Goal: Task Accomplishment & Management: Manage account settings

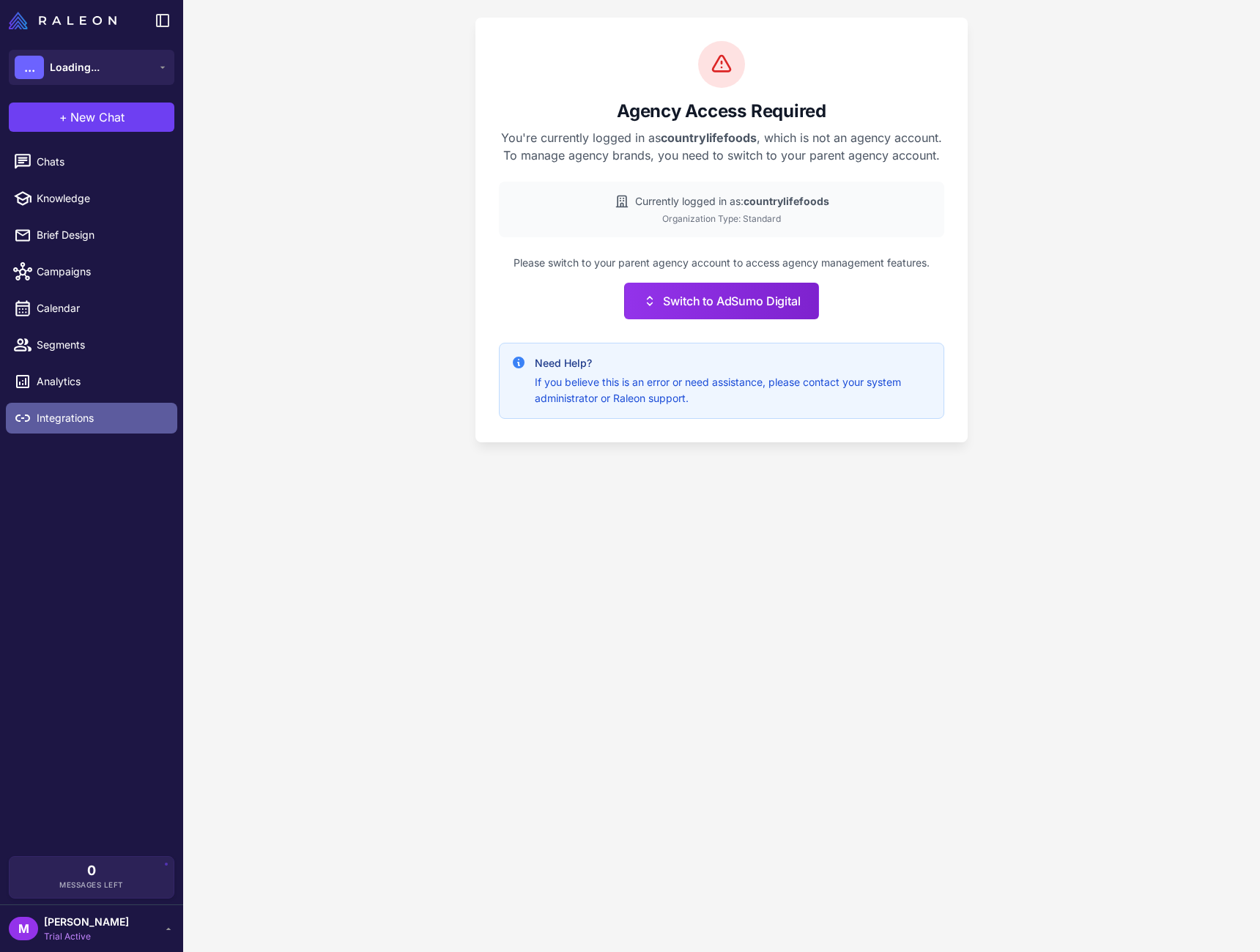
click at [67, 420] on span "Integrations" at bounding box center [102, 418] width 129 height 16
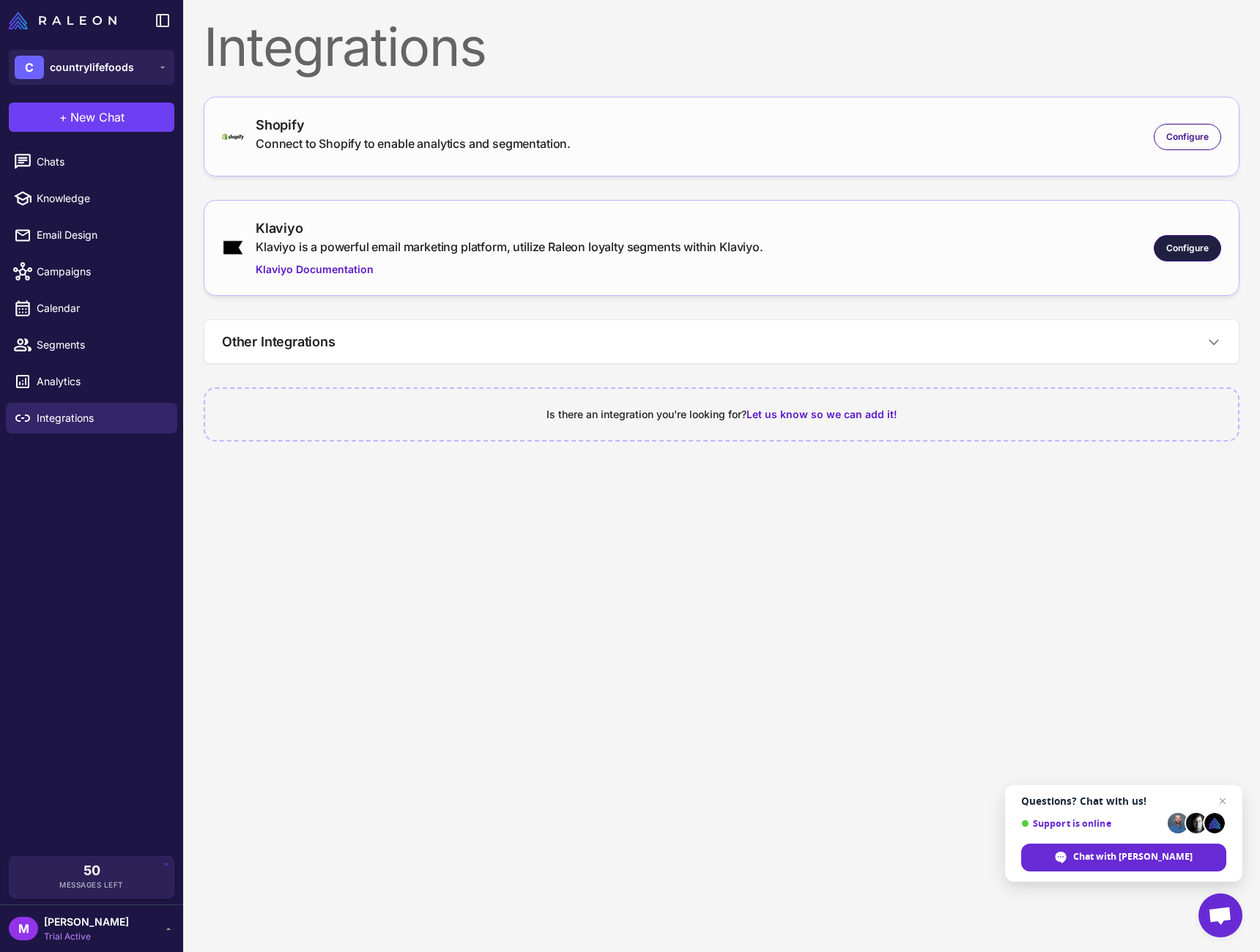
click at [1197, 247] on span "Configure" at bounding box center [1188, 248] width 42 height 13
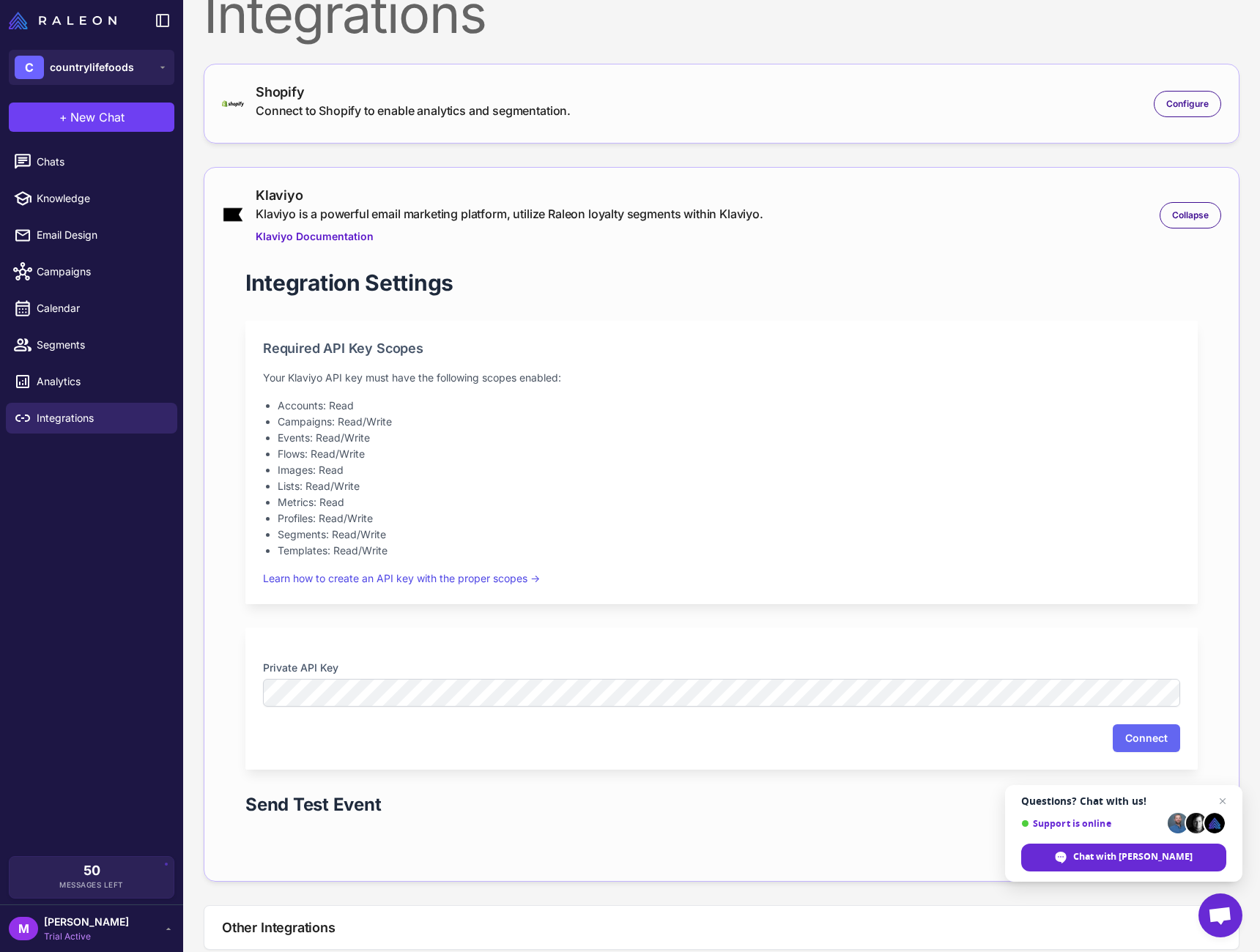
scroll to position [57, 0]
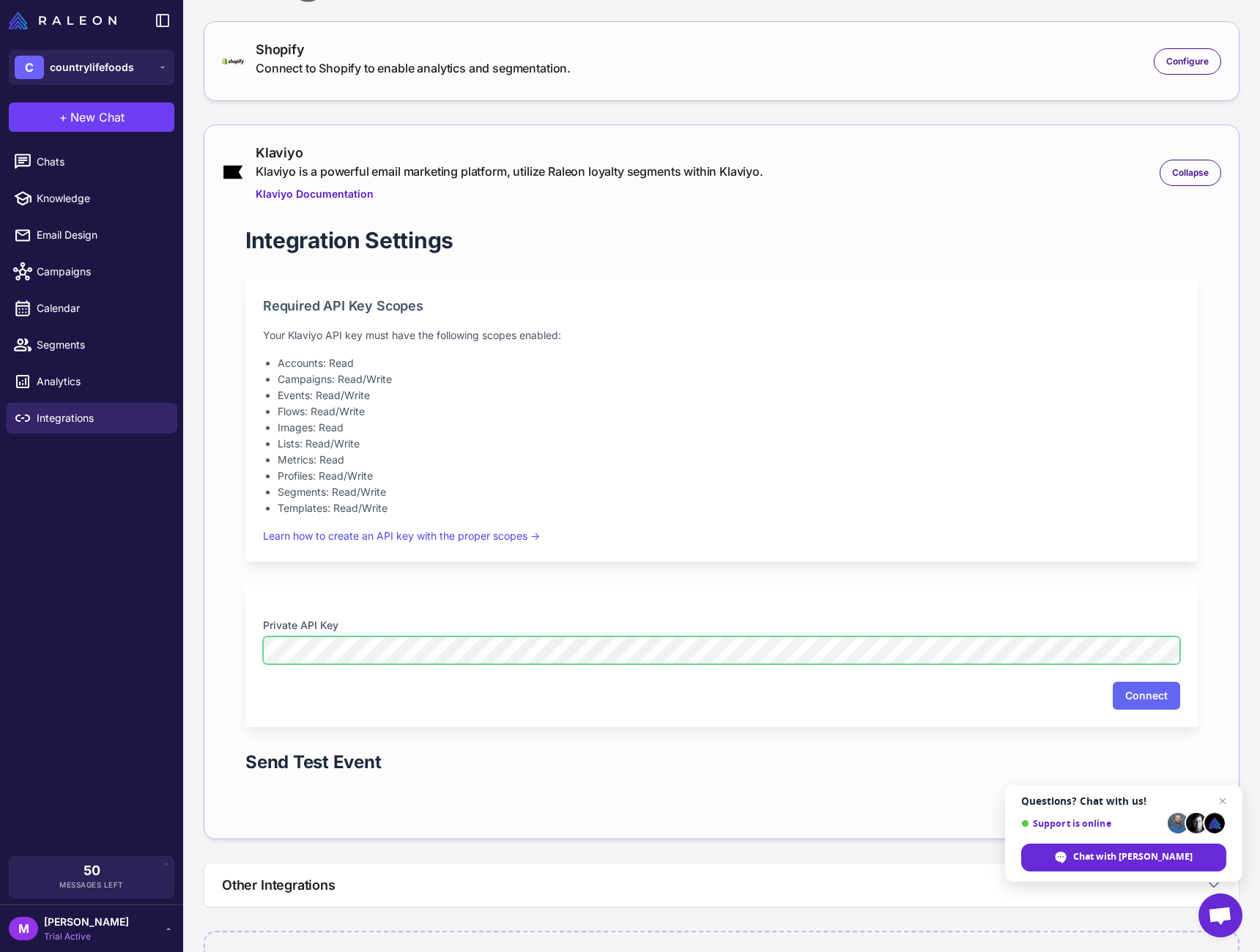
click at [793, 637] on section "Private API Key" at bounding box center [722, 641] width 918 height 47
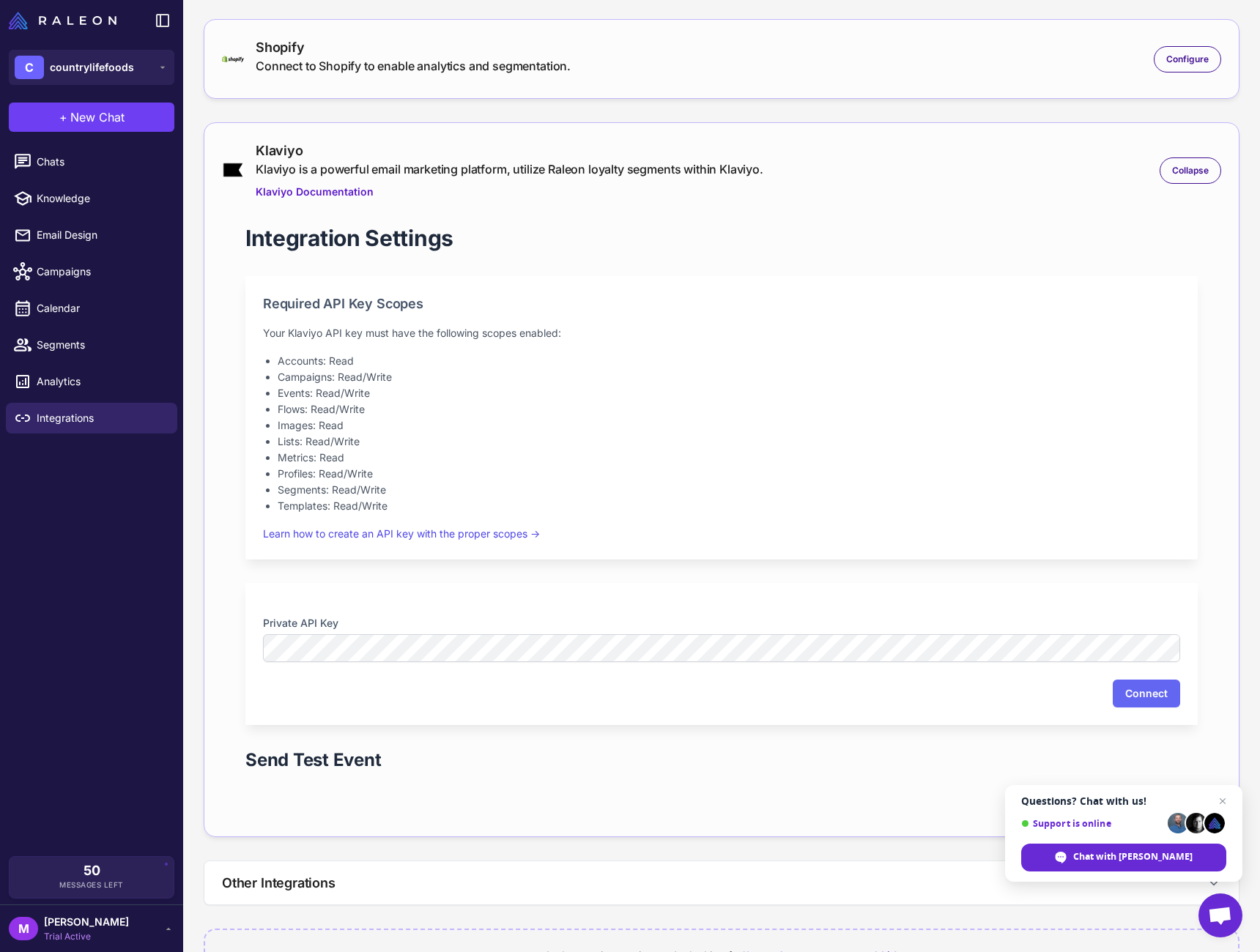
click at [732, 598] on div "Private API Key Connect" at bounding box center [722, 654] width 952 height 142
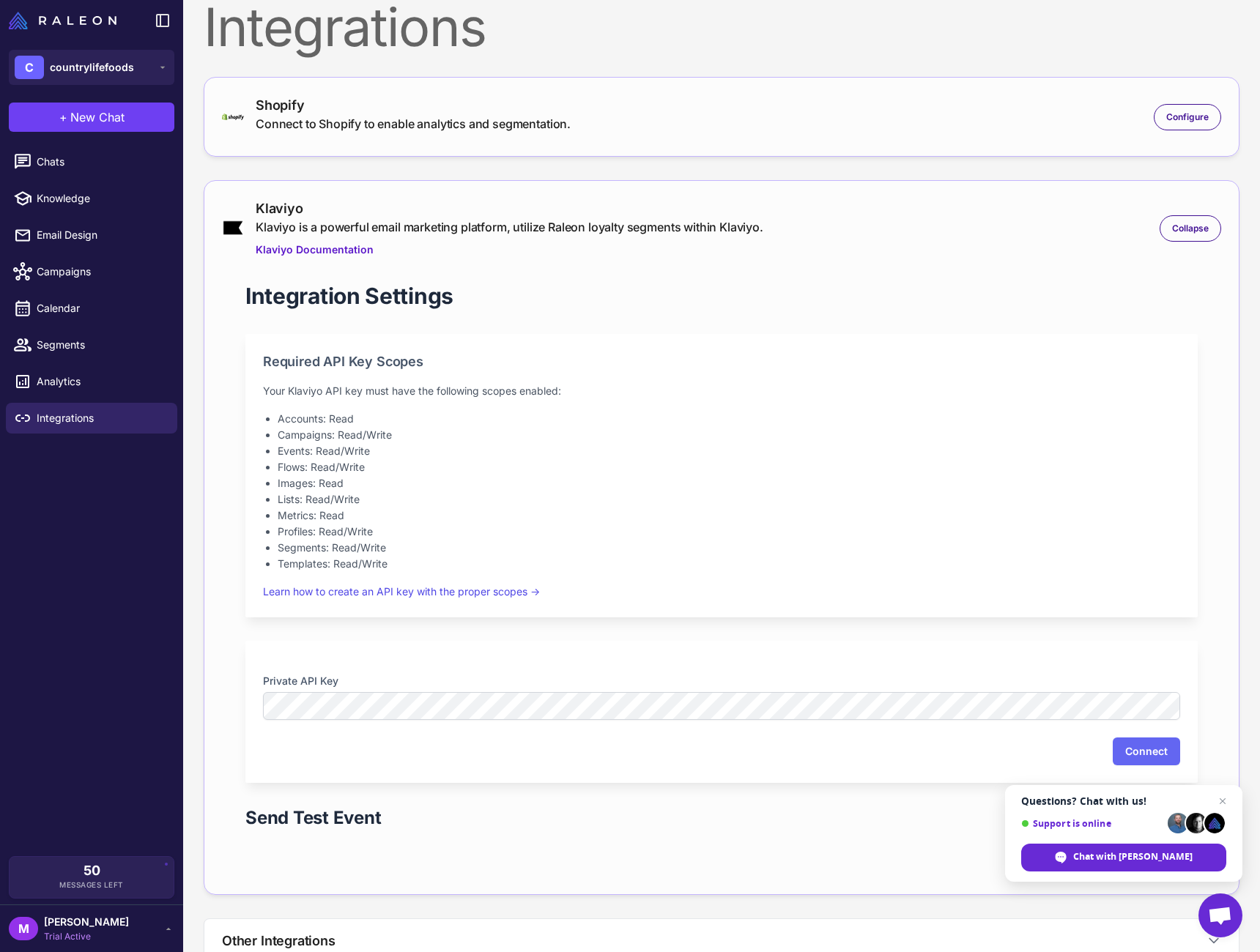
scroll to position [12, 0]
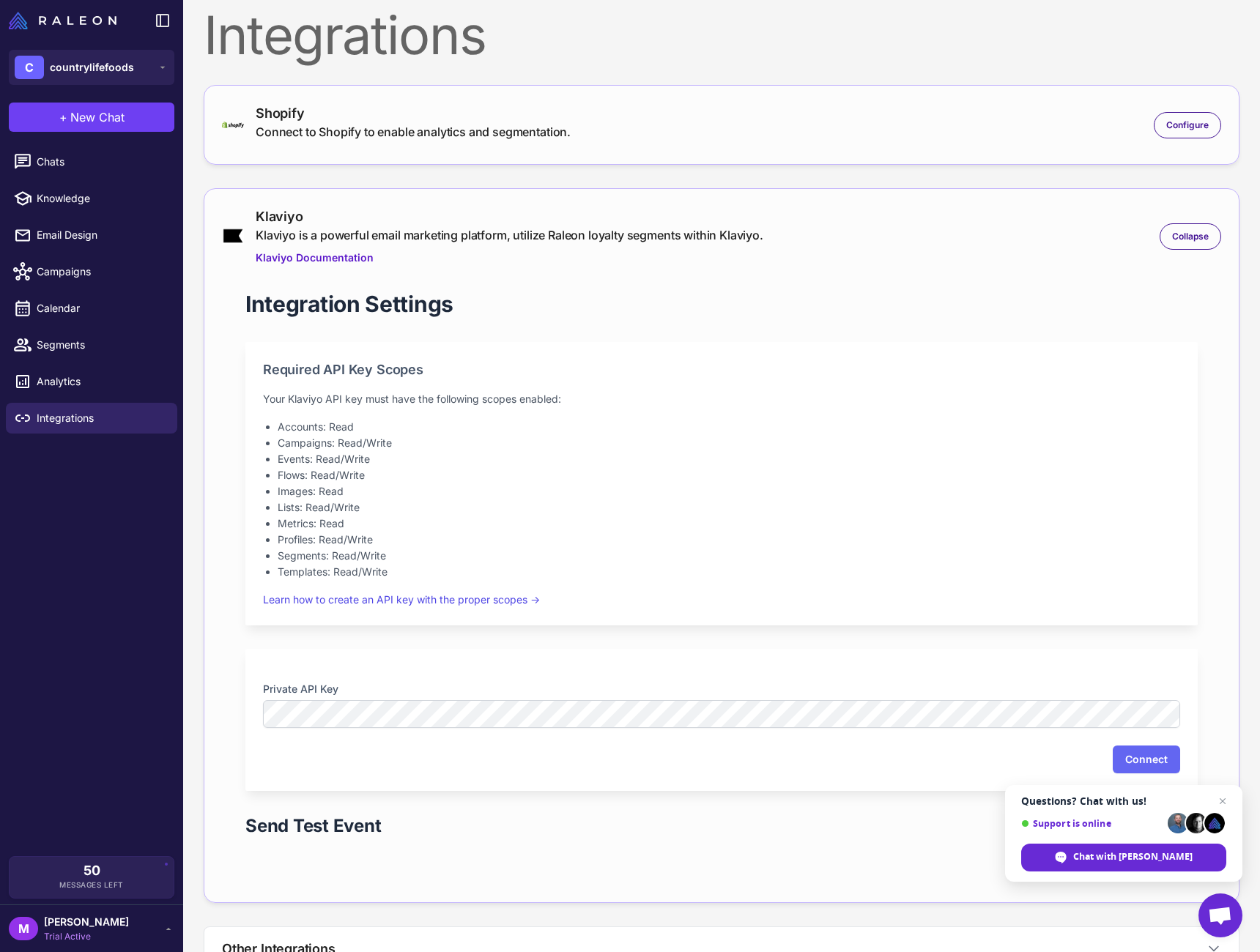
drag, startPoint x: 1011, startPoint y: 119, endPoint x: 1051, endPoint y: 115, distance: 40.2
click at [1011, 119] on div "Shopify Connect to Shopify to enable analytics and segmentation. Configure" at bounding box center [722, 124] width 1000 height 43
click at [1163, 120] on div "Configure" at bounding box center [1188, 125] width 68 height 27
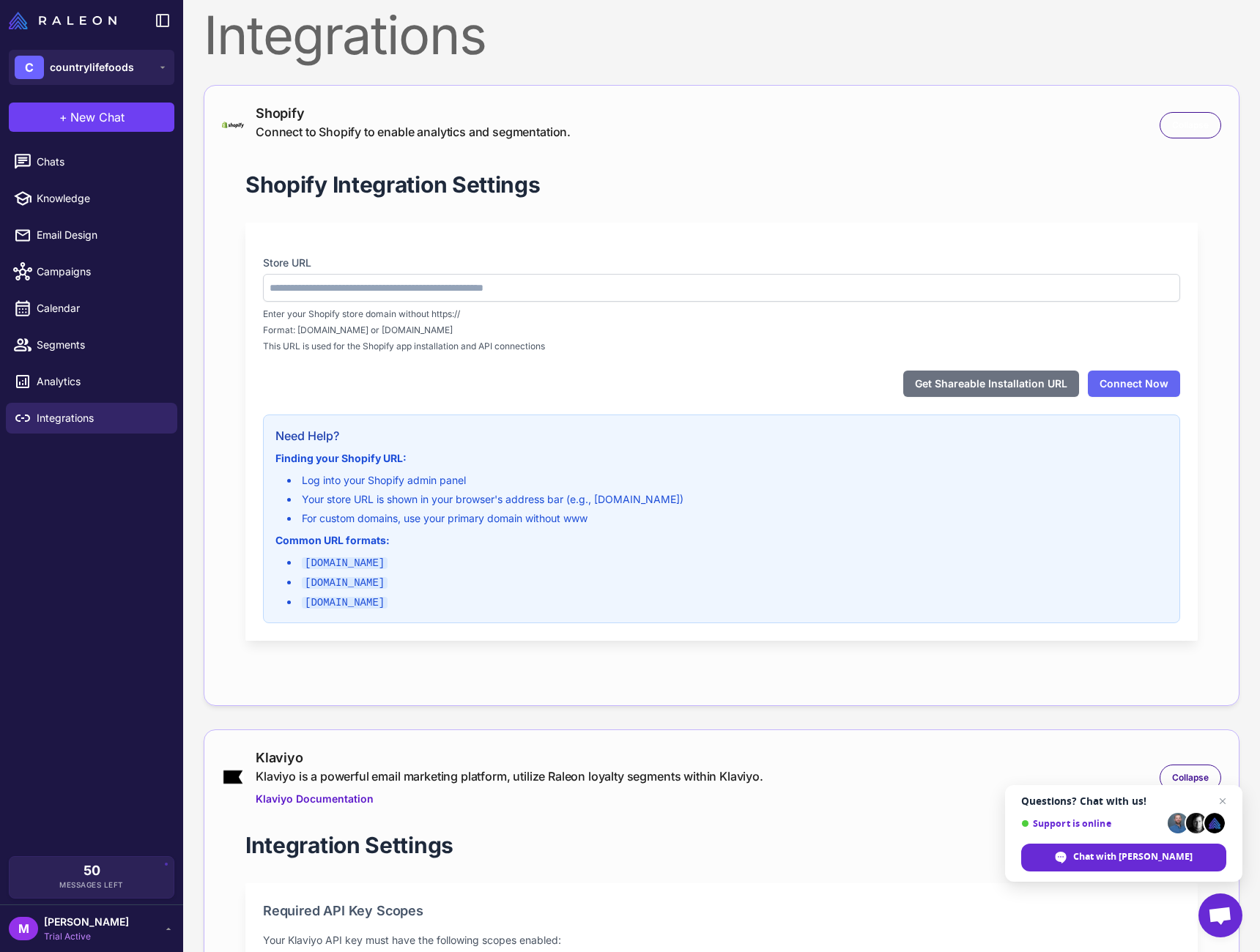
type input "**********"
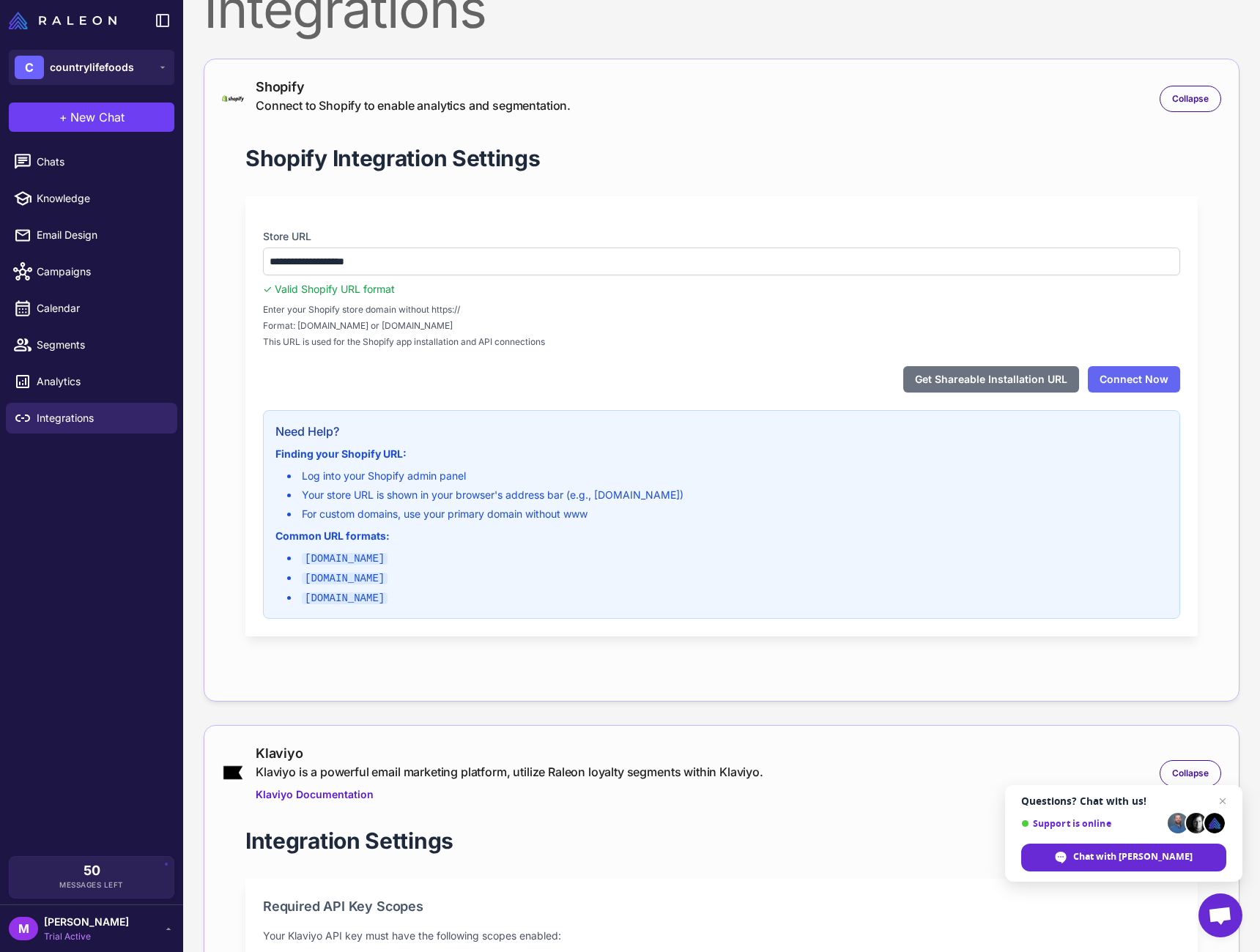
scroll to position [54, 0]
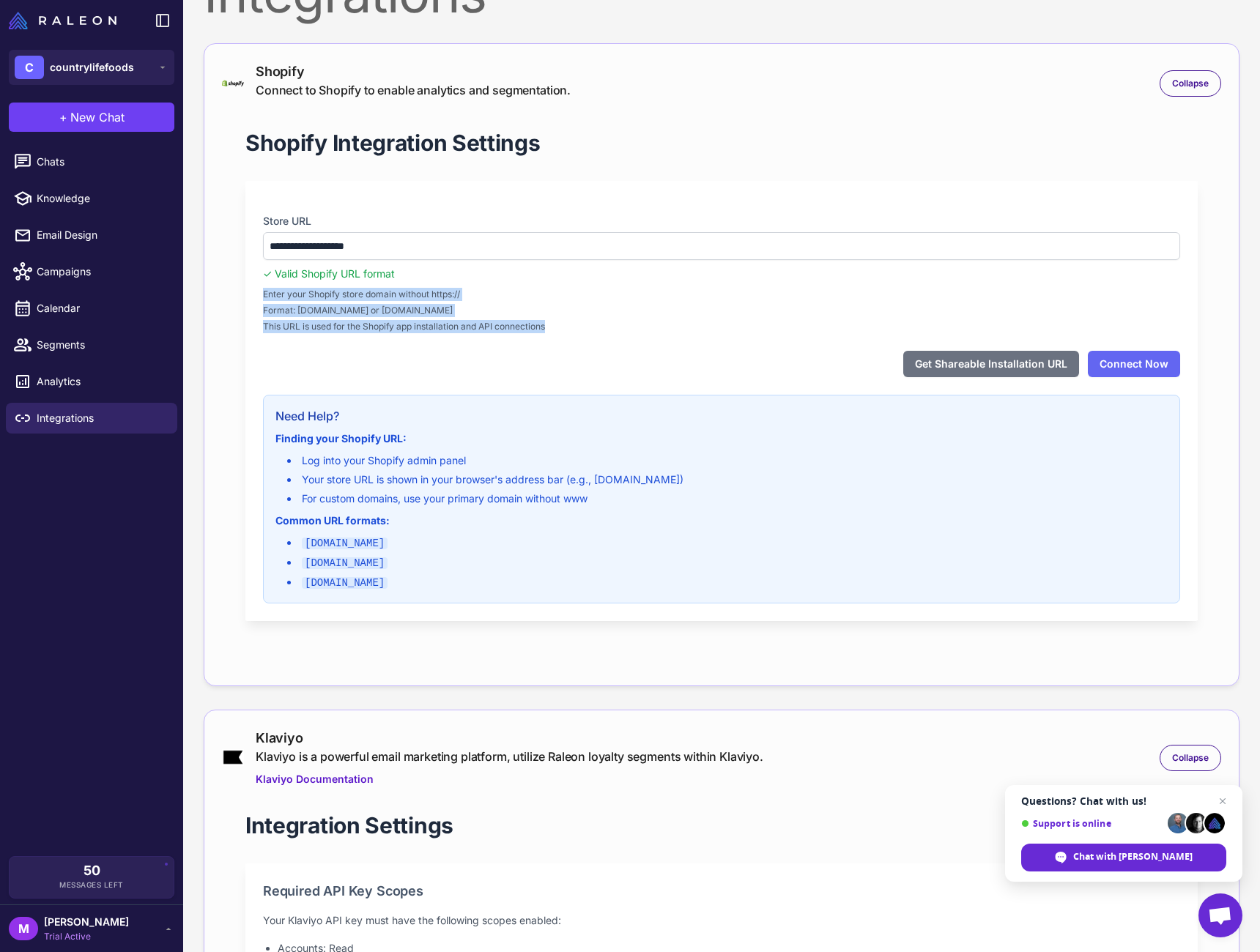
drag, startPoint x: 282, startPoint y: 315, endPoint x: 238, endPoint y: 298, distance: 47.2
click at [238, 298] on div "**********" at bounding box center [722, 386] width 1000 height 563
click at [237, 297] on div "**********" at bounding box center [722, 386] width 1000 height 563
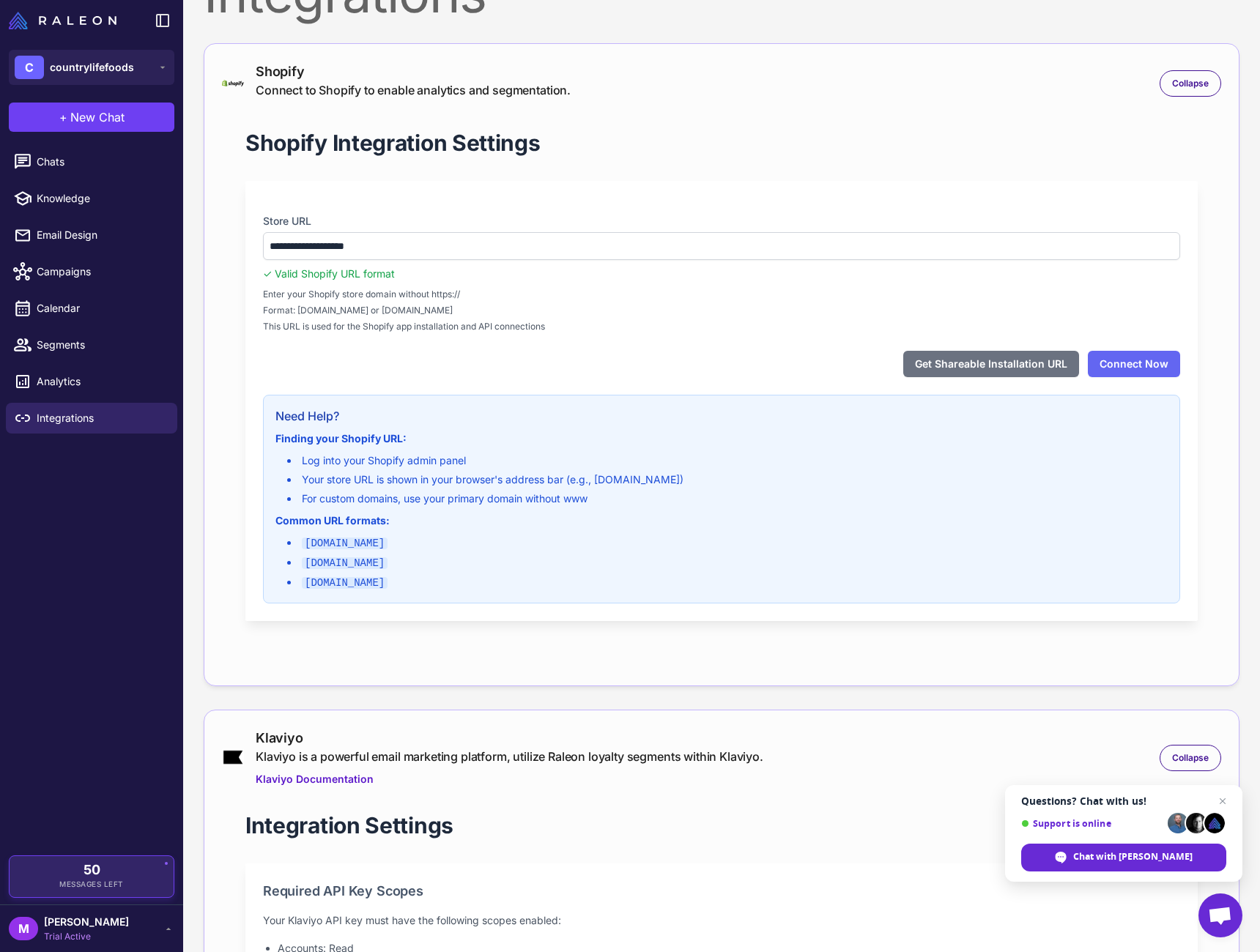
click at [113, 880] on span "Messages Left" at bounding box center [91, 884] width 65 height 11
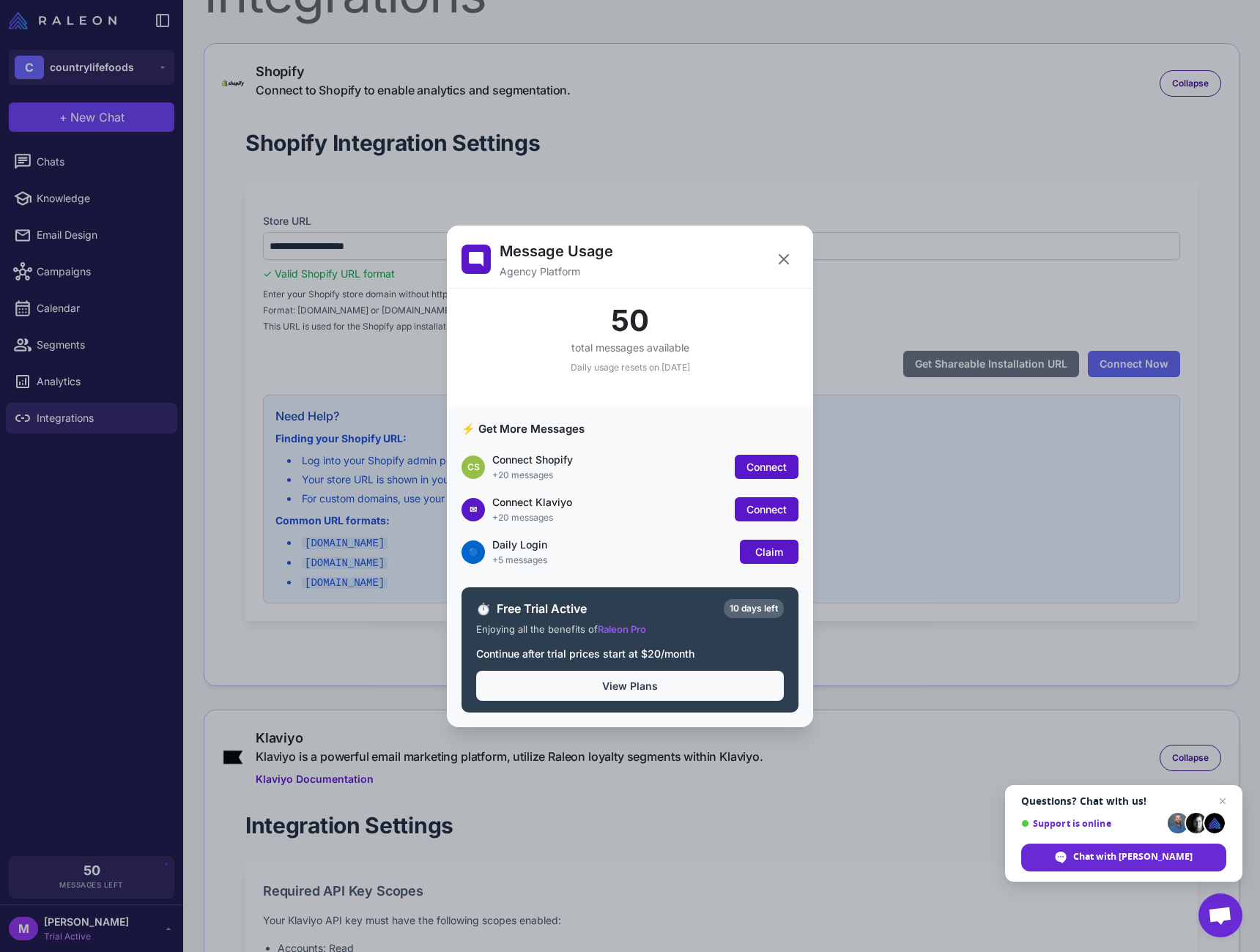
click at [740, 686] on button "View Plans" at bounding box center [630, 686] width 308 height 30
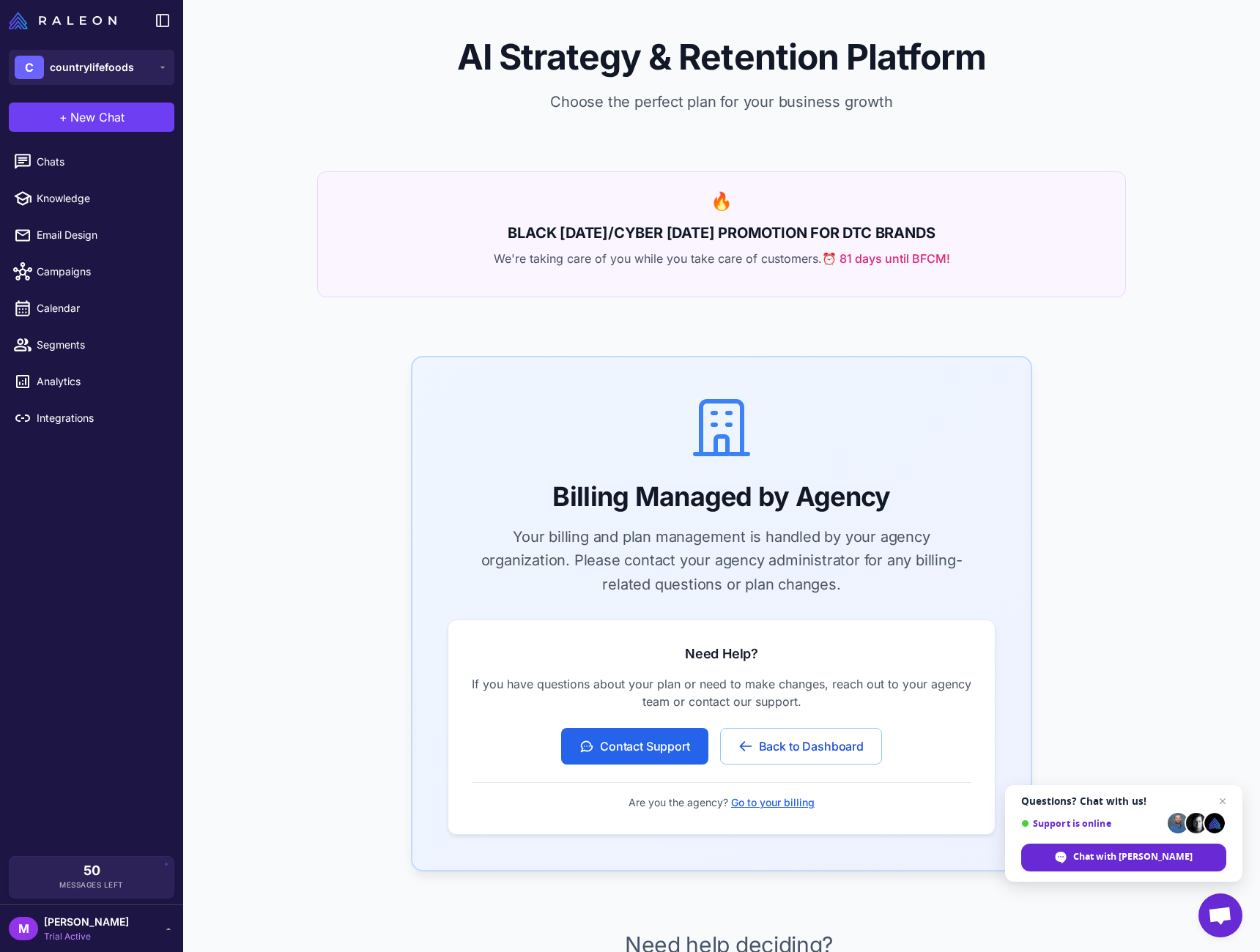
scroll to position [96, 0]
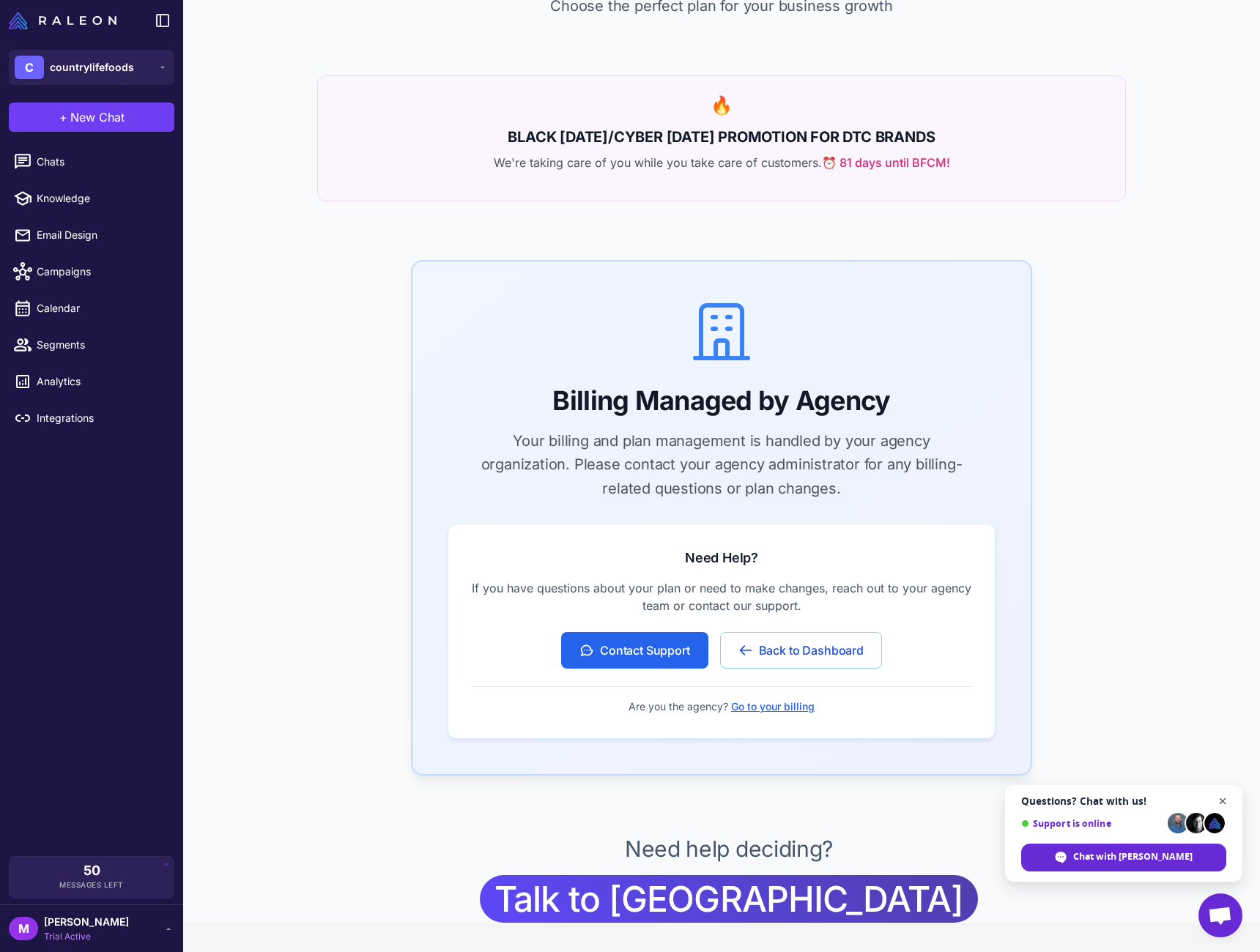
click at [1219, 800] on span "Close chat" at bounding box center [1223, 801] width 18 height 18
click at [139, 933] on div "M Michael Rathman Trial Active" at bounding box center [91, 928] width 165 height 29
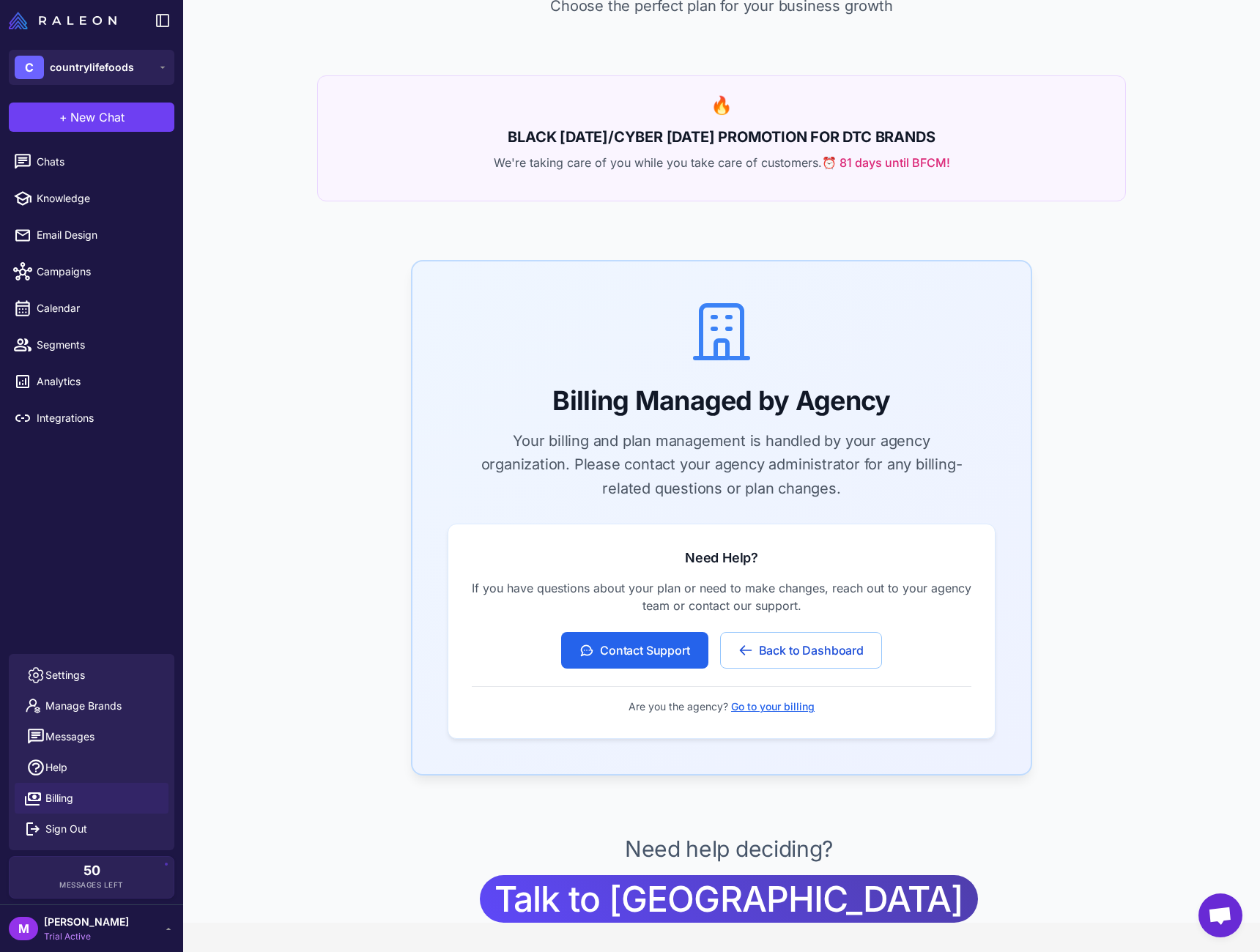
click at [124, 523] on div "Chats Knowledge Email Design Campaigns Calendar Segments Analytics Integrations" at bounding box center [91, 397] width 183 height 514
click at [98, 426] on link "Integrations" at bounding box center [91, 418] width 172 height 31
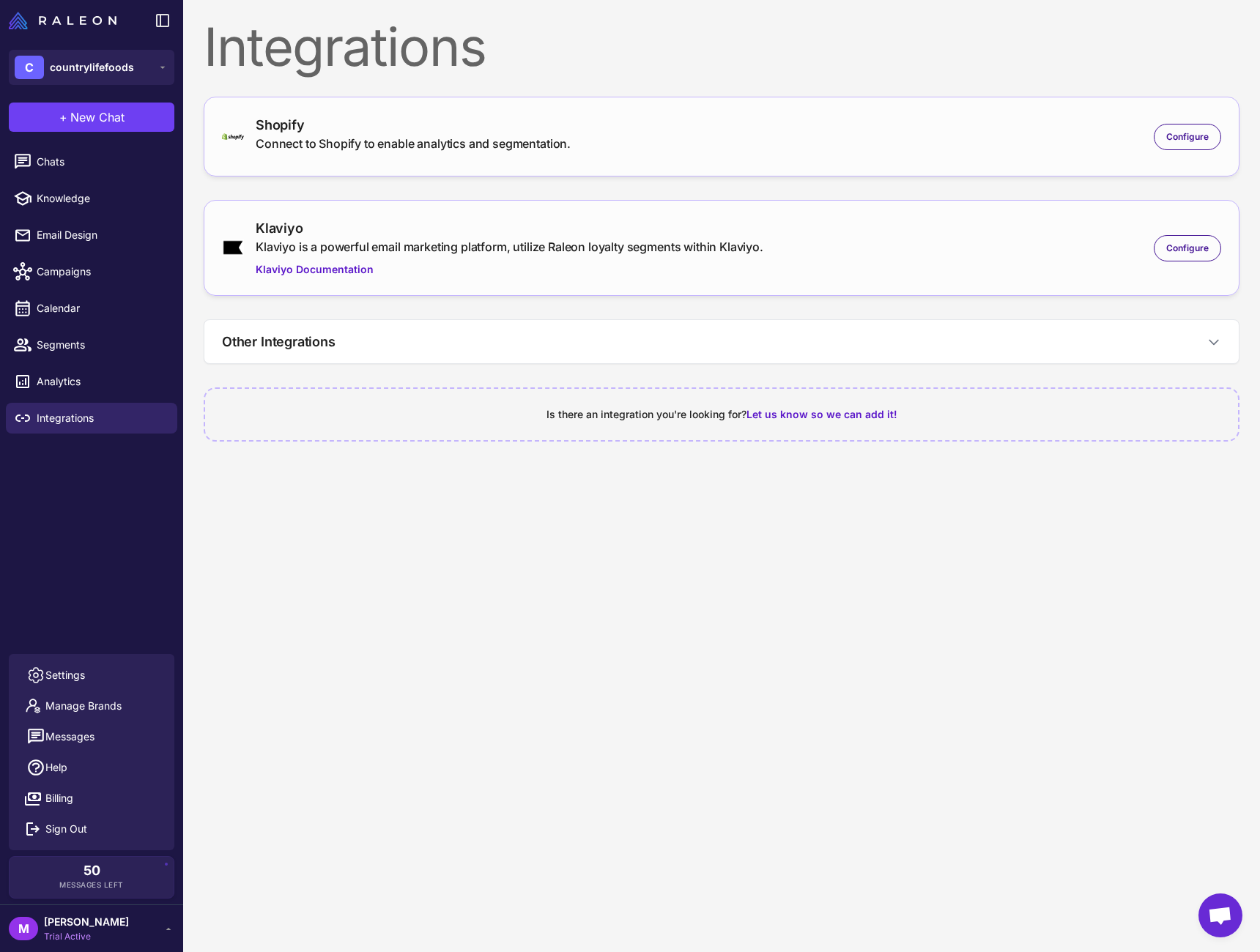
click at [843, 135] on div "Shopify Connect to Shopify to enable analytics and segmentation. Configure" at bounding box center [722, 136] width 1000 height 43
click at [1164, 141] on div "Configure" at bounding box center [1188, 137] width 68 height 27
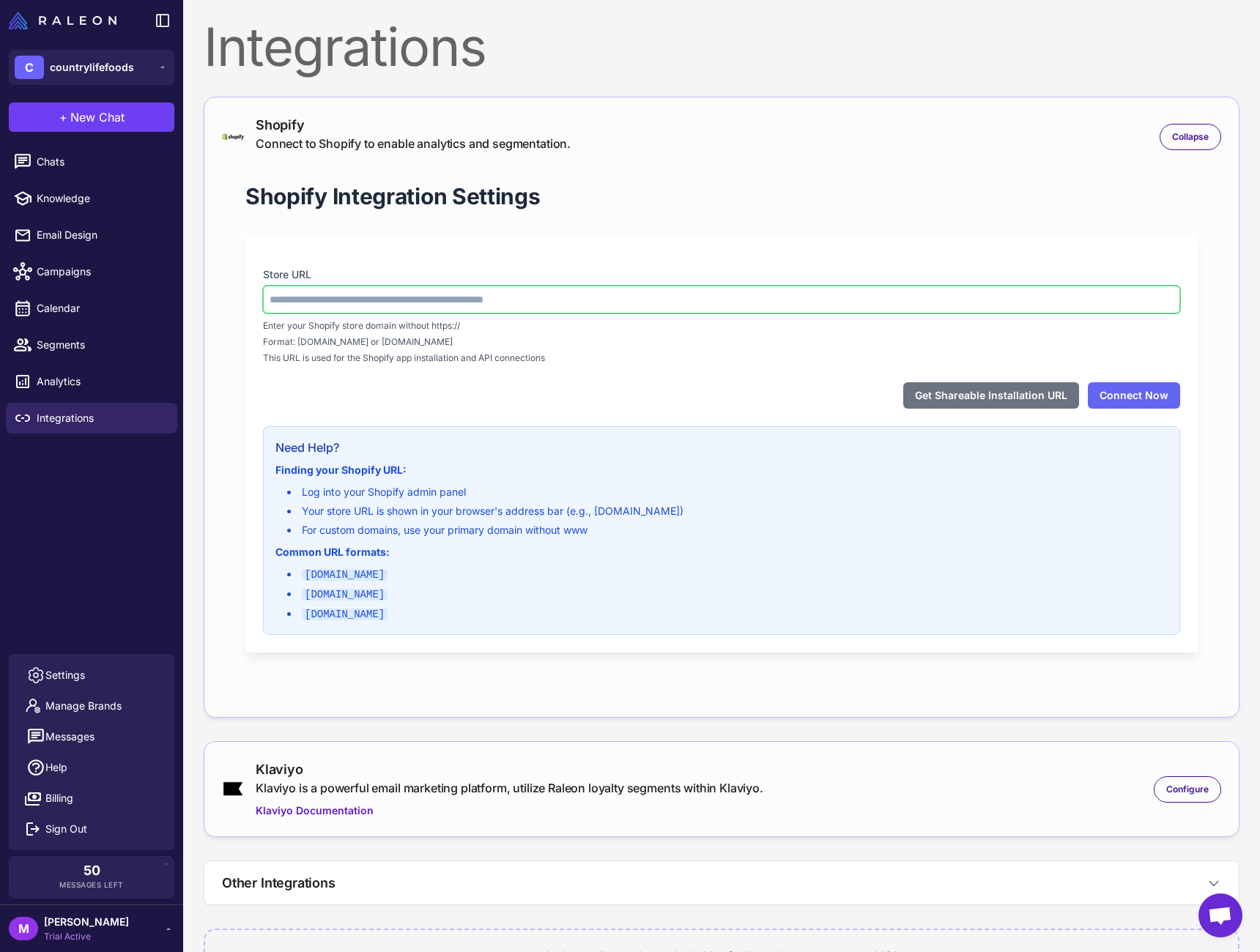
click at [601, 289] on input "text" at bounding box center [722, 299] width 918 height 28
type input "**********"
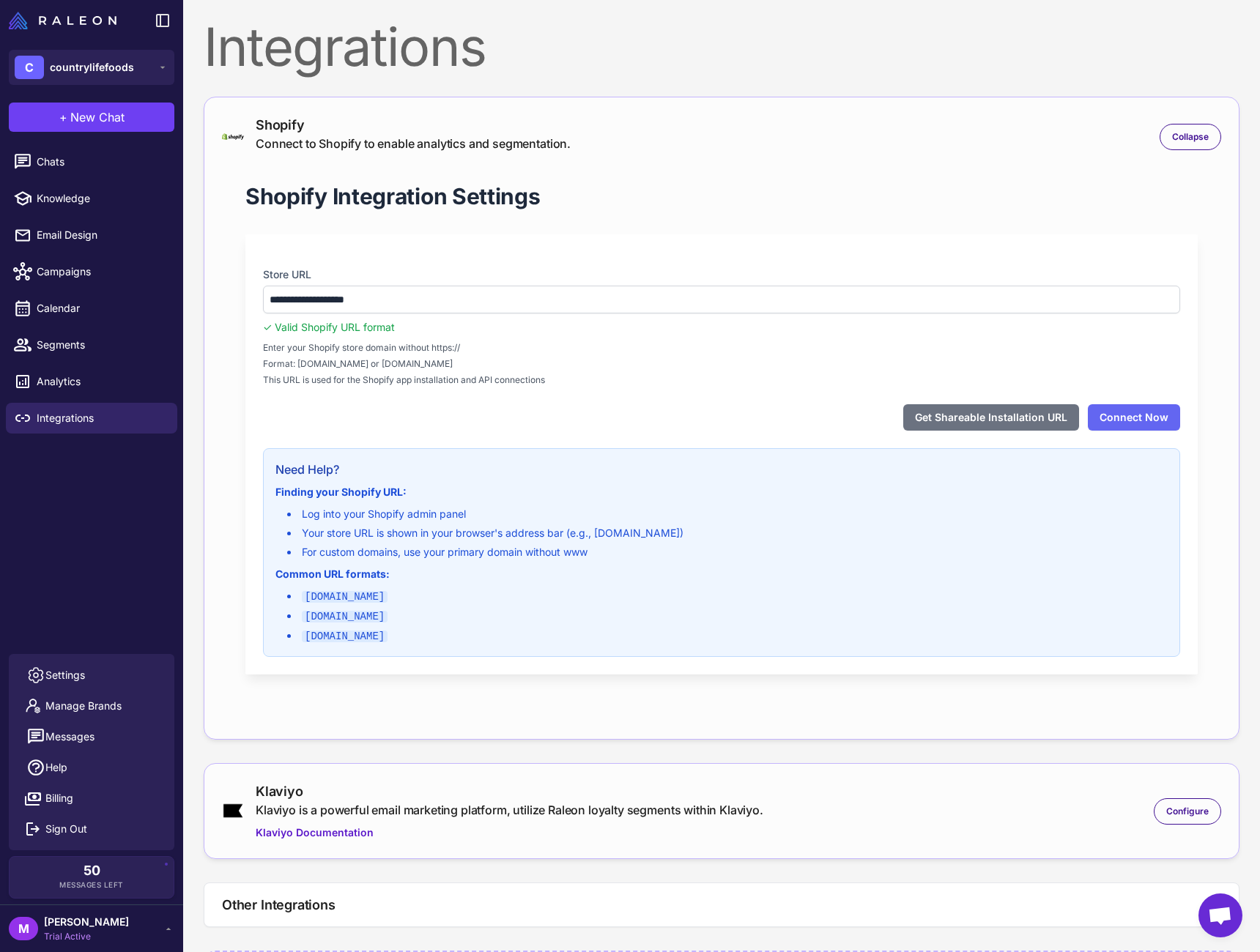
click at [474, 222] on div "**********" at bounding box center [722, 440] width 1000 height 563
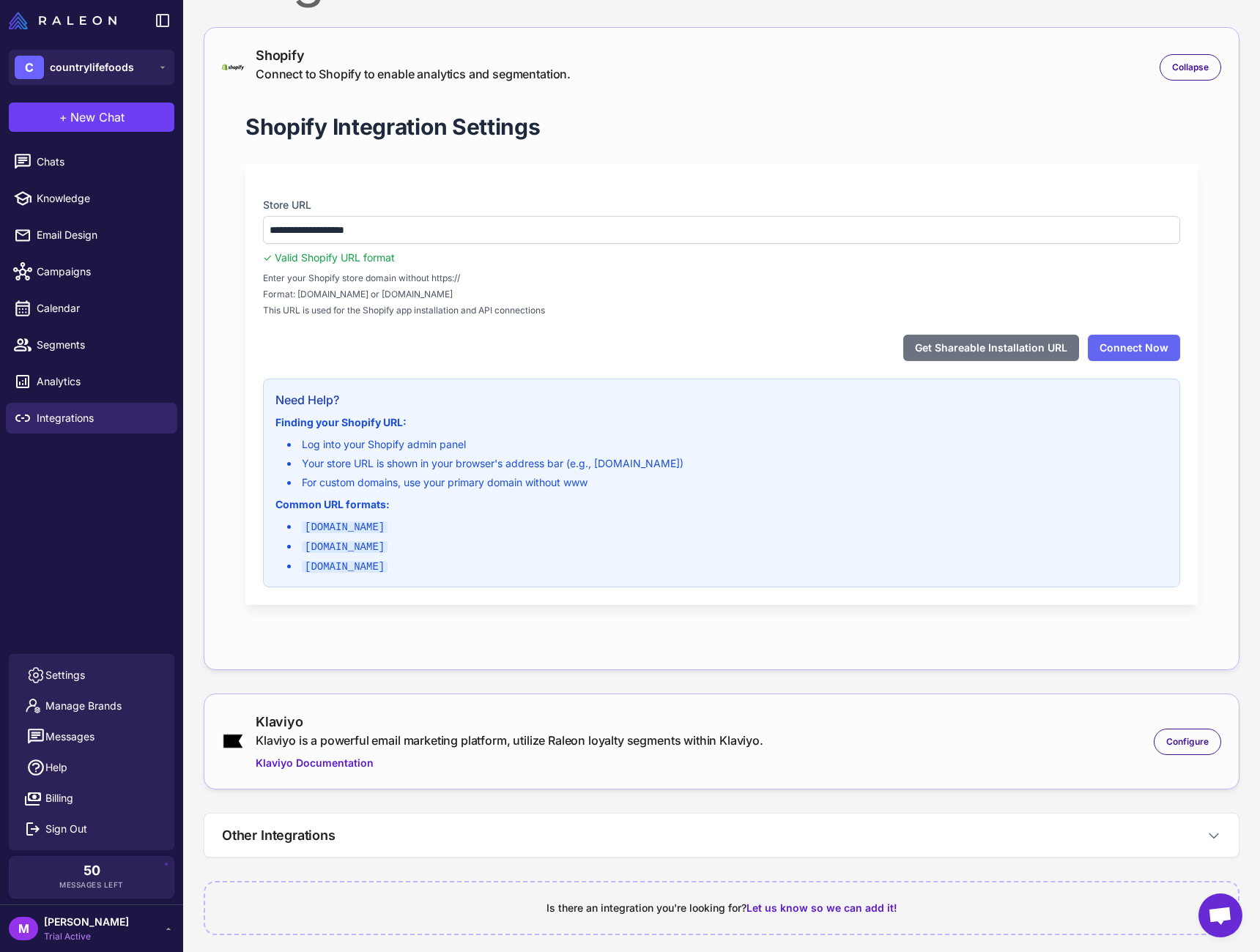
click at [795, 798] on div "**********" at bounding box center [722, 446] width 1077 height 1031
click at [90, 608] on div "Chats Knowledge Email Design Campaigns Calendar Segments Analytics Integrations" at bounding box center [91, 397] width 183 height 514
click at [73, 345] on span "Segments" at bounding box center [102, 345] width 129 height 16
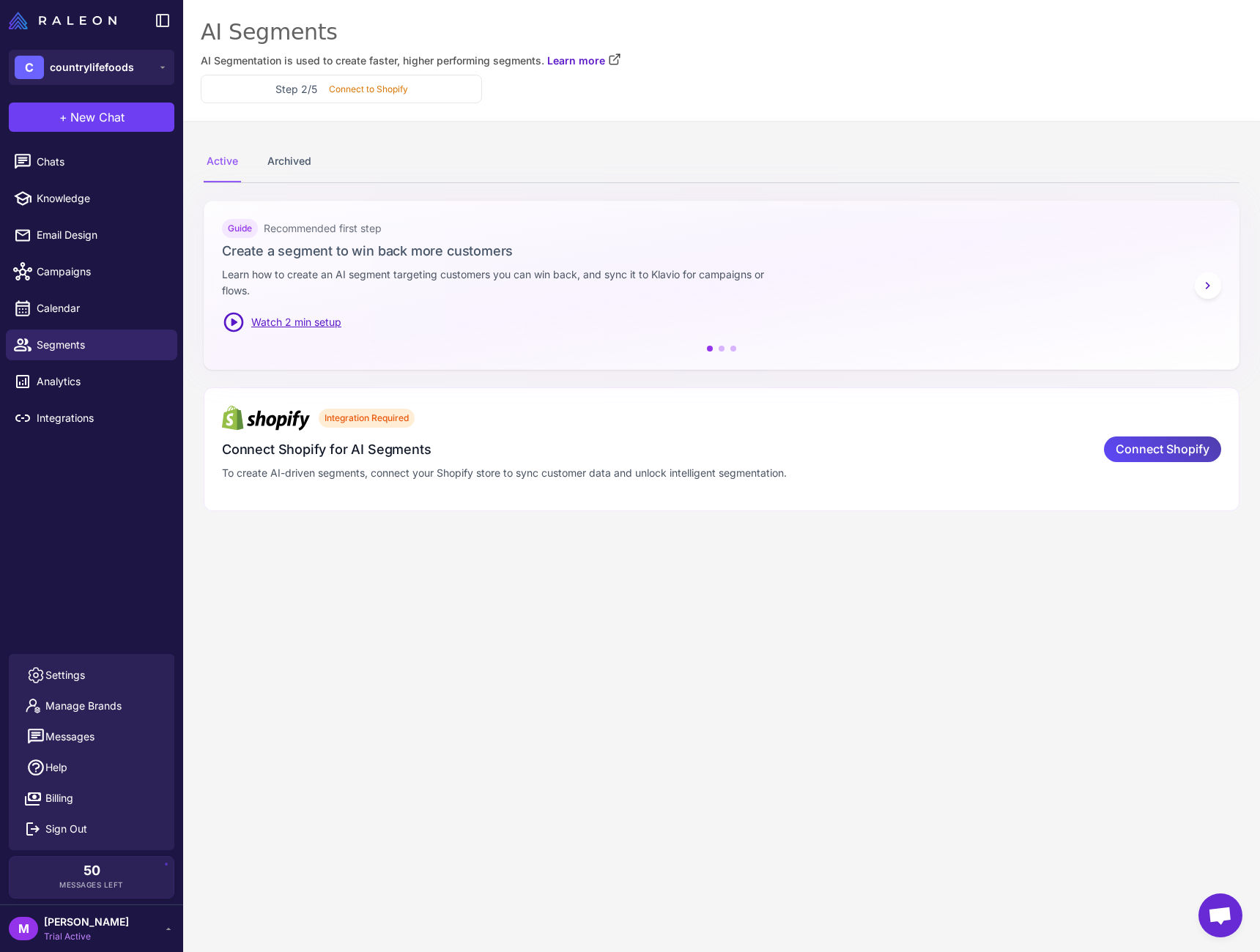
click at [908, 719] on content "AI Segments AI Segmentation is used to create faster, higher performing segment…" at bounding box center [722, 476] width 1077 height 952
click at [729, 704] on content "AI Segments AI Segmentation is used to create faster, higher performing segment…" at bounding box center [722, 476] width 1077 height 952
click at [602, 144] on div "Active Archived" at bounding box center [722, 162] width 1036 height 41
click at [79, 198] on span "Knowledge" at bounding box center [102, 198] width 129 height 16
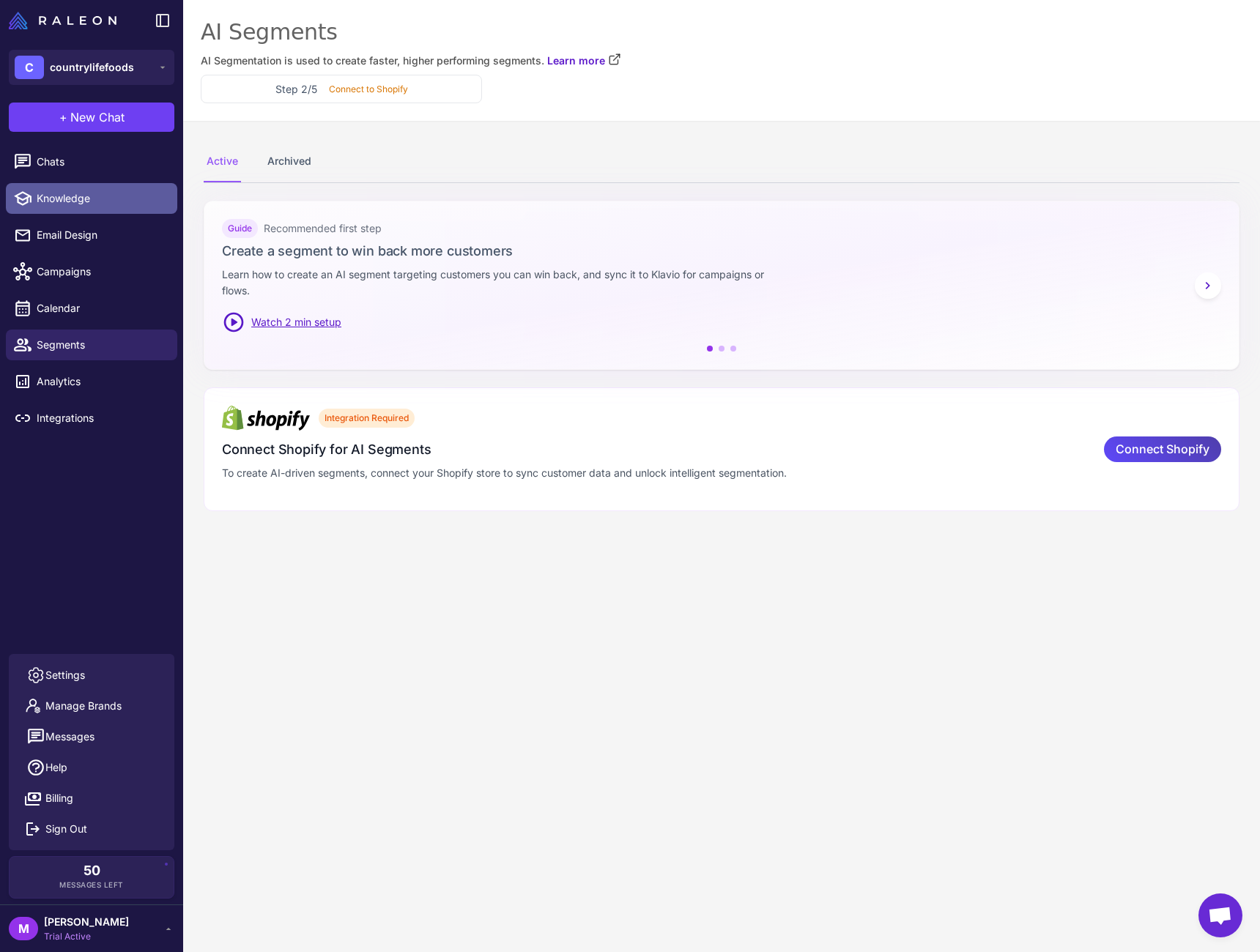
select select
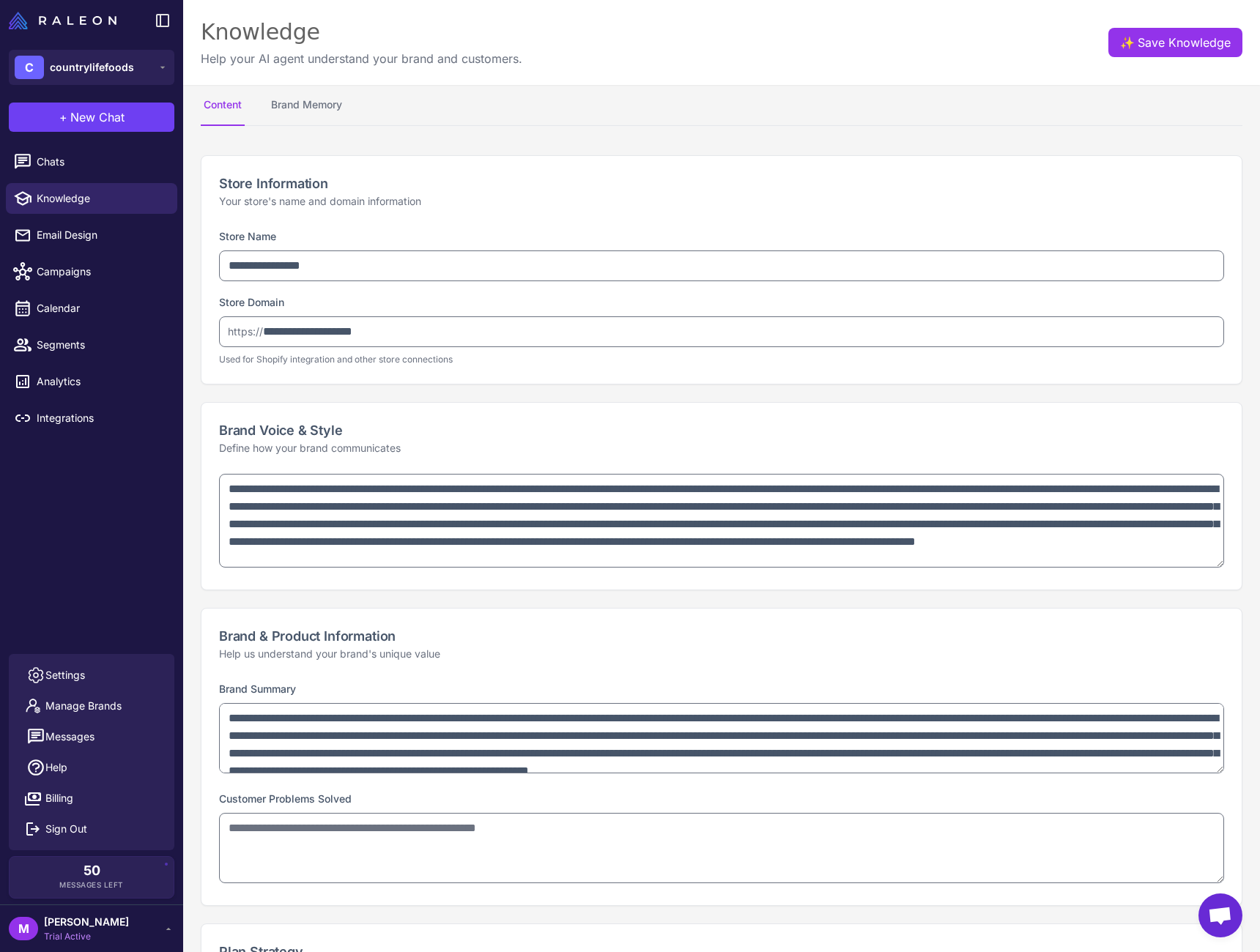
type textarea "**********"
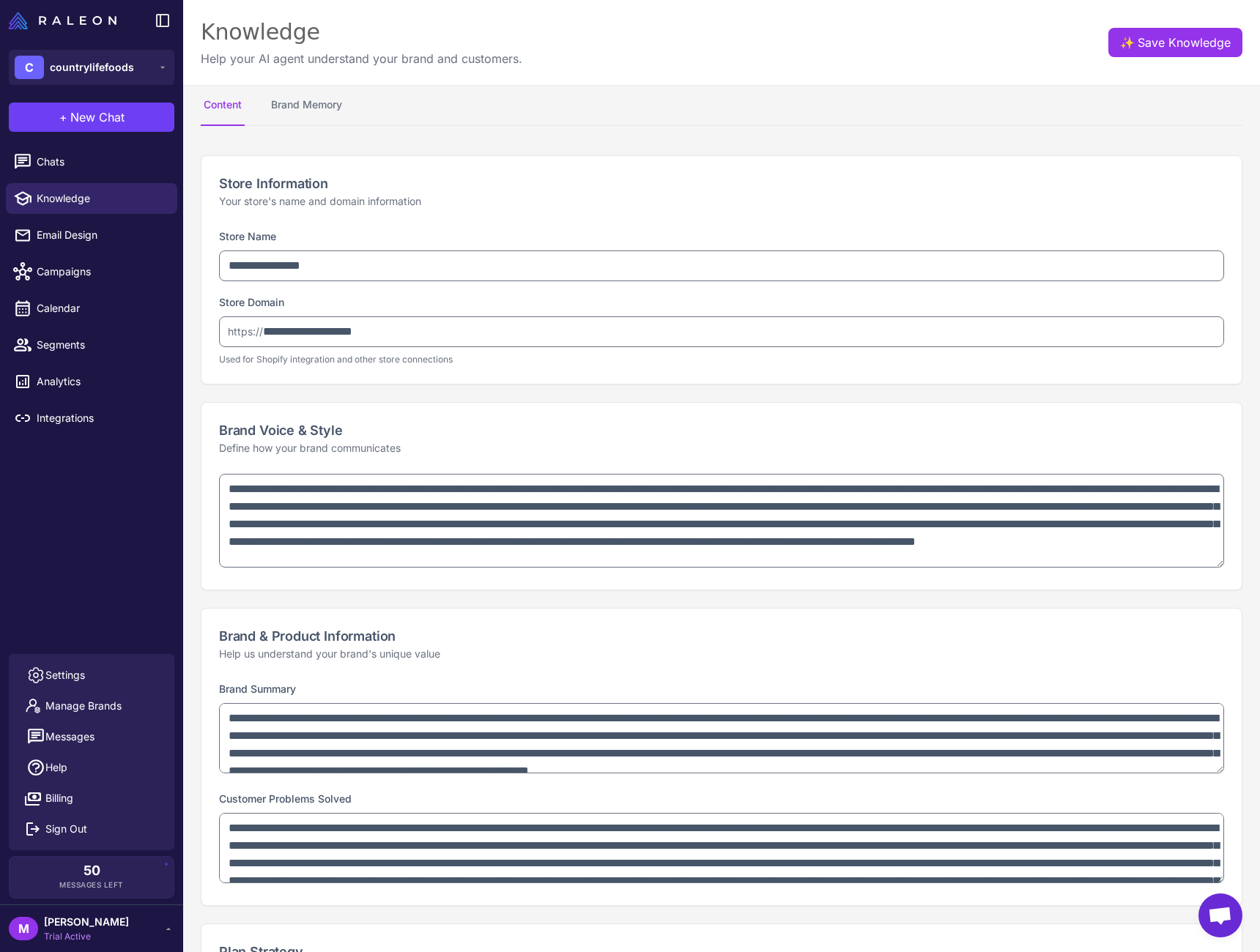
type textarea "**********"
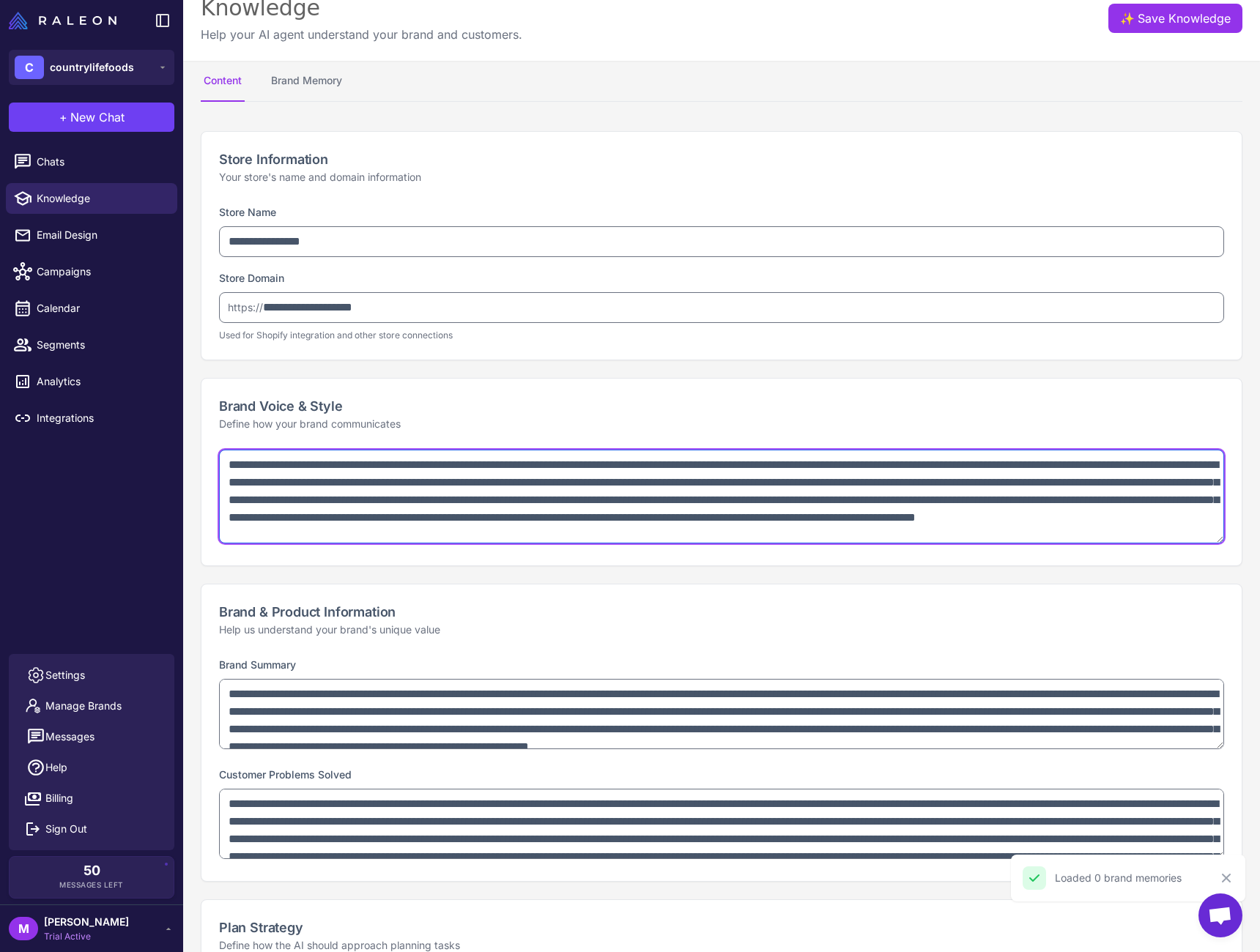
click at [722, 467] on textarea "**********" at bounding box center [721, 496] width 1005 height 94
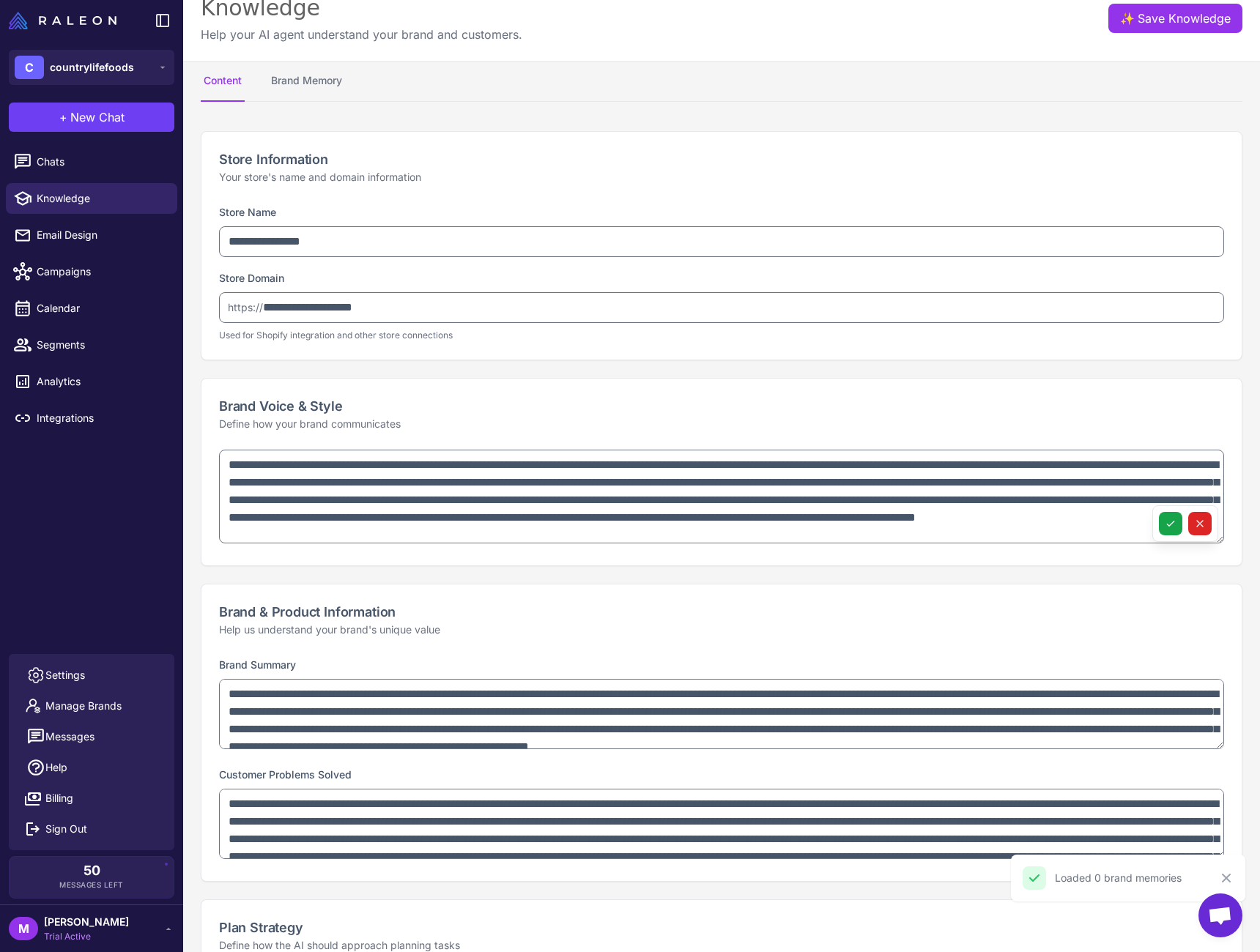
click at [917, 630] on p "Help us understand your brand's unique value" at bounding box center [721, 629] width 1005 height 16
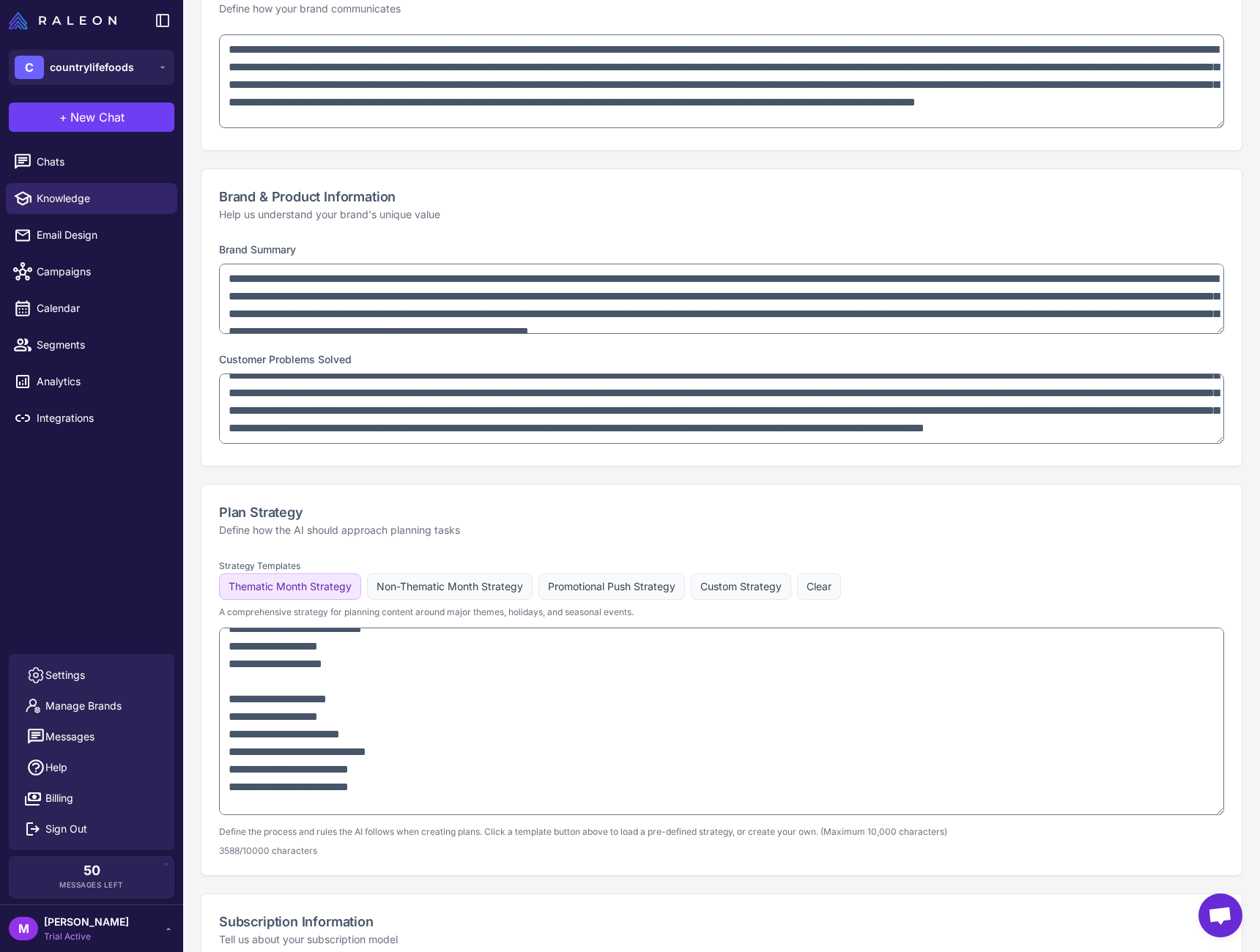
scroll to position [705, 0]
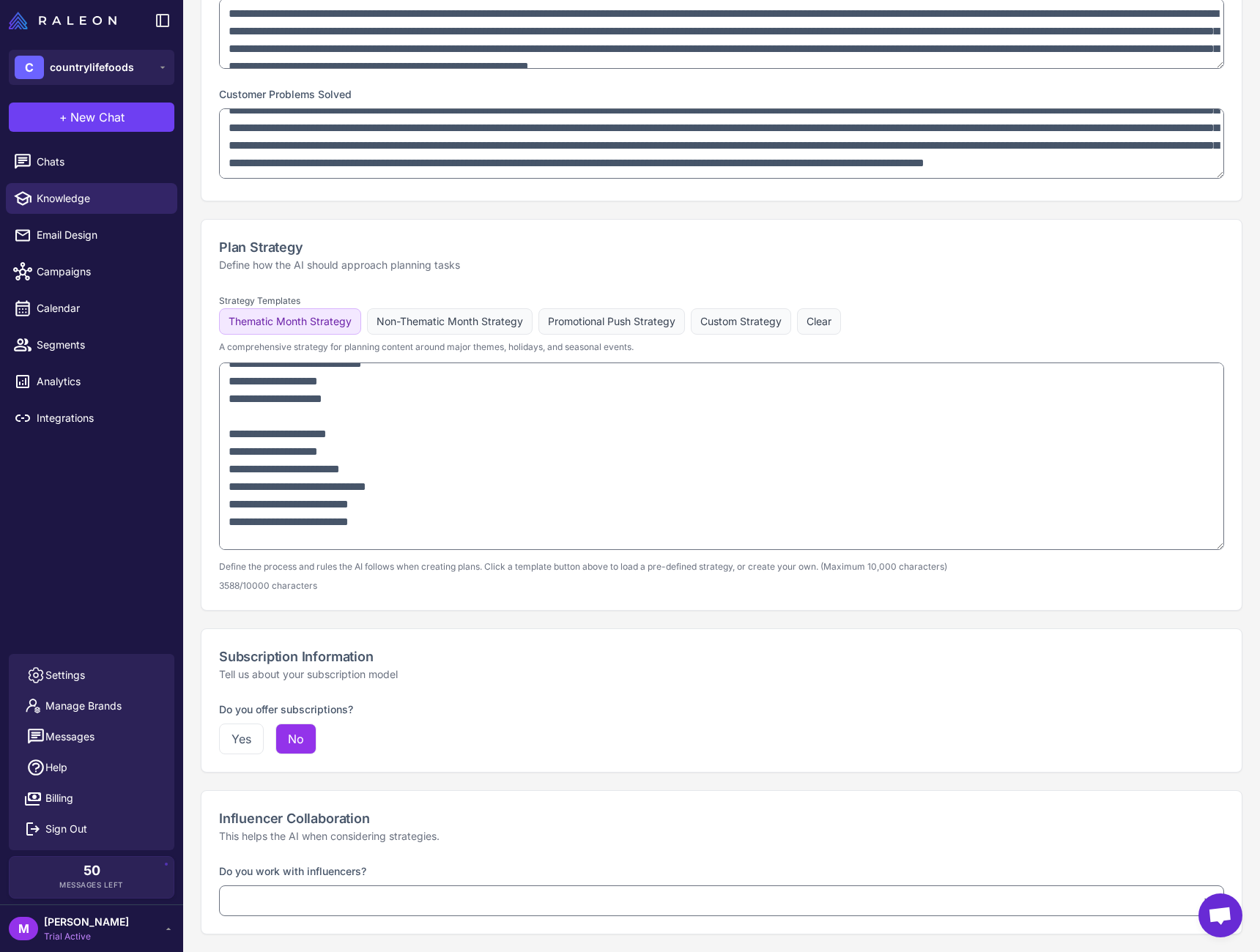
click at [865, 831] on p "This helps the AI when considering strategies." at bounding box center [721, 836] width 1005 height 16
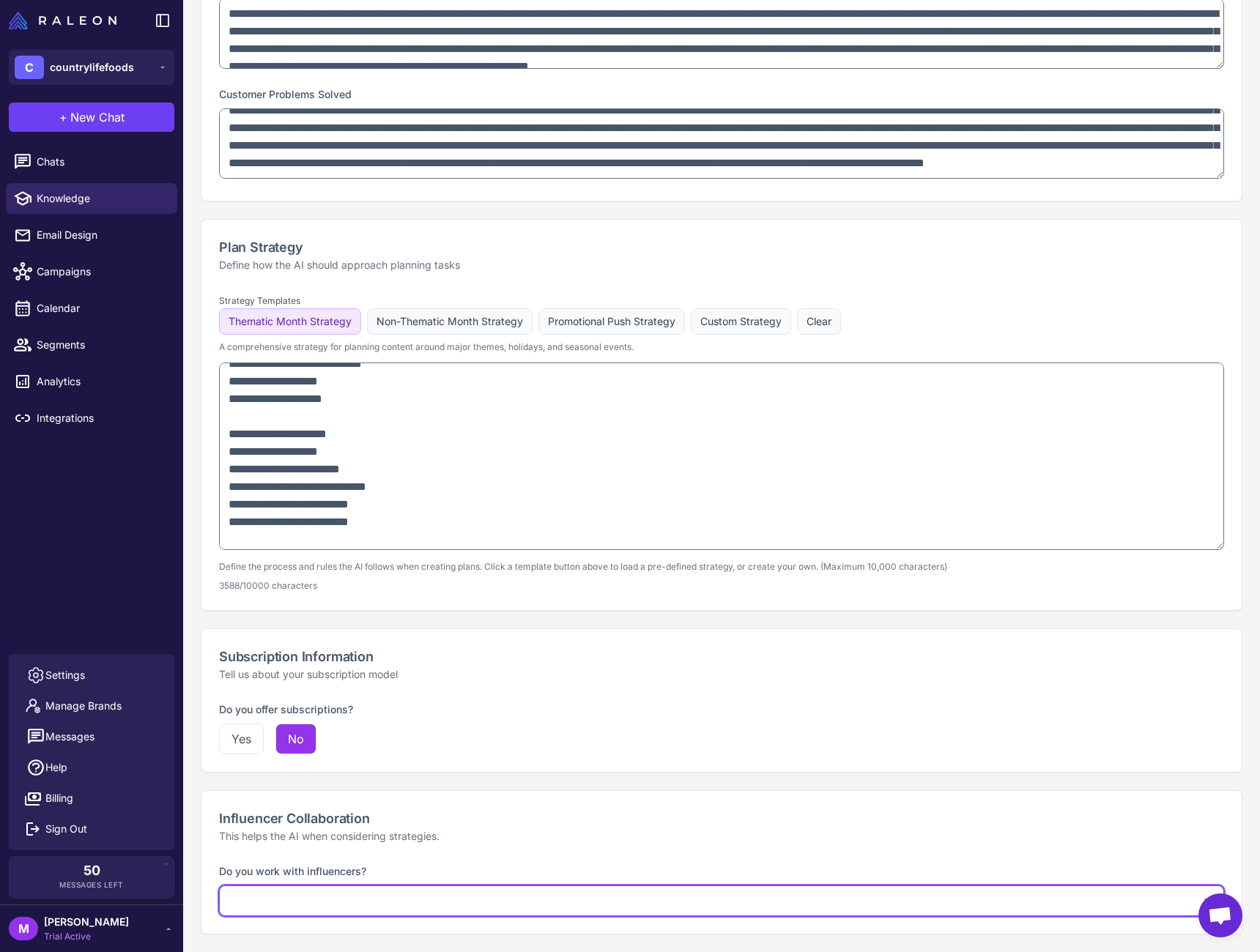
click at [834, 887] on select "**********" at bounding box center [721, 901] width 1005 height 31
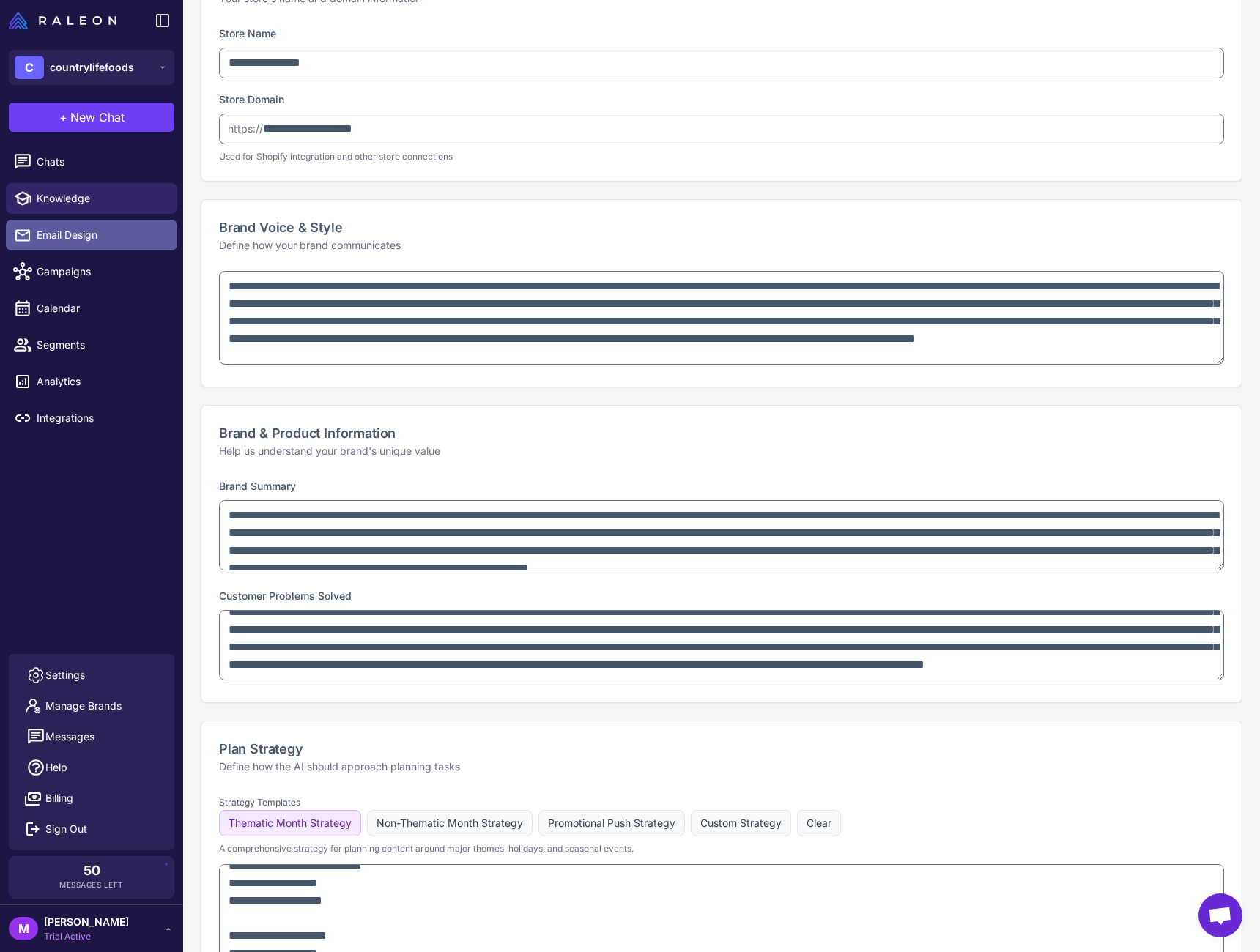
scroll to position [150, 0]
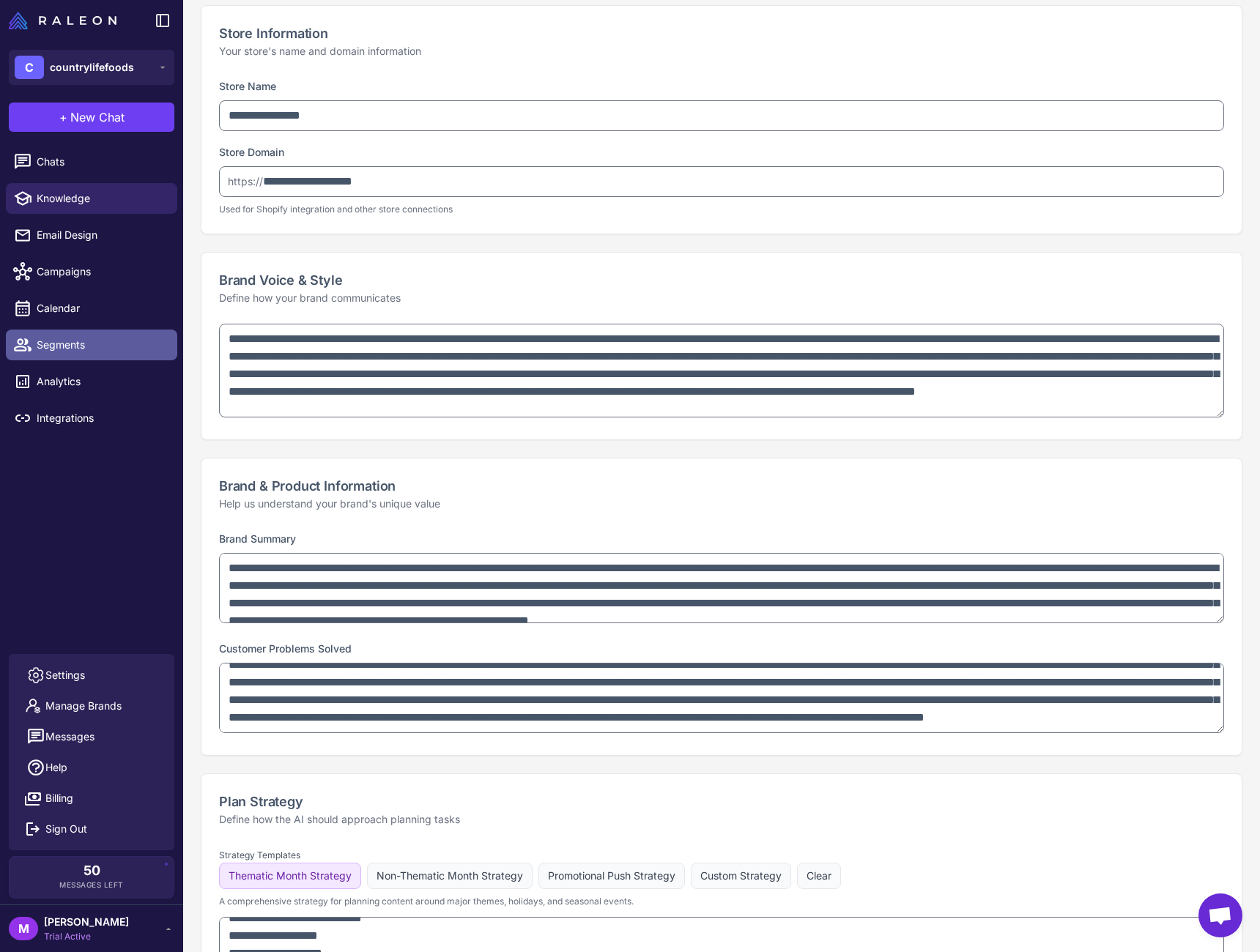
click at [70, 342] on span "Segments" at bounding box center [102, 345] width 129 height 16
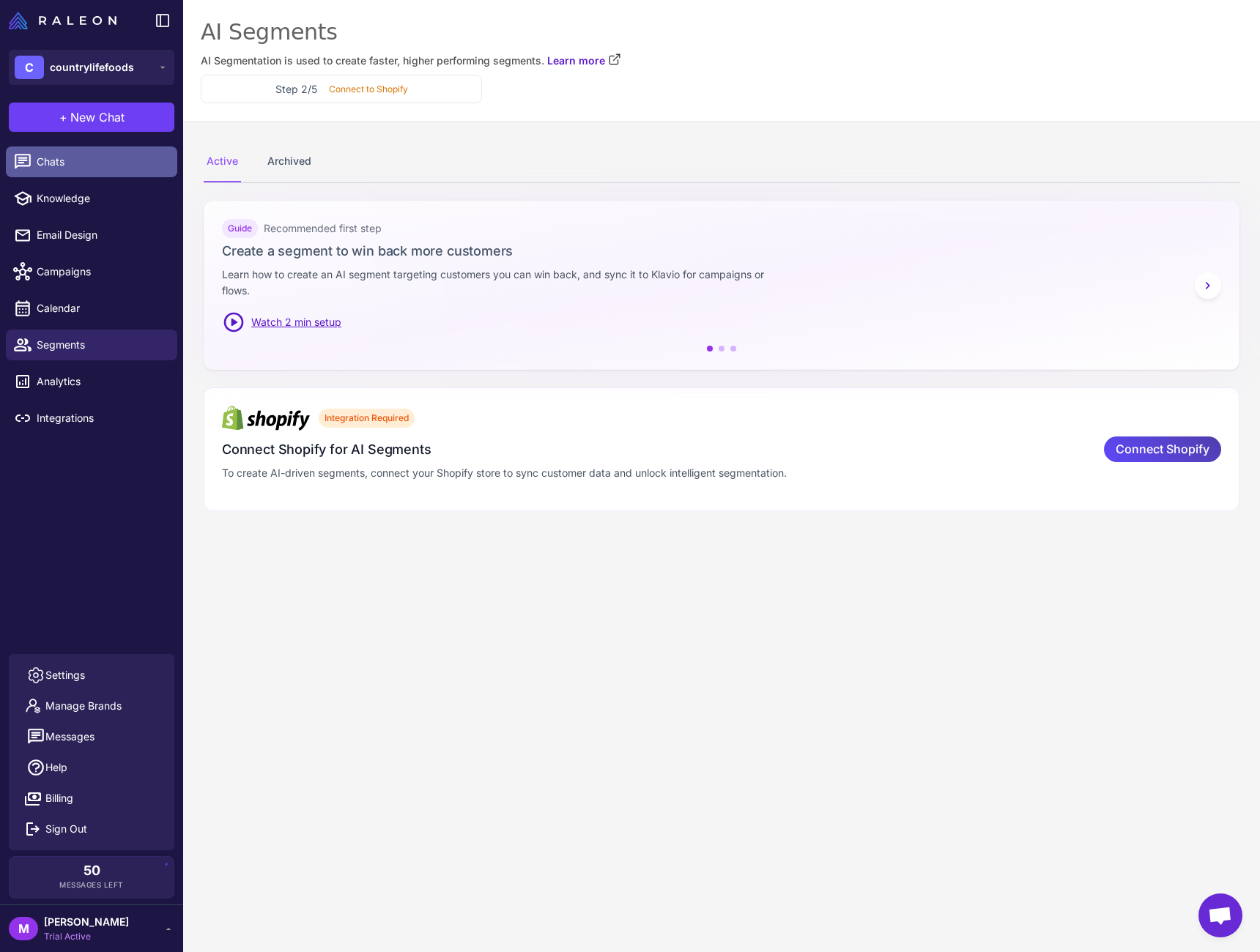
click at [92, 163] on span "Chats" at bounding box center [102, 162] width 129 height 16
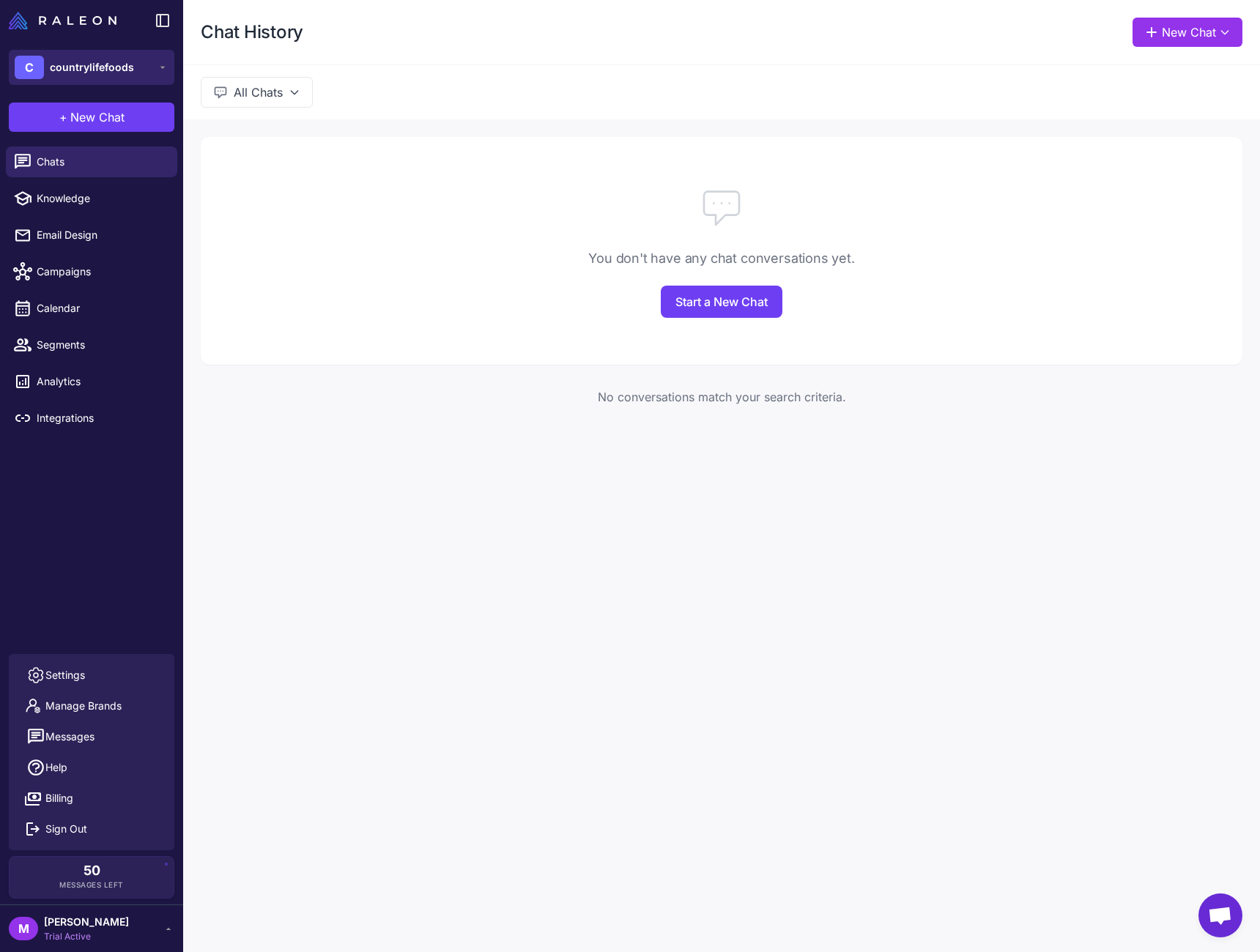
click at [159, 71] on icon at bounding box center [162, 67] width 12 height 12
click at [297, 197] on div at bounding box center [722, 208] width 1042 height 47
click at [85, 316] on link "Calendar" at bounding box center [91, 308] width 172 height 31
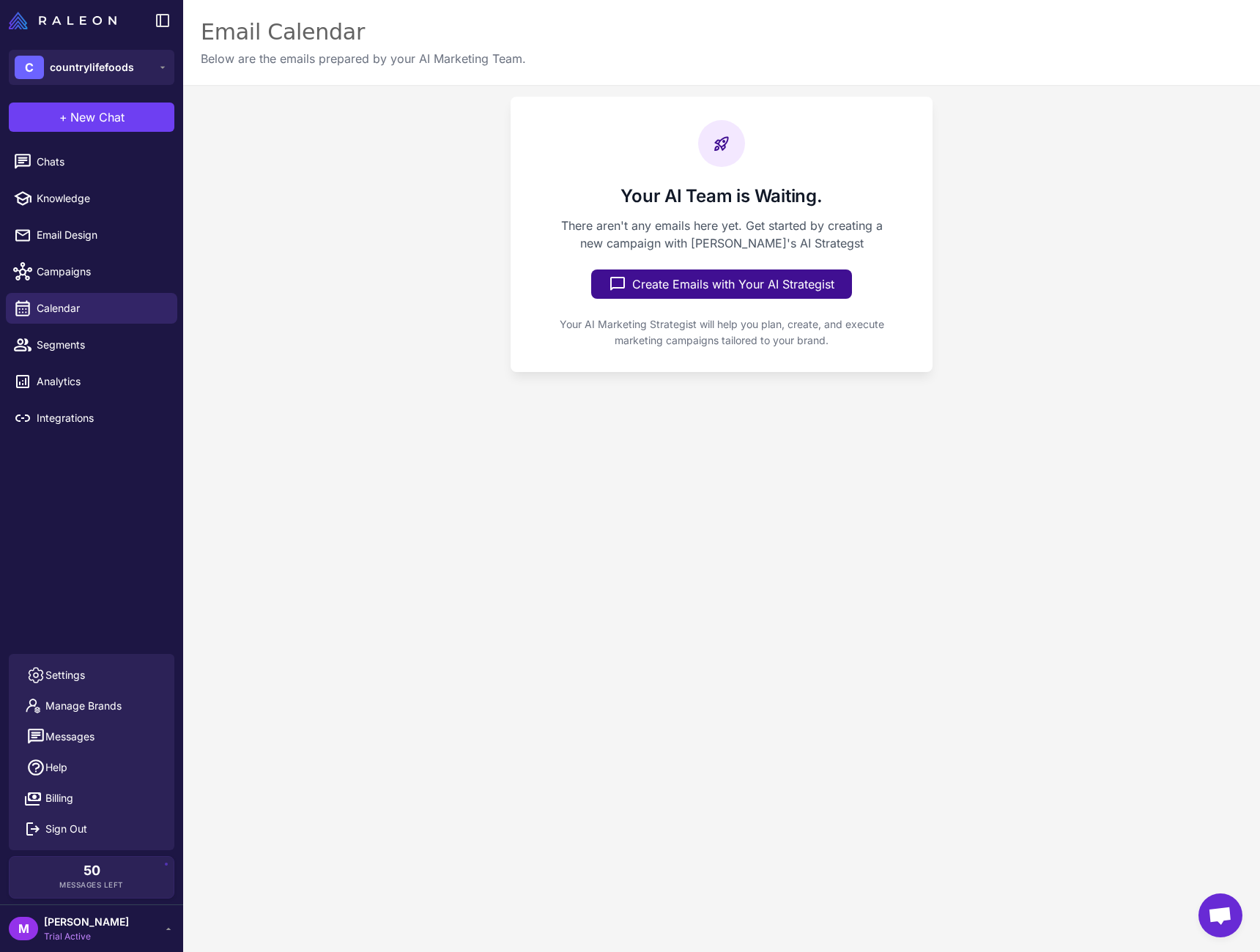
click at [279, 139] on div "Your AI Team is Waiting. There aren't any emails here yet. Get started by creat…" at bounding box center [722, 234] width 1077 height 299
click at [129, 411] on span "Integrations" at bounding box center [102, 418] width 129 height 16
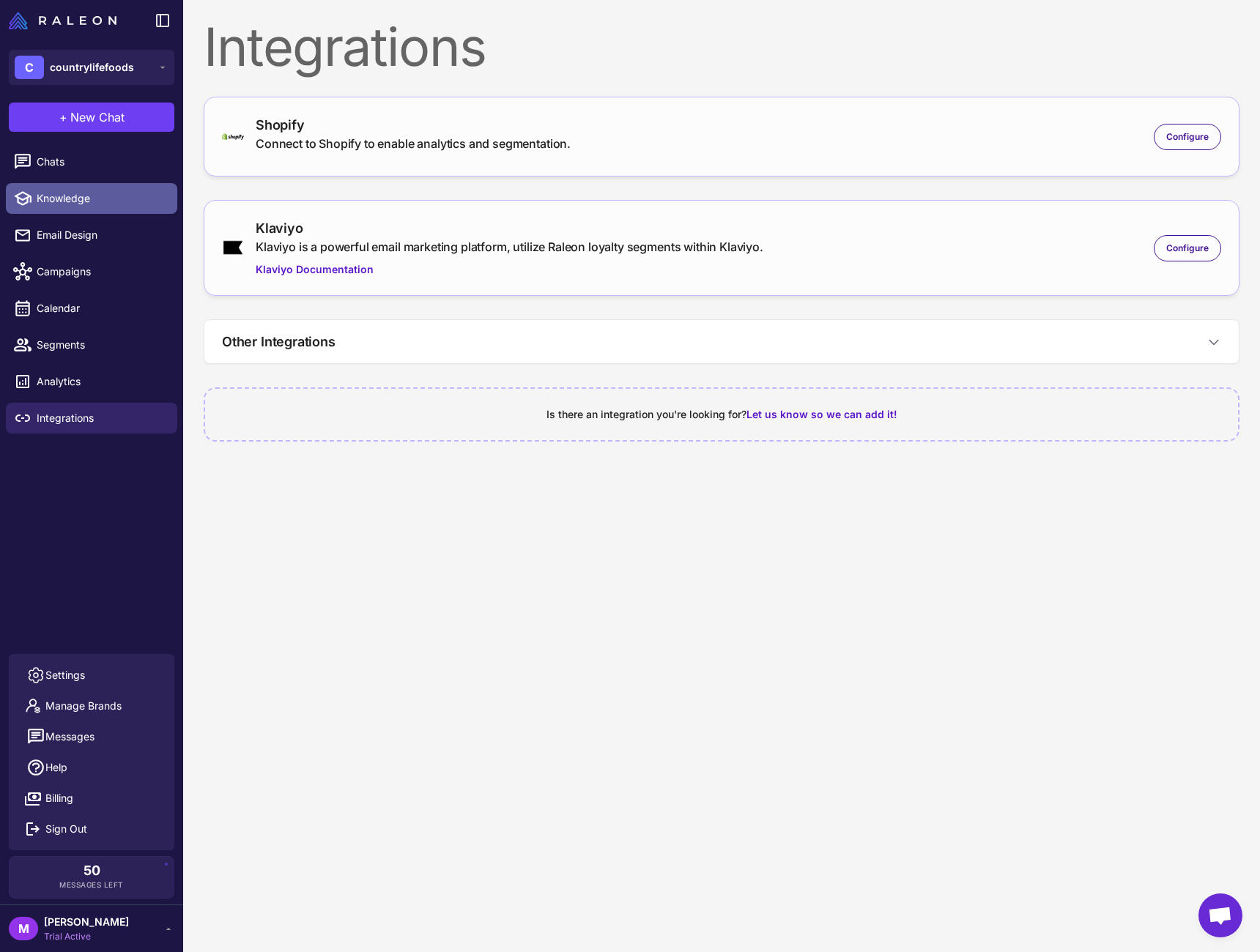
click at [122, 207] on link "Knowledge" at bounding box center [91, 198] width 172 height 31
select select
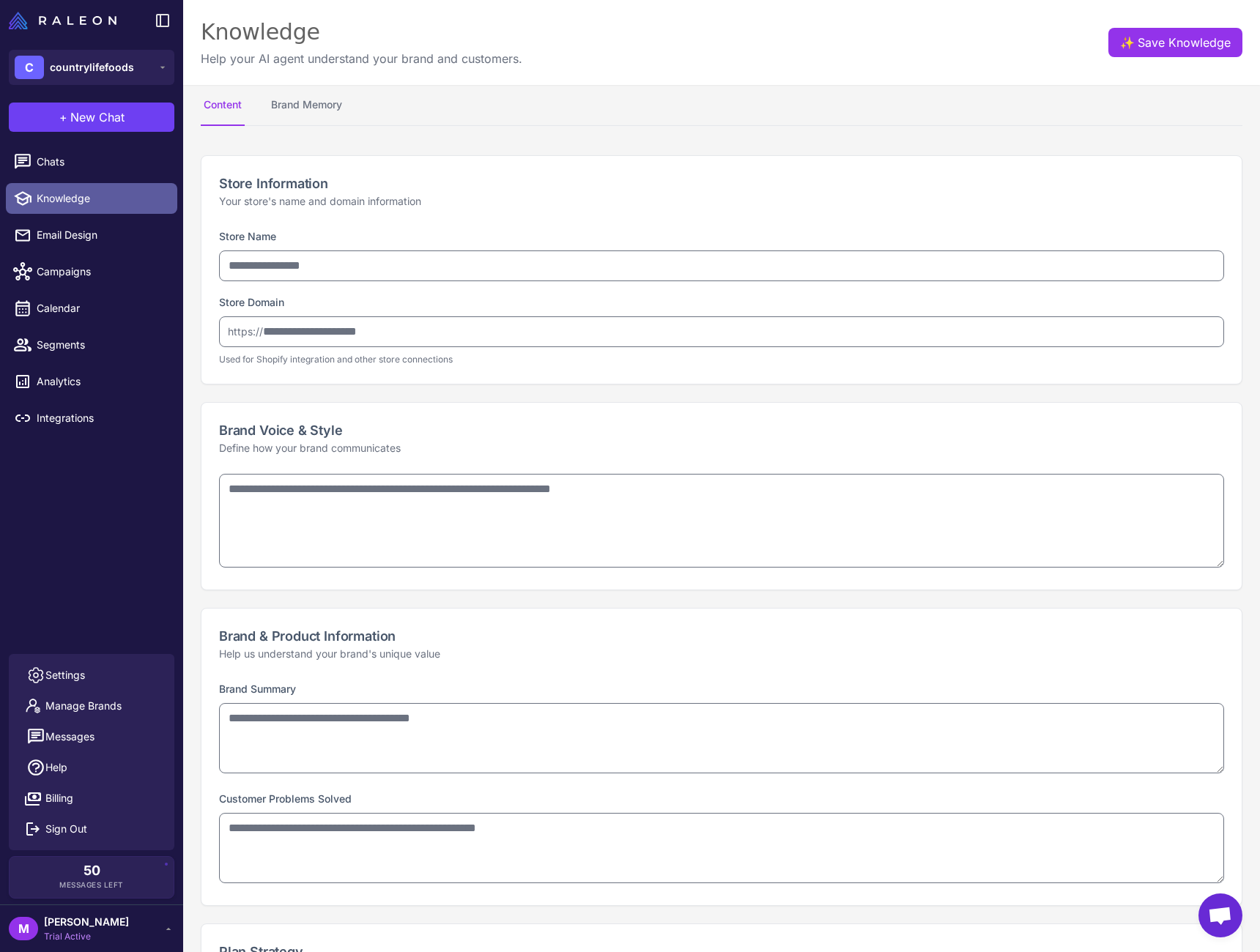
type input "**********"
type textarea "**********"
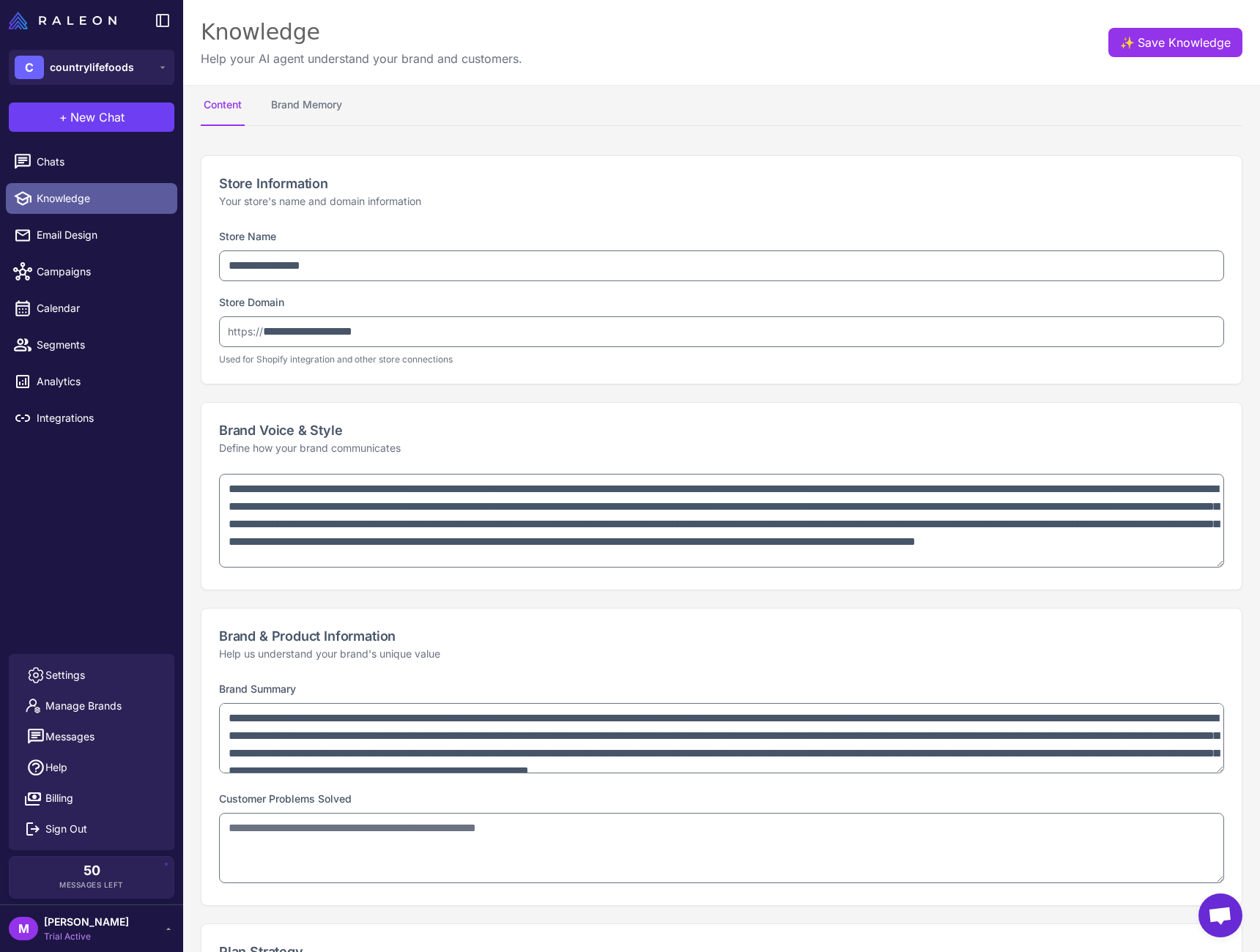
type textarea "**********"
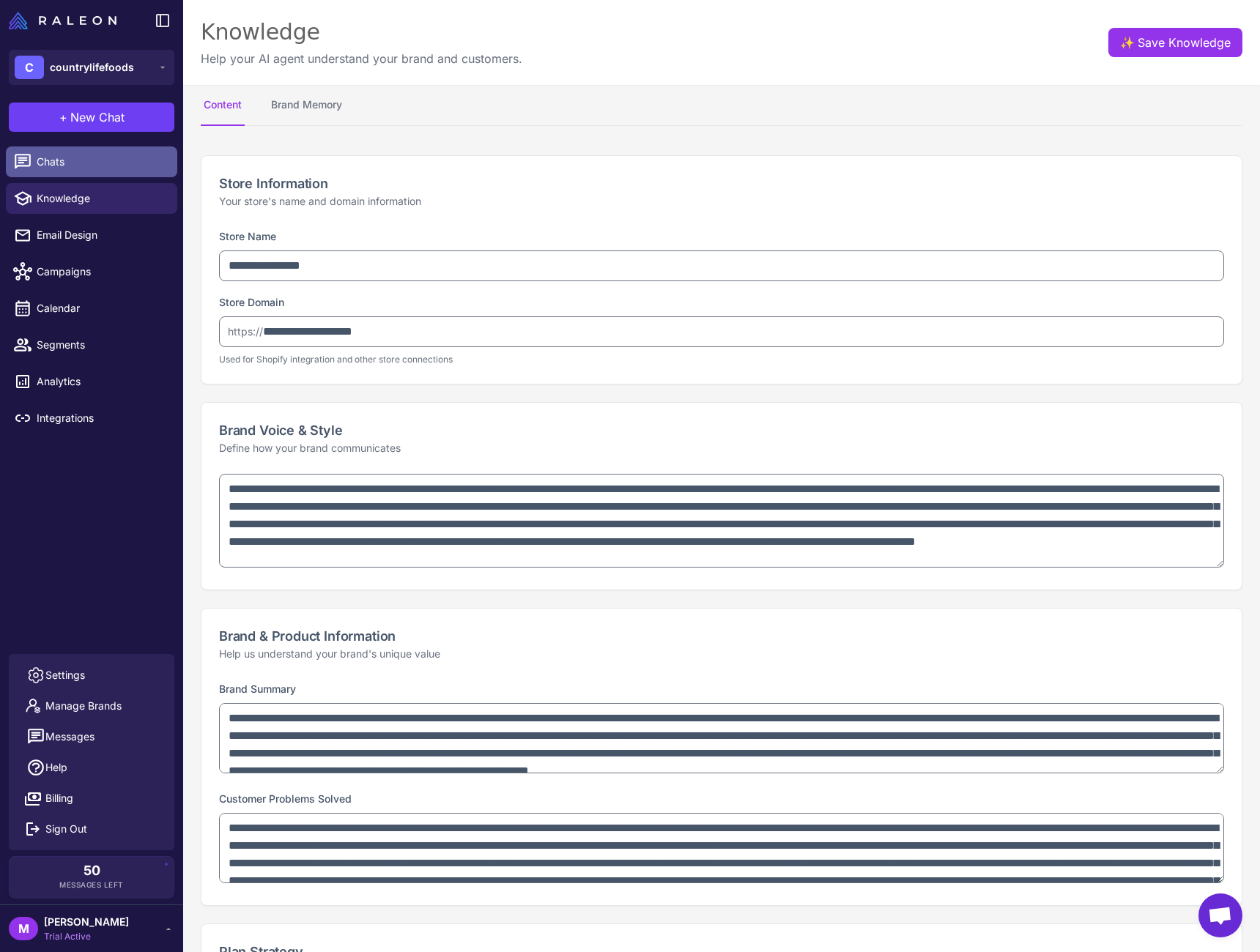
type textarea "**********"
click at [113, 152] on link "Chats" at bounding box center [91, 161] width 172 height 31
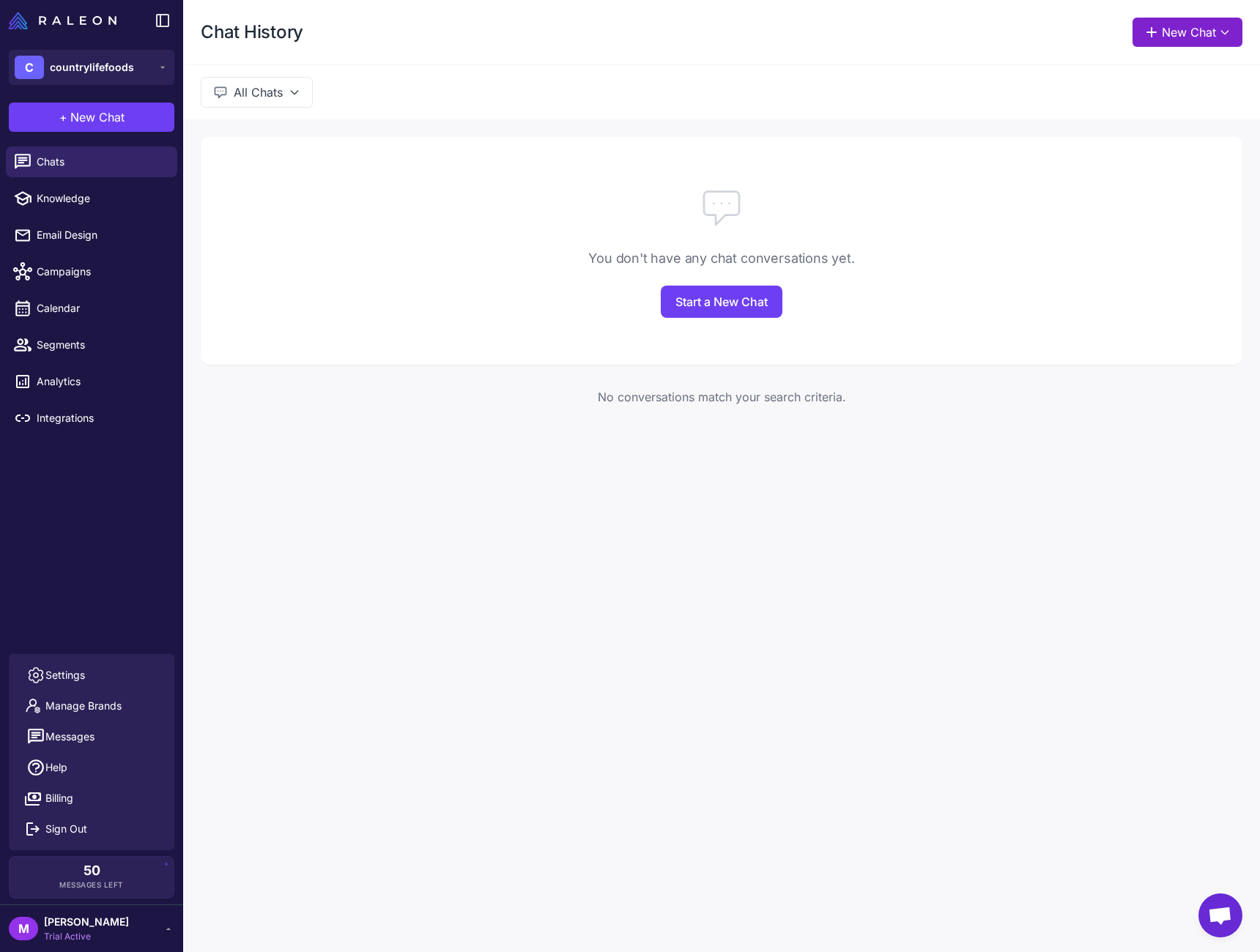
click at [1226, 33] on icon at bounding box center [1225, 32] width 6 height 4
click at [1017, 481] on div "Chat History New Chat Raleon Agents Send an email Plan multiple emails Brainsto…" at bounding box center [722, 476] width 1077 height 952
click at [1227, 37] on icon at bounding box center [1225, 32] width 12 height 12
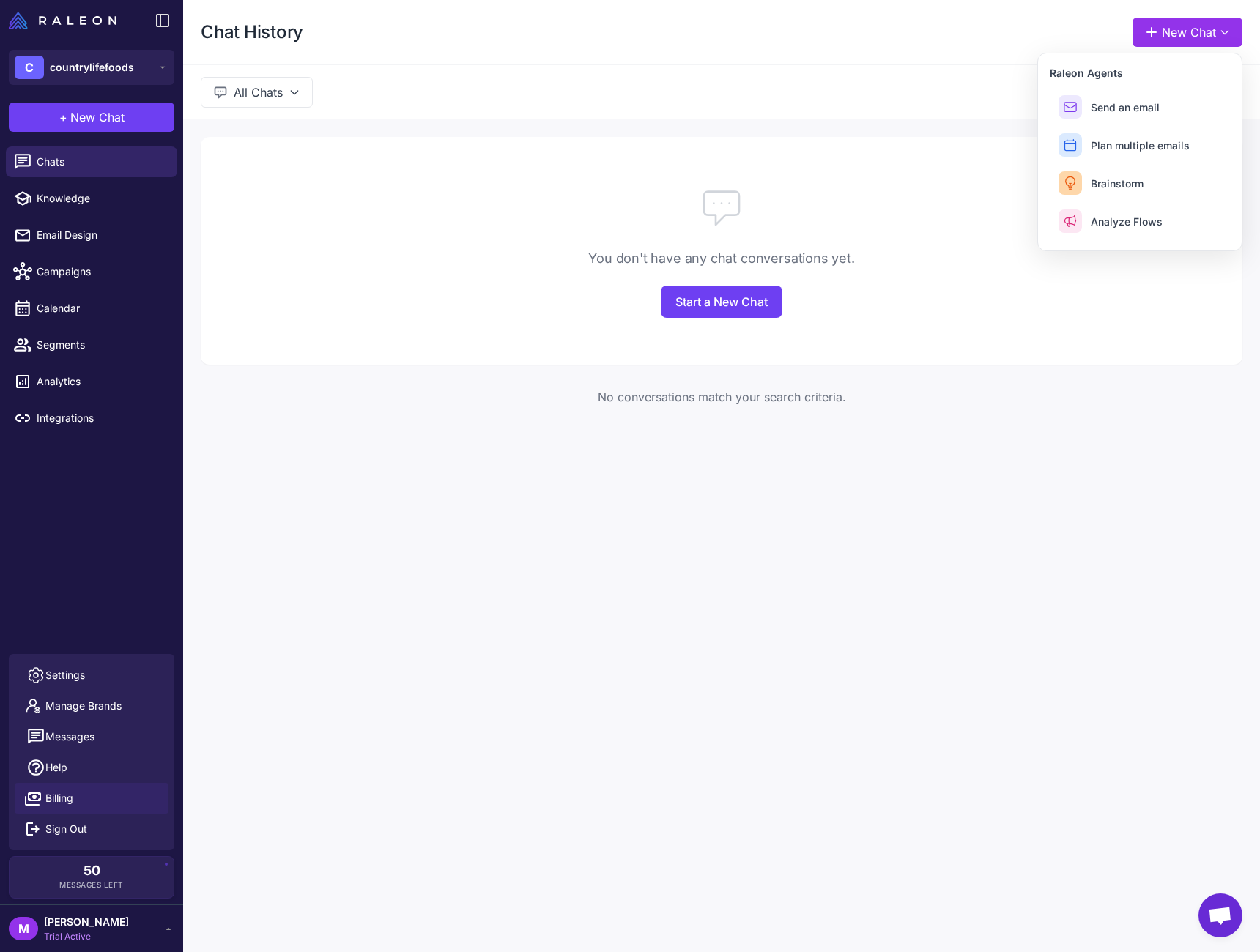
click at [64, 802] on span "Billing" at bounding box center [59, 799] width 28 height 16
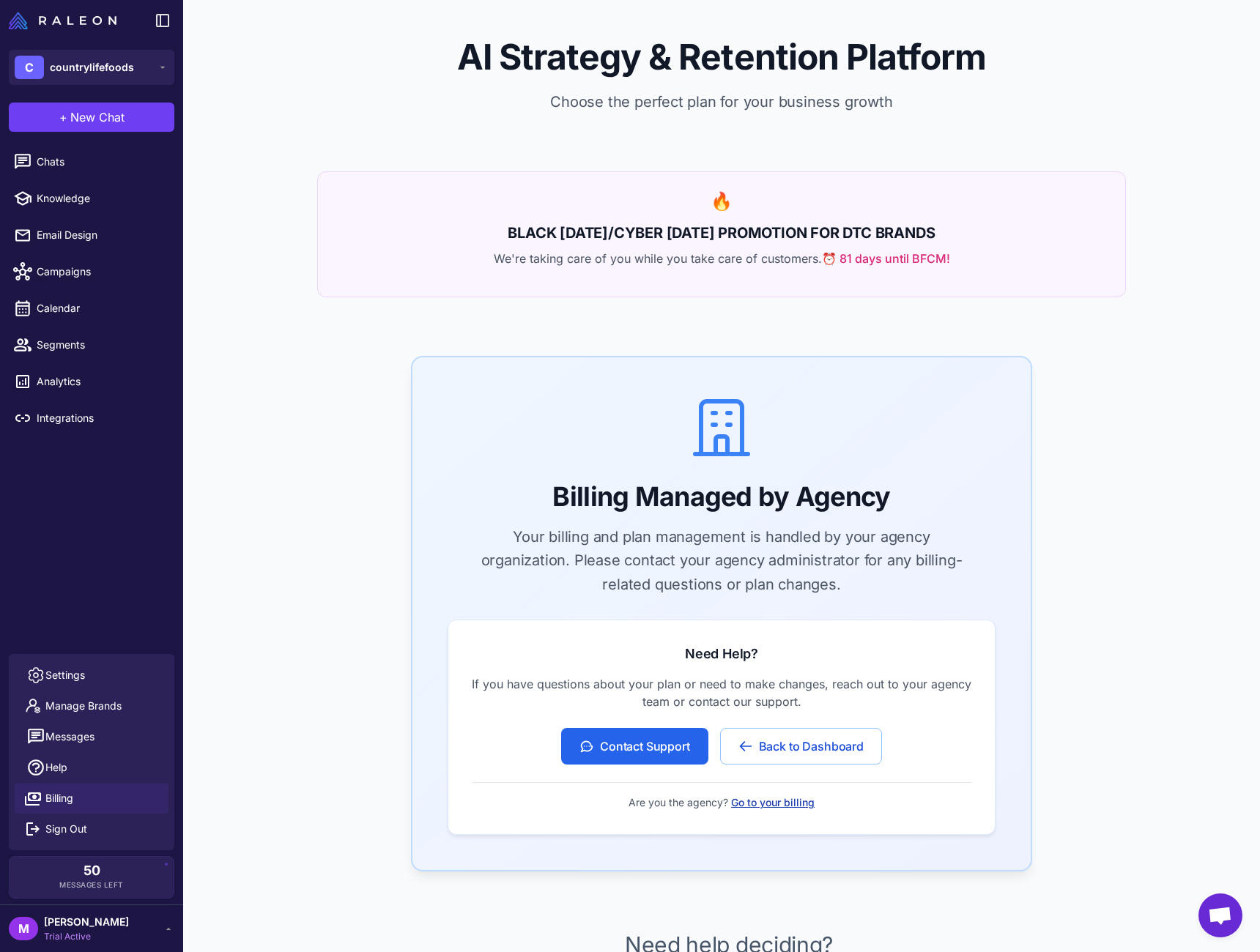
click at [782, 806] on button "Go to your billing" at bounding box center [773, 803] width 83 height 16
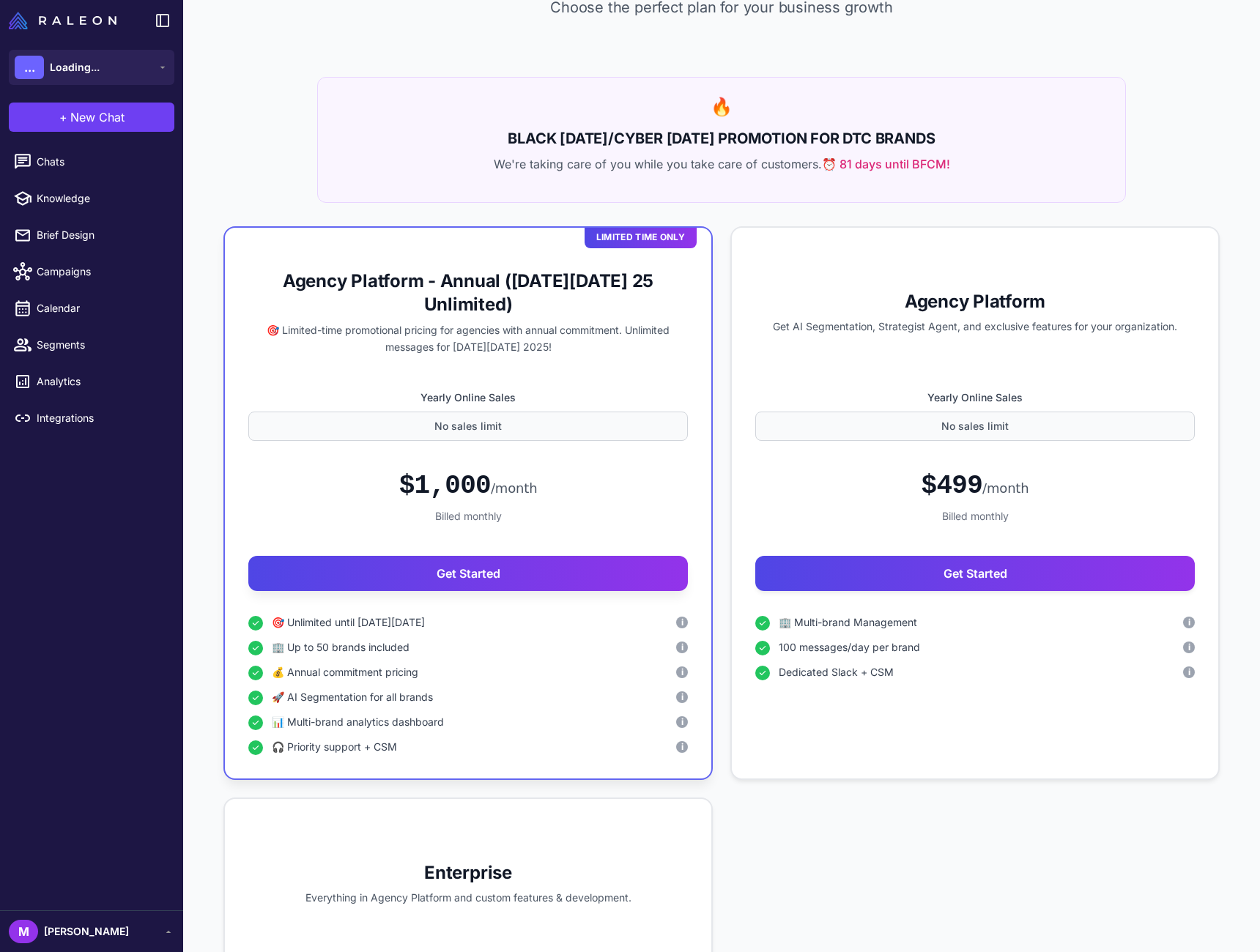
scroll to position [113, 0]
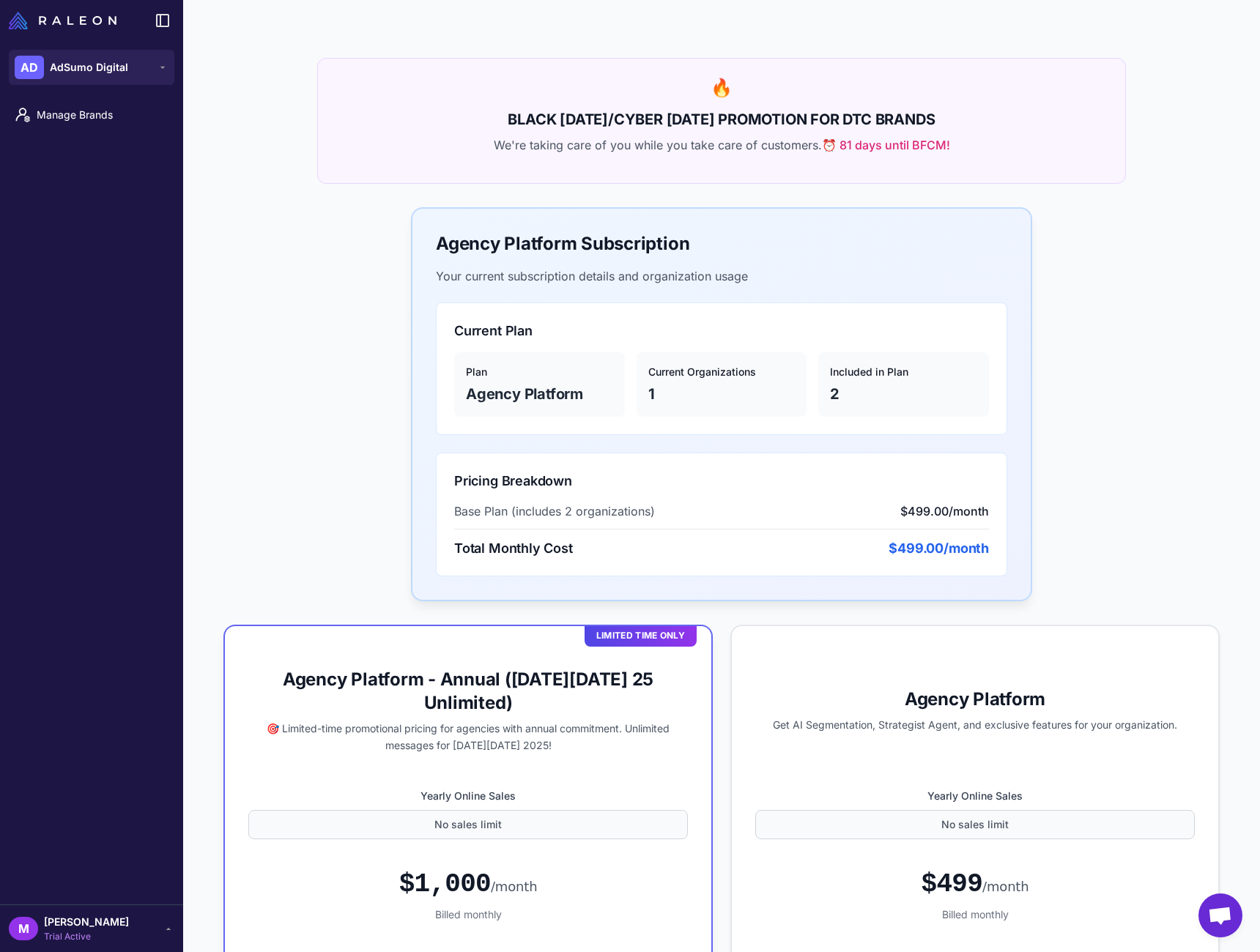
click at [1148, 408] on div "Agency Platform Subscription Your current subscription details and organization…" at bounding box center [722, 954] width 1077 height 1493
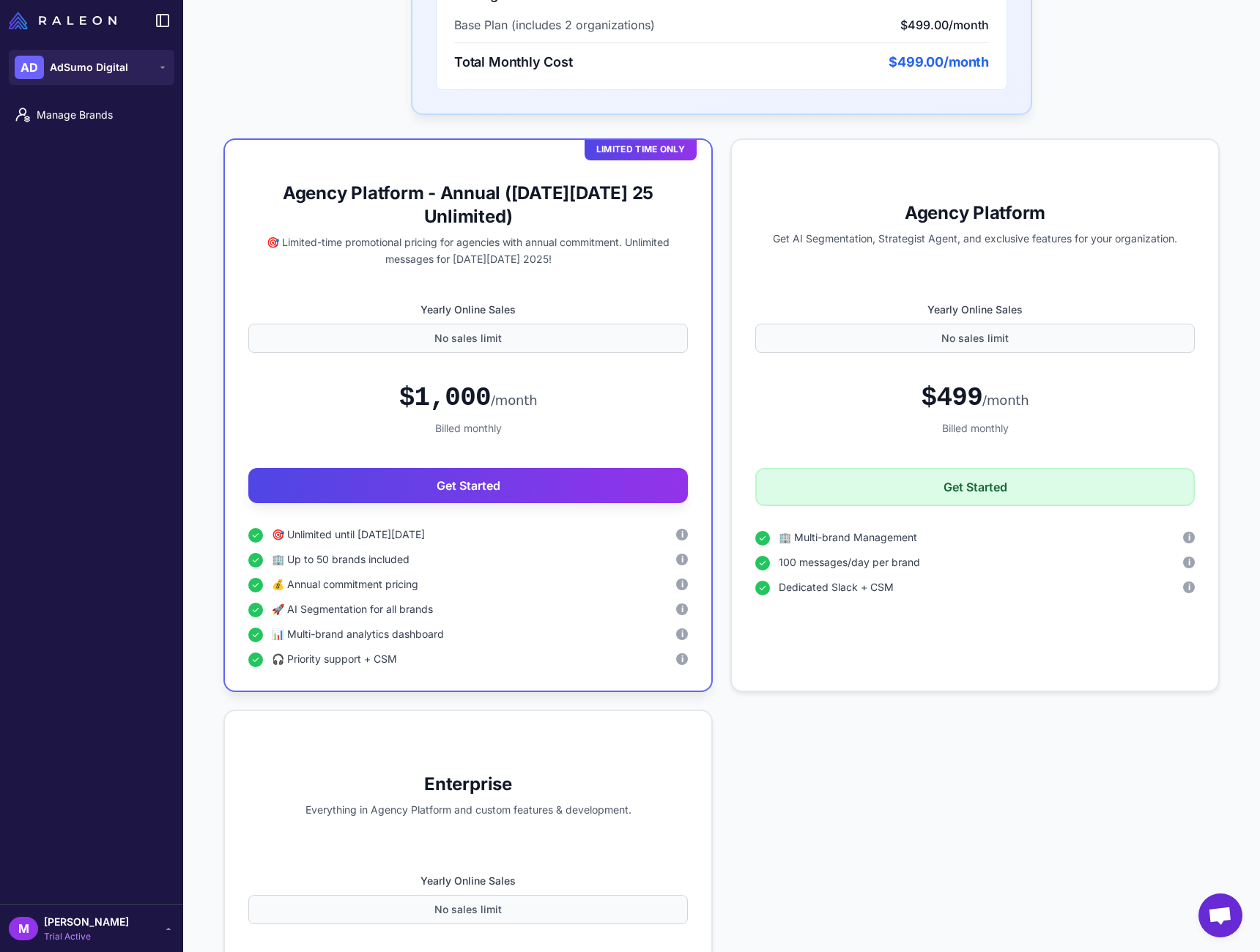
scroll to position [617, 0]
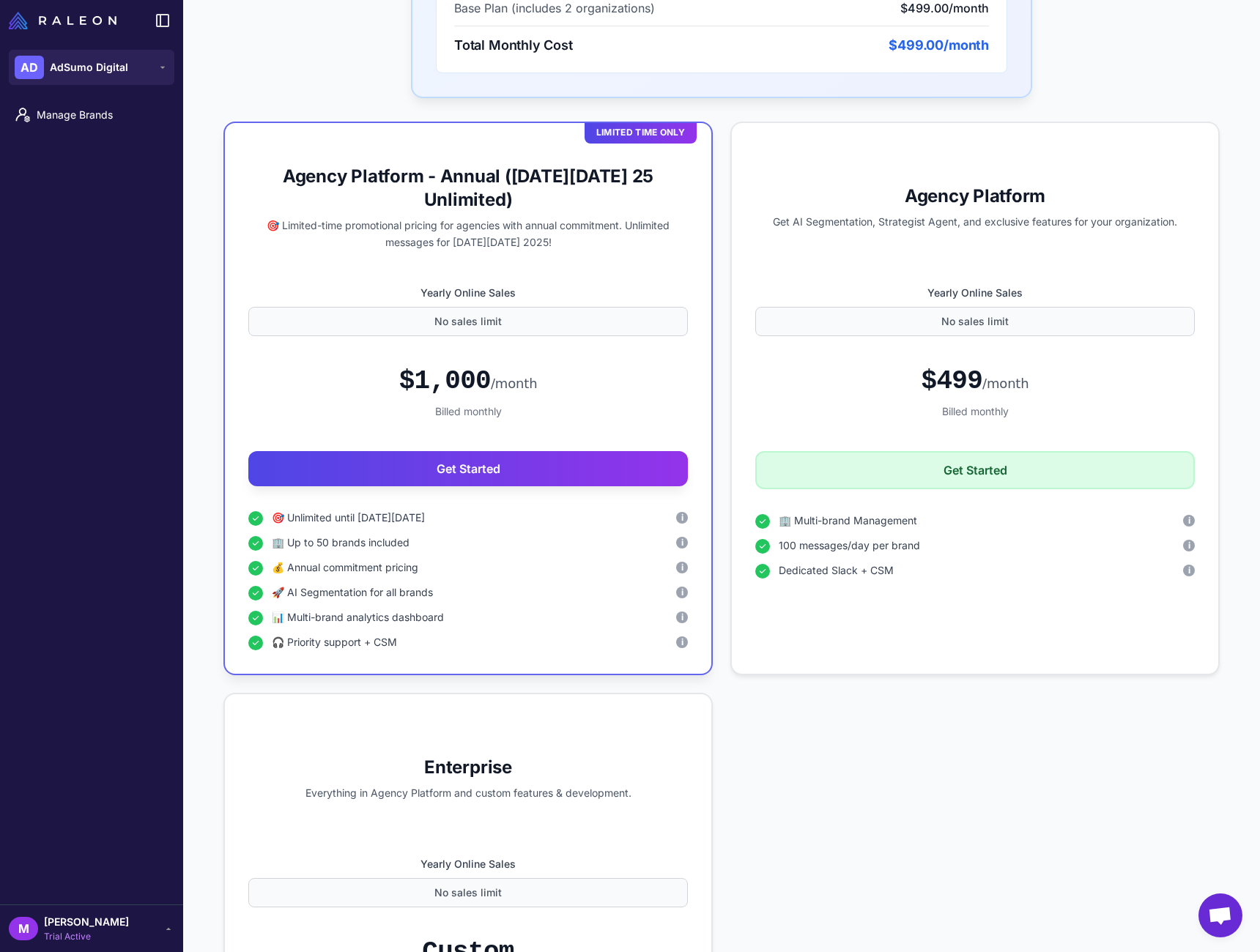
drag, startPoint x: 918, startPoint y: 895, endPoint x: 913, endPoint y: 888, distance: 8.6
click at [917, 895] on div "Limited Time Only Agency Platform - Annual (Black Friday 25 Unlimited) 🎯 Limite…" at bounding box center [722, 659] width 996 height 1076
click at [960, 760] on div "Limited Time Only Agency Platform - Annual (Black Friday 25 Unlimited) 🎯 Limite…" at bounding box center [722, 659] width 996 height 1076
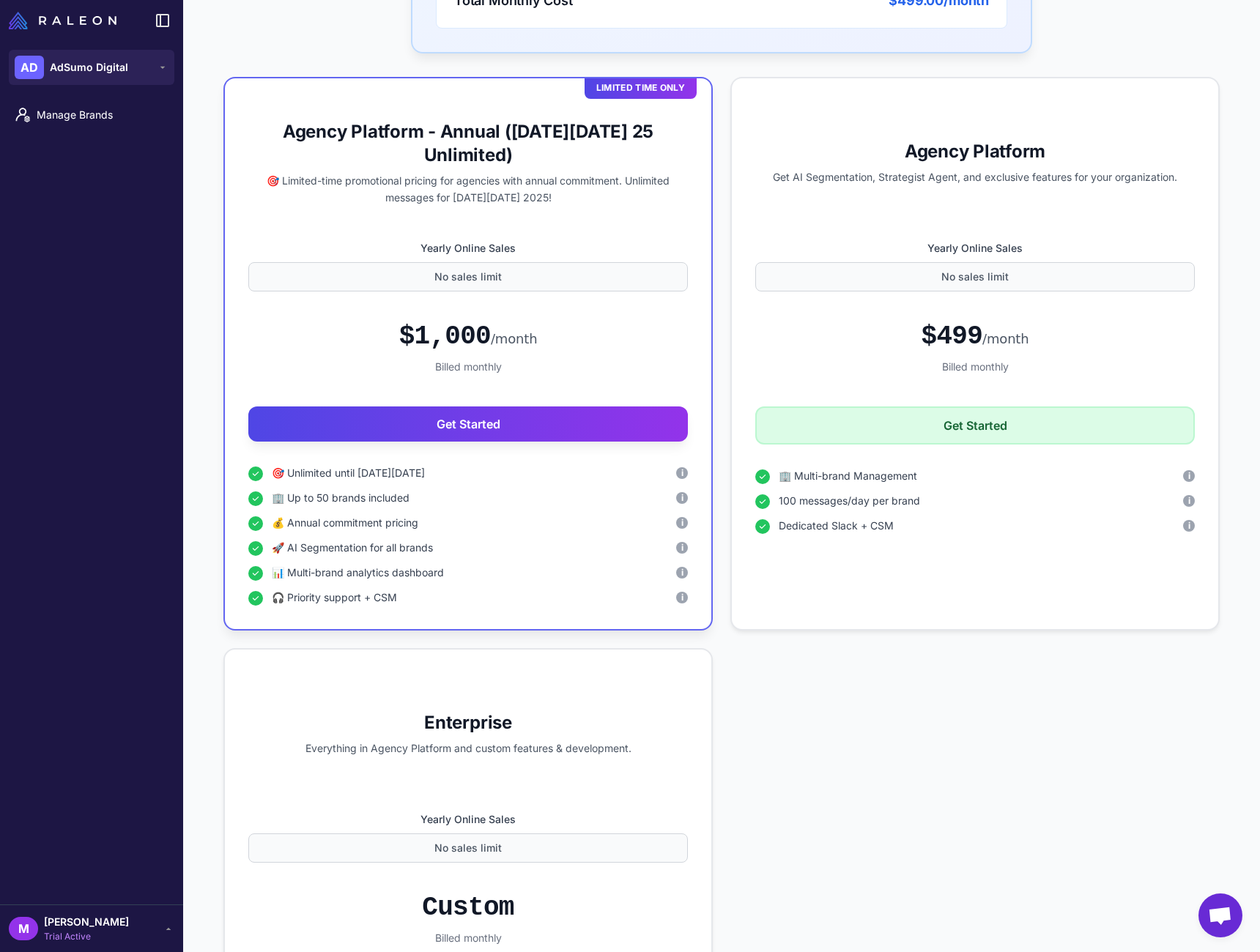
scroll to position [651, 0]
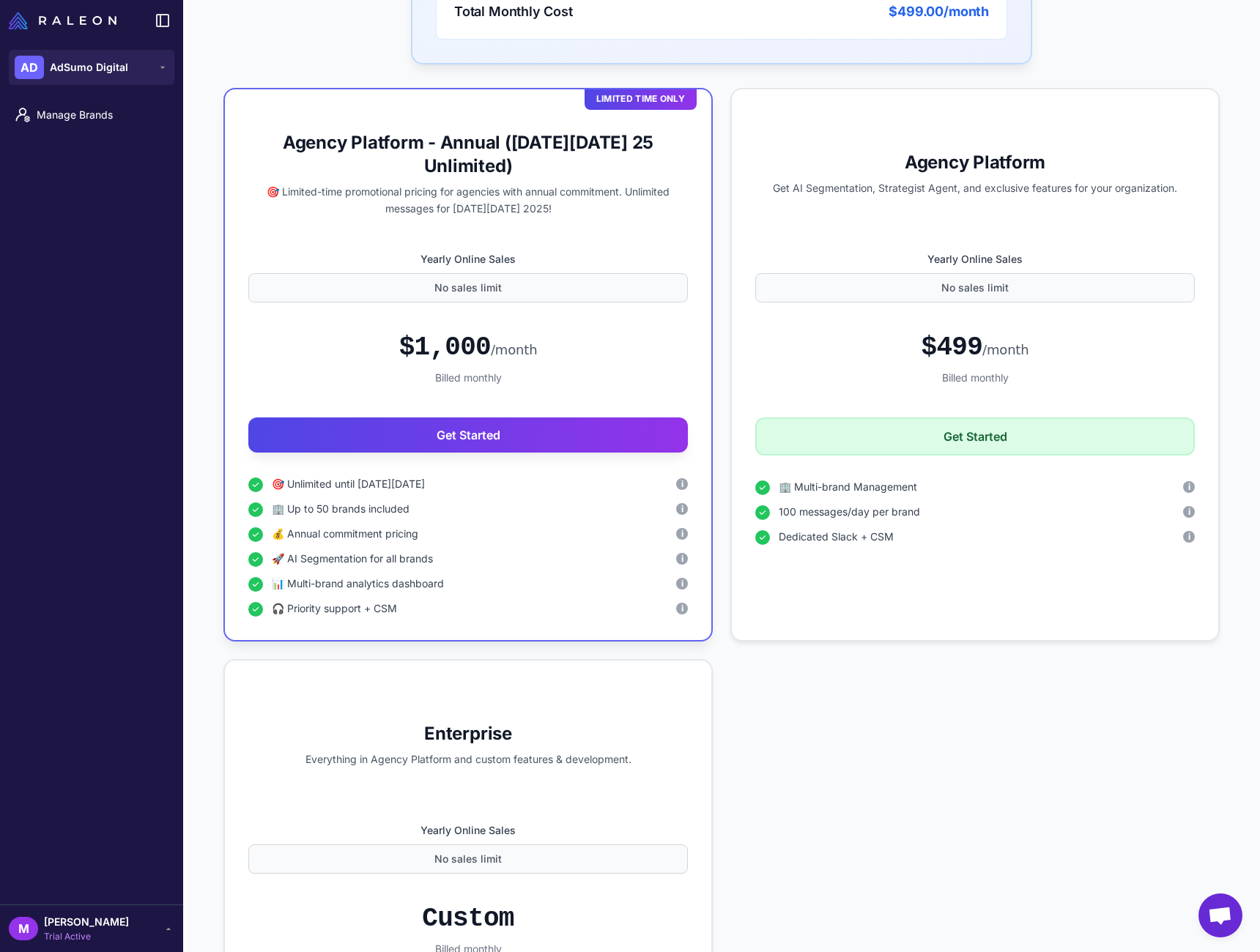
click at [721, 619] on div "Limited Time Only Agency Platform - Annual (Black Friday 25 Unlimited) 🎯 Limite…" at bounding box center [722, 625] width 996 height 1076
click at [842, 770] on div "Limited Time Only Agency Platform - Annual (Black Friday 25 Unlimited) 🎯 Limite…" at bounding box center [722, 625] width 996 height 1076
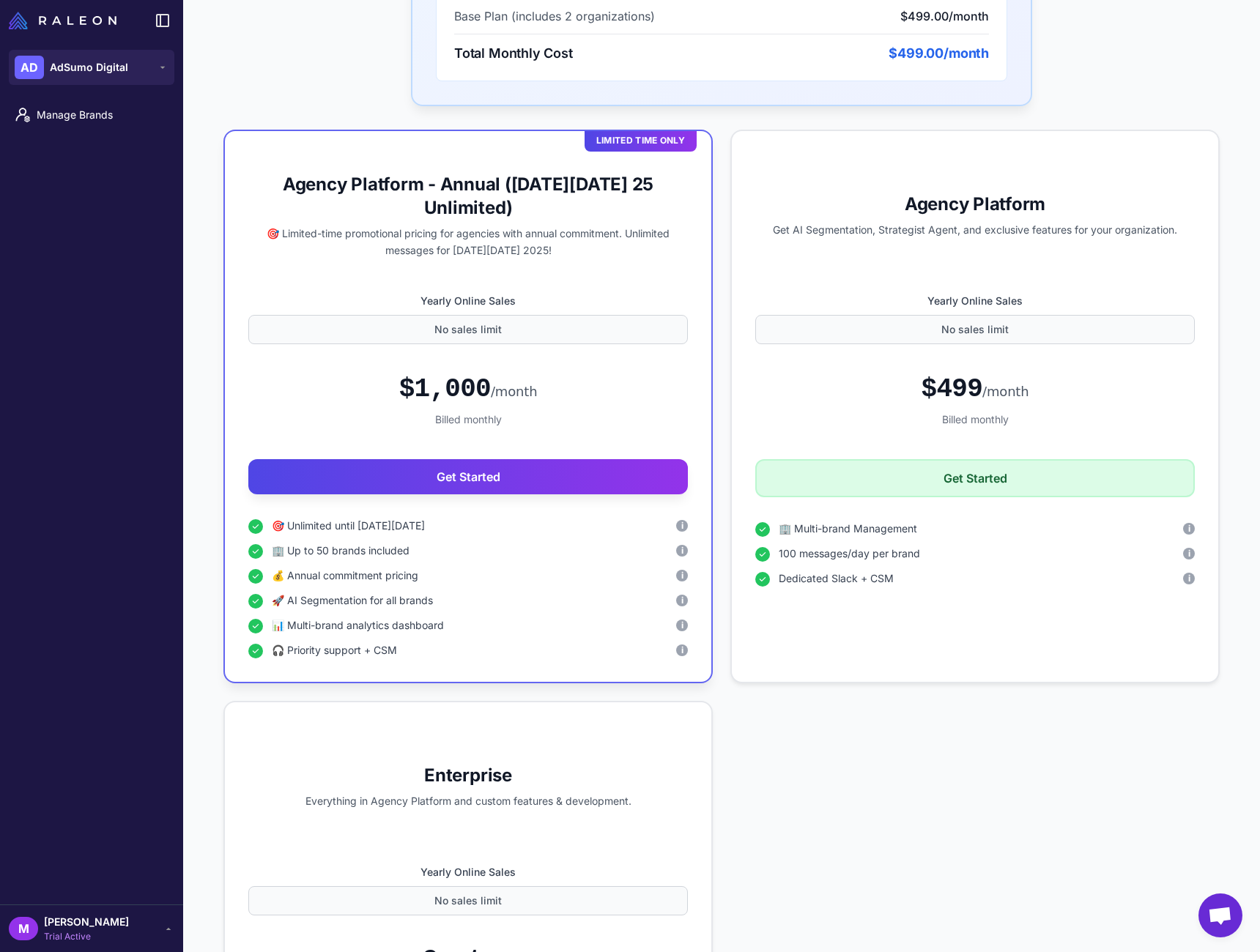
scroll to position [583, 0]
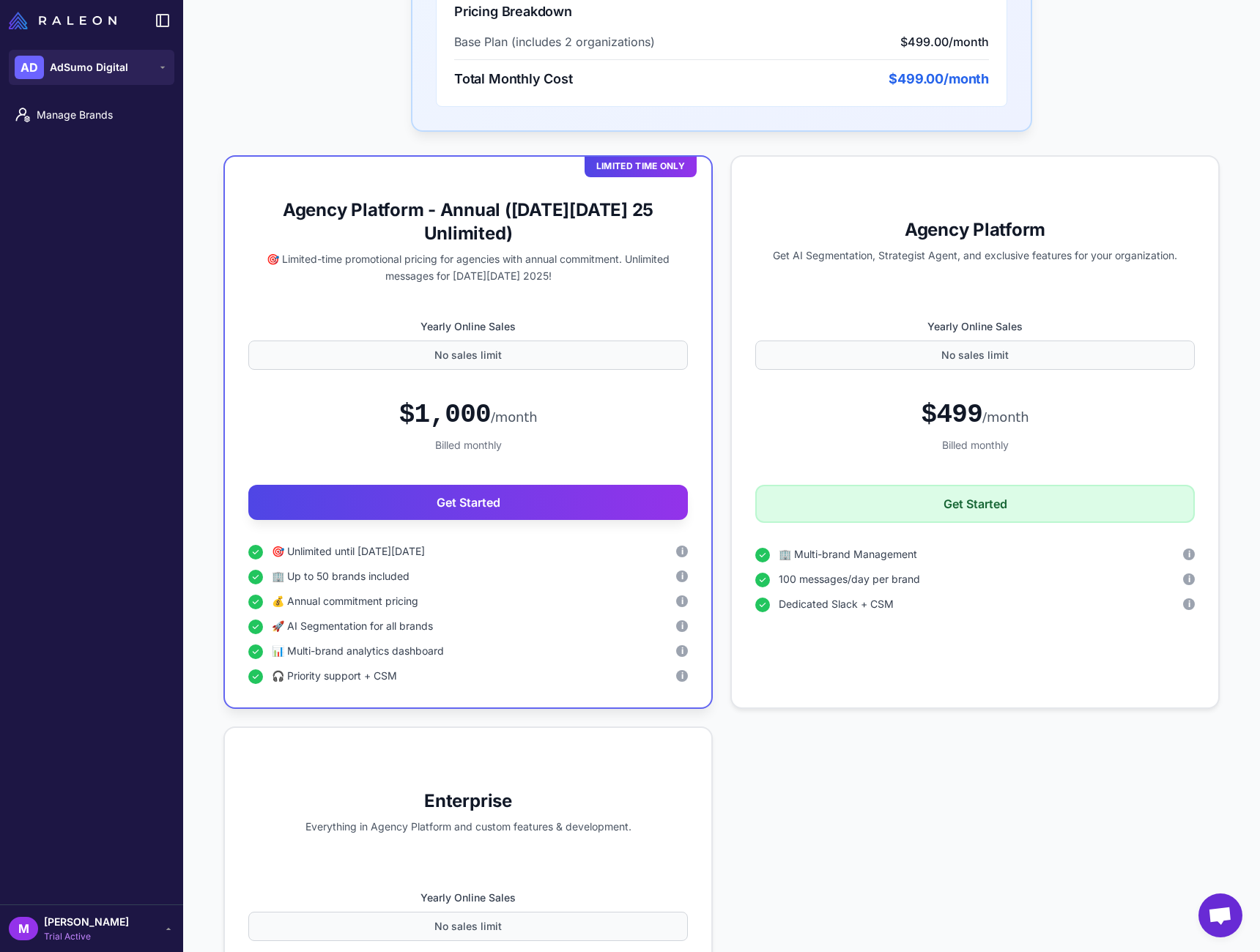
click at [842, 800] on div "Limited Time Only Agency Platform - Annual (Black Friday 25 Unlimited) 🎯 Limite…" at bounding box center [722, 692] width 996 height 1076
click at [842, 797] on div "Limited Time Only Agency Platform - Annual (Black Friday 25 Unlimited) 🎯 Limite…" at bounding box center [722, 692] width 996 height 1076
click at [128, 929] on span "[PERSON_NAME]" at bounding box center [87, 922] width 85 height 16
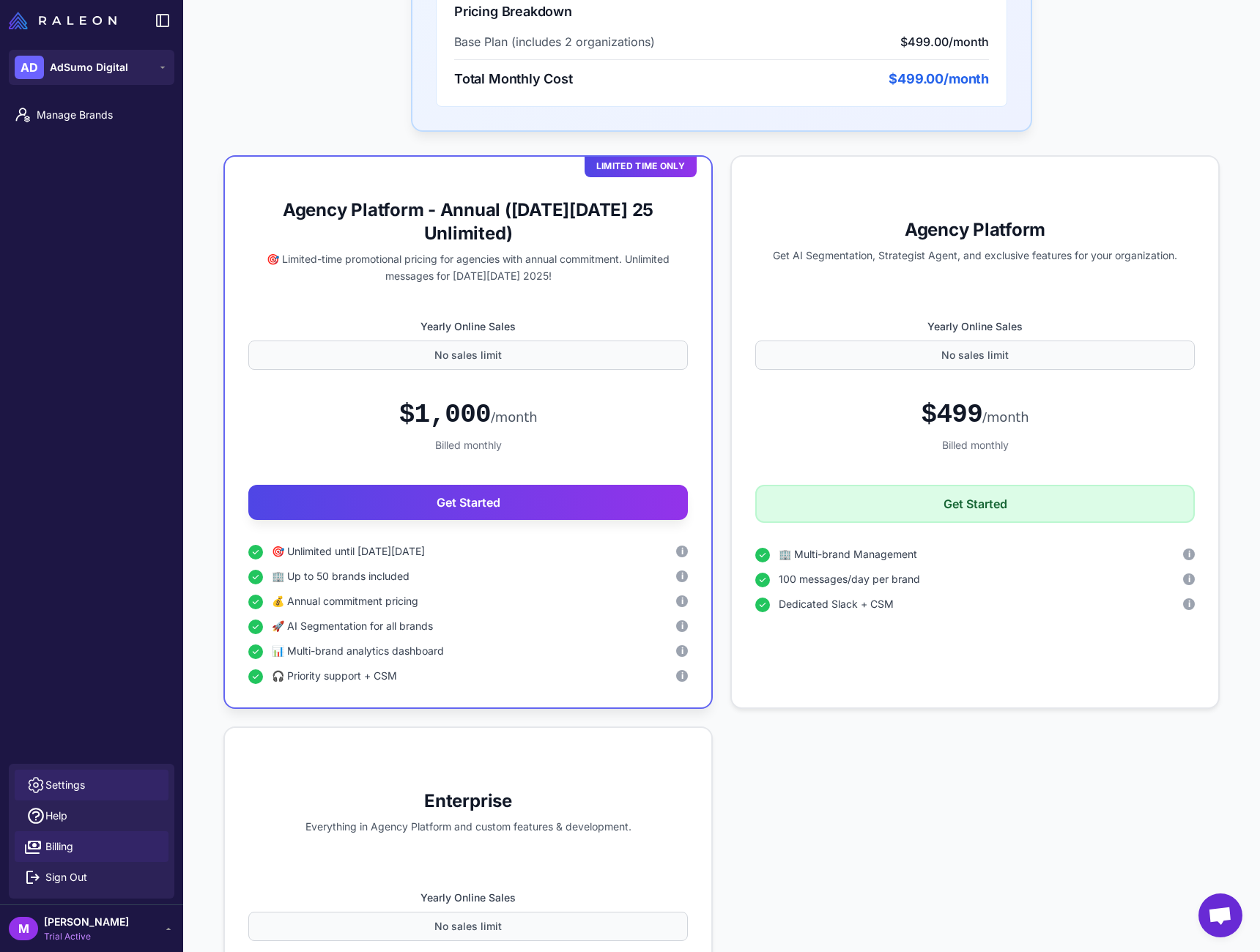
click at [79, 776] on link "Settings" at bounding box center [92, 785] width 154 height 31
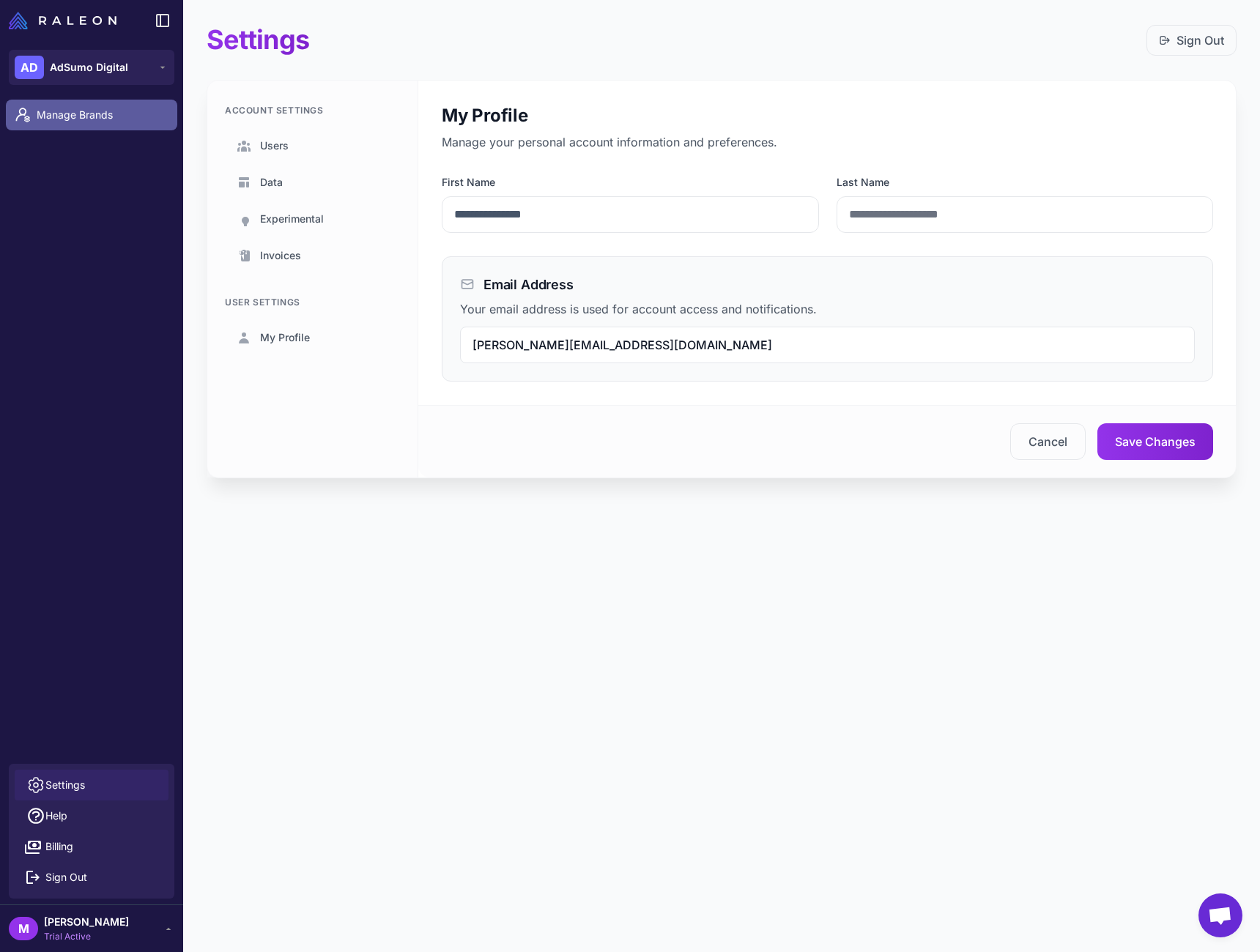
click at [59, 115] on span "Manage Brands" at bounding box center [102, 115] width 129 height 16
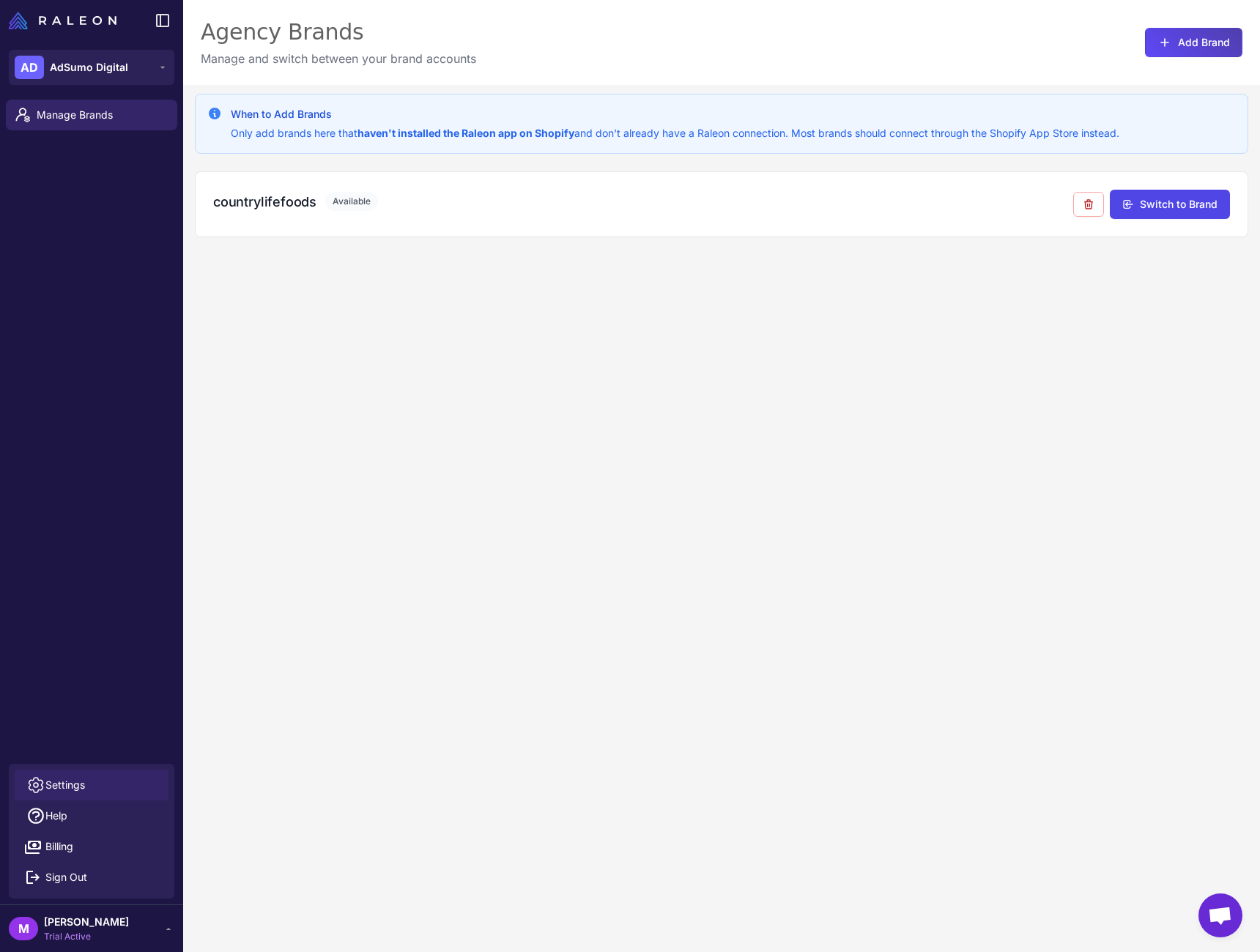
drag, startPoint x: 87, startPoint y: 784, endPoint x: 93, endPoint y: 792, distance: 10.0
click at [87, 786] on link "Settings" at bounding box center [92, 785] width 154 height 31
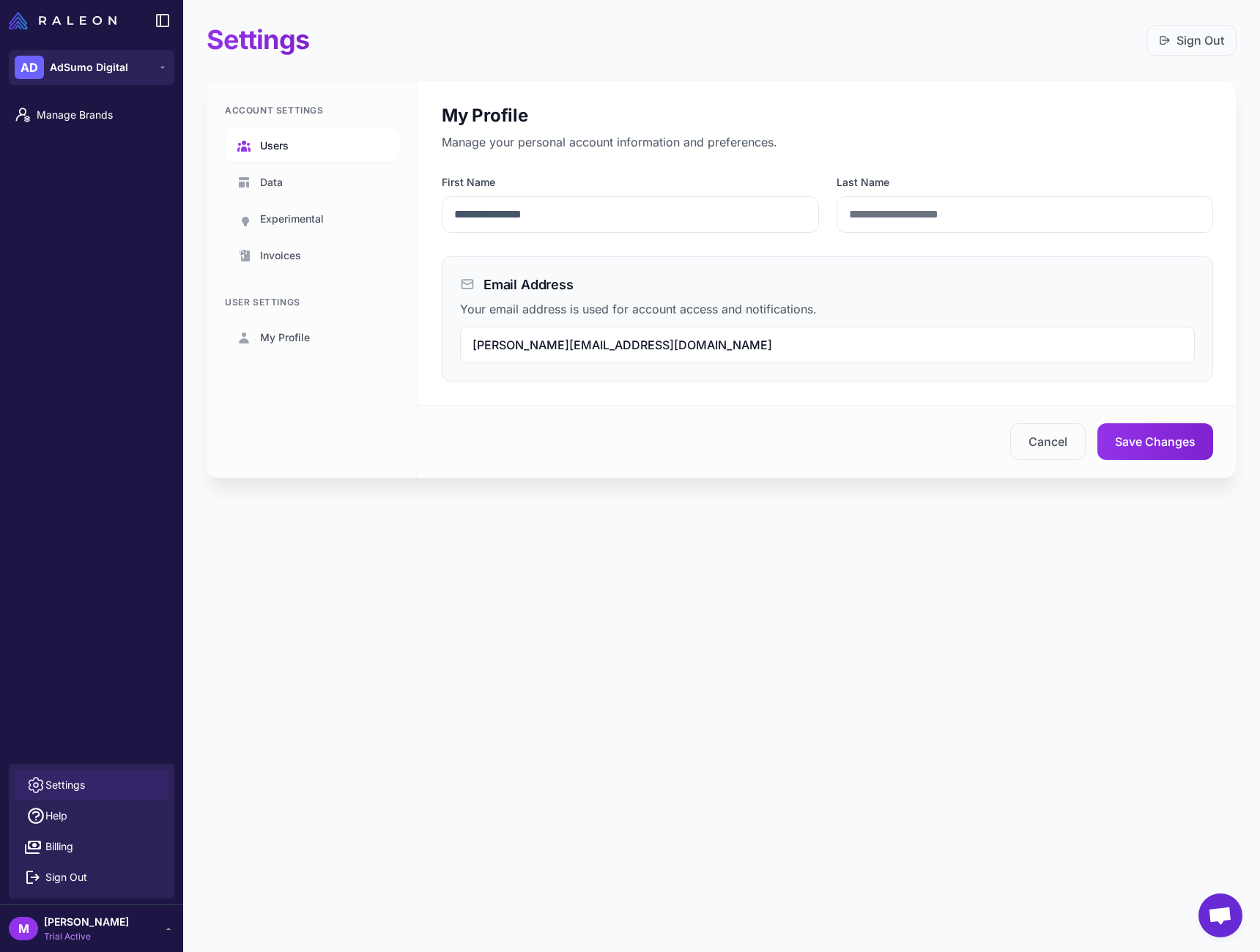
click at [286, 148] on span "Users" at bounding box center [275, 146] width 28 height 16
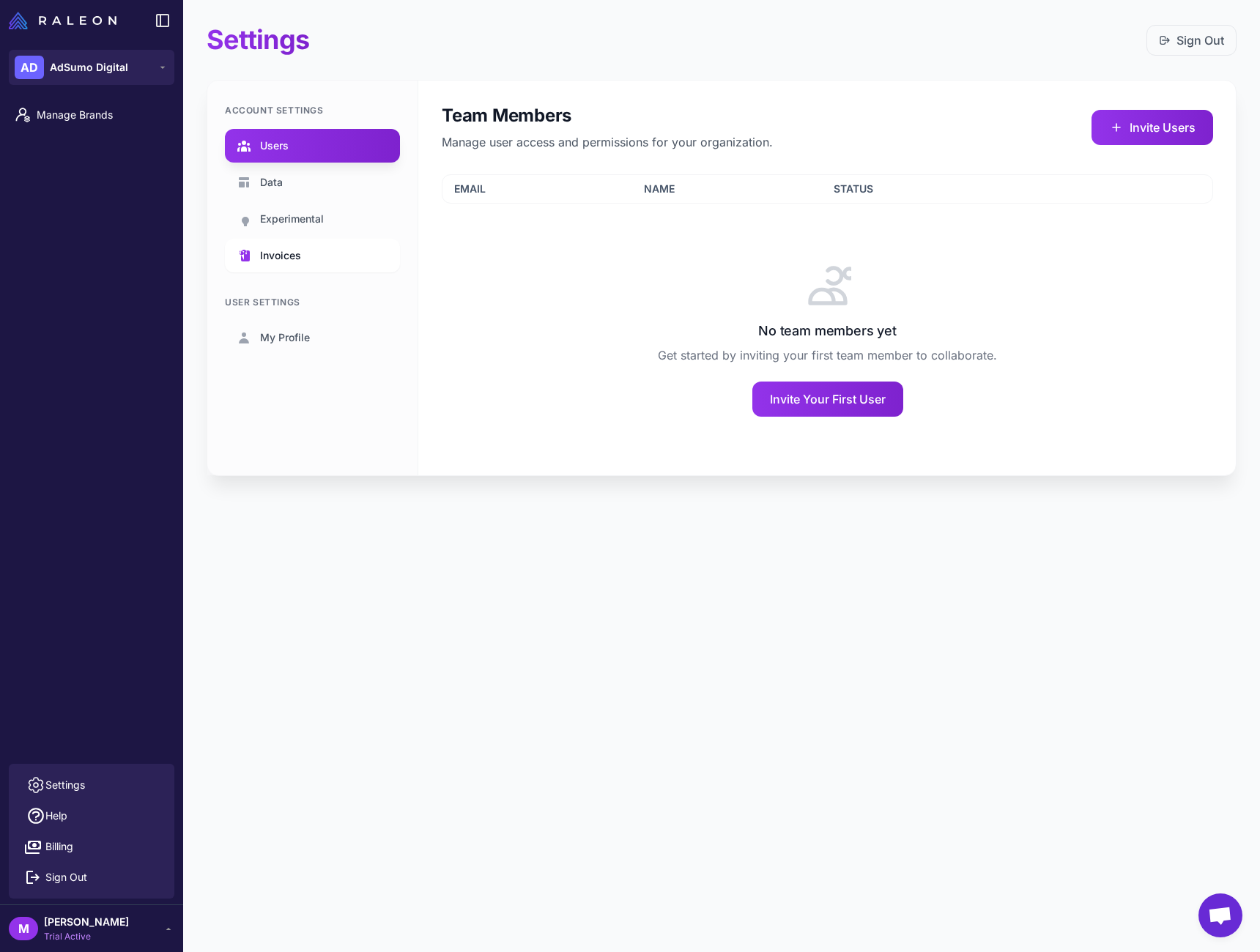
click at [298, 250] on span "Invoices" at bounding box center [281, 256] width 41 height 16
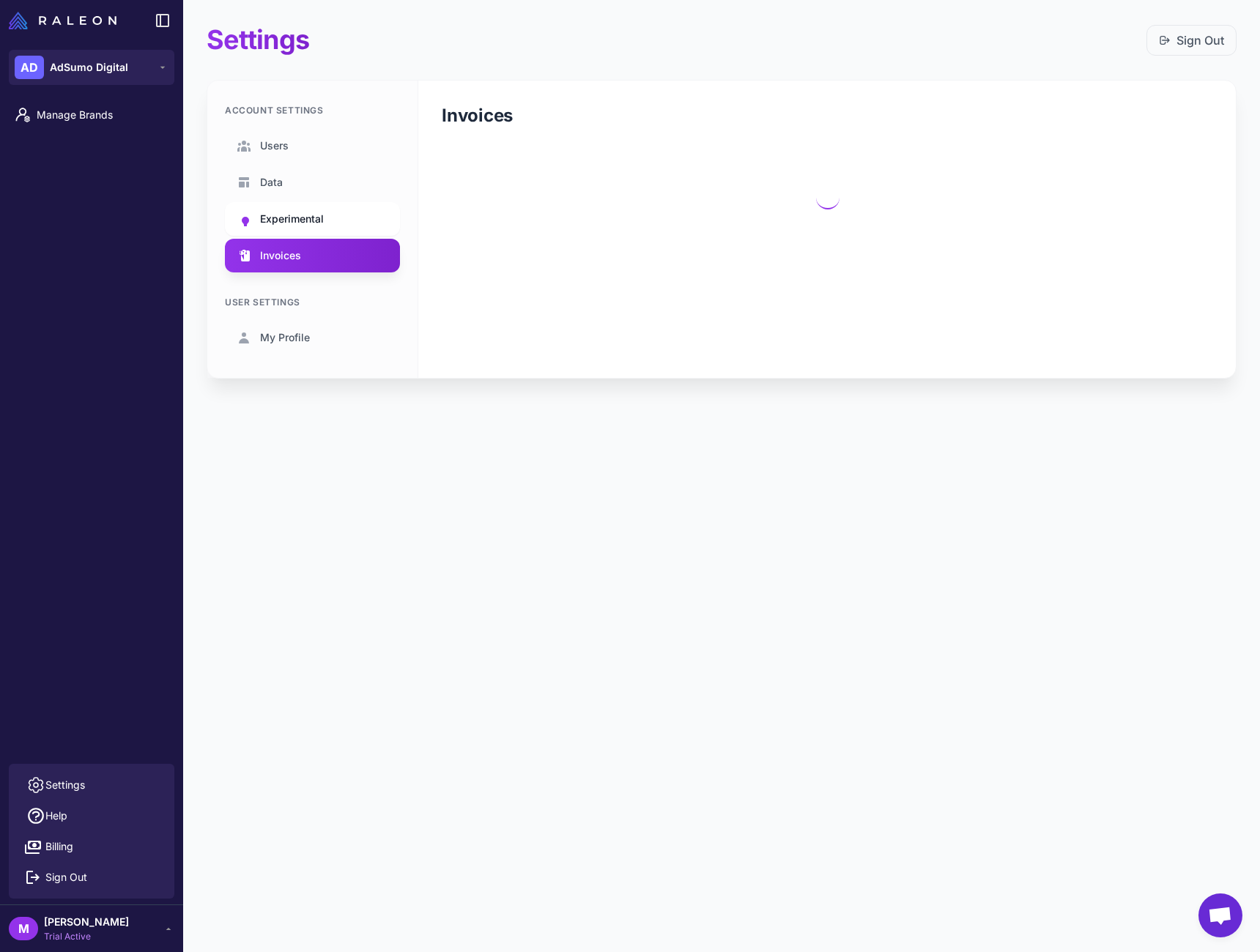
click at [303, 226] on span "Experimental" at bounding box center [292, 219] width 64 height 16
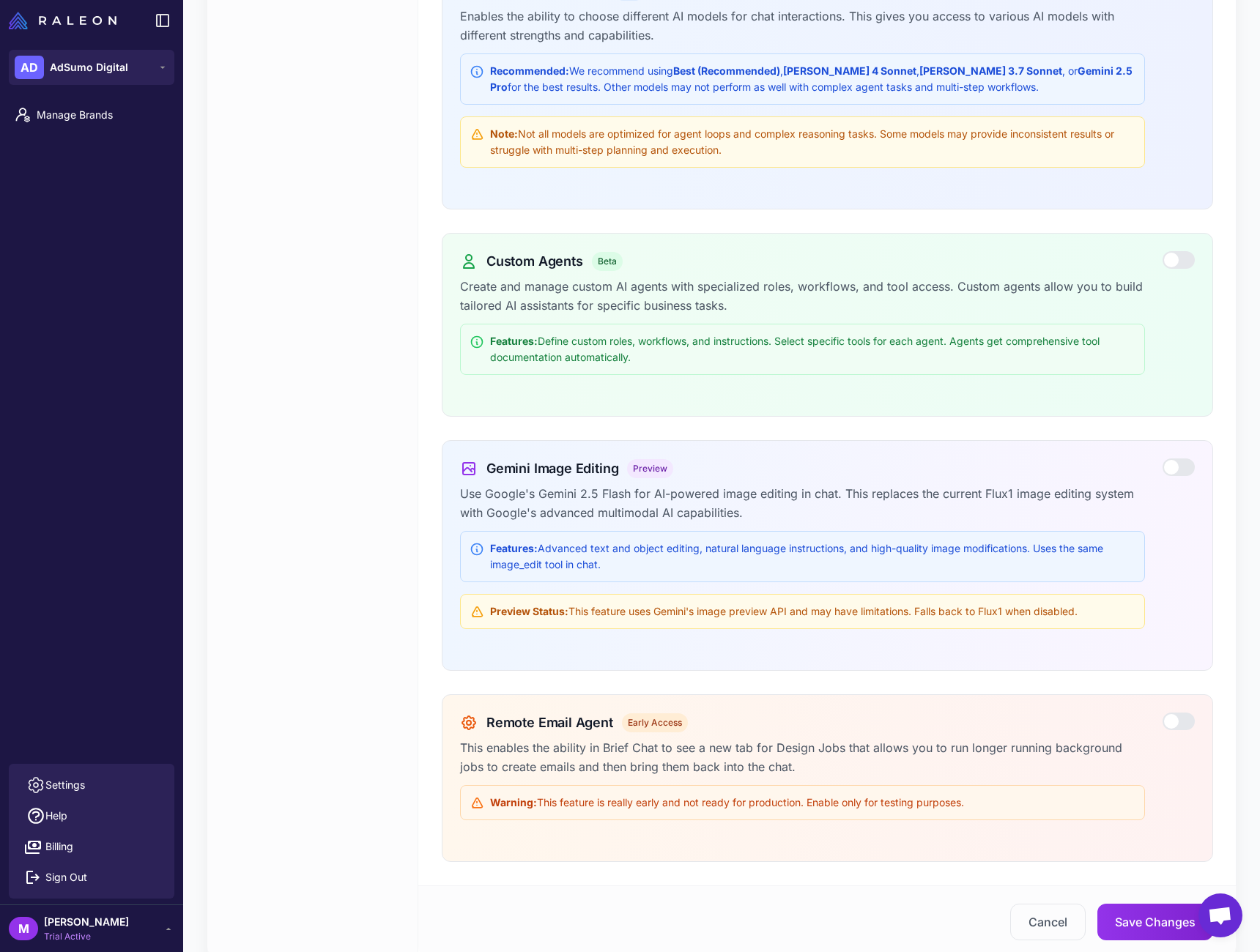
scroll to position [445, 0]
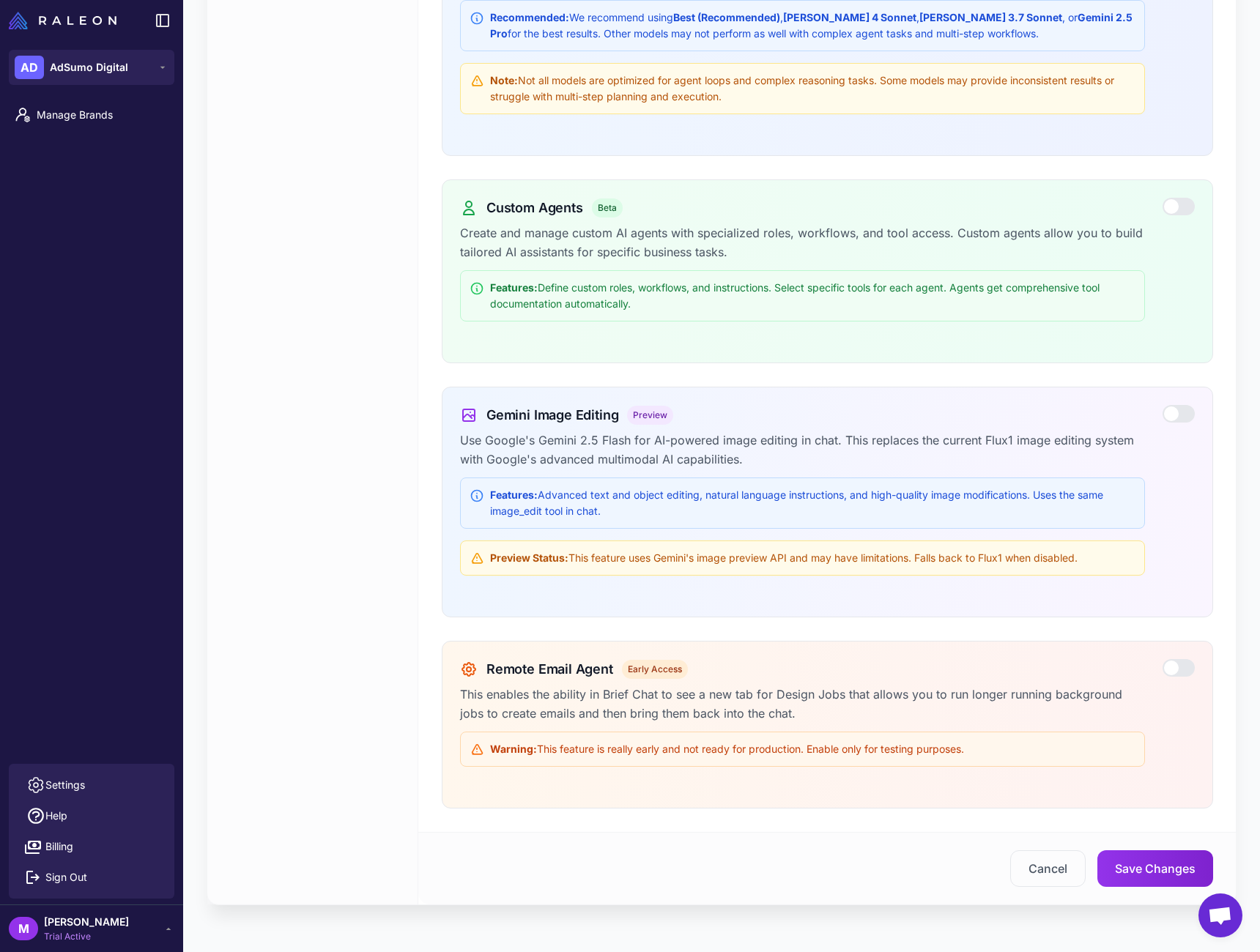
click at [1176, 667] on div at bounding box center [1179, 668] width 32 height 17
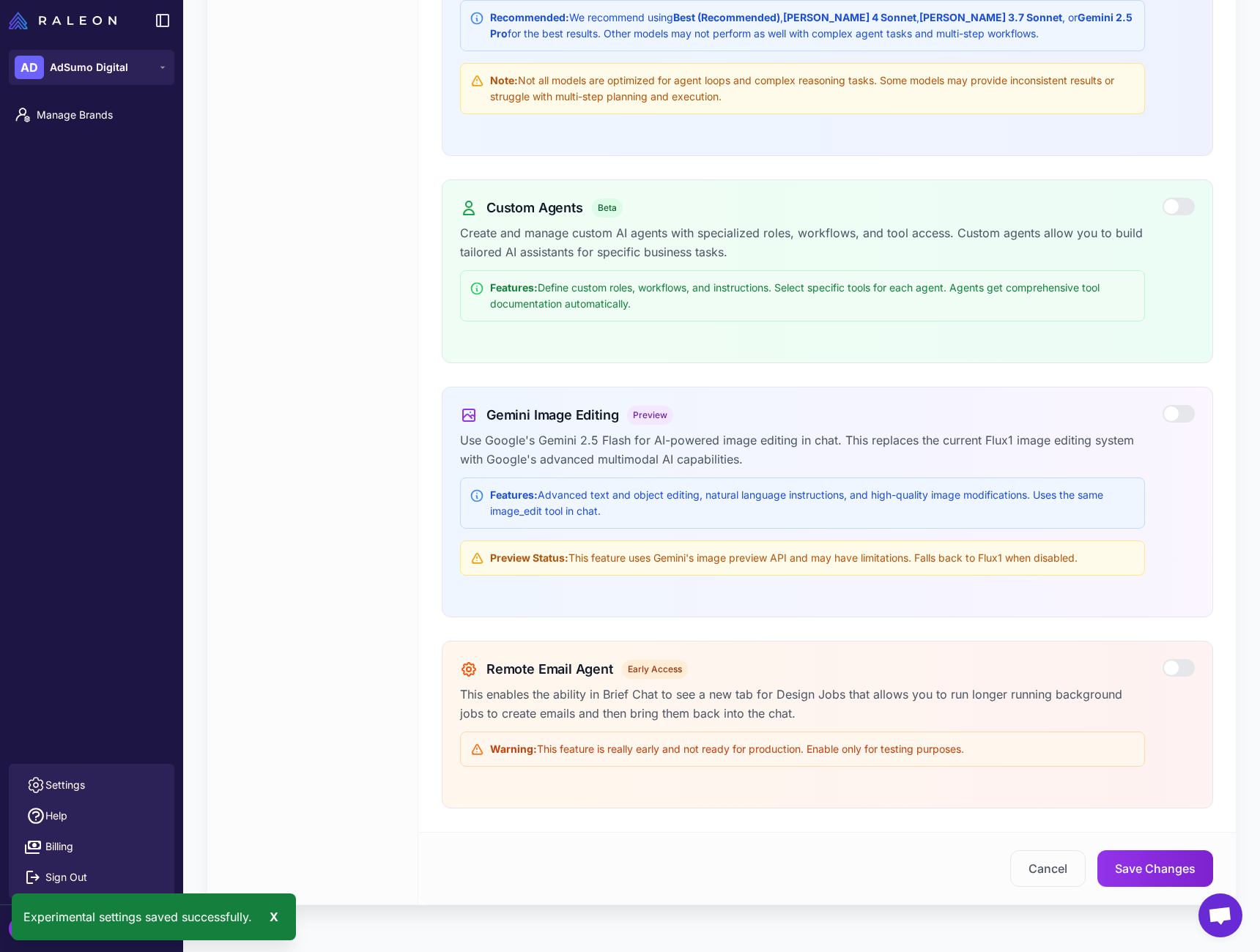
click at [1179, 670] on div at bounding box center [1179, 668] width 32 height 17
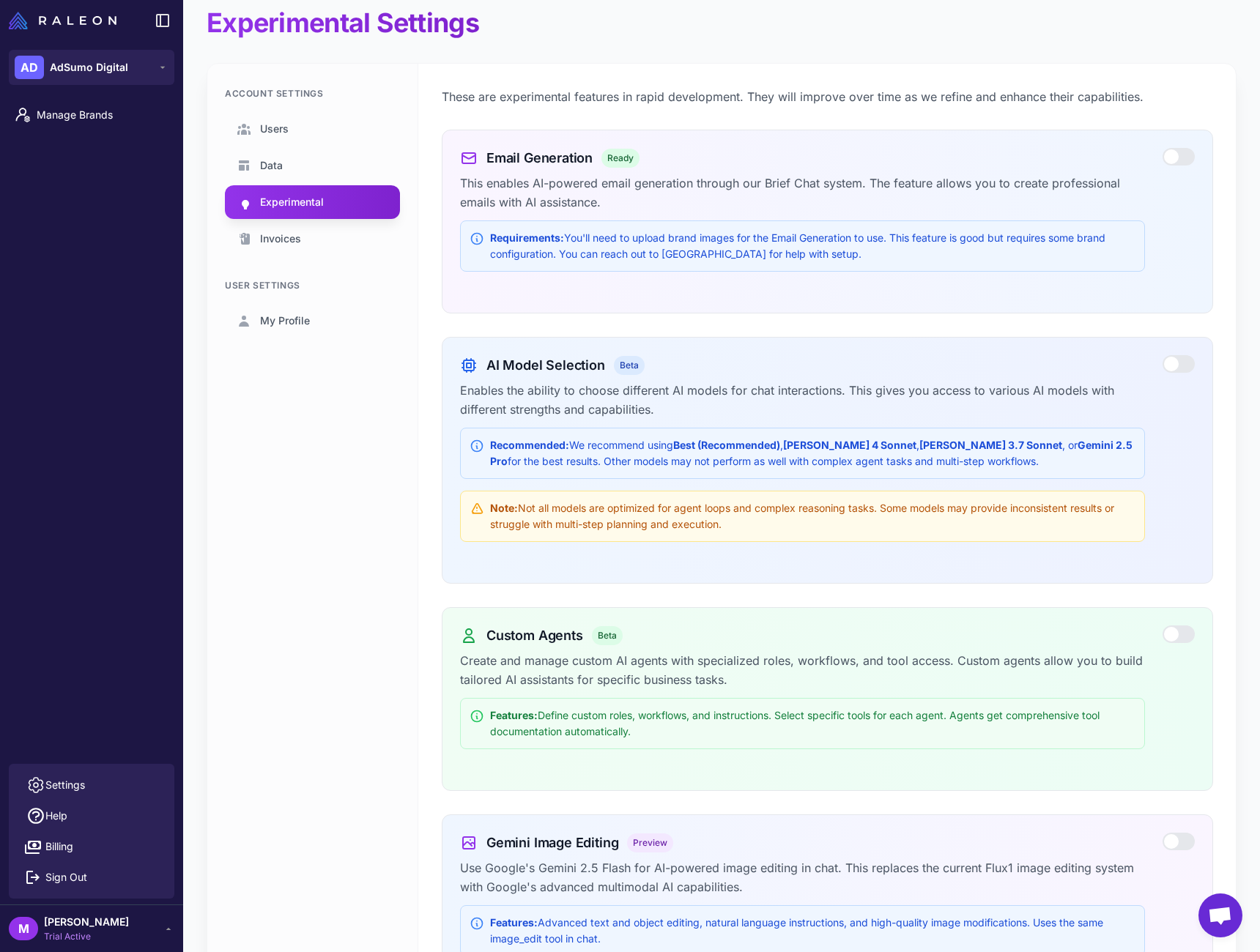
scroll to position [0, 0]
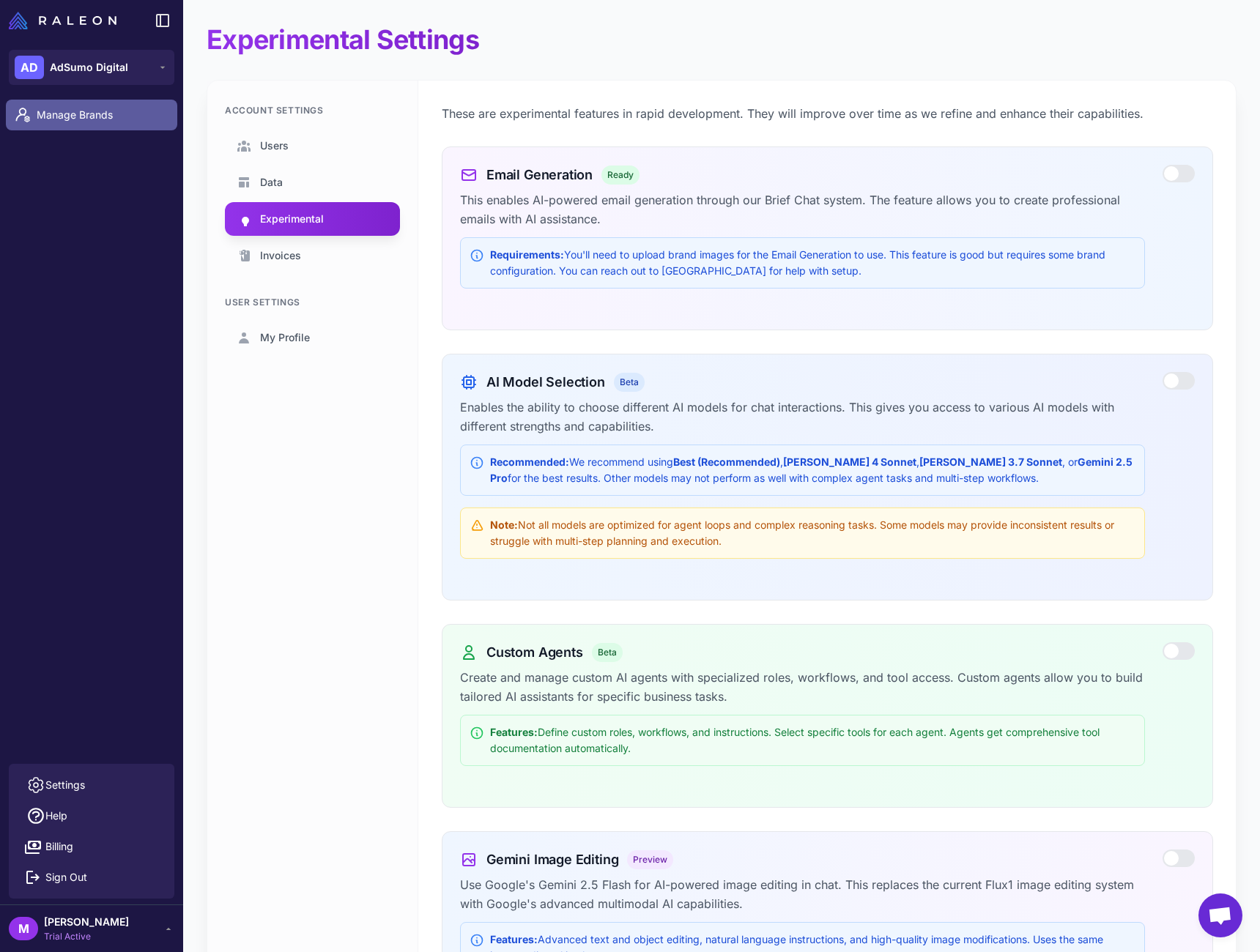
click at [118, 109] on span "Manage Brands" at bounding box center [102, 115] width 129 height 16
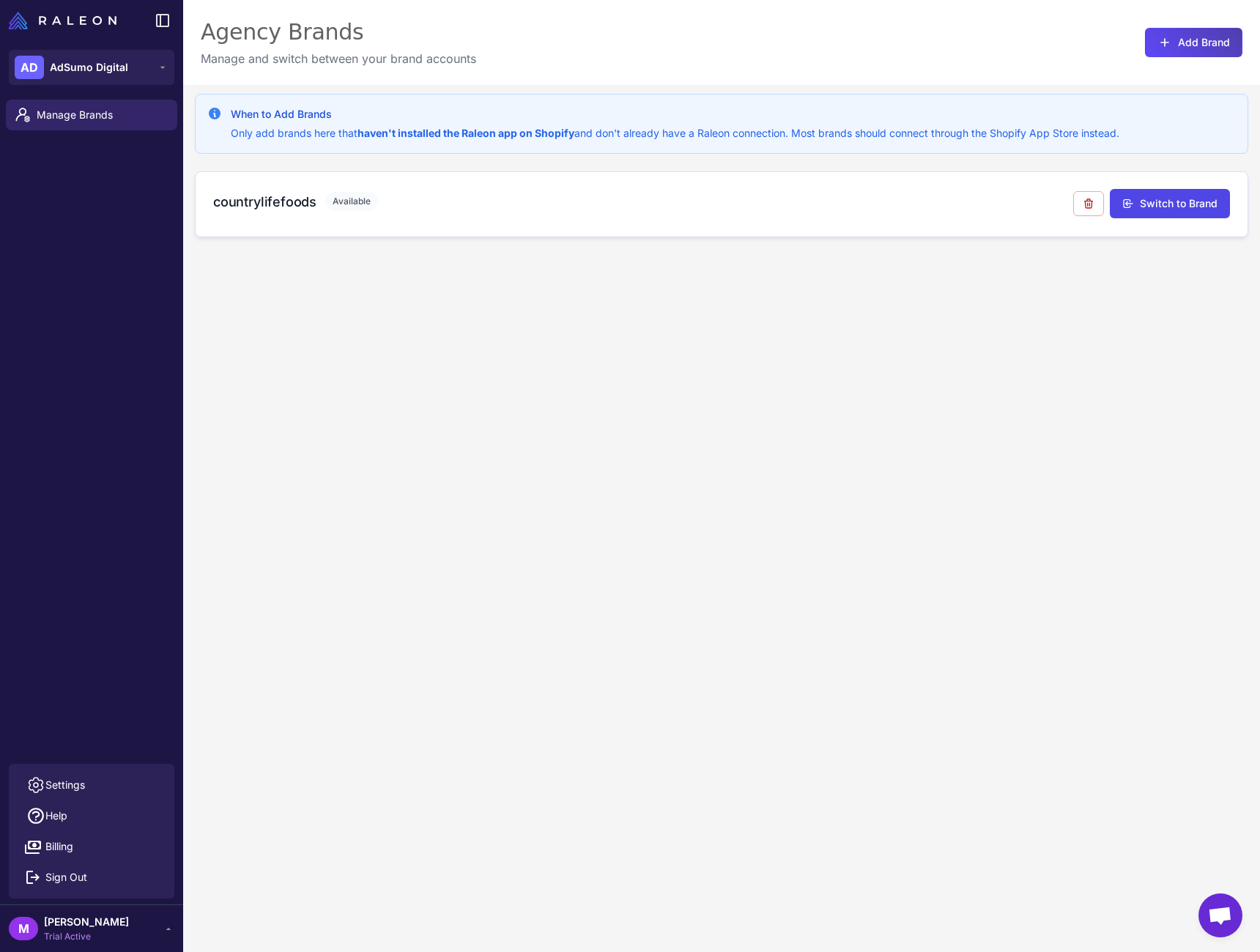
click at [663, 215] on div "countrylifefoods Available" at bounding box center [643, 205] width 860 height 26
click at [284, 196] on h3 "countrylifefoods" at bounding box center [264, 201] width 103 height 20
click at [1151, 203] on button "Switch to Brand" at bounding box center [1170, 203] width 120 height 29
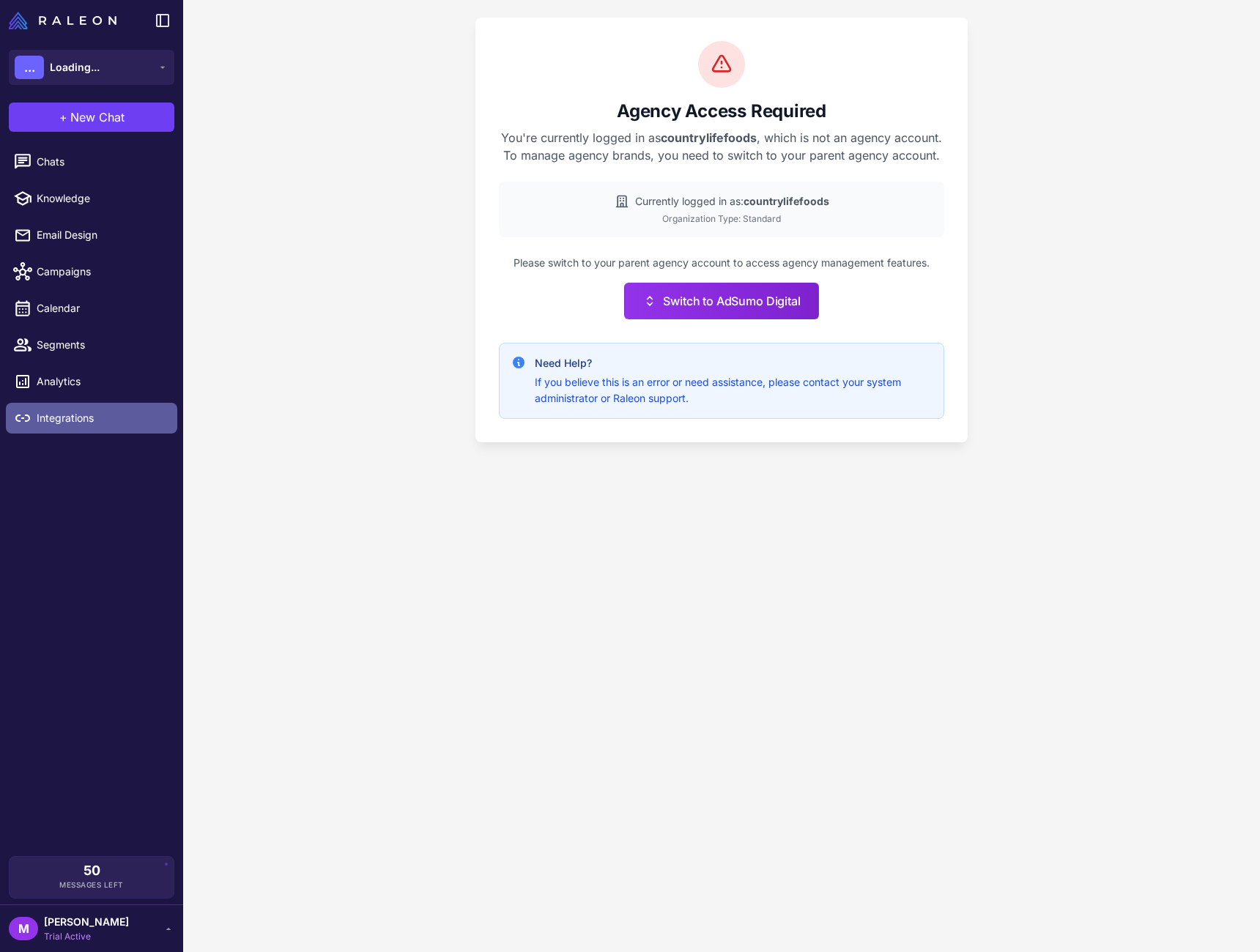
click at [22, 421] on icon at bounding box center [23, 418] width 17 height 17
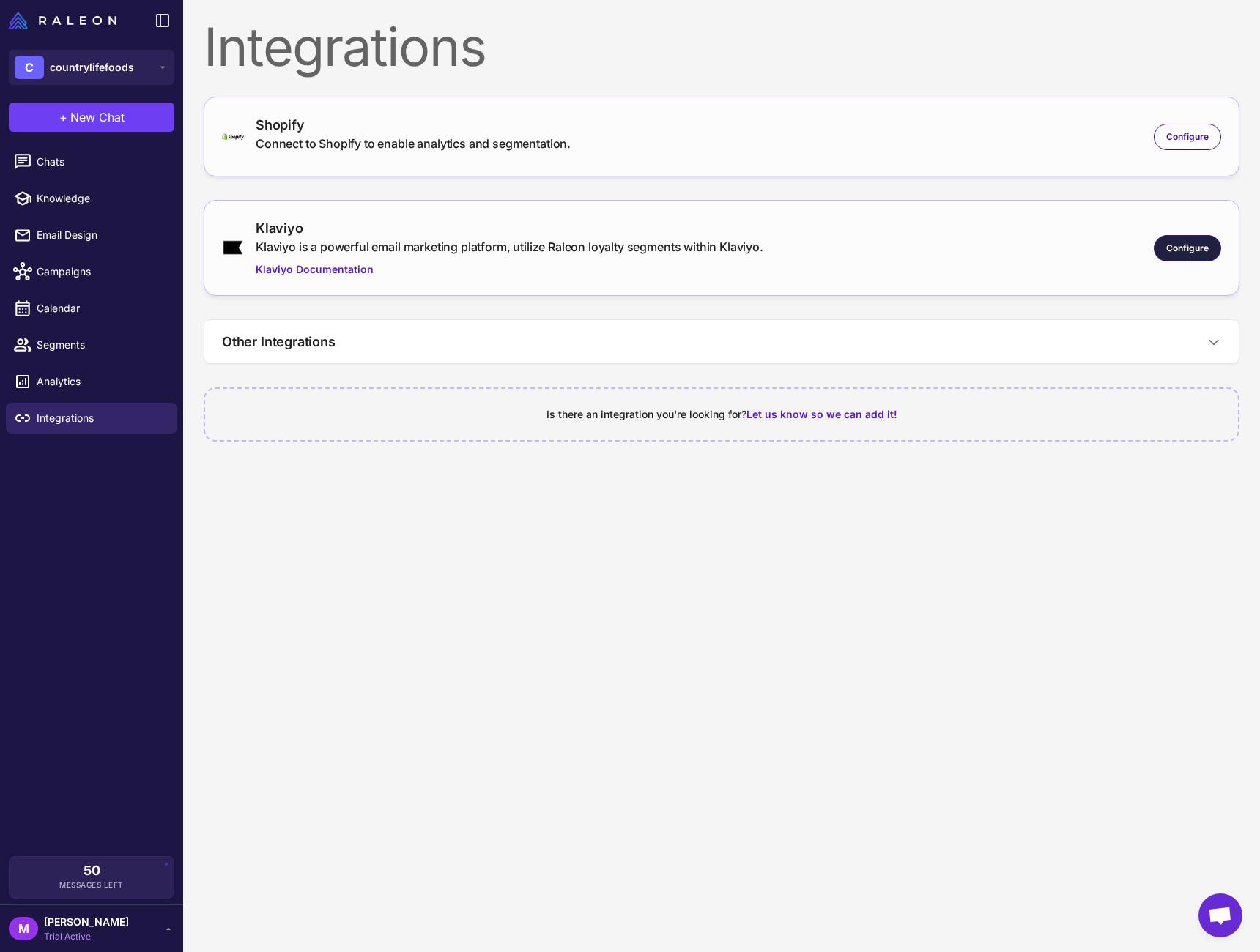
click at [1176, 253] on span "Configure" at bounding box center [1188, 248] width 42 height 13
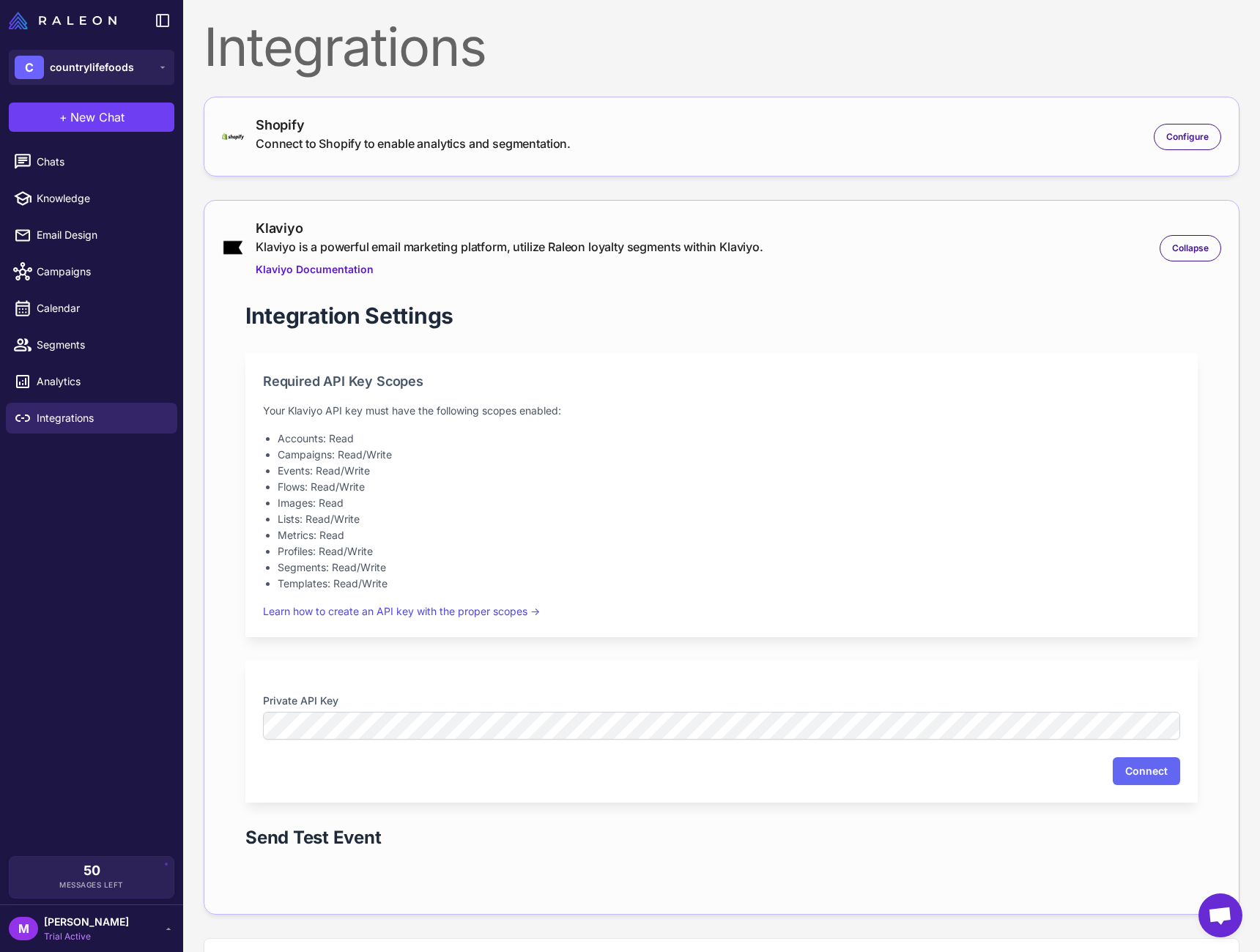
click at [656, 158] on div "Shopify Connect to Shopify to enable analytics and segmentation. Configure" at bounding box center [722, 136] width 1036 height 79
click at [1164, 129] on div "Configure" at bounding box center [1188, 137] width 68 height 27
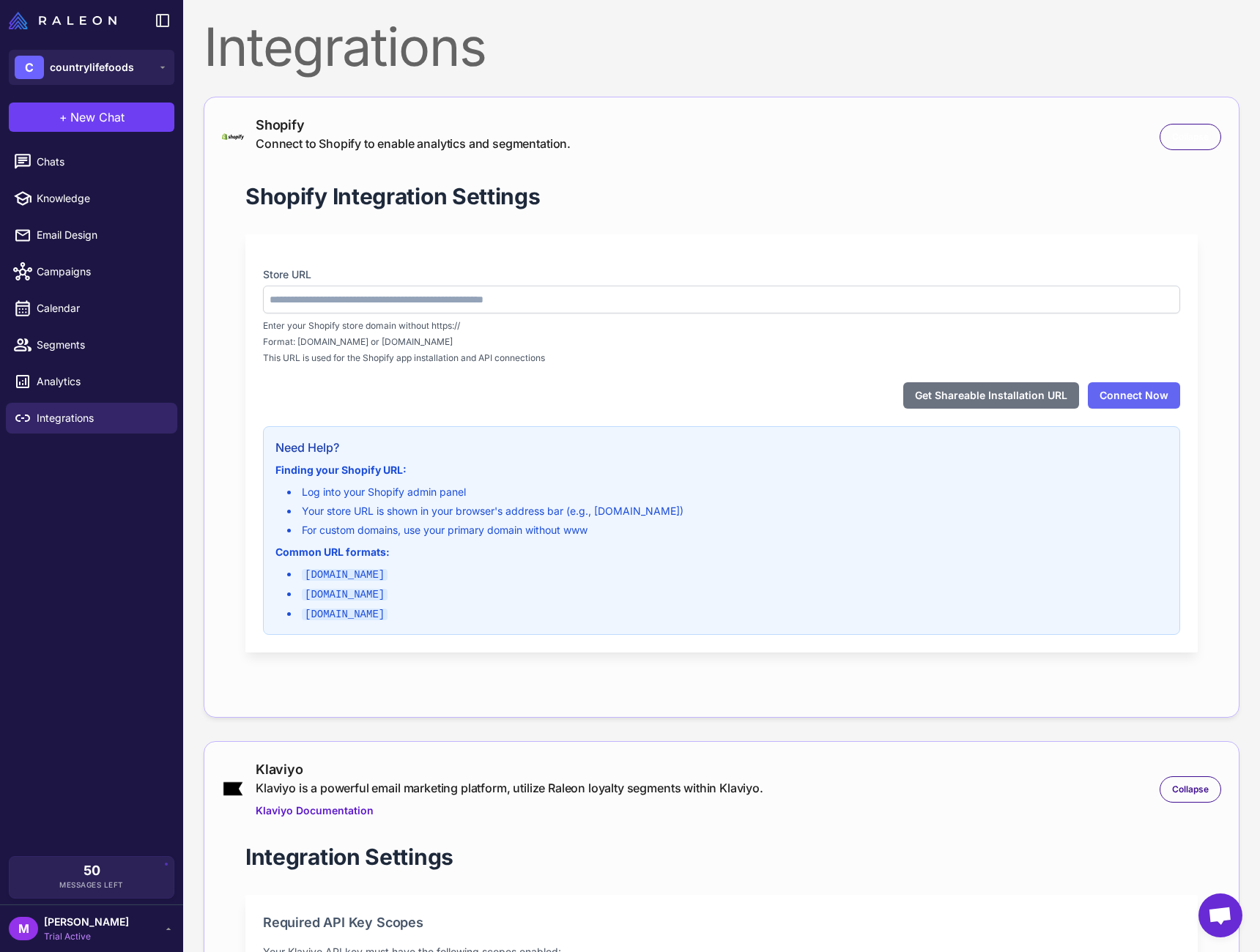
type input "**********"
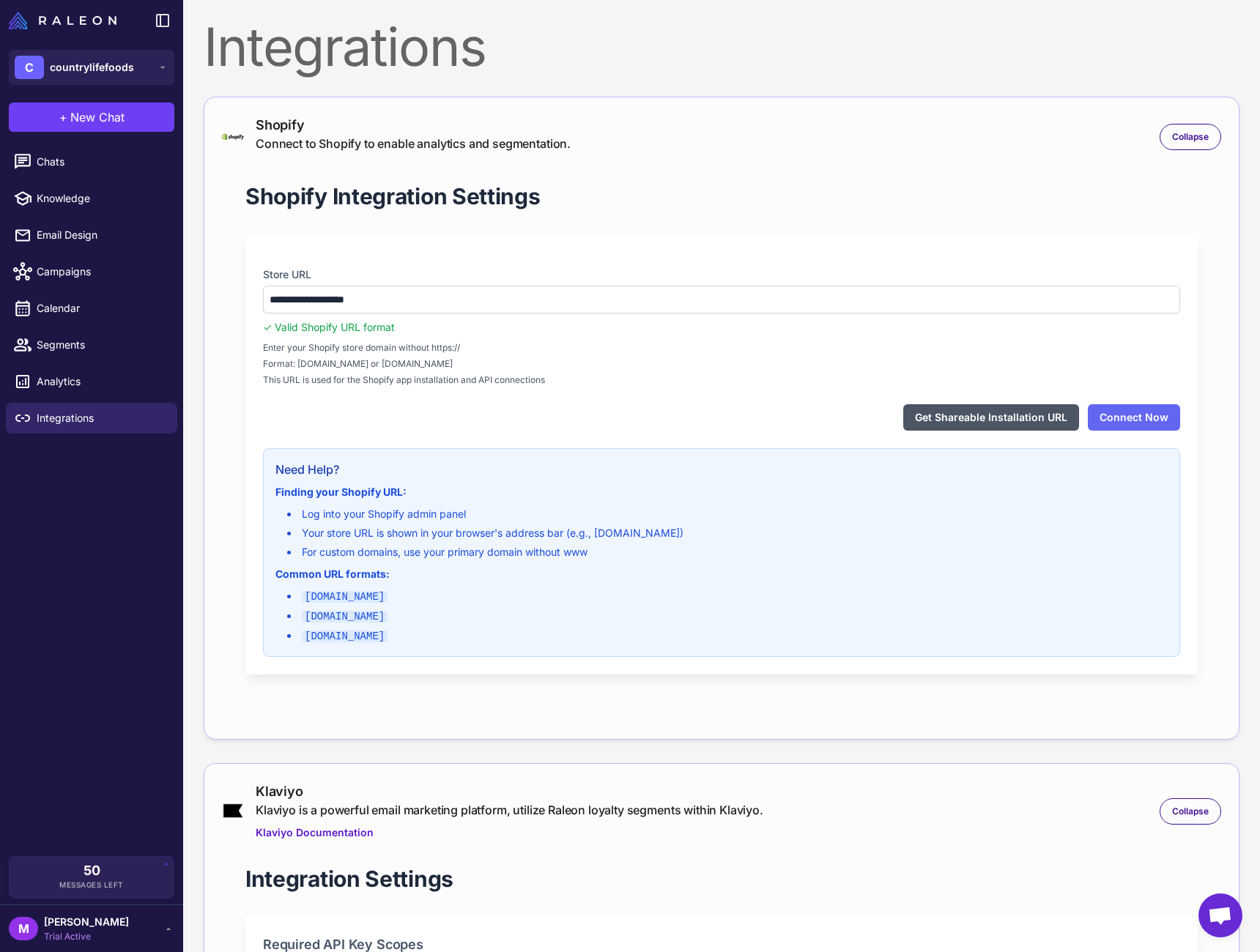
click at [987, 420] on button "Get Shareable Installation URL" at bounding box center [991, 418] width 176 height 27
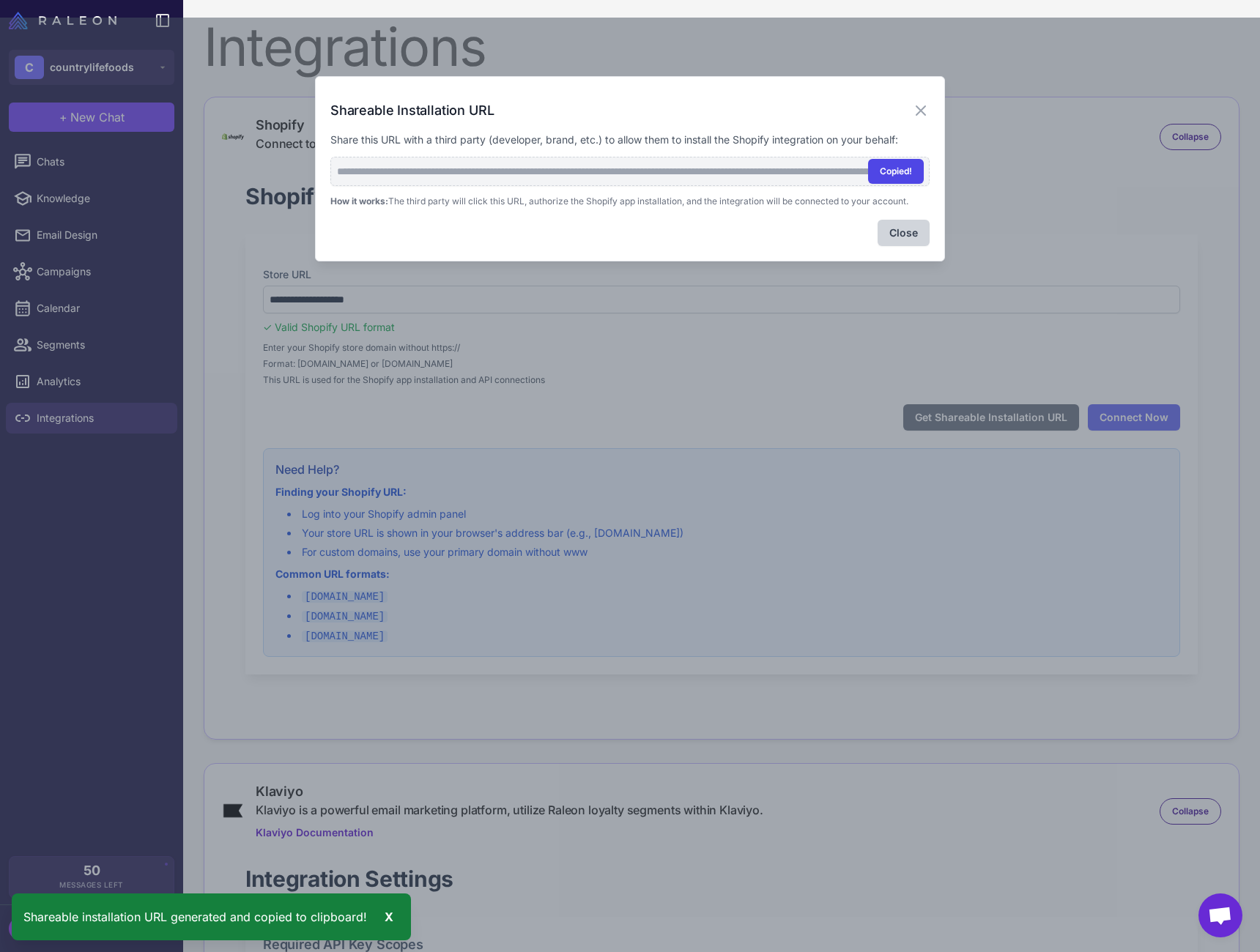
click at [888, 172] on button "Copied!" at bounding box center [896, 172] width 56 height 25
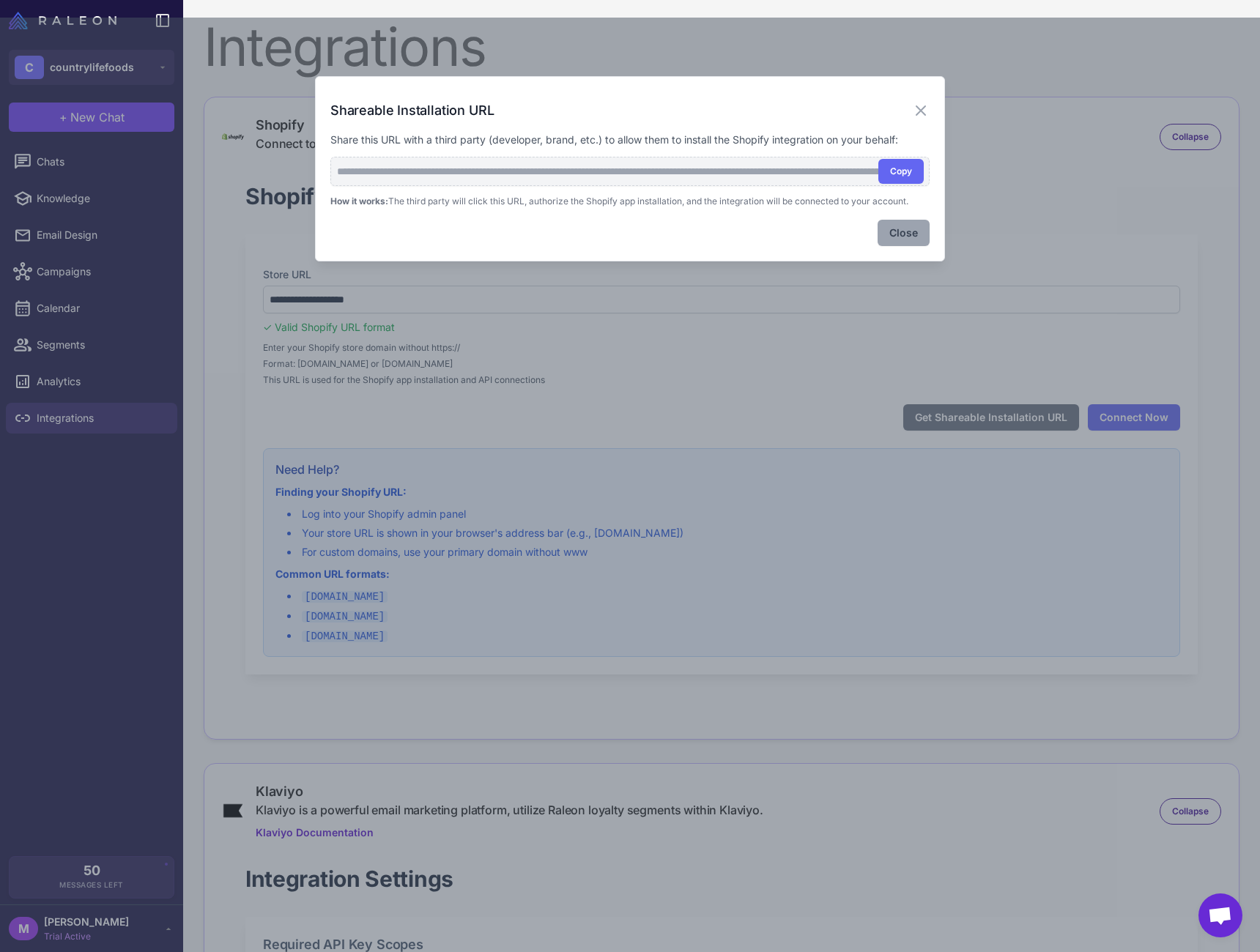
click at [911, 239] on button "Close" at bounding box center [903, 233] width 52 height 27
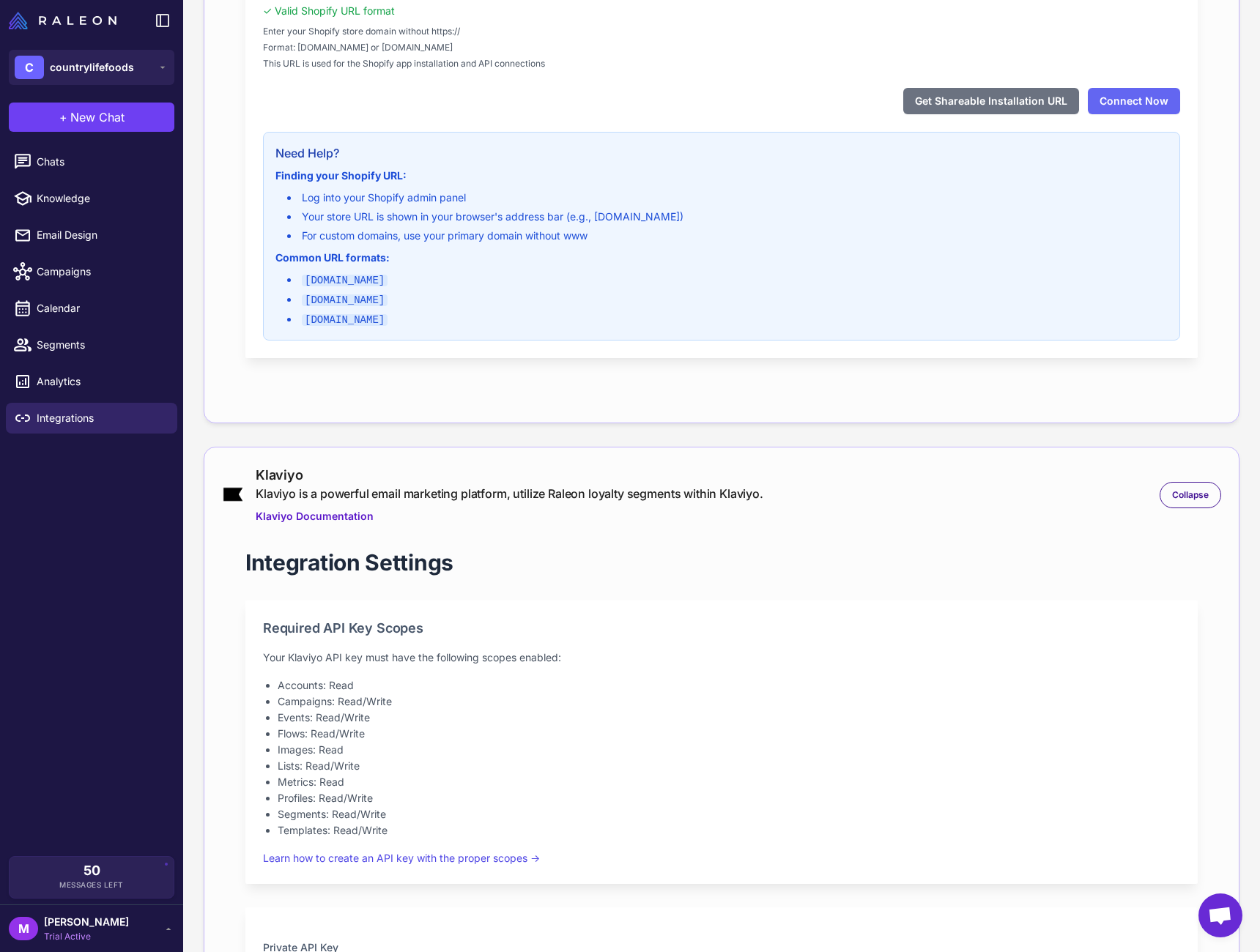
scroll to position [572, 0]
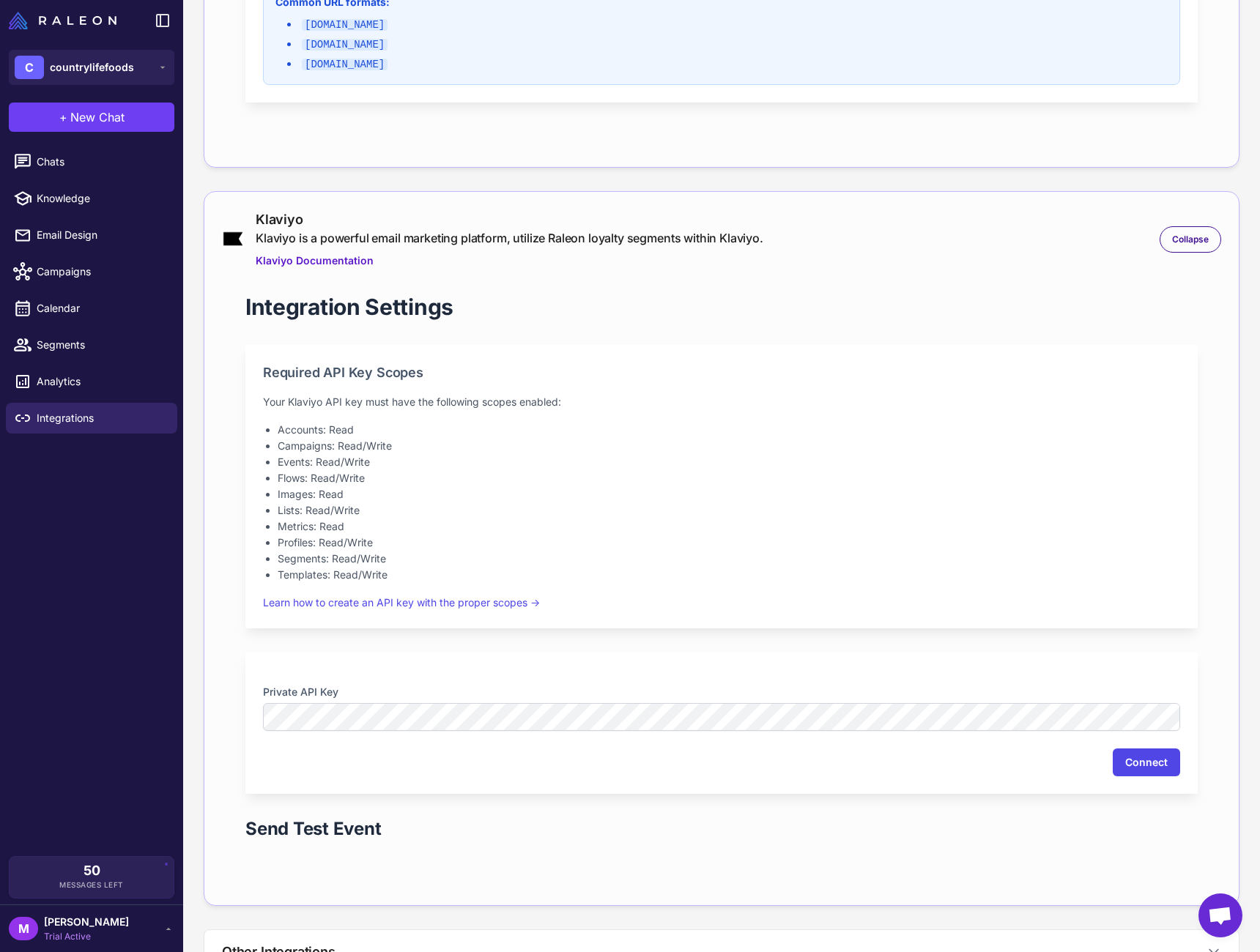
click at [1137, 759] on button "Connect" at bounding box center [1147, 762] width 68 height 28
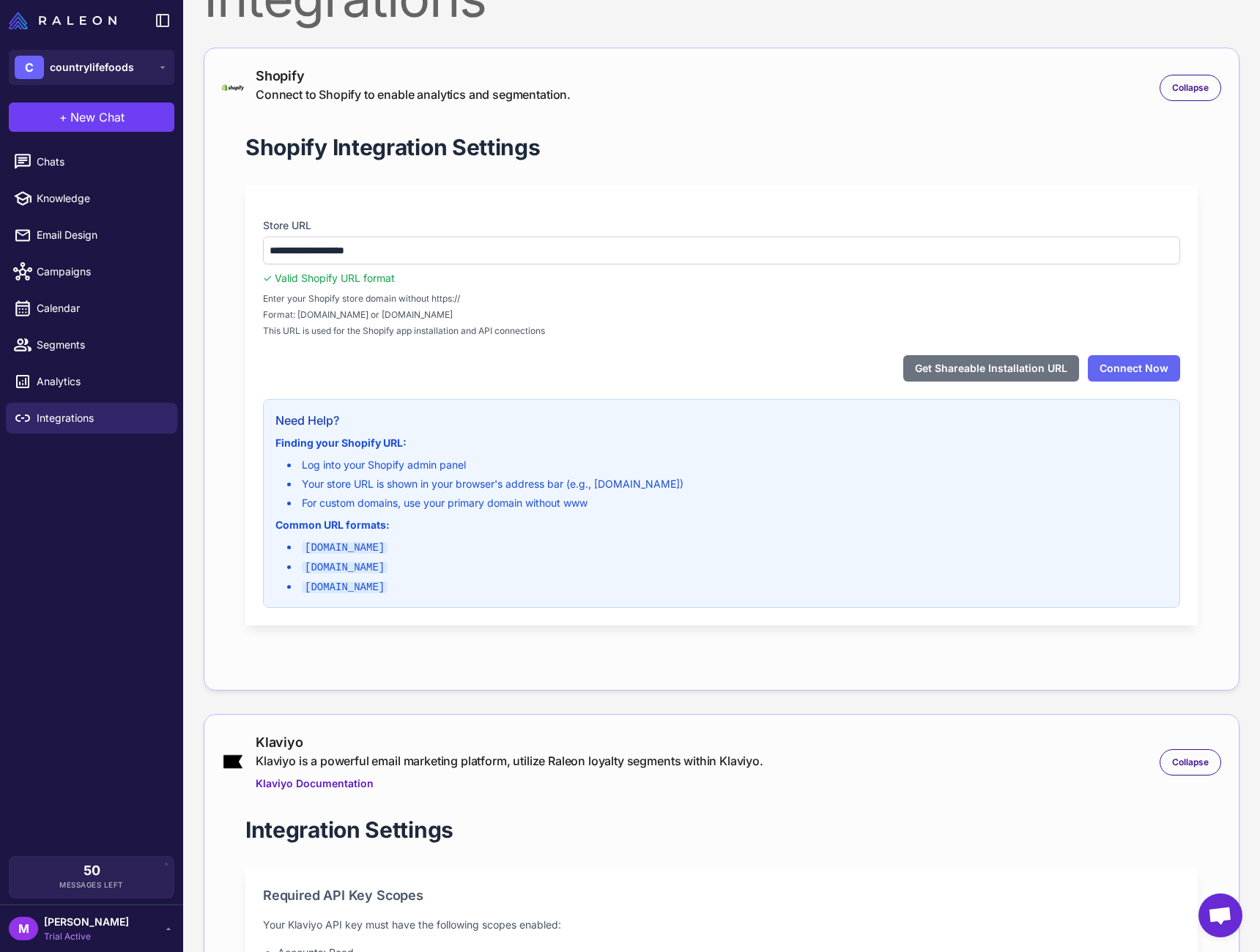
scroll to position [0, 0]
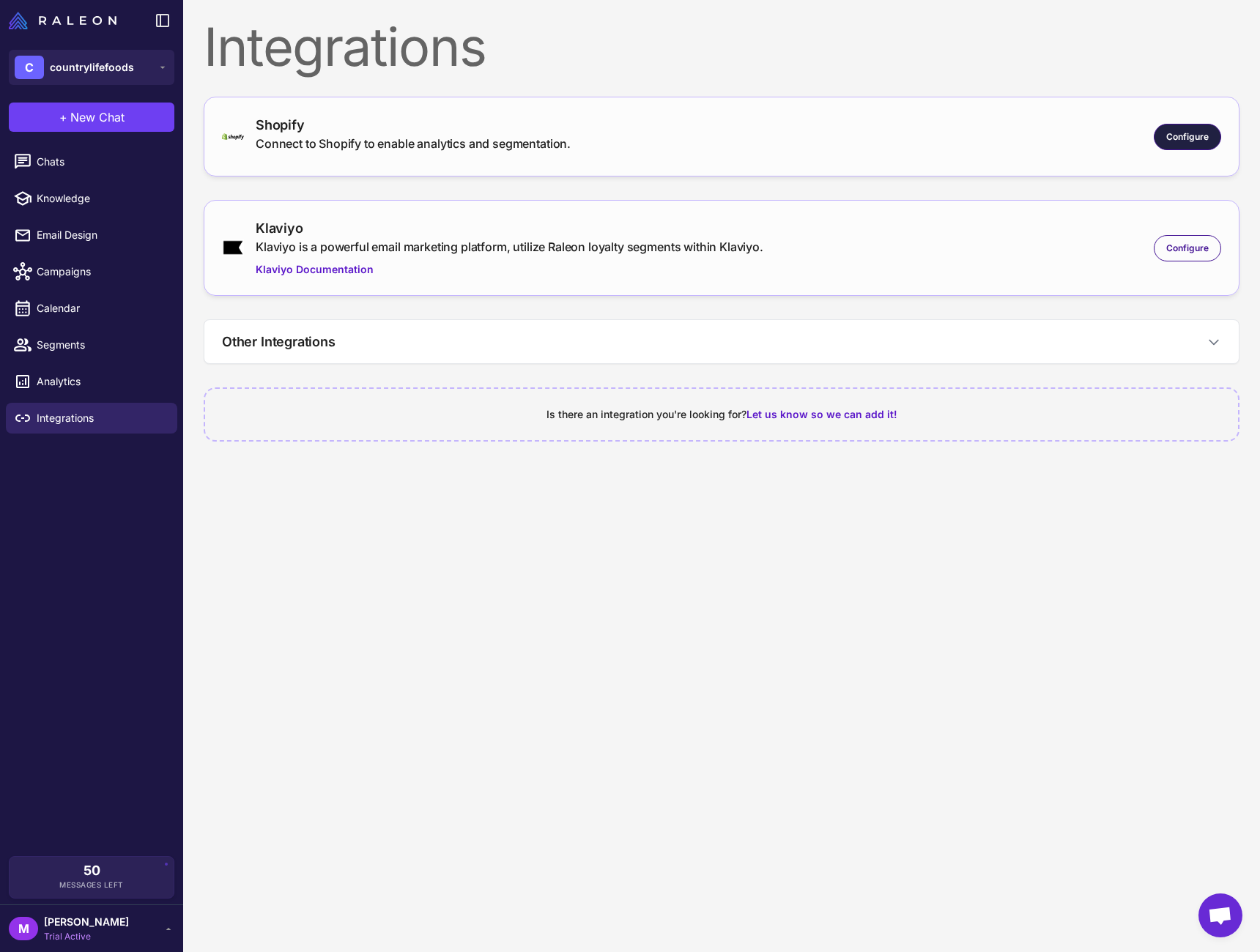
click at [1166, 138] on span "Configure" at bounding box center [1188, 137] width 42 height 13
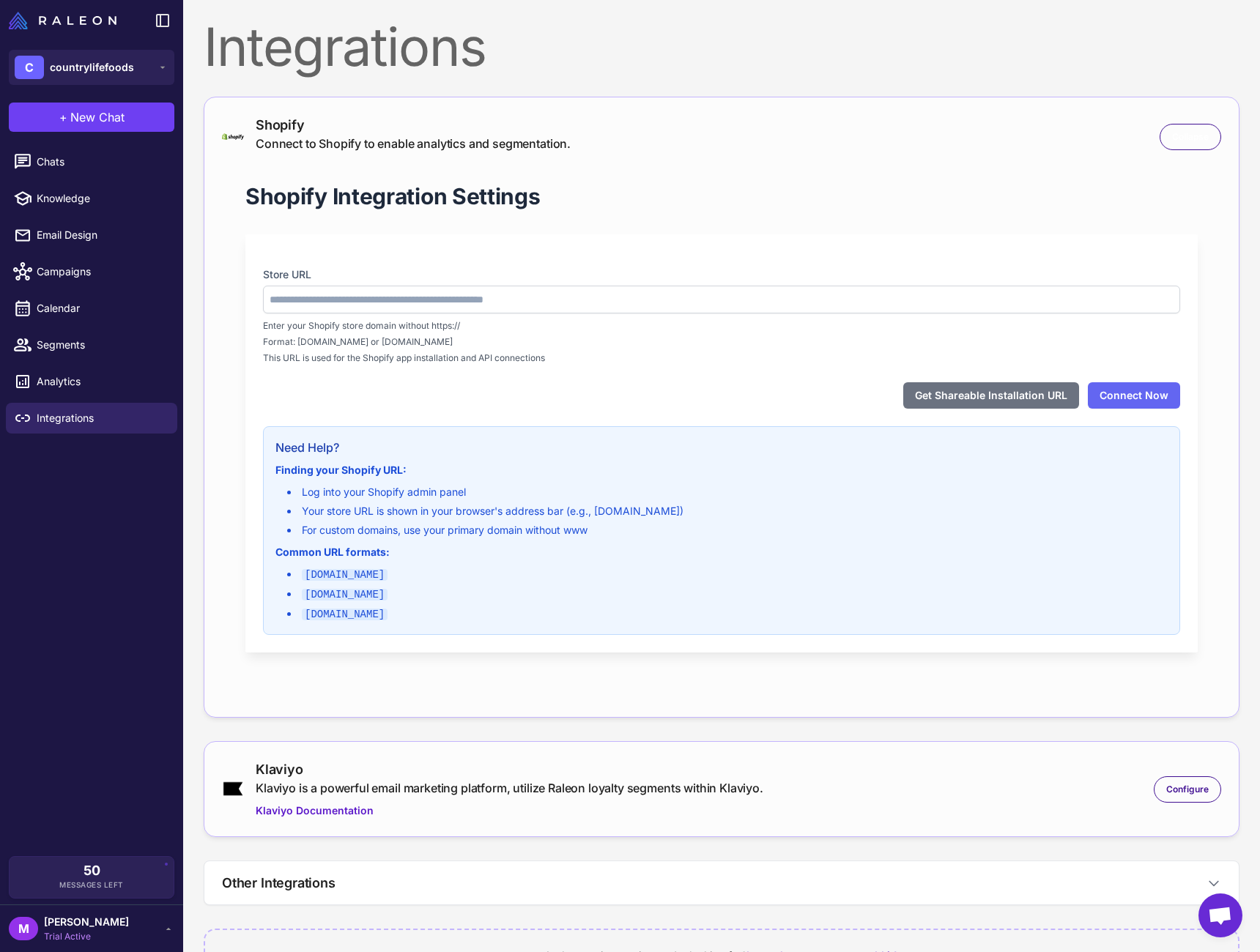
type input "**********"
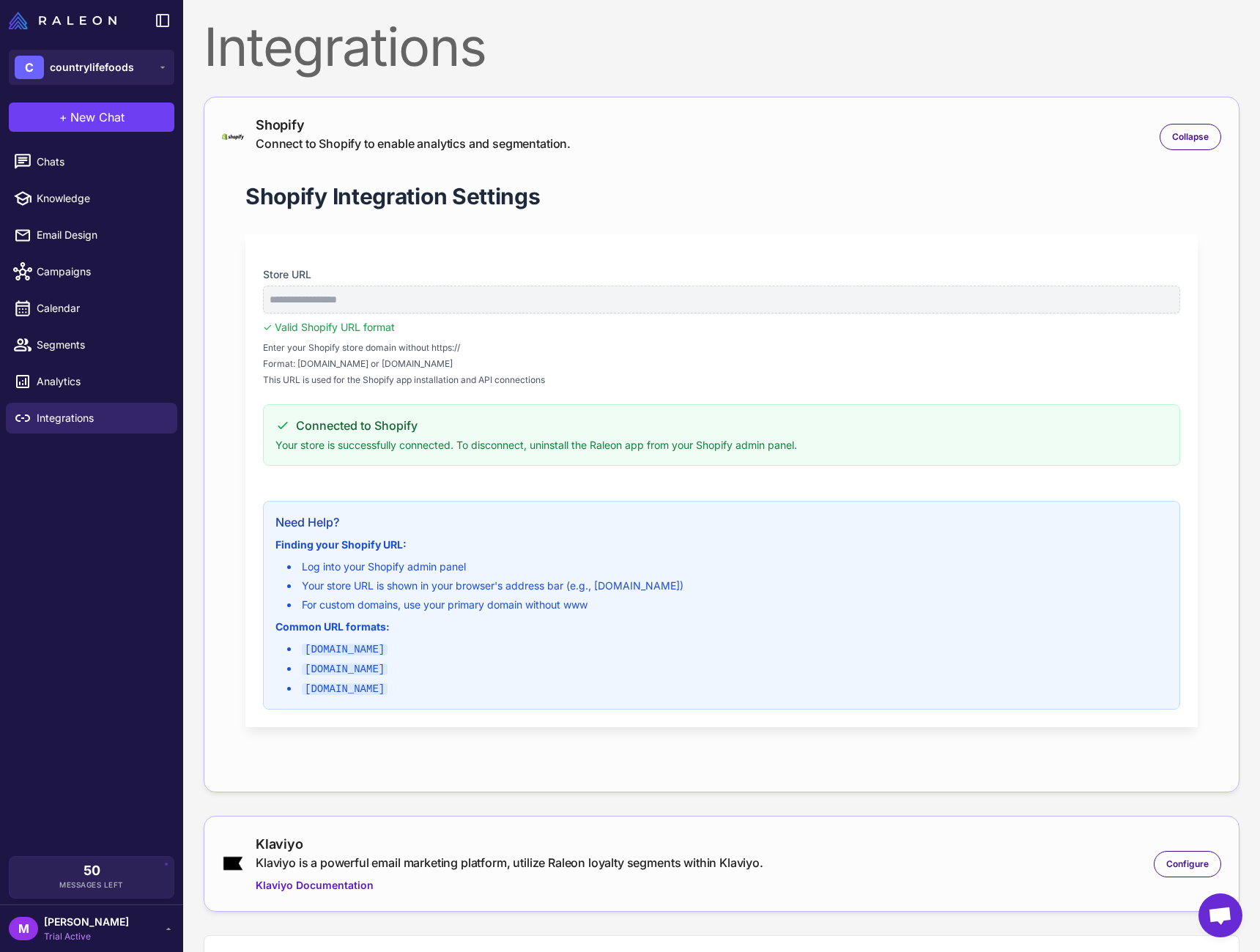
click at [571, 235] on div "**********" at bounding box center [722, 481] width 952 height 493
click at [65, 190] on span "Knowledge" at bounding box center [102, 198] width 129 height 16
select select
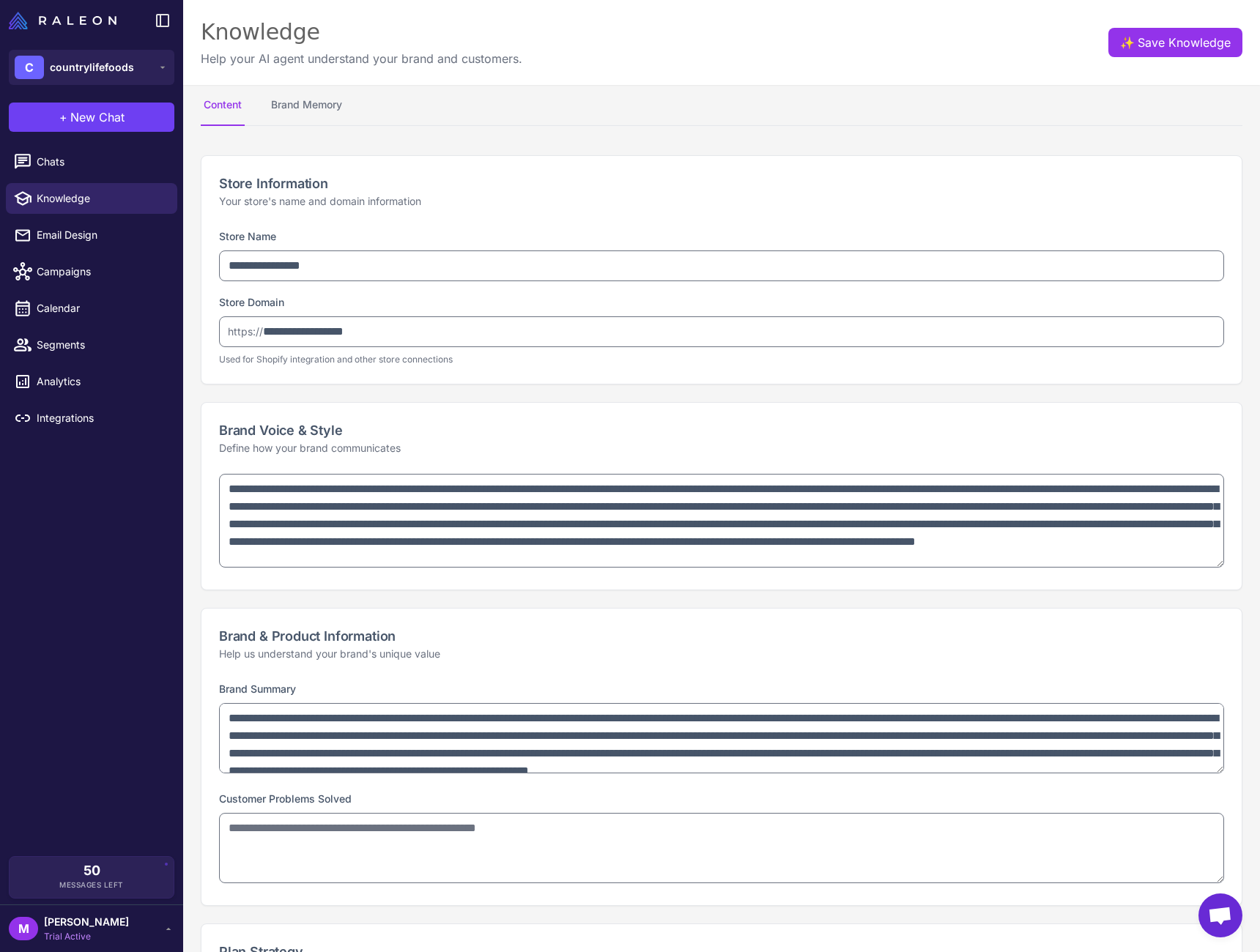
type textarea "**********"
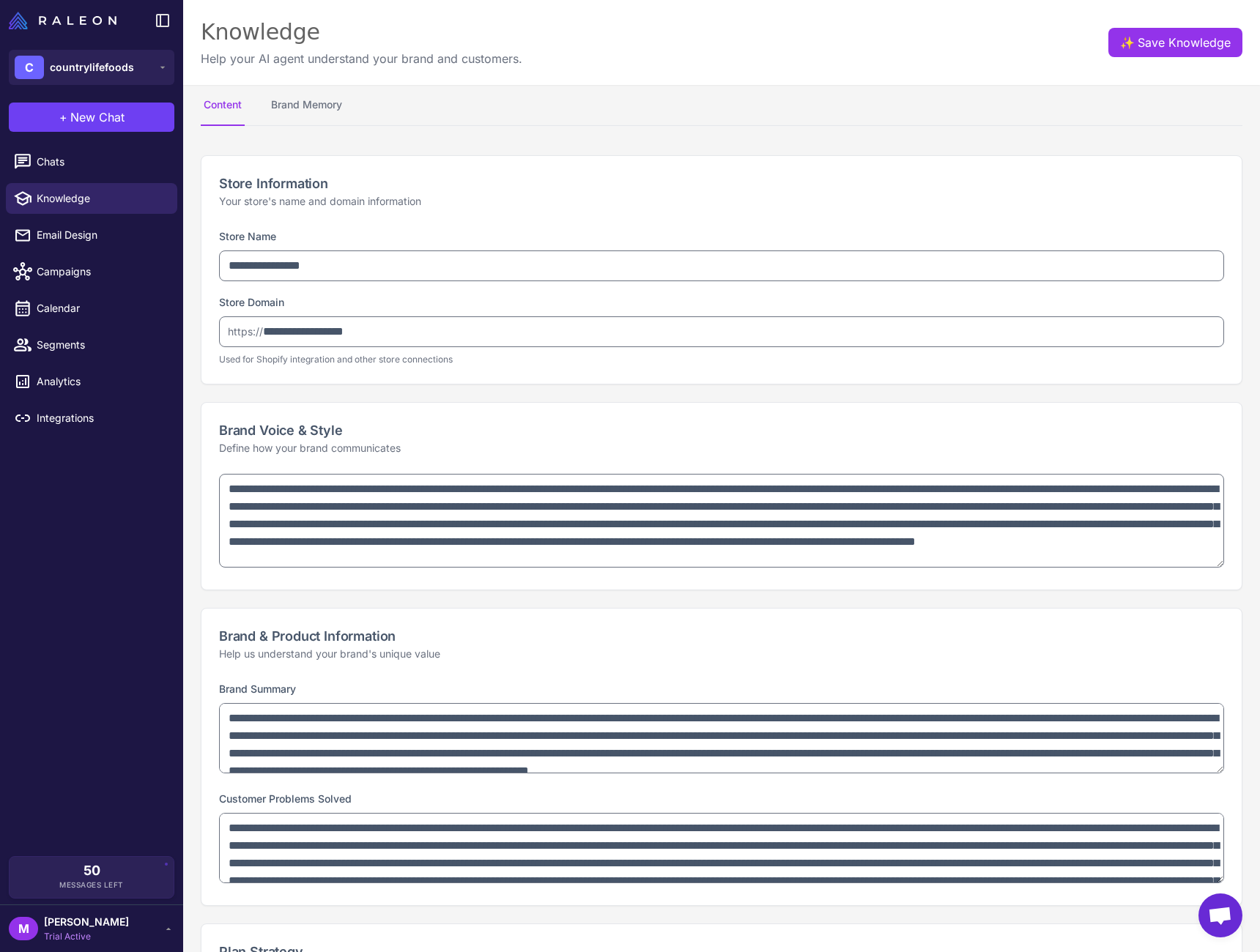
type textarea "**********"
click at [292, 98] on button "Brand Memory" at bounding box center [307, 105] width 77 height 41
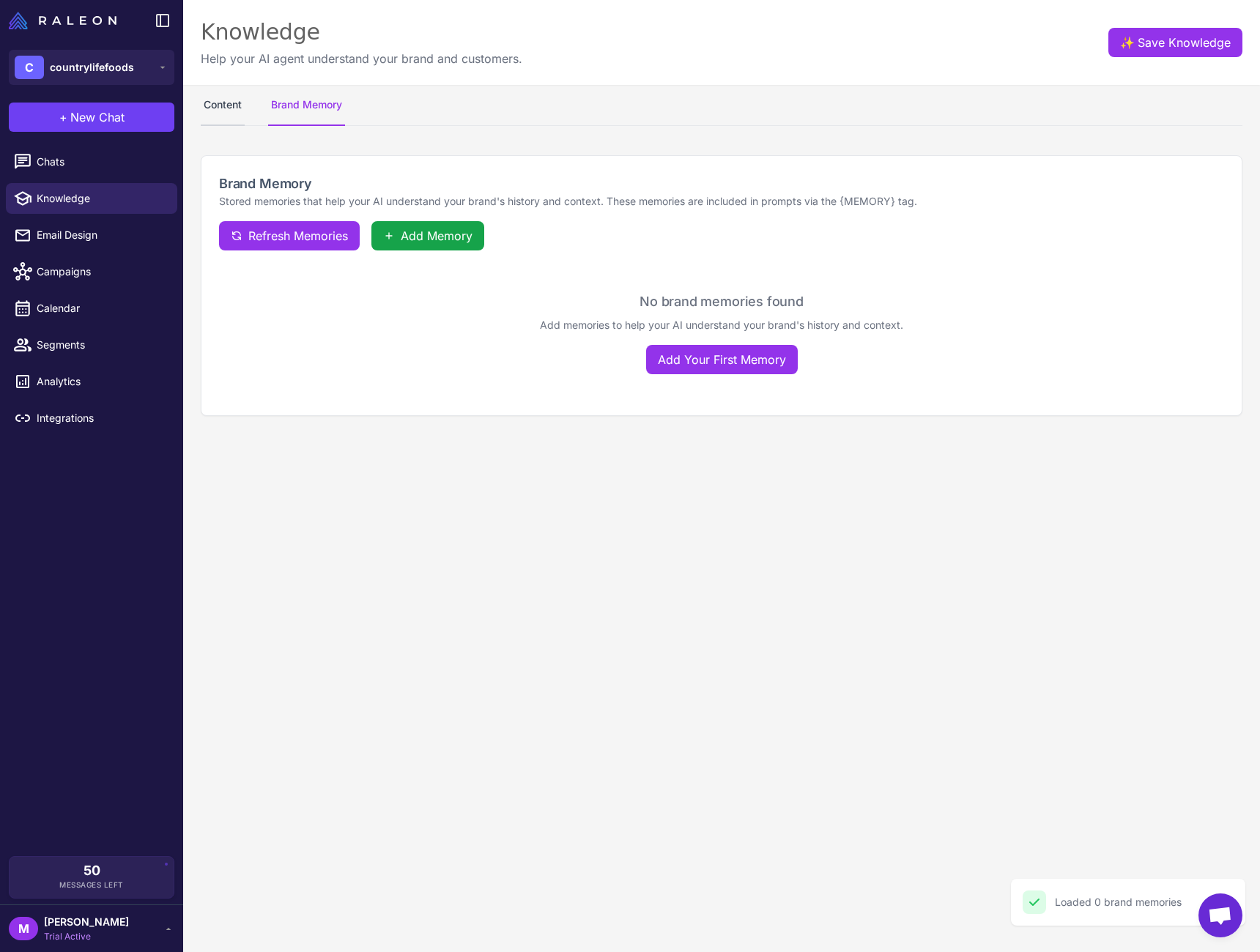
click at [232, 110] on button "Content" at bounding box center [223, 105] width 44 height 41
select select
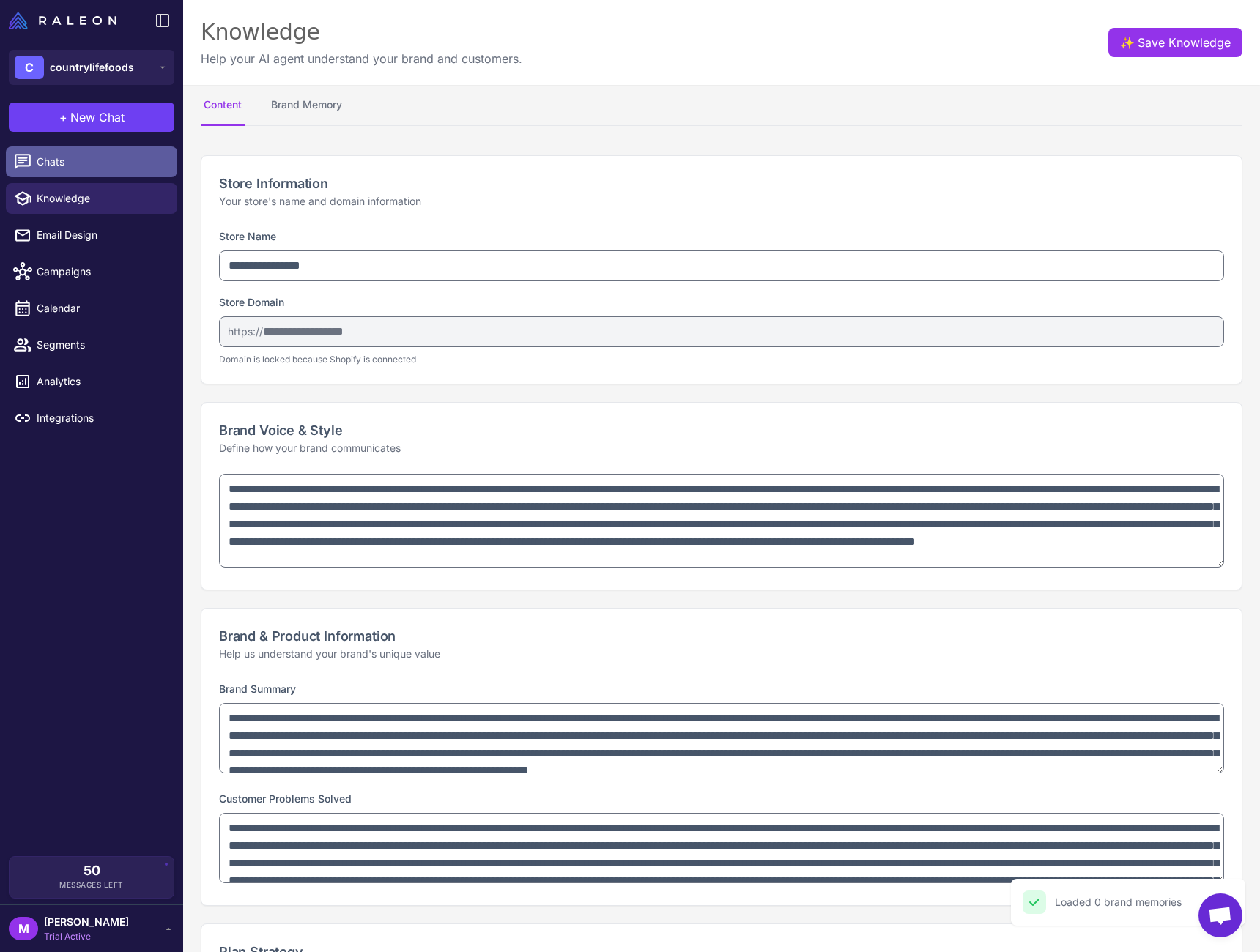
click at [88, 170] on link "Chats" at bounding box center [91, 161] width 172 height 31
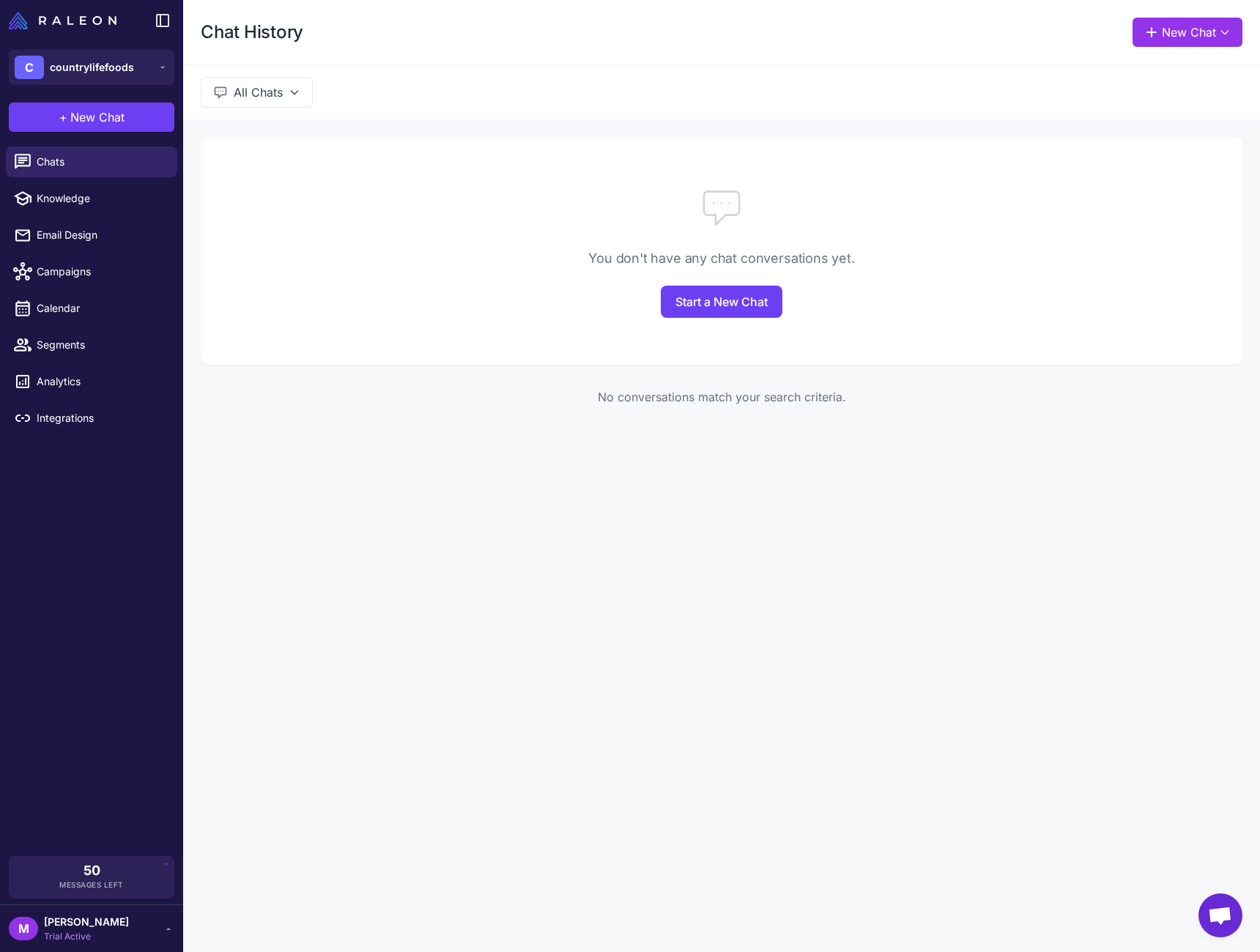
click at [287, 97] on button "All Chats" at bounding box center [257, 92] width 112 height 31
click at [136, 62] on button "C countrylifefoods" at bounding box center [91, 67] width 165 height 35
click at [101, 335] on link "Segments" at bounding box center [91, 345] width 172 height 31
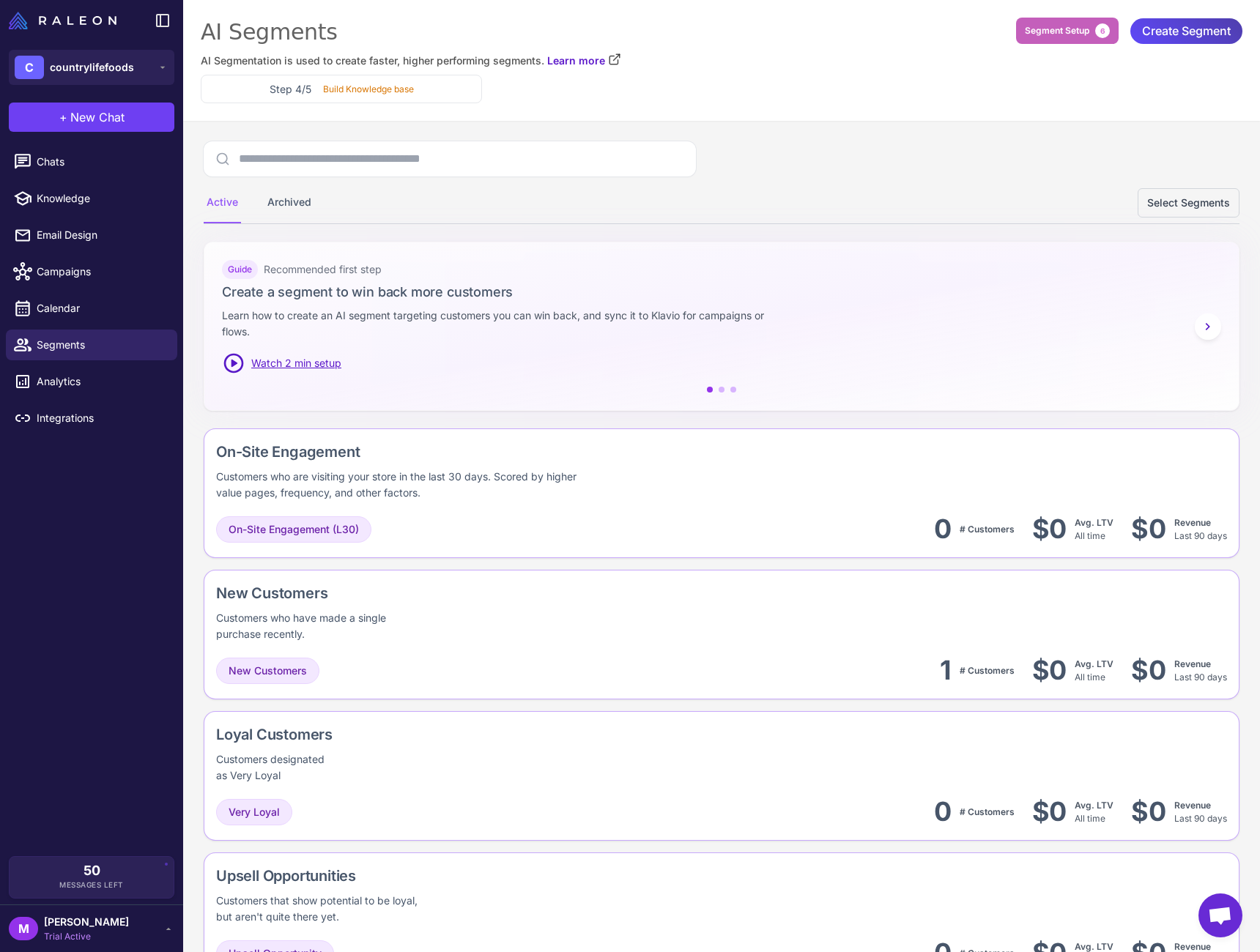
click at [1084, 37] on span "Segment Setup" at bounding box center [1058, 31] width 65 height 13
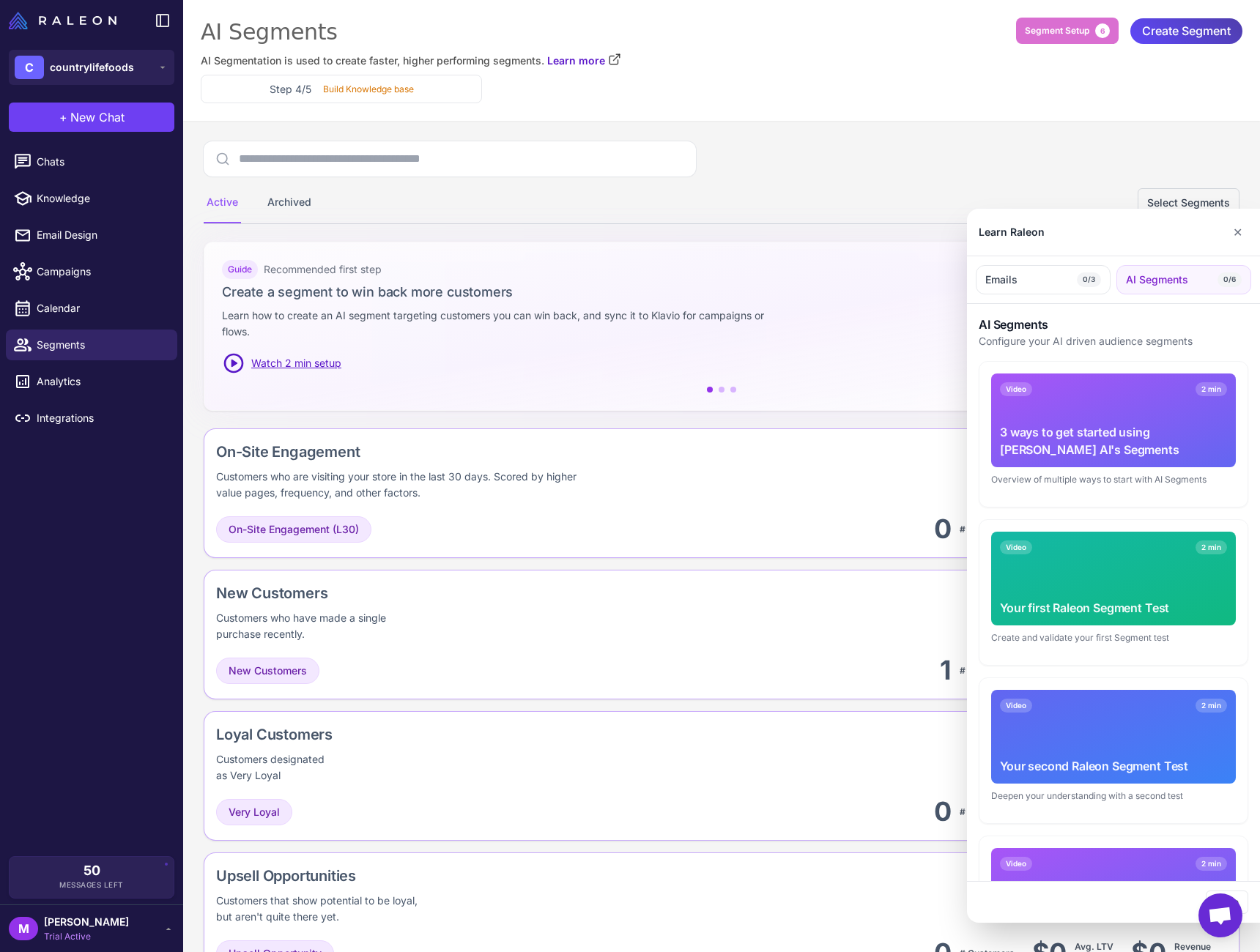
click at [1153, 408] on div "Video 2 min 3 ways to get started using Raleon AI's Segments" at bounding box center [1114, 420] width 245 height 94
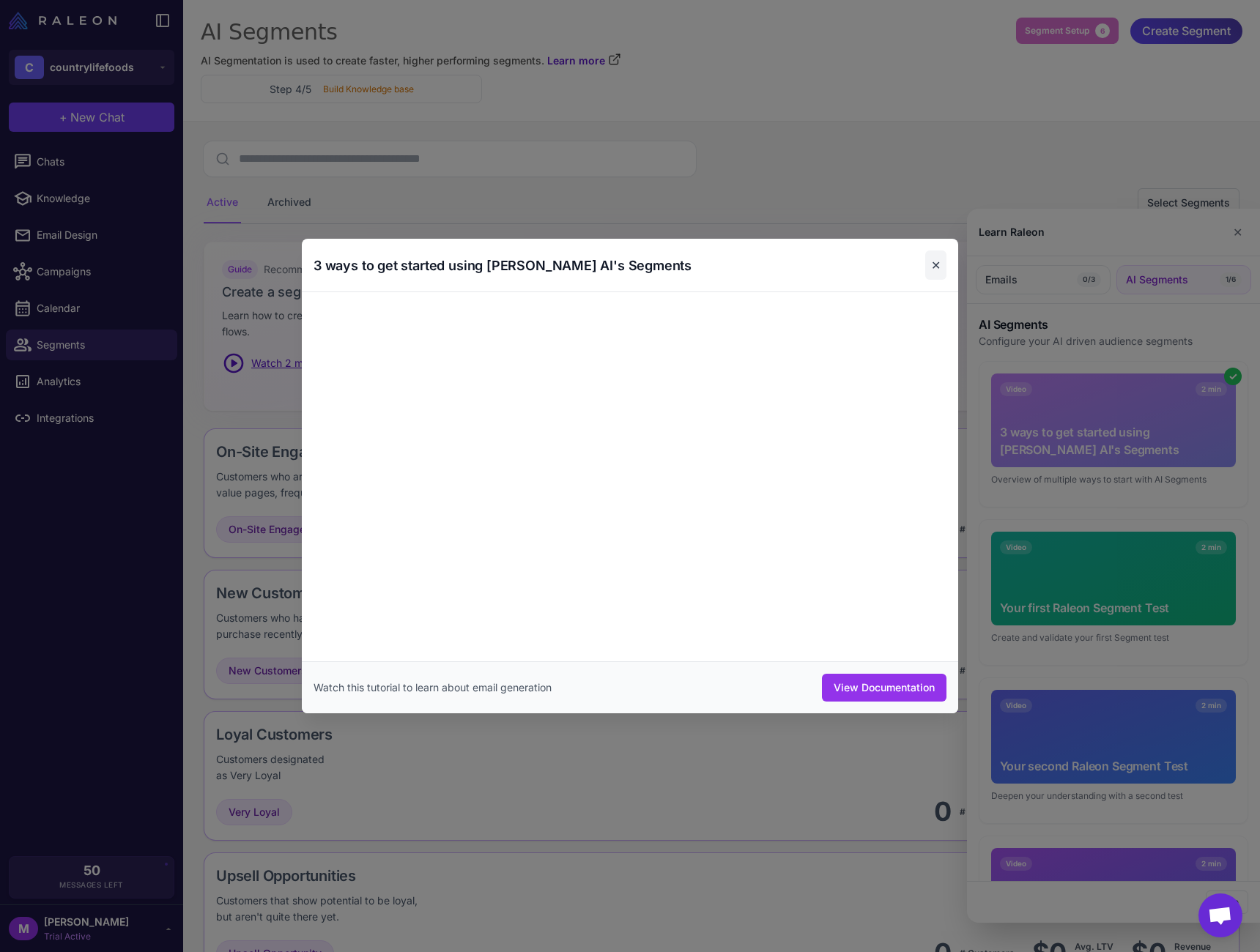
click at [938, 267] on button "✕" at bounding box center [936, 264] width 21 height 29
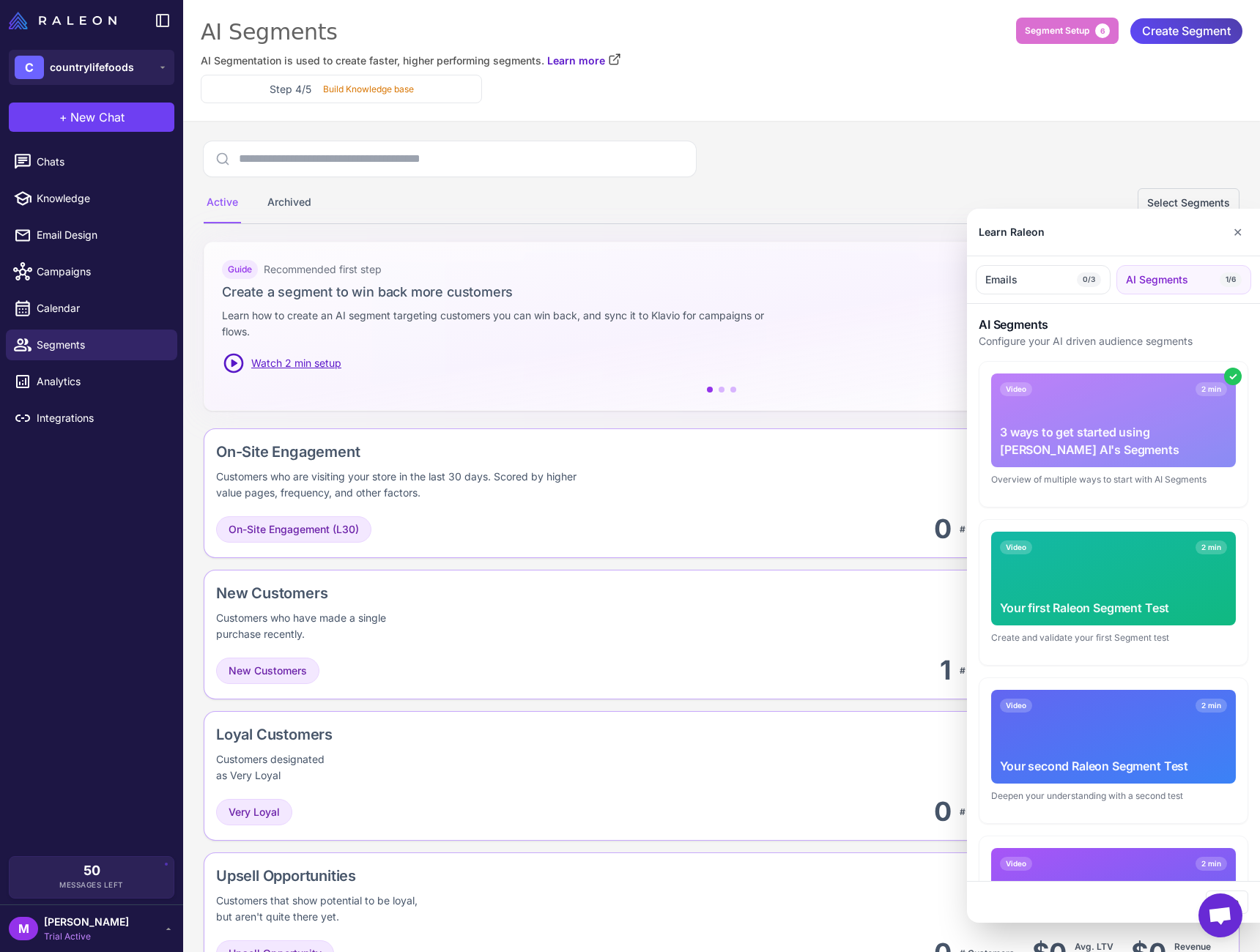
click at [530, 208] on div at bounding box center [630, 476] width 1260 height 952
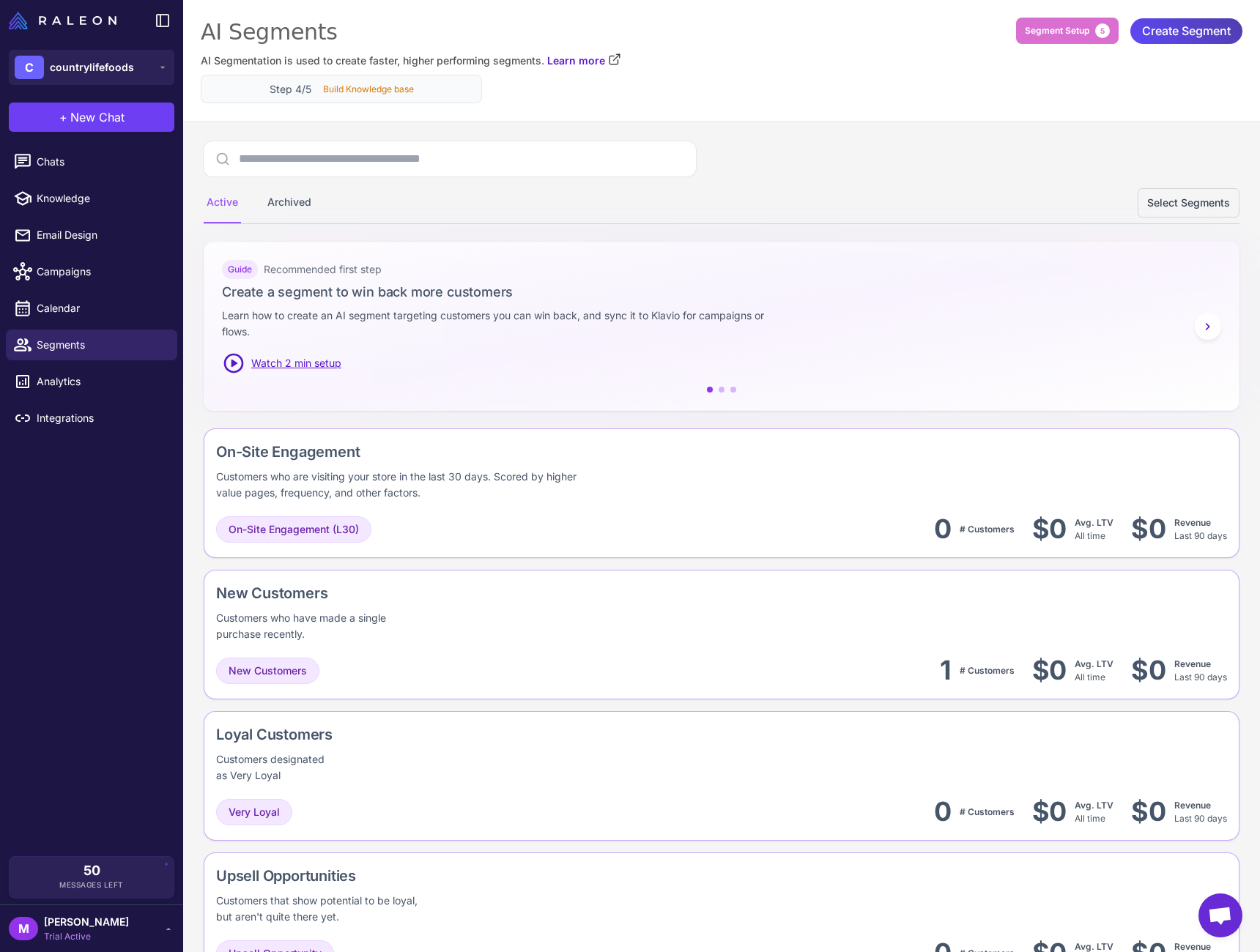
click at [440, 87] on div "Step 4/5 Build Knowledge base" at bounding box center [342, 89] width 257 height 16
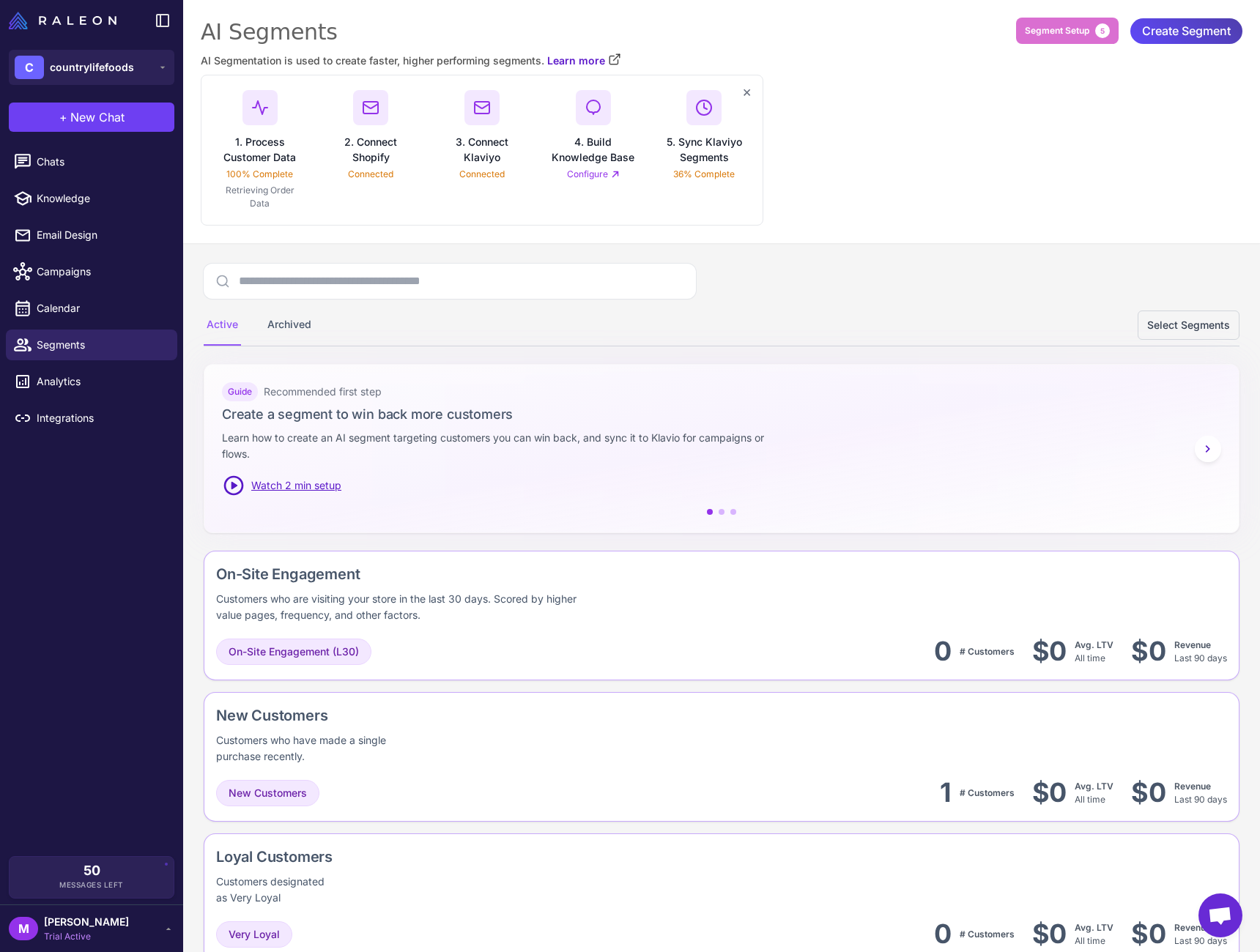
click at [600, 175] on link "Configure" at bounding box center [593, 174] width 53 height 13
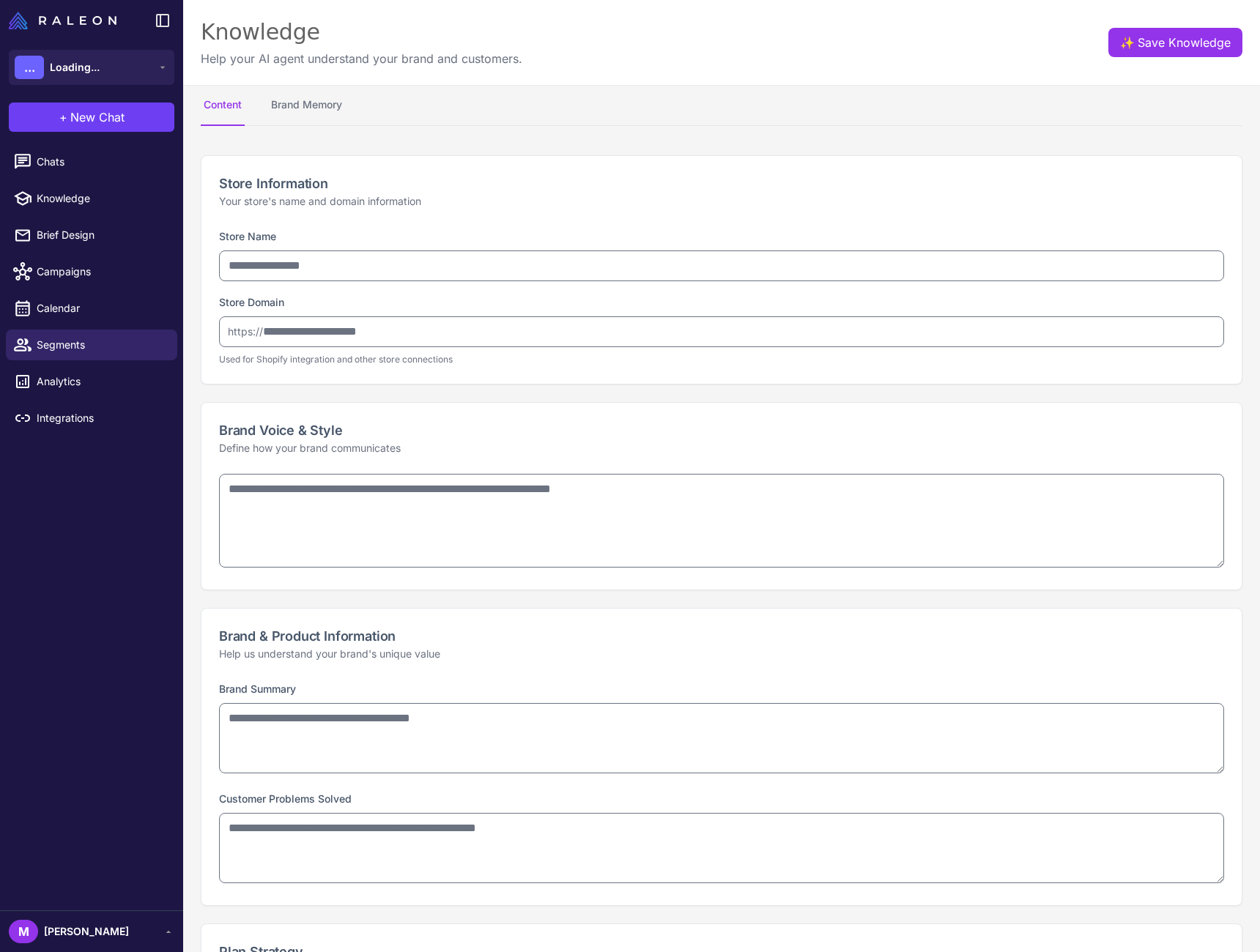
select select
type input "**********"
type textarea "**********"
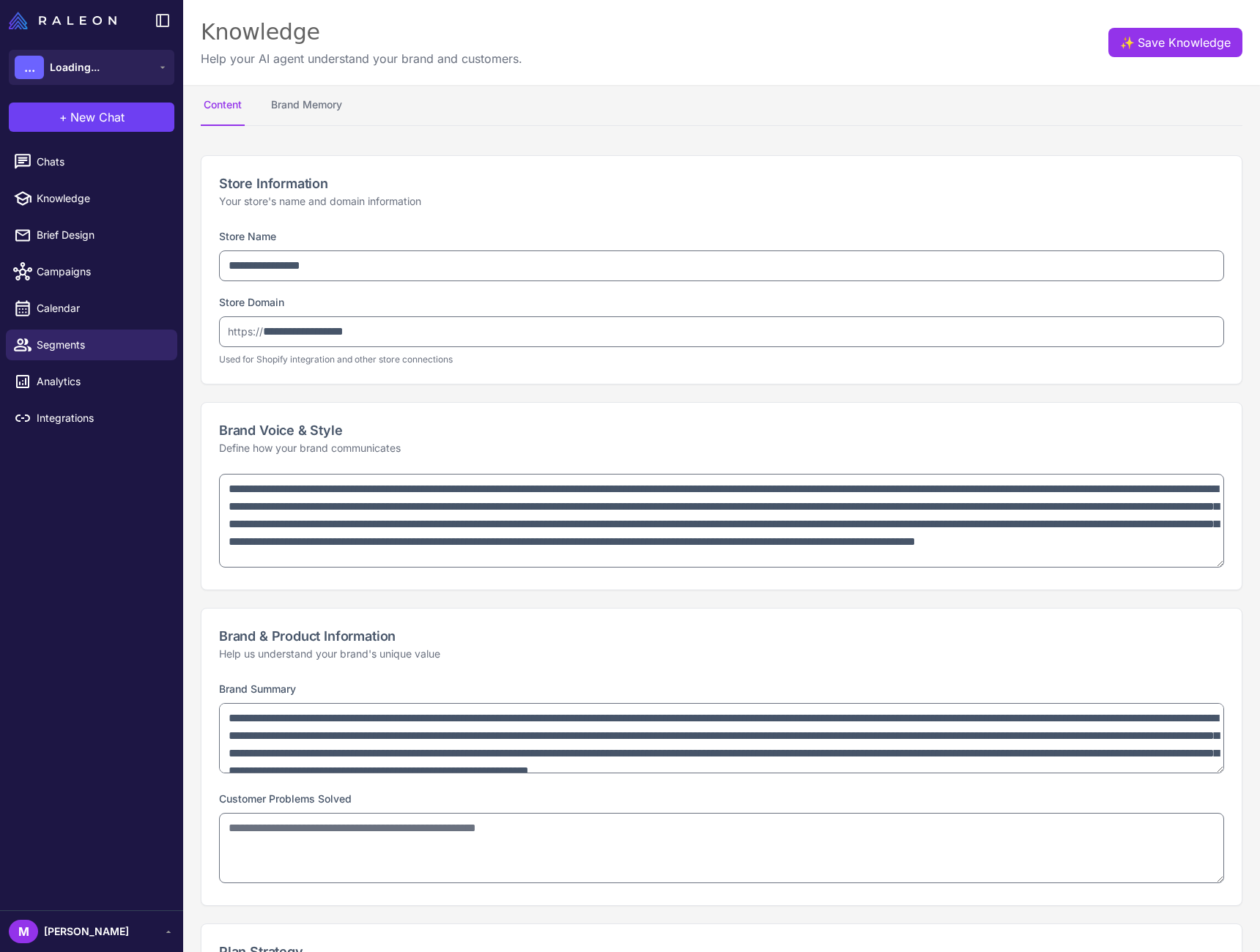
type textarea "**********"
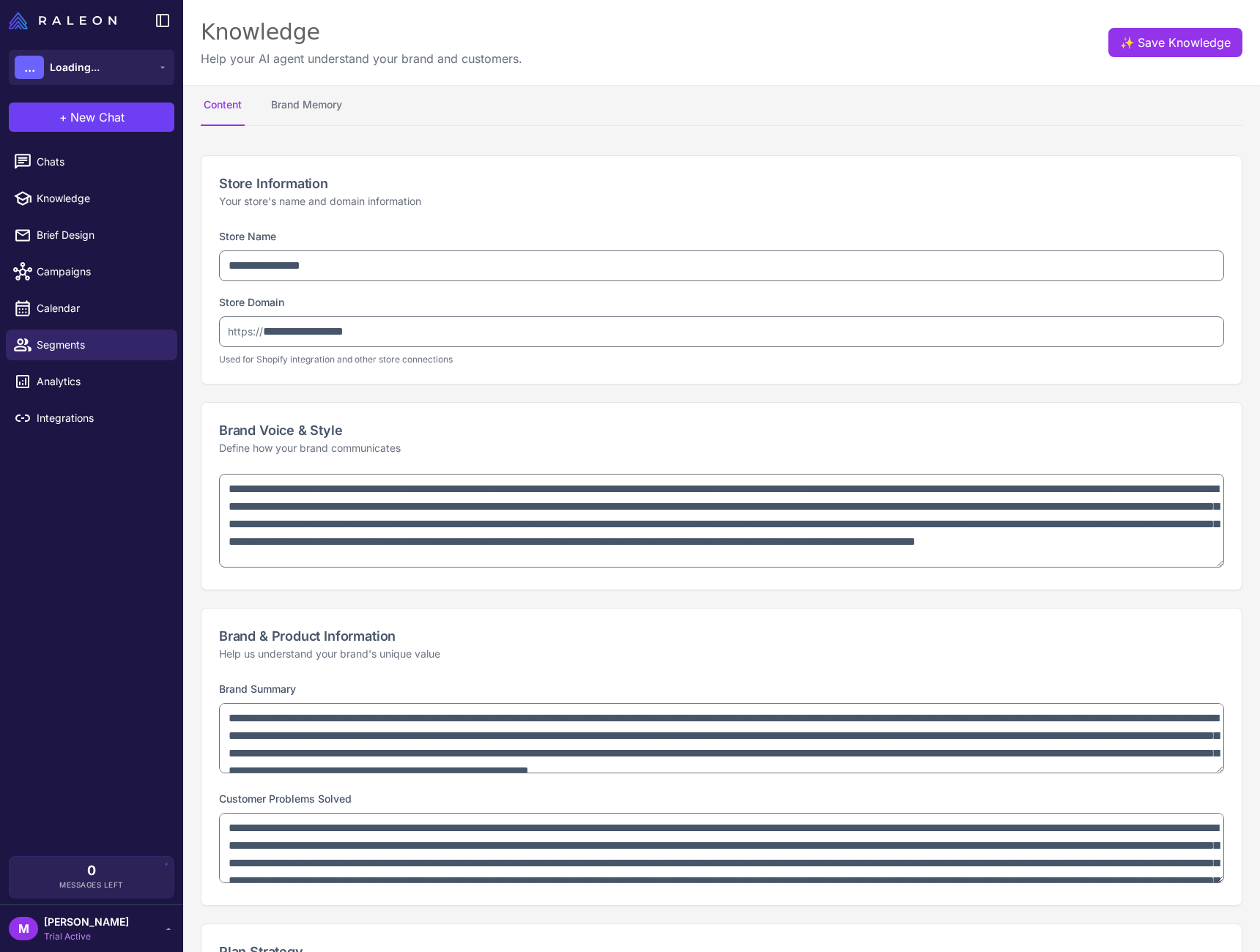
scroll to position [336, 0]
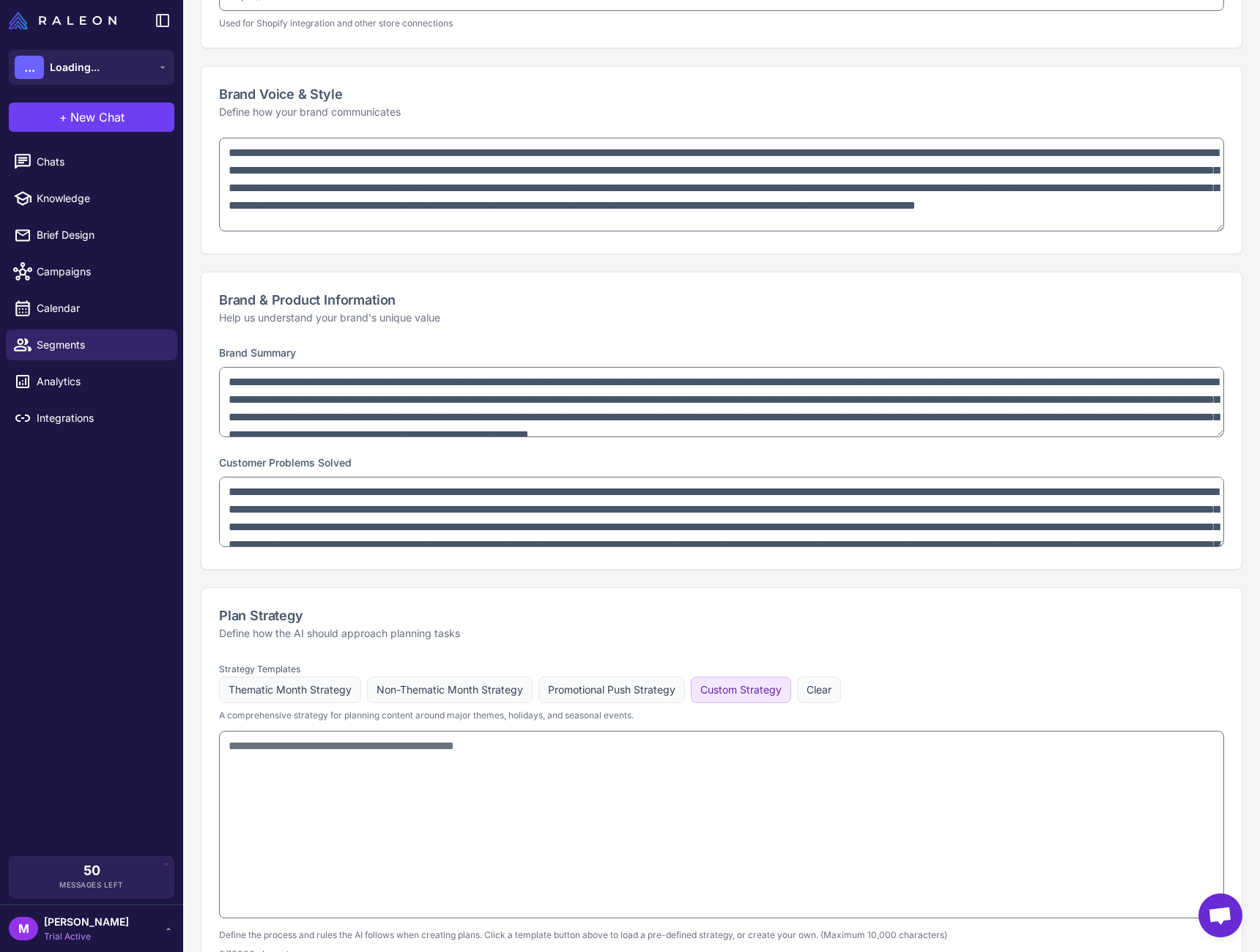
type textarea "**********"
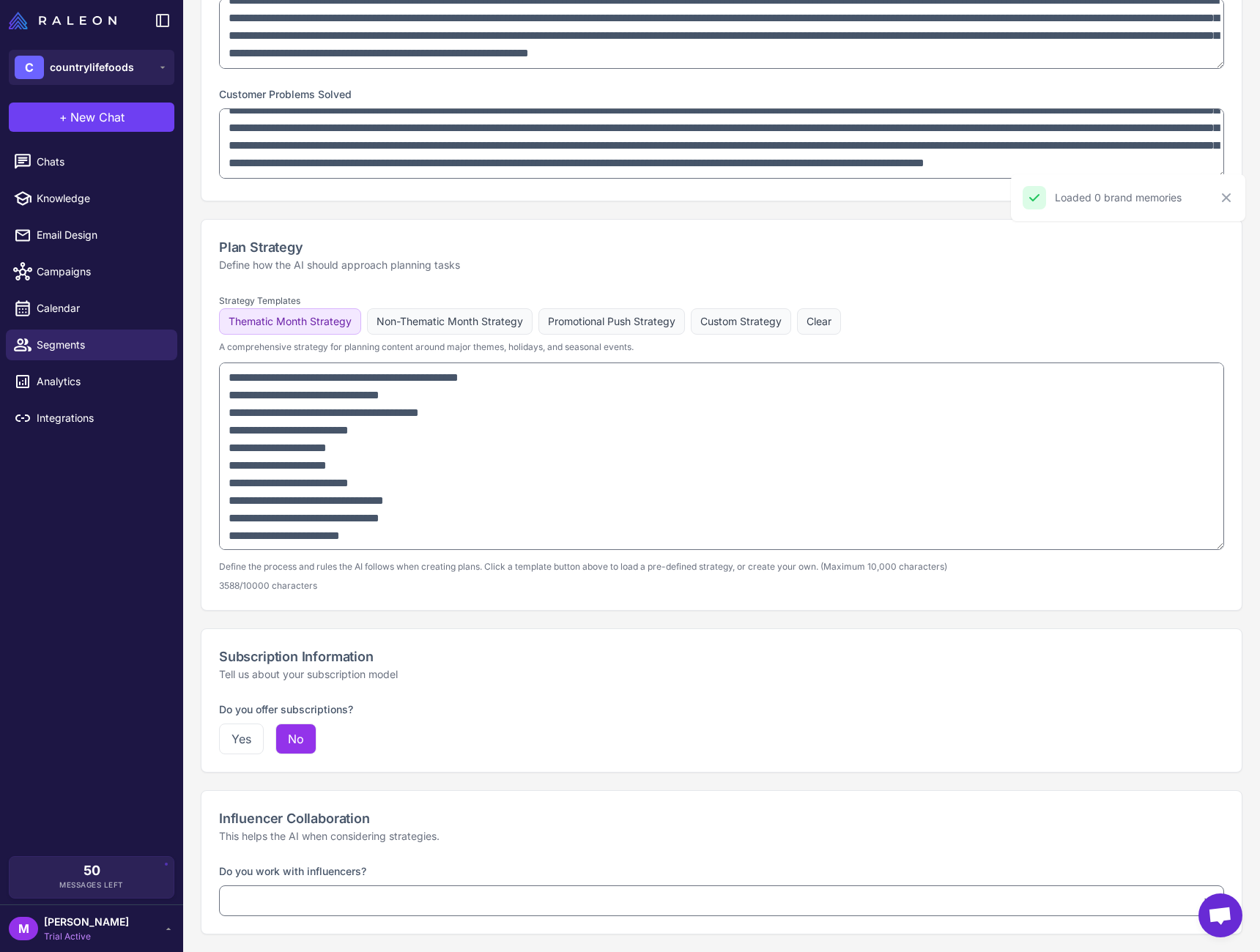
scroll to position [0, 0]
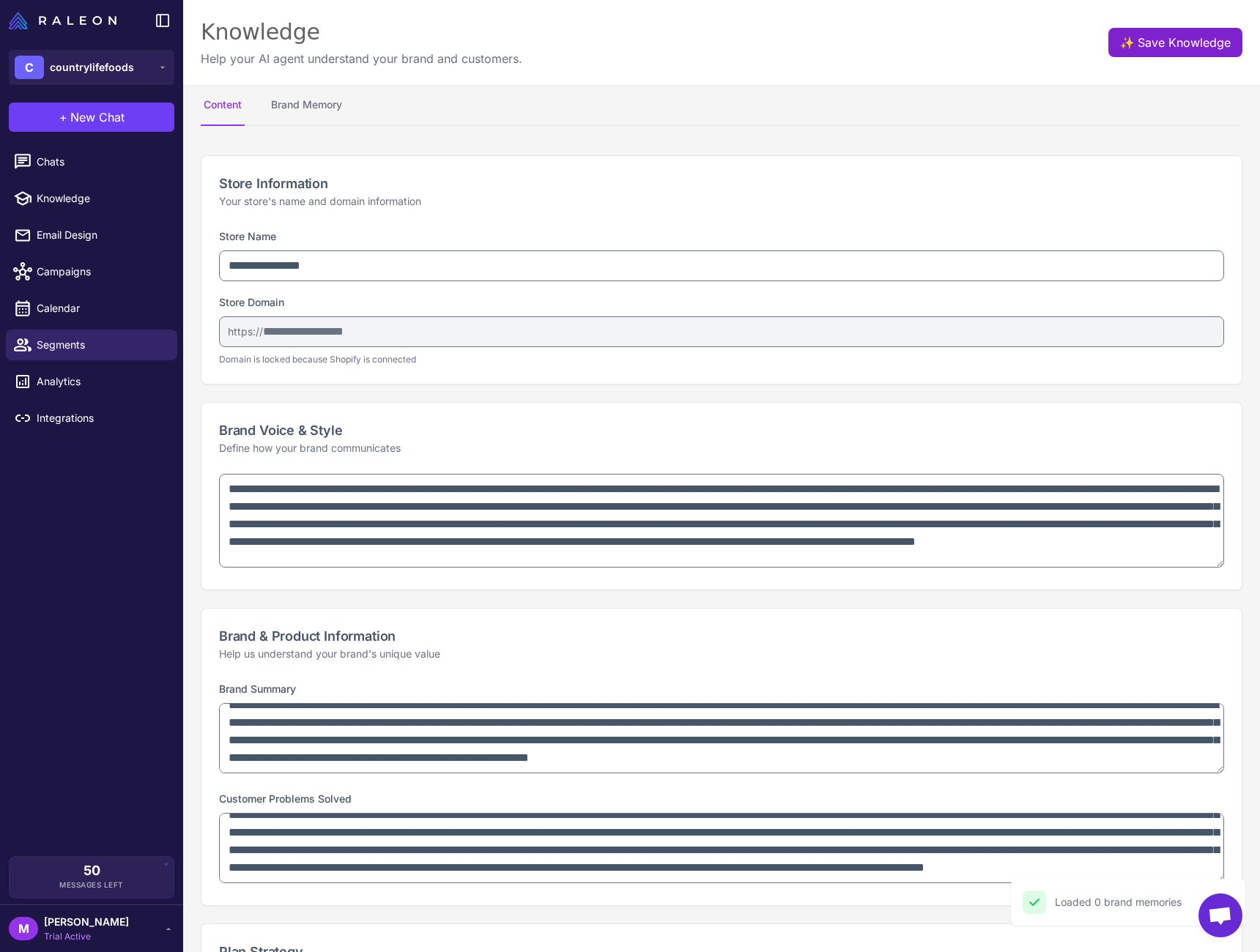
click at [1150, 40] on button "✨ Save Knowledge" at bounding box center [1176, 42] width 134 height 29
click at [82, 172] on link "Chats" at bounding box center [91, 161] width 172 height 31
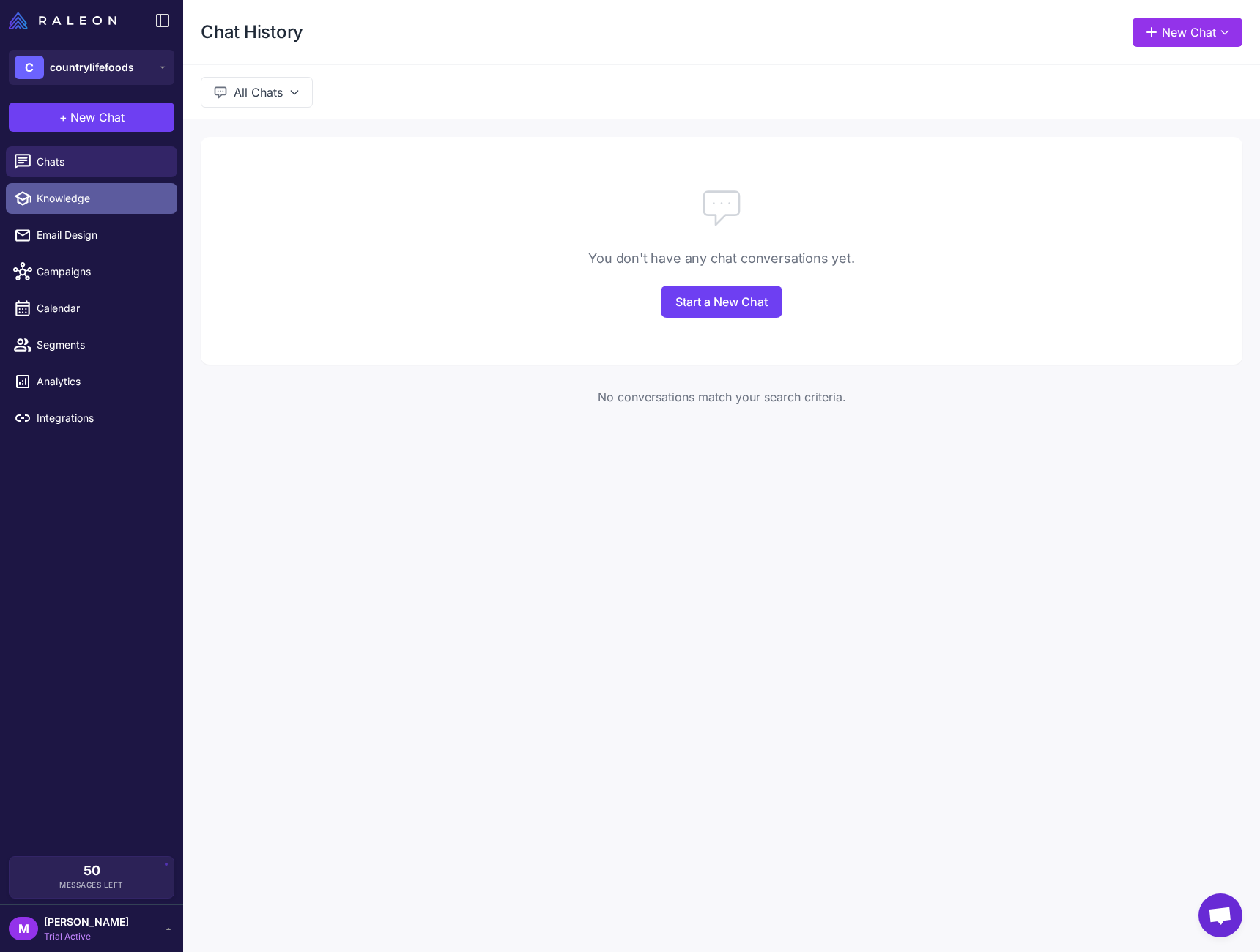
click at [82, 205] on span "Knowledge" at bounding box center [102, 198] width 129 height 16
select select
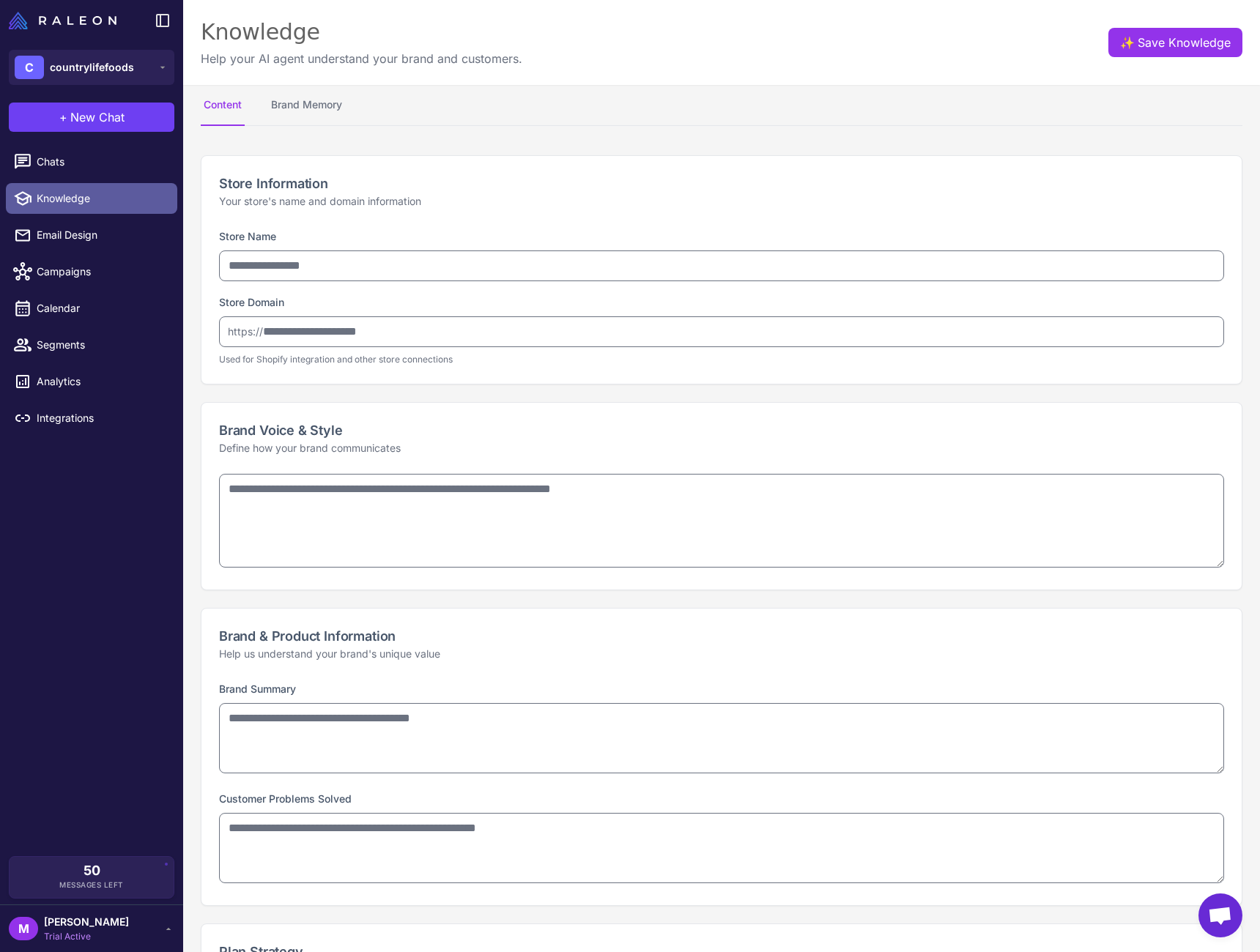
type input "**********"
type textarea "**********"
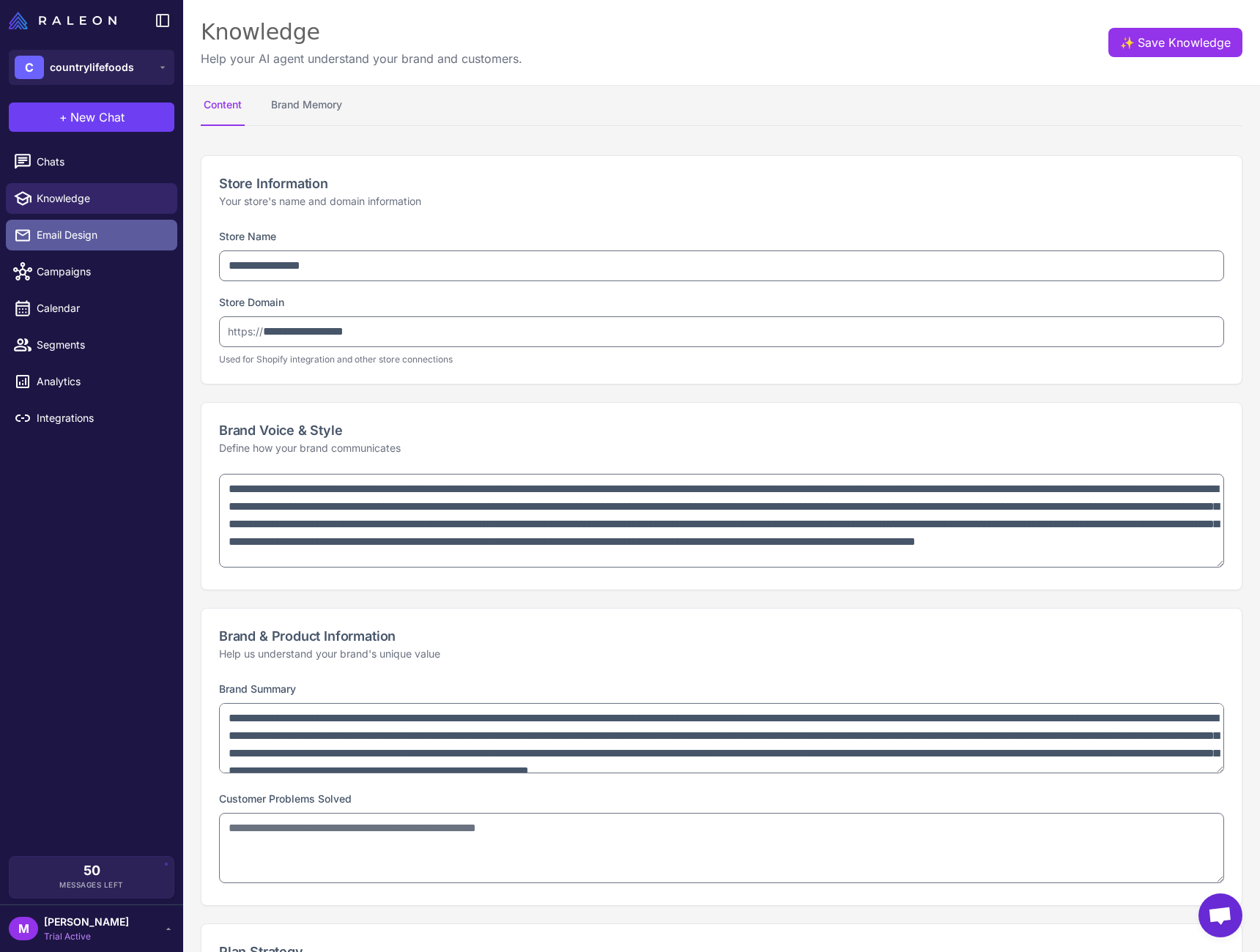
type textarea "**********"
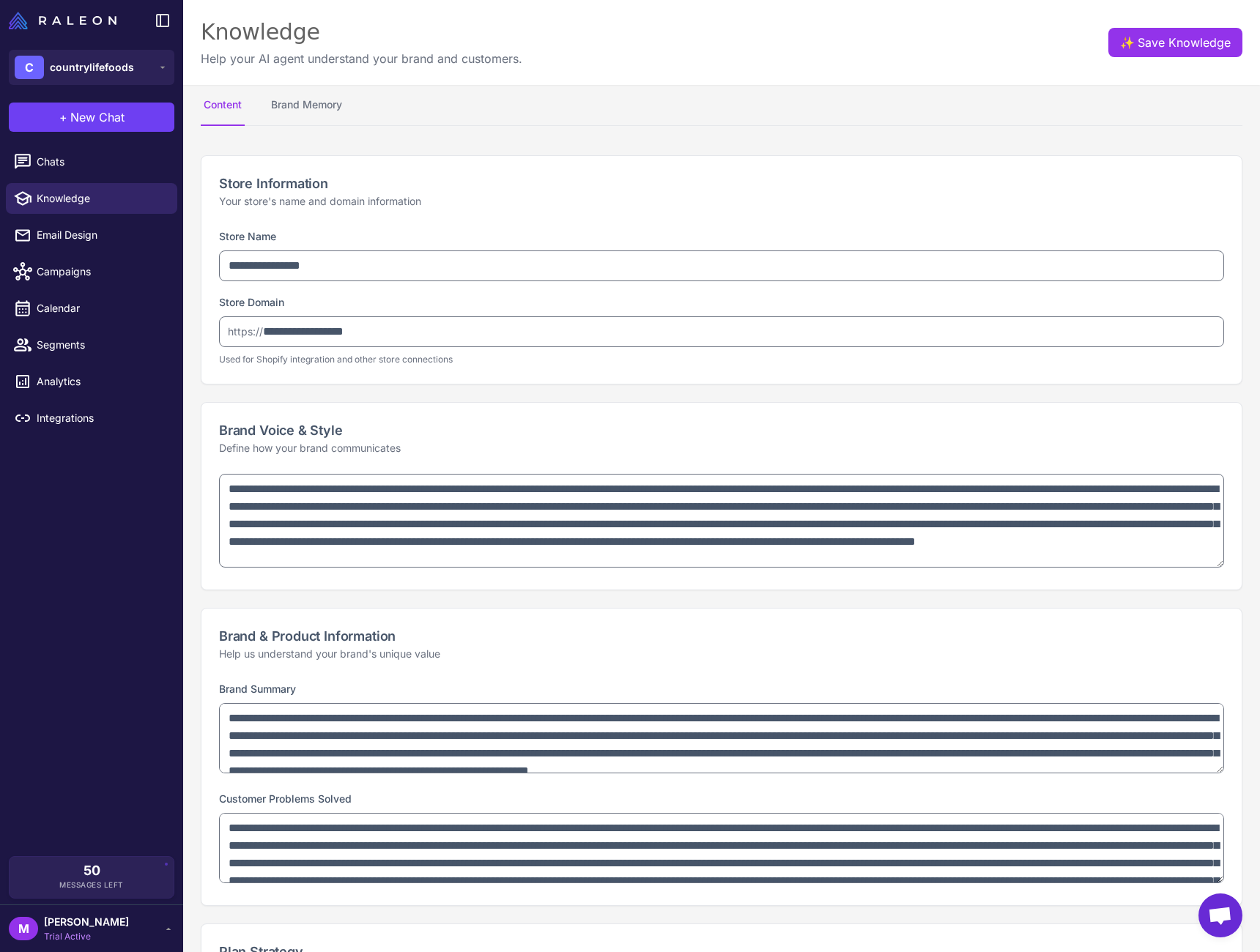
type textarea "**********"
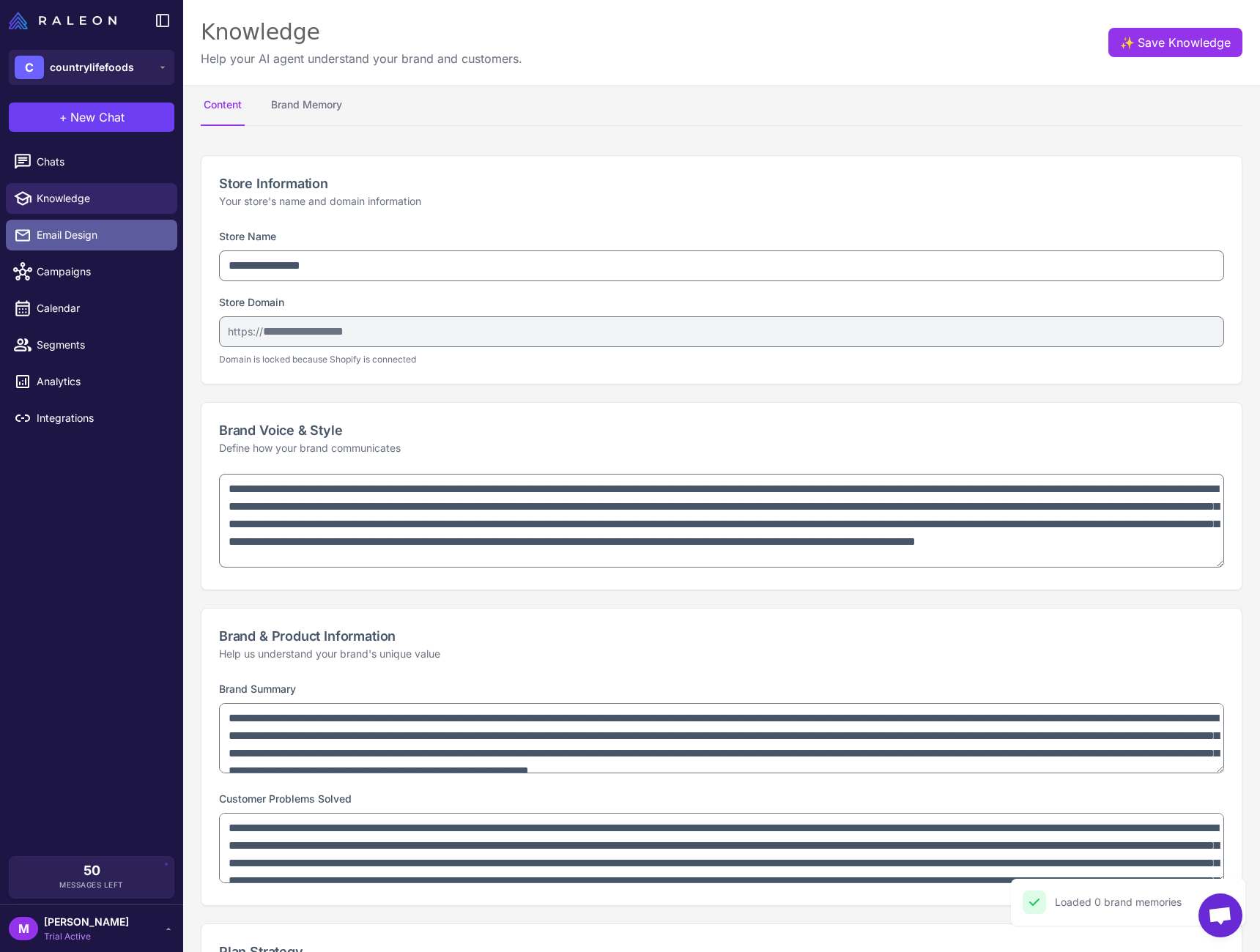
click at [93, 243] on link "Email Design" at bounding box center [91, 234] width 172 height 31
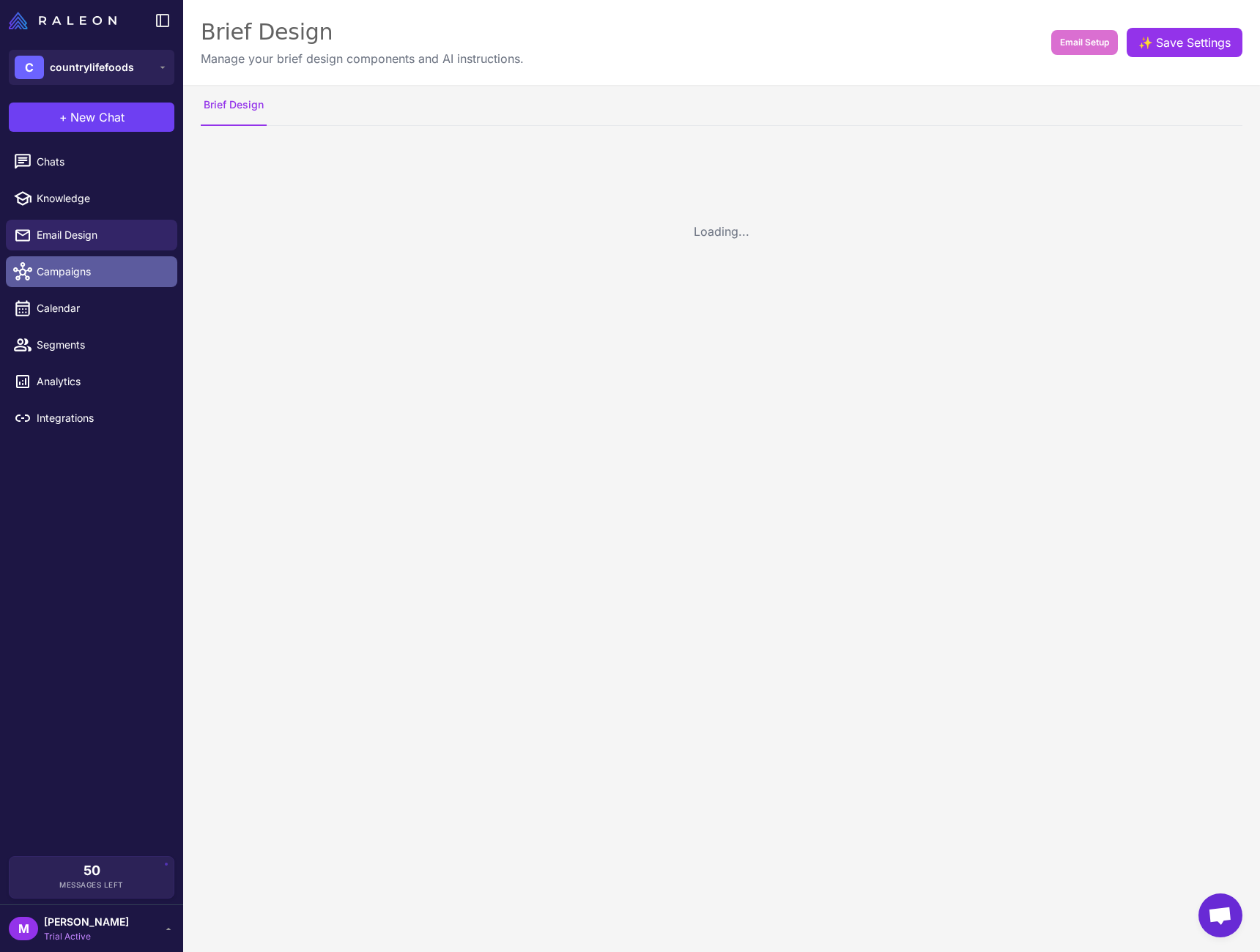
click at [87, 271] on span "Campaigns" at bounding box center [102, 271] width 129 height 16
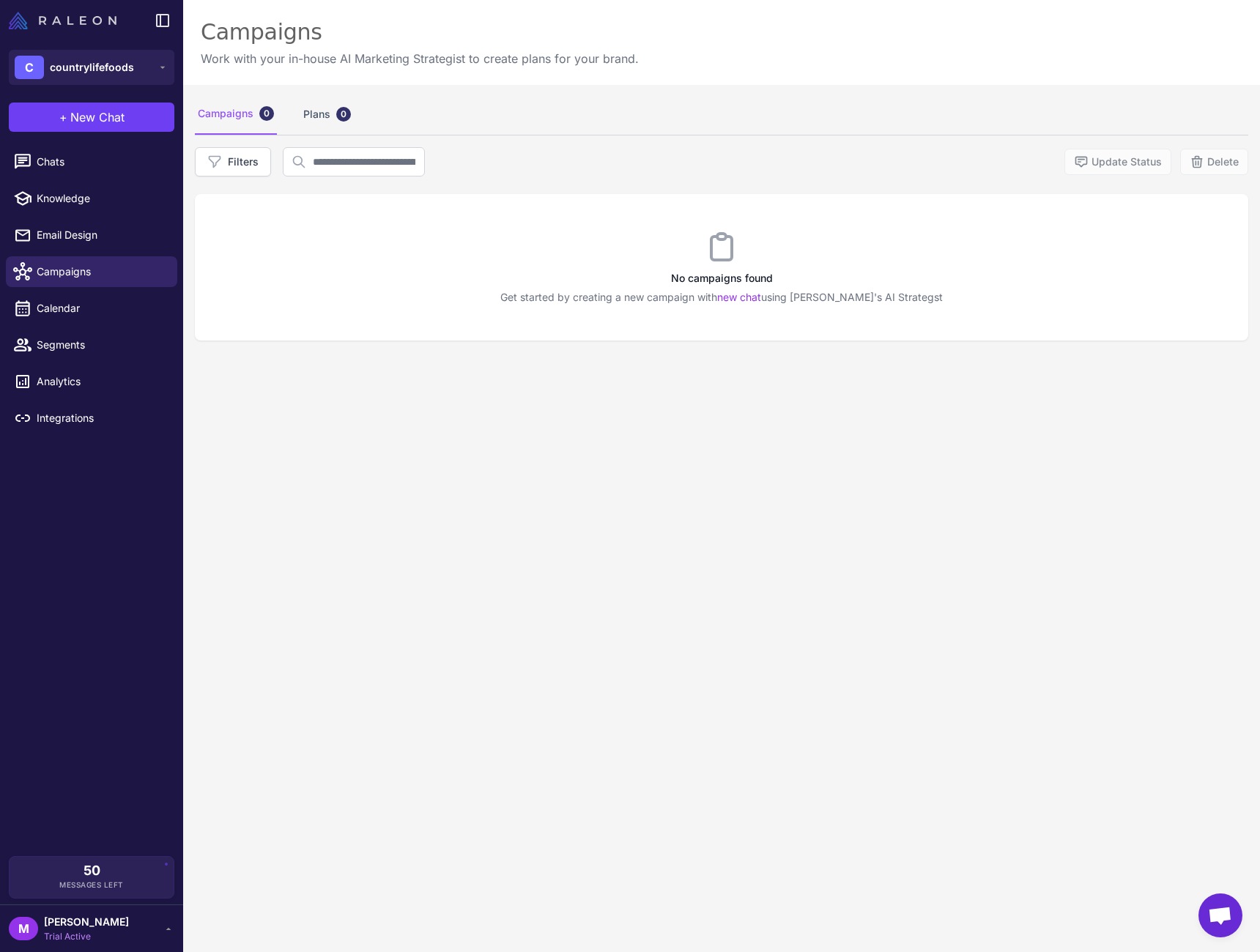
click at [102, 27] on img at bounding box center [62, 20] width 108 height 17
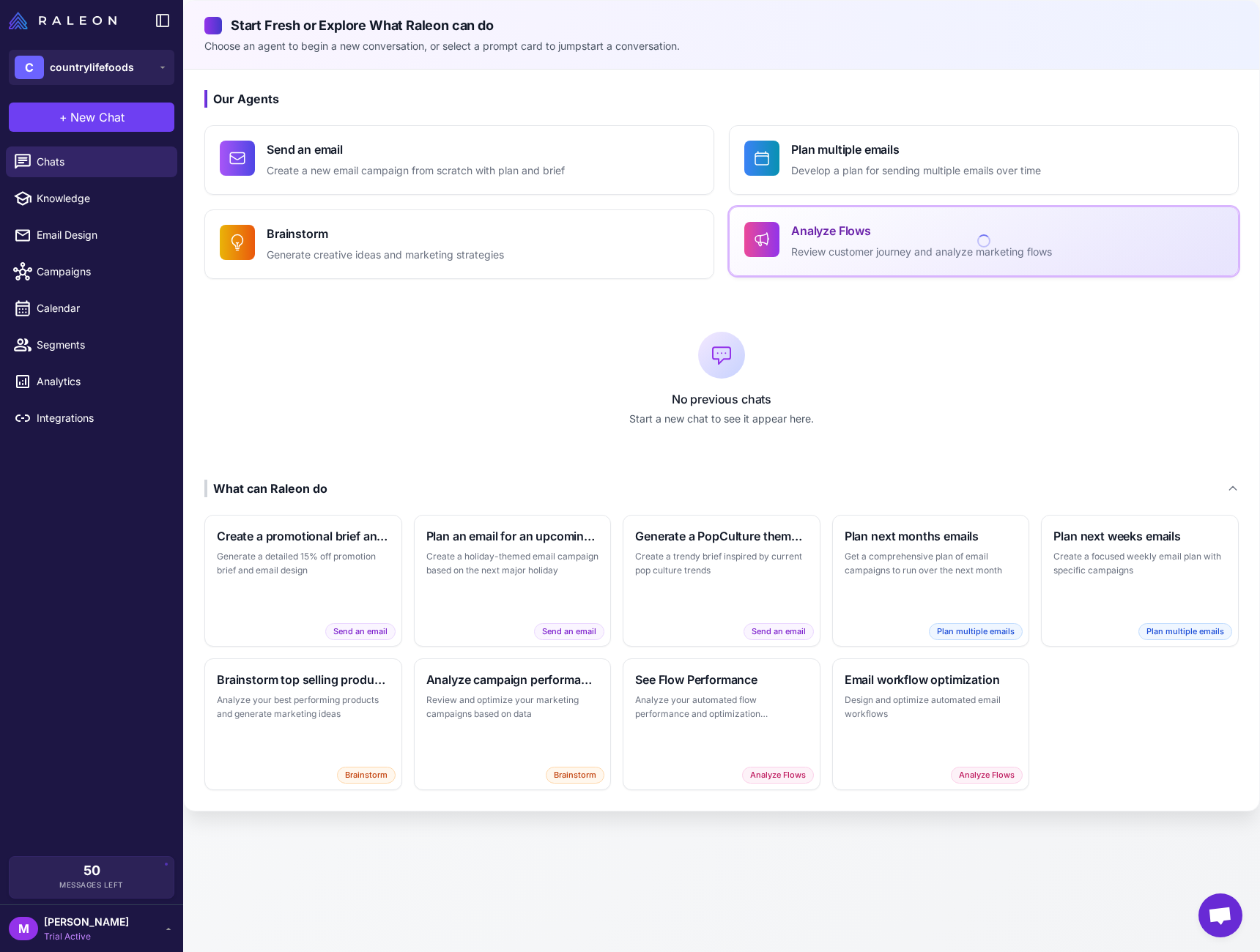
click at [979, 238] on h4 "Analyze Flows" at bounding box center [922, 231] width 260 height 17
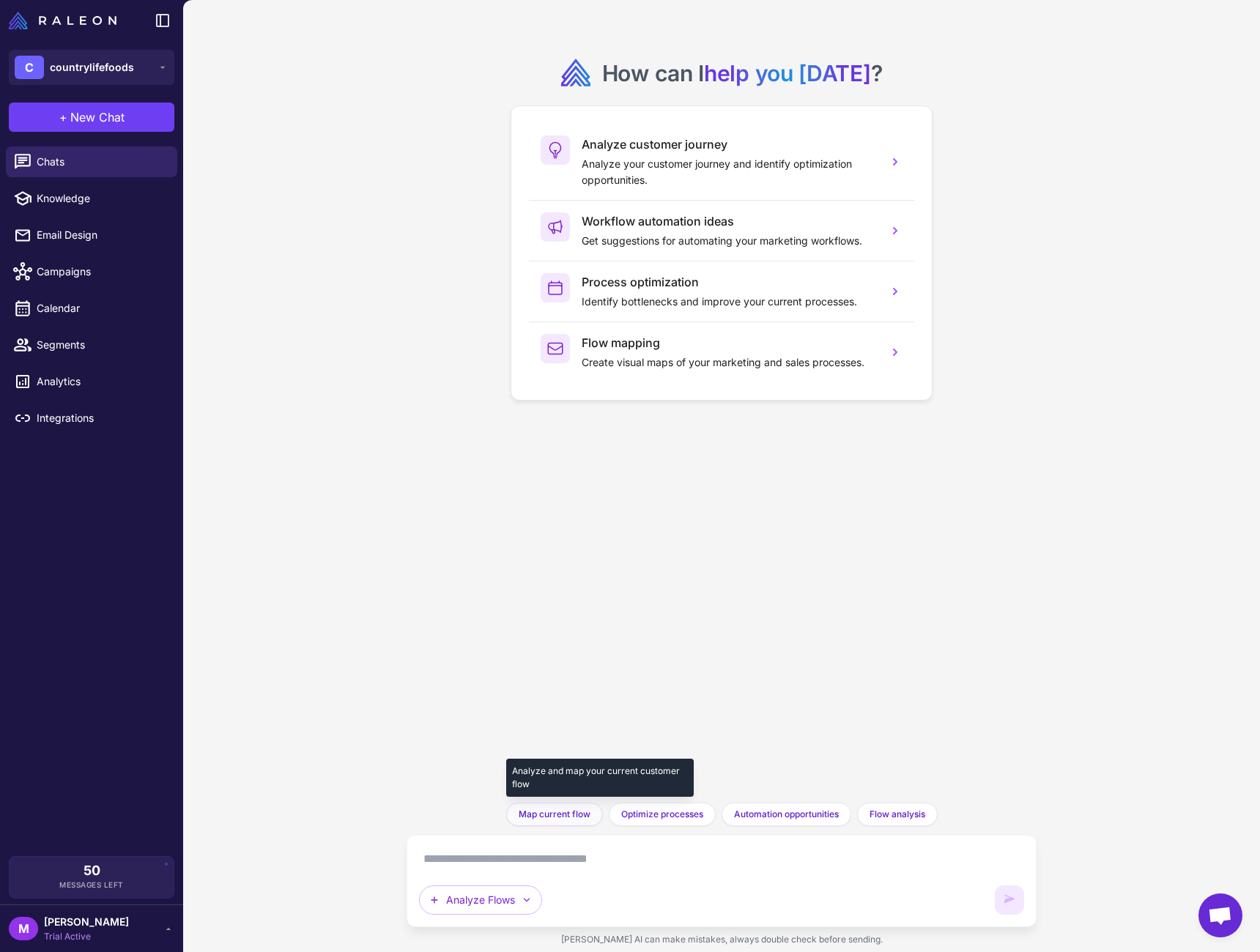
click at [576, 817] on span "Map current flow" at bounding box center [554, 814] width 72 height 13
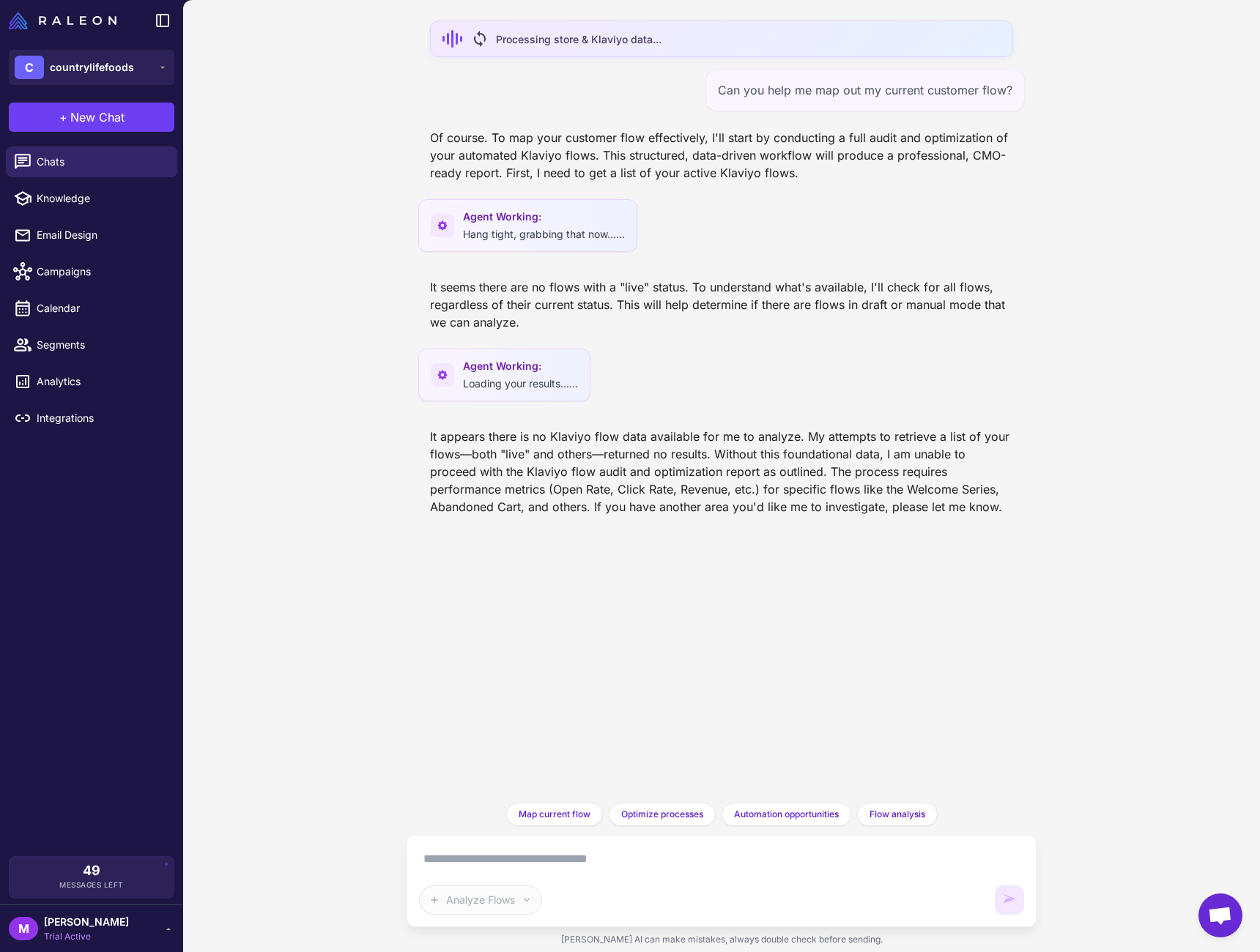
click at [754, 450] on div "It appears there is no Klaviyo flow data available for me to analyze. My attemp…" at bounding box center [722, 471] width 607 height 100
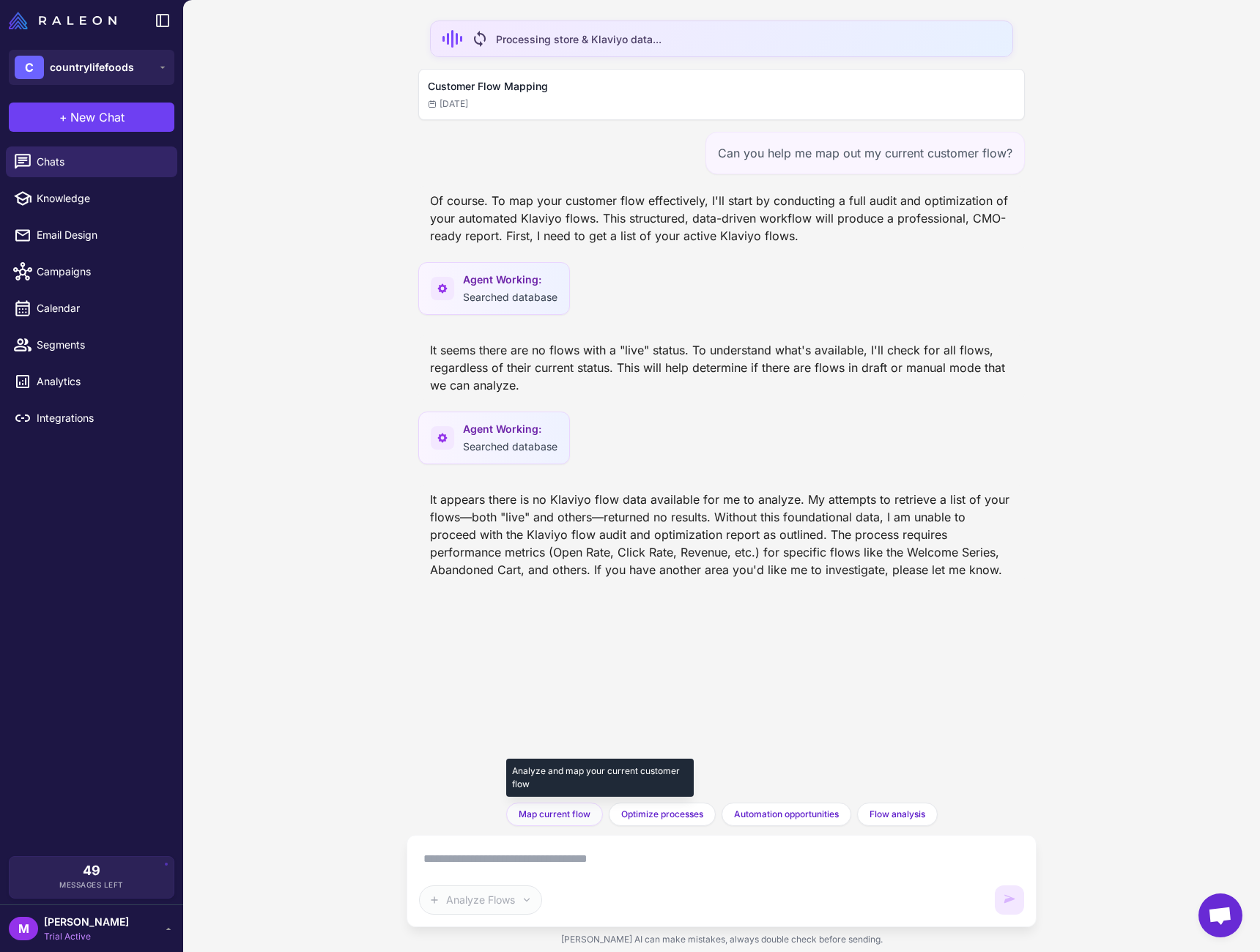
click at [569, 820] on span "Map current flow" at bounding box center [554, 814] width 72 height 13
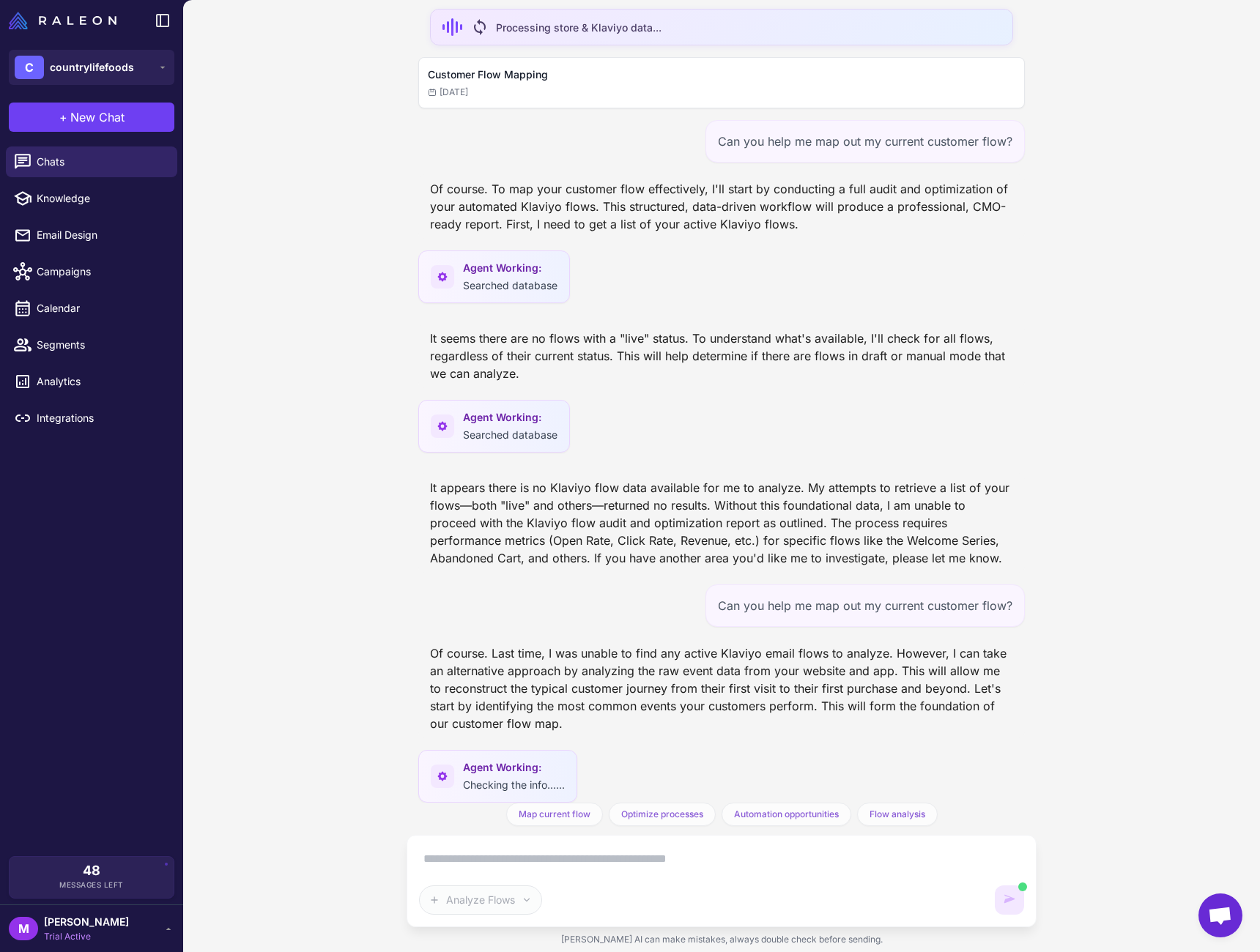
scroll to position [32, 0]
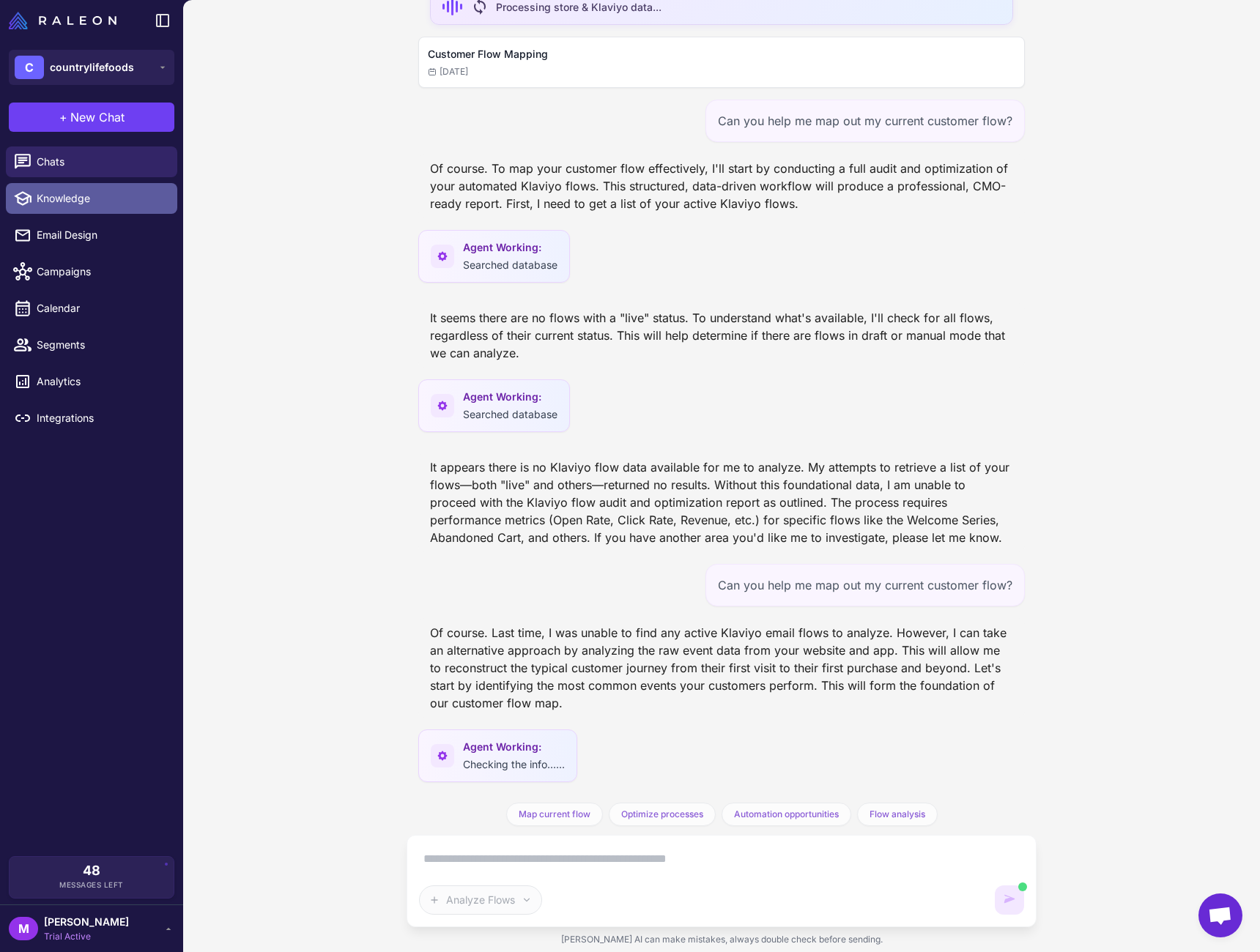
click at [81, 206] on span "Knowledge" at bounding box center [102, 198] width 129 height 16
select select
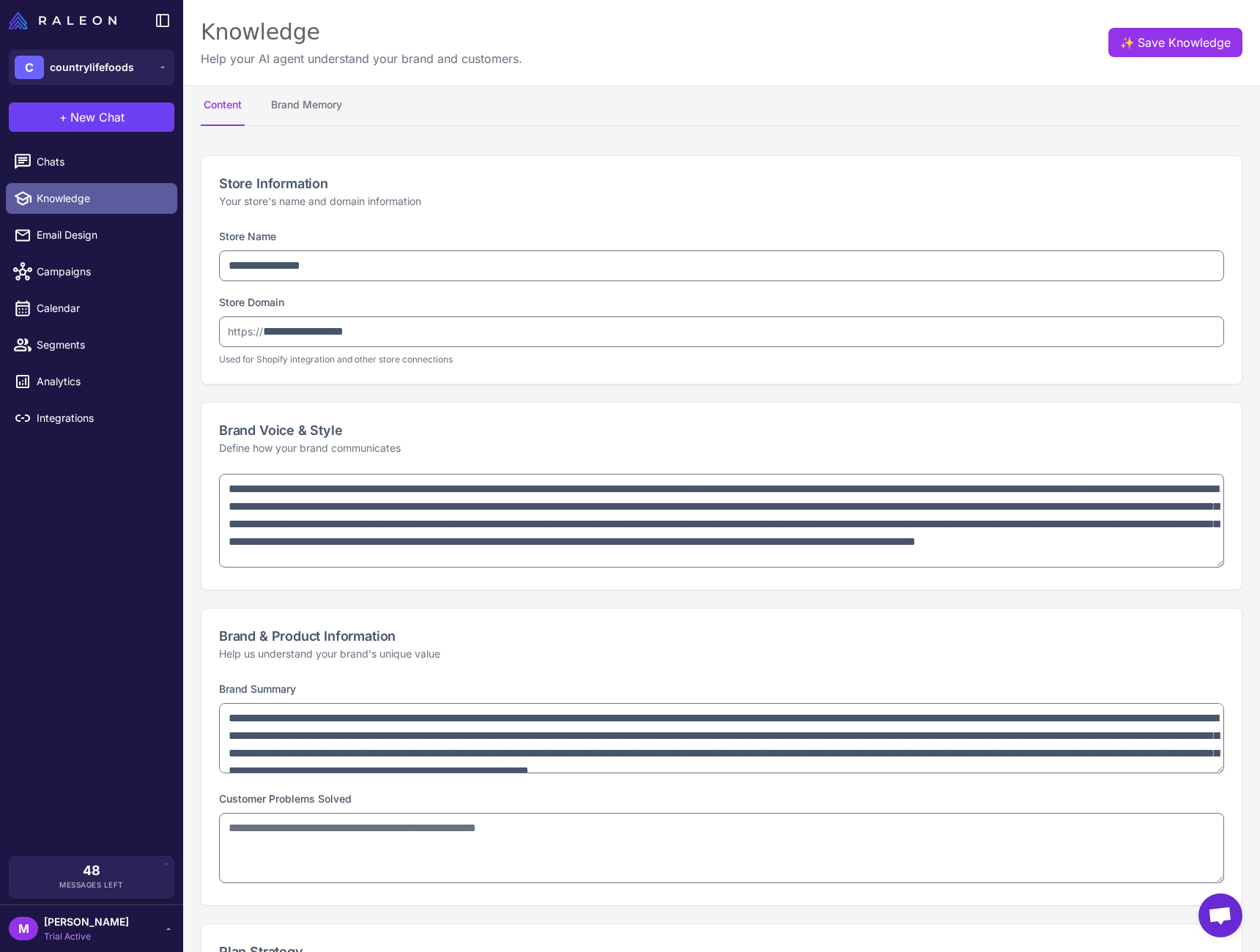
type textarea "**********"
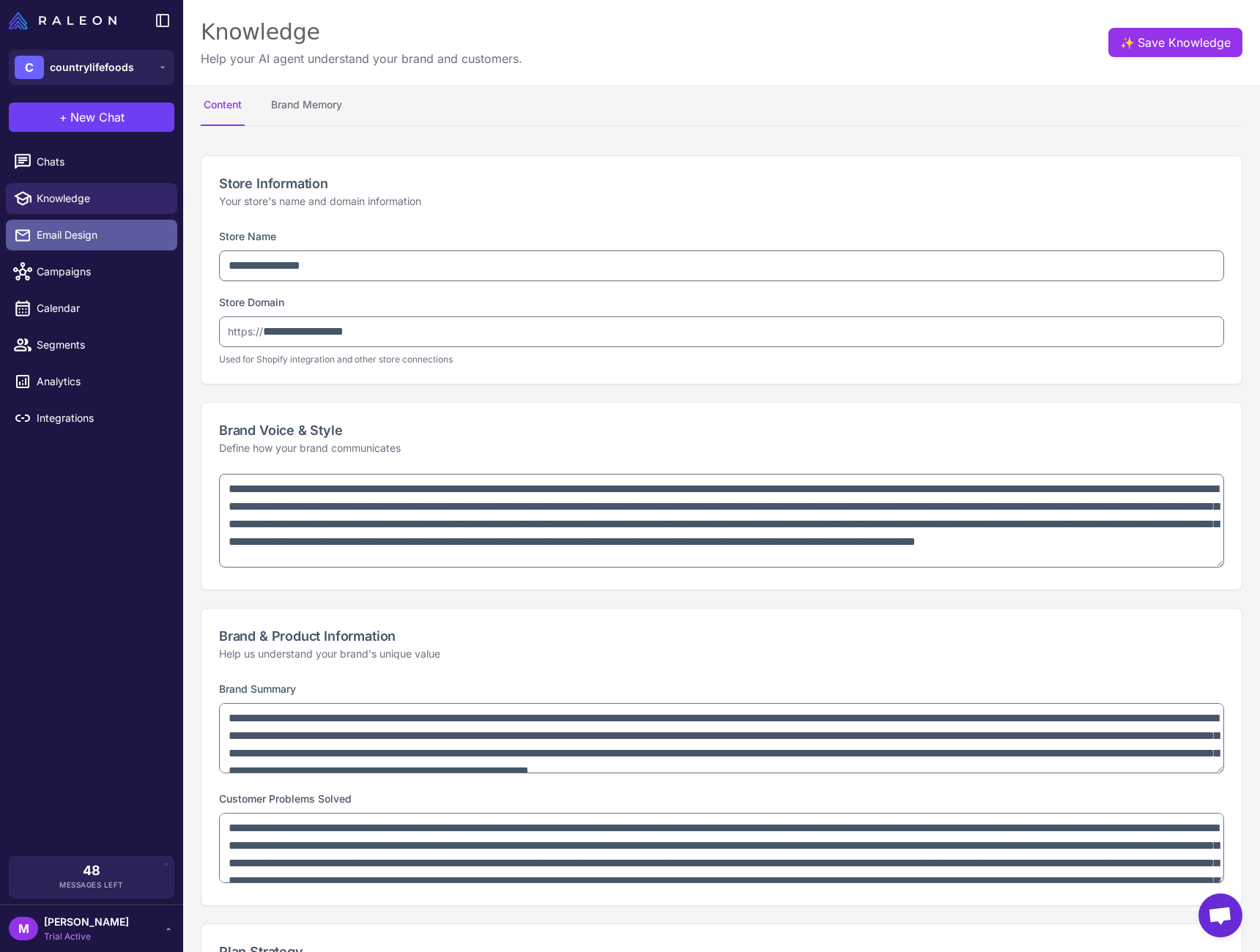
type textarea "**********"
click at [77, 249] on link "Email Design" at bounding box center [91, 234] width 172 height 31
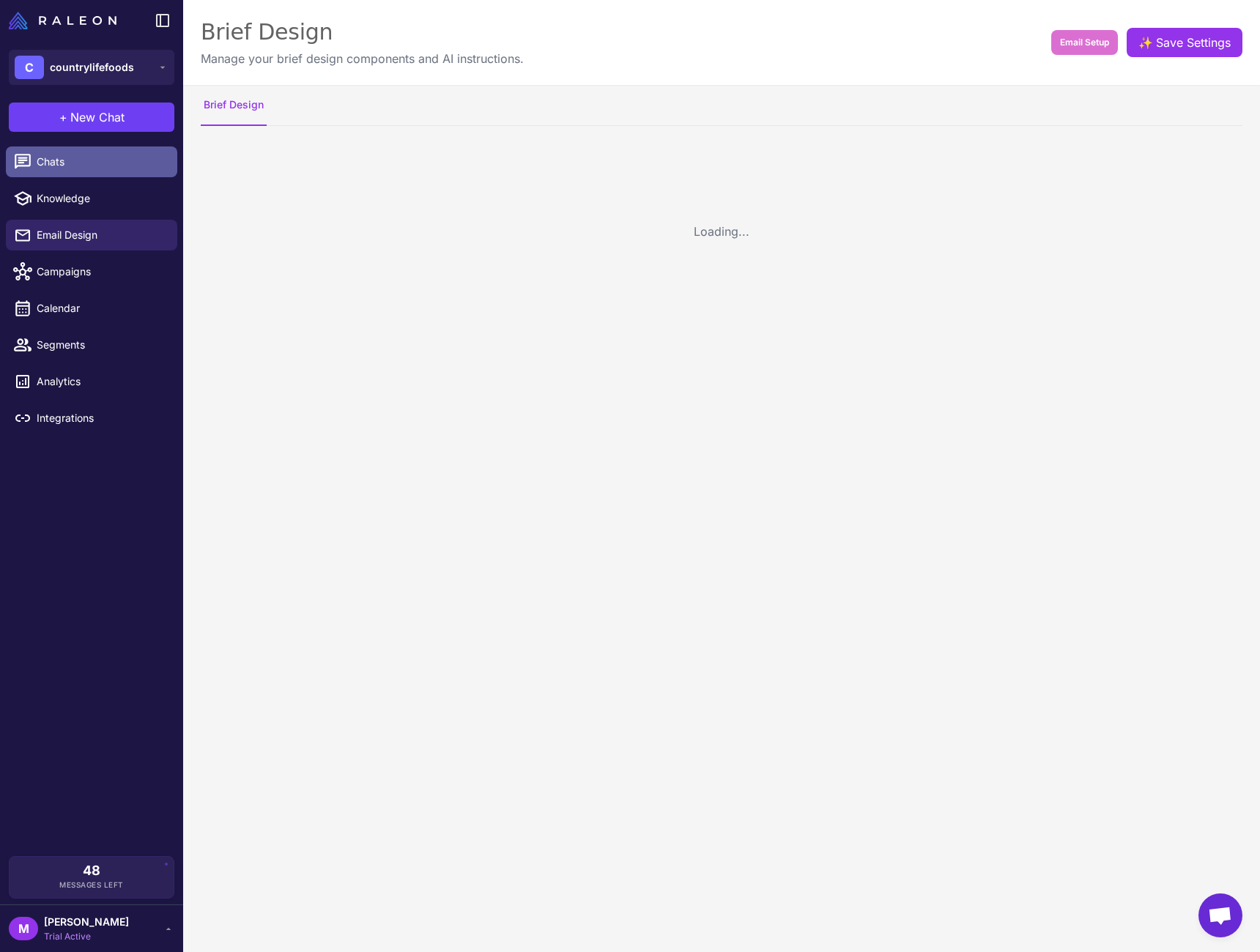
click at [114, 170] on link "Chats" at bounding box center [91, 161] width 172 height 31
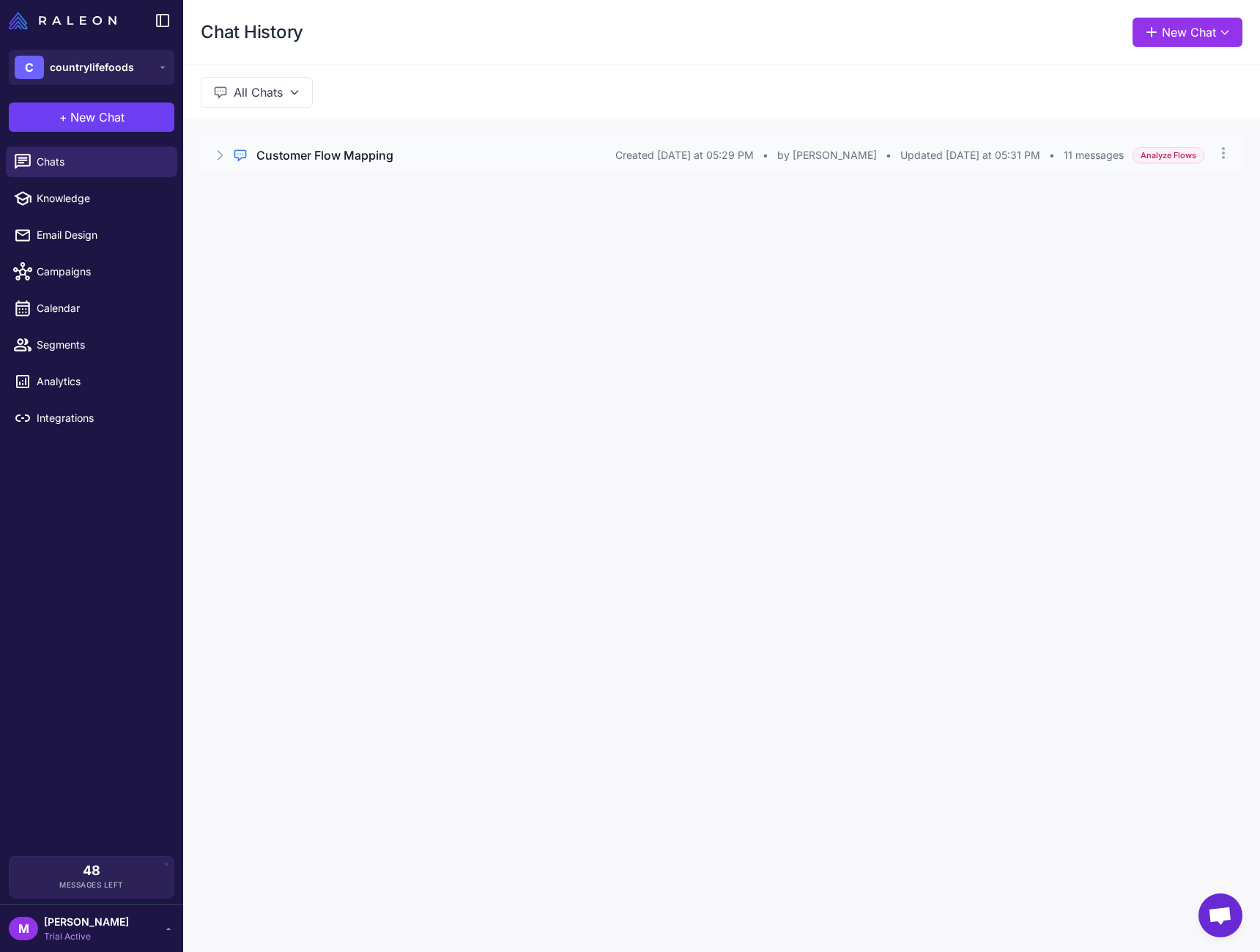
click at [597, 161] on div "Customer Flow Mapping" at bounding box center [436, 155] width 359 height 17
click at [419, 205] on div "Empty message Open Chat" at bounding box center [722, 204] width 1042 height 61
click at [291, 212] on icon at bounding box center [297, 217] width 12 height 12
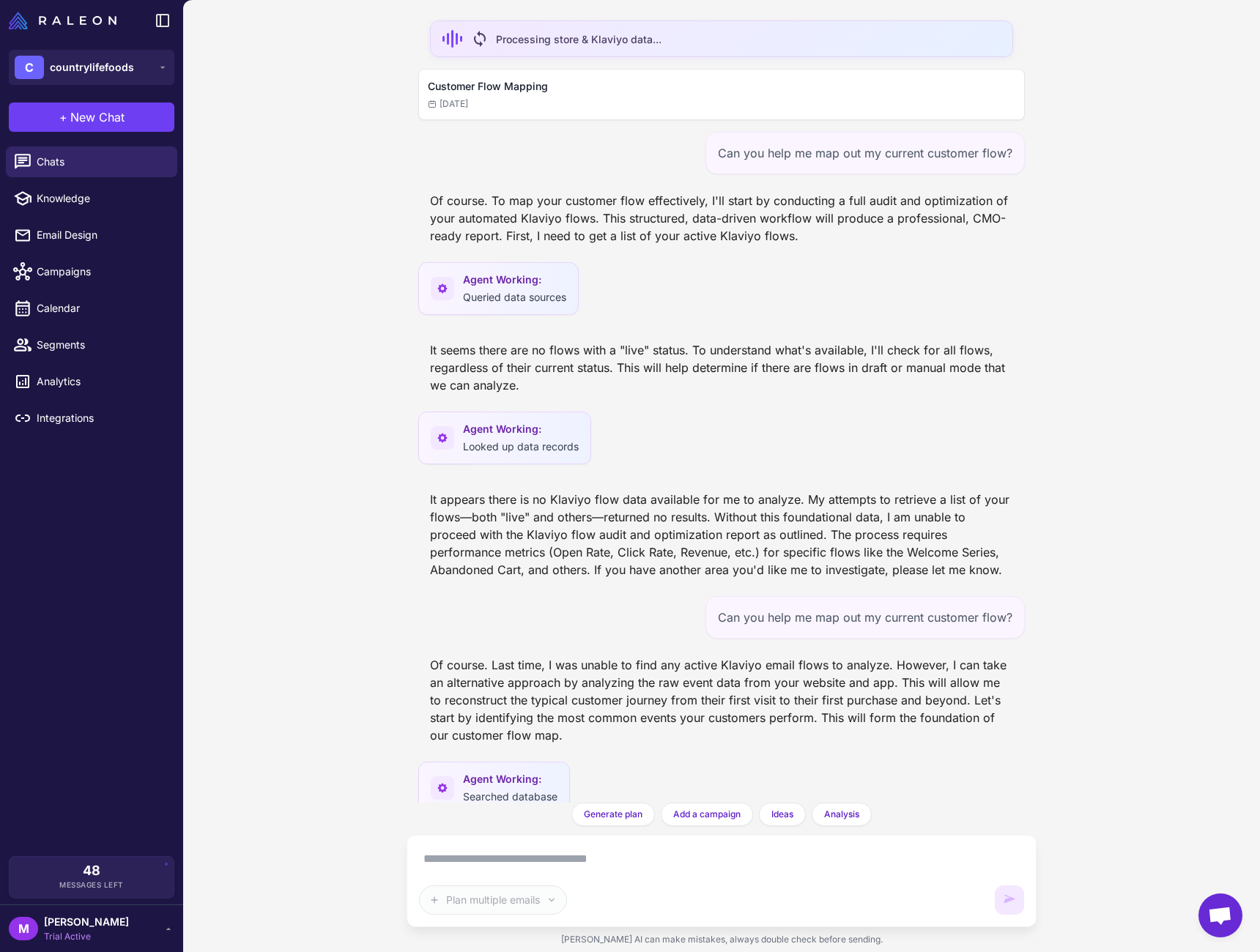
scroll to position [32, 0]
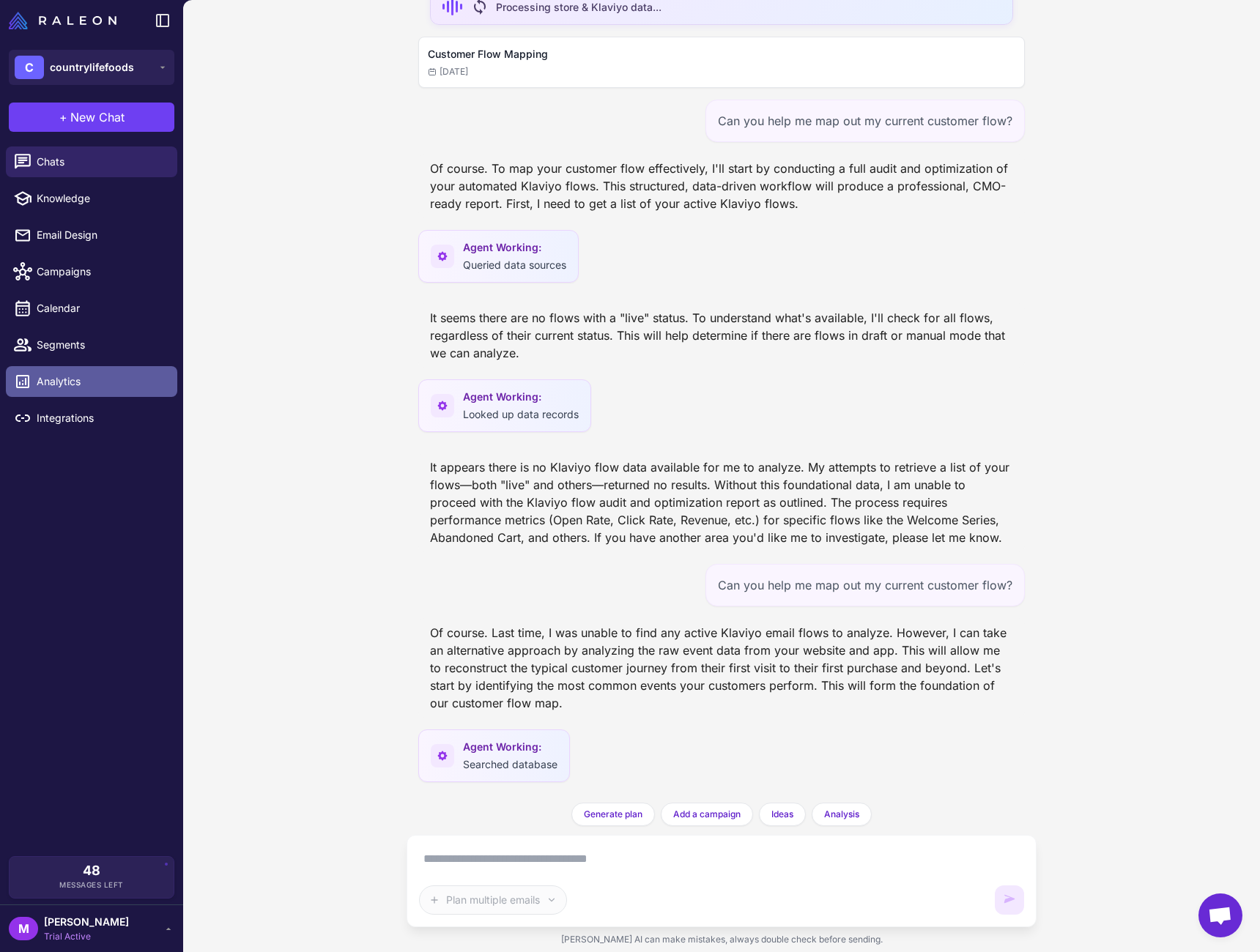
click at [48, 369] on link "Analytics" at bounding box center [91, 382] width 172 height 31
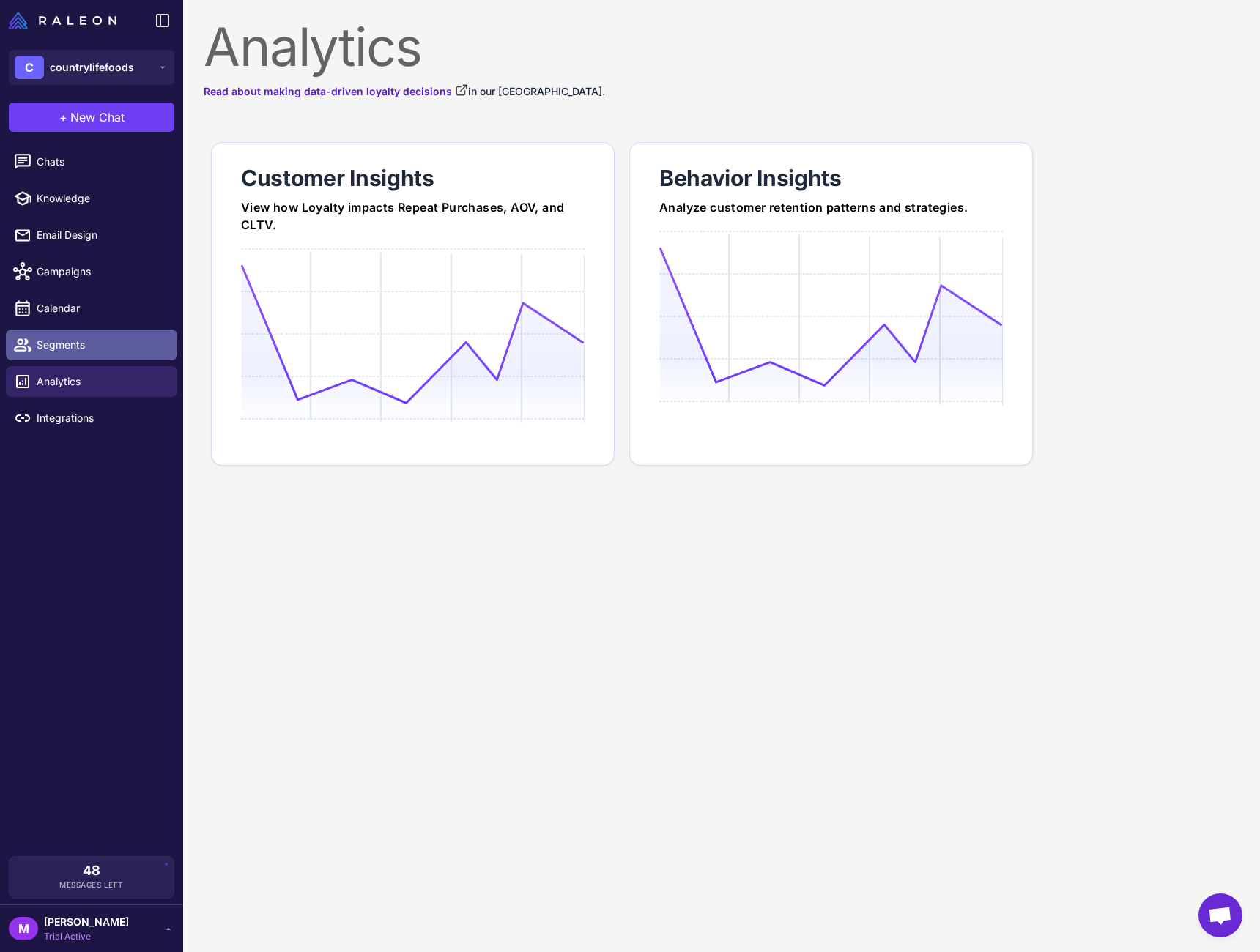
click at [86, 349] on span "Segments" at bounding box center [102, 345] width 129 height 16
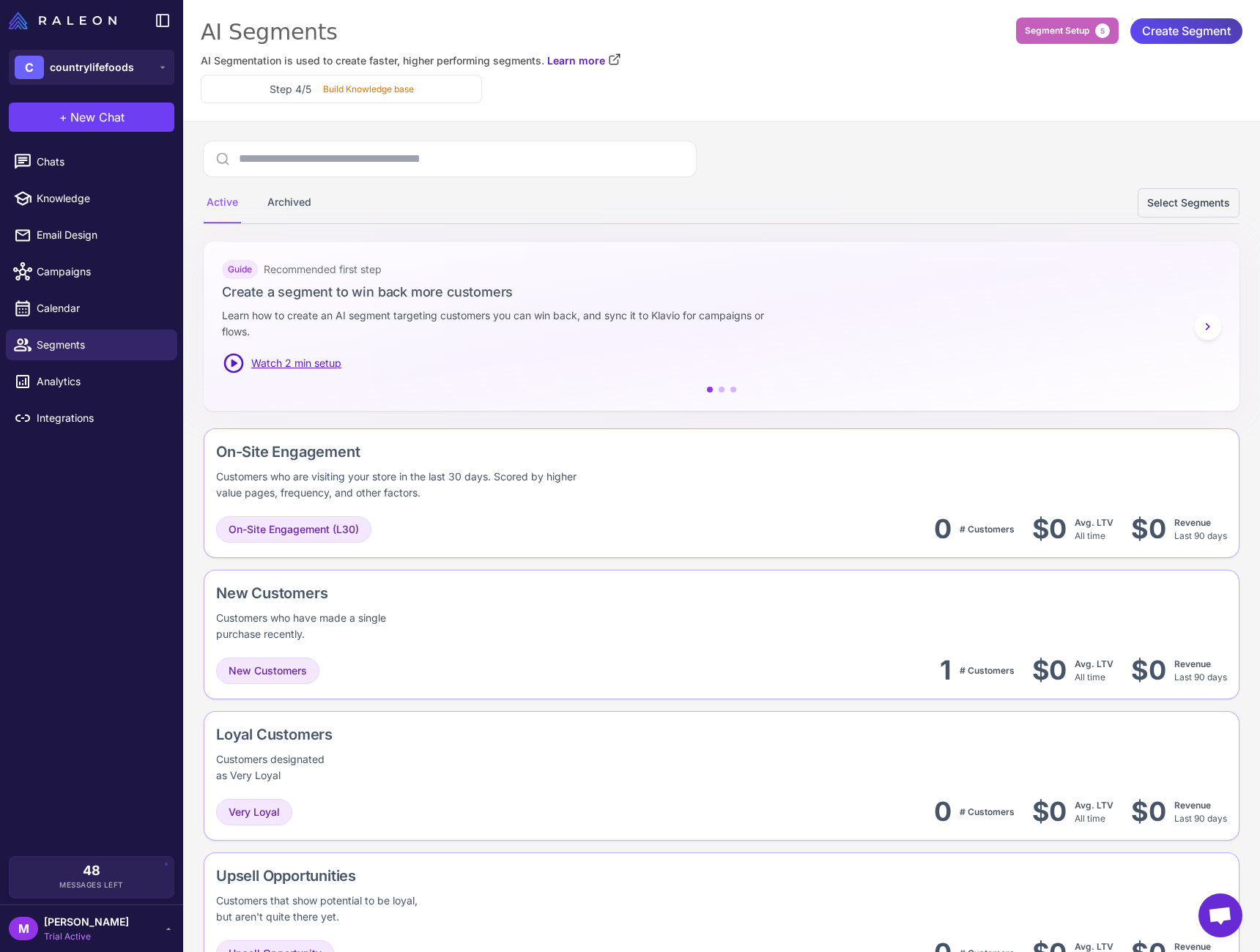
click at [1068, 25] on span "Segment Setup" at bounding box center [1058, 31] width 65 height 13
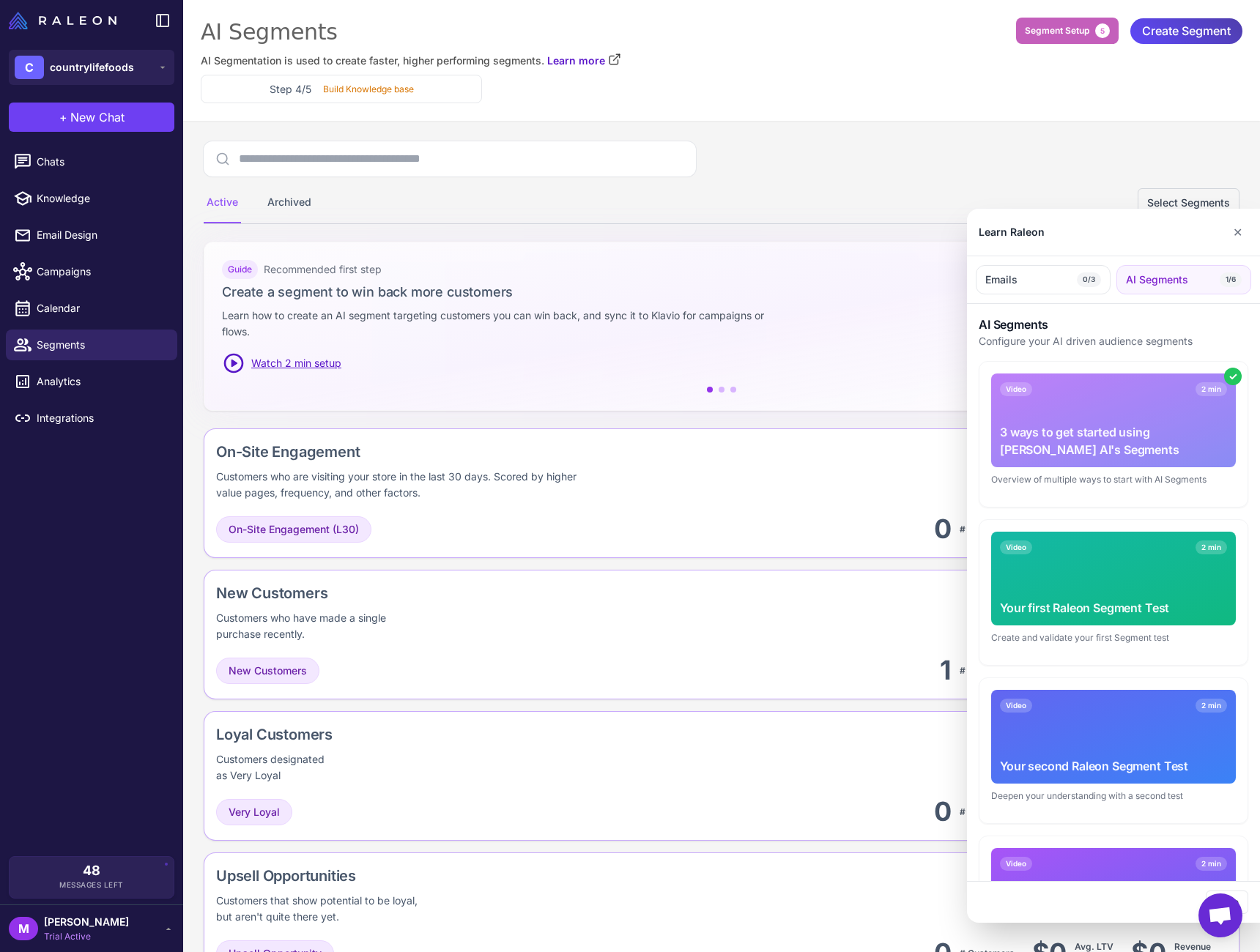
click at [1068, 25] on div at bounding box center [630, 476] width 1260 height 952
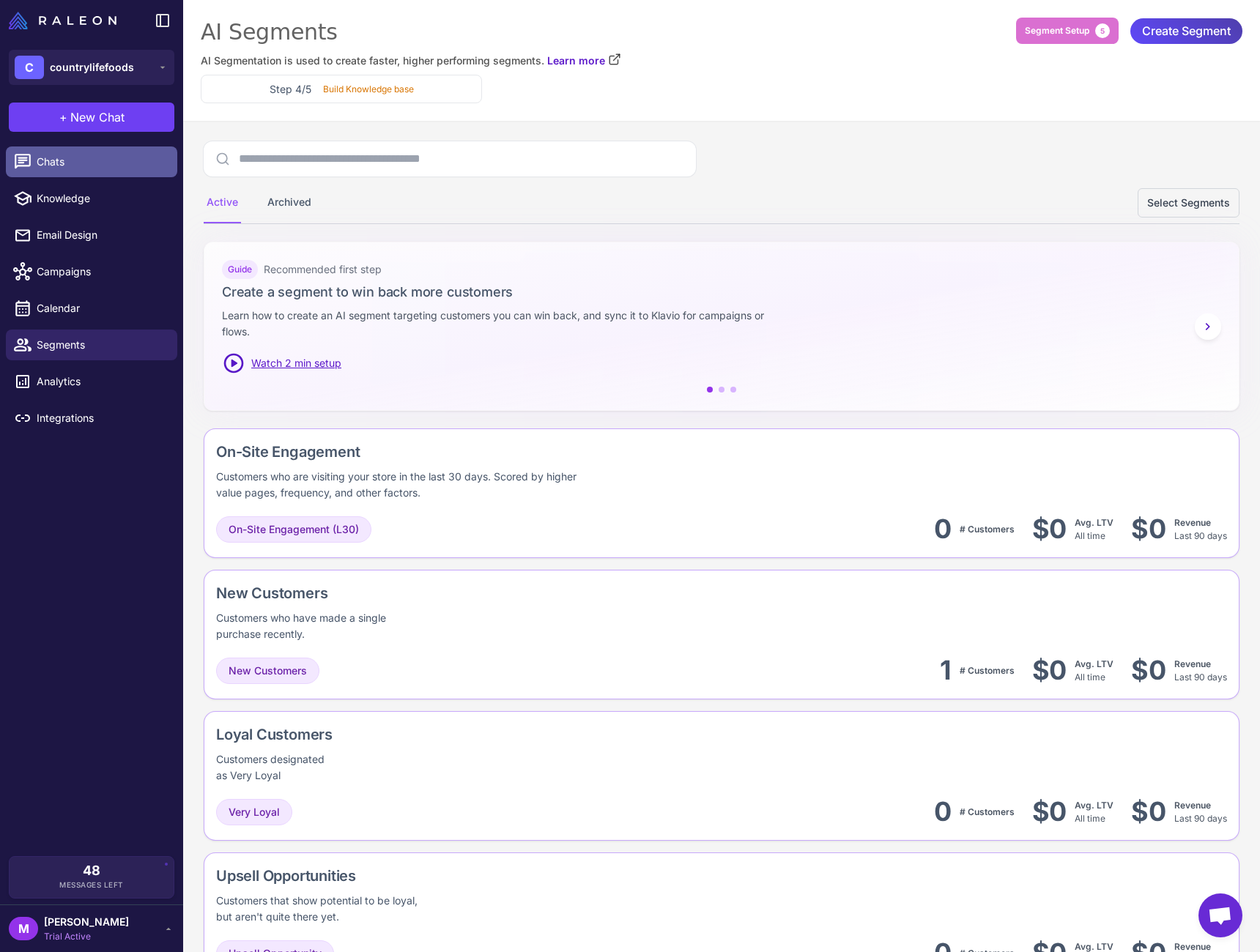
click at [76, 172] on link "Chats" at bounding box center [91, 161] width 172 height 31
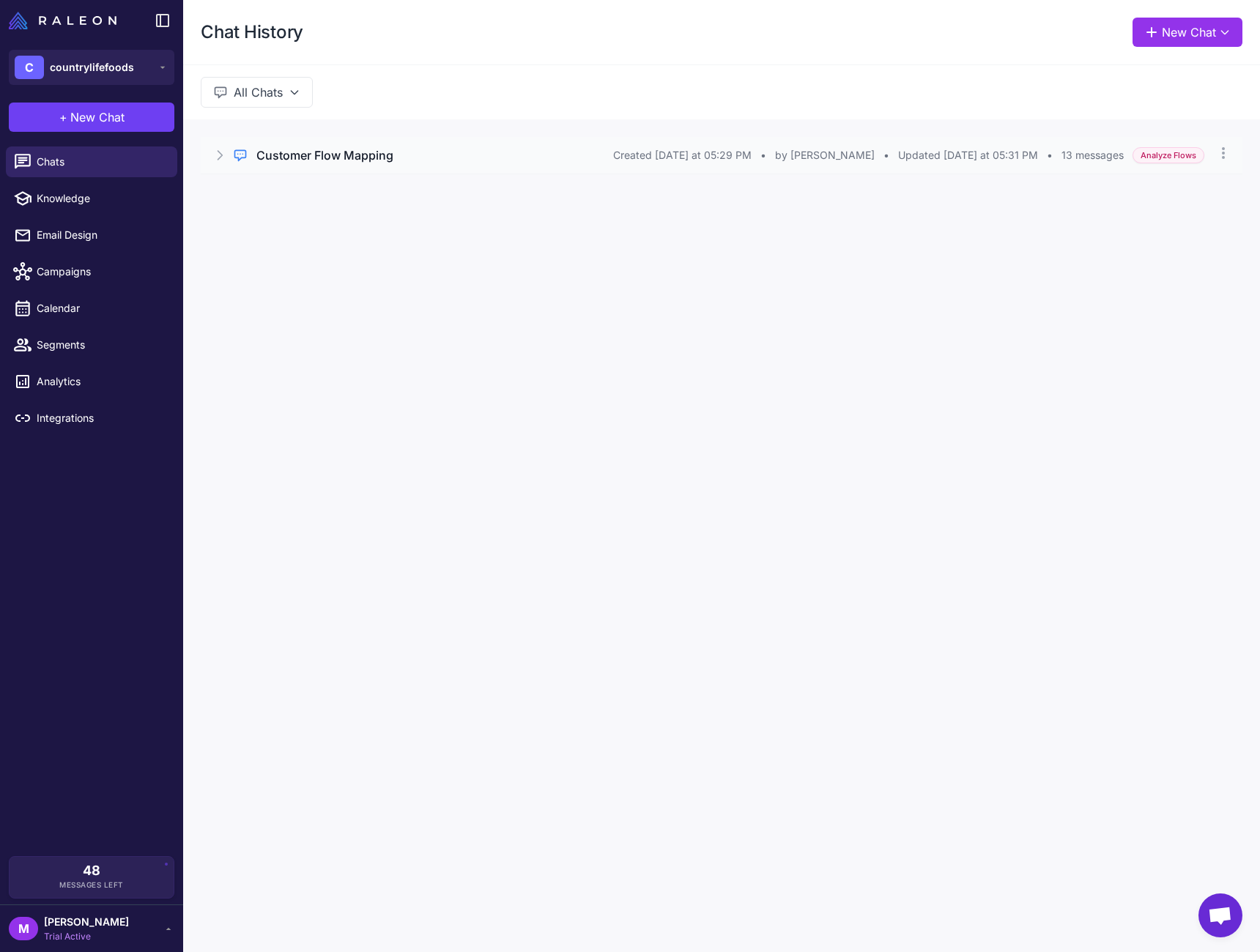
click at [334, 155] on h3 "Customer Flow Mapping" at bounding box center [325, 155] width 137 height 17
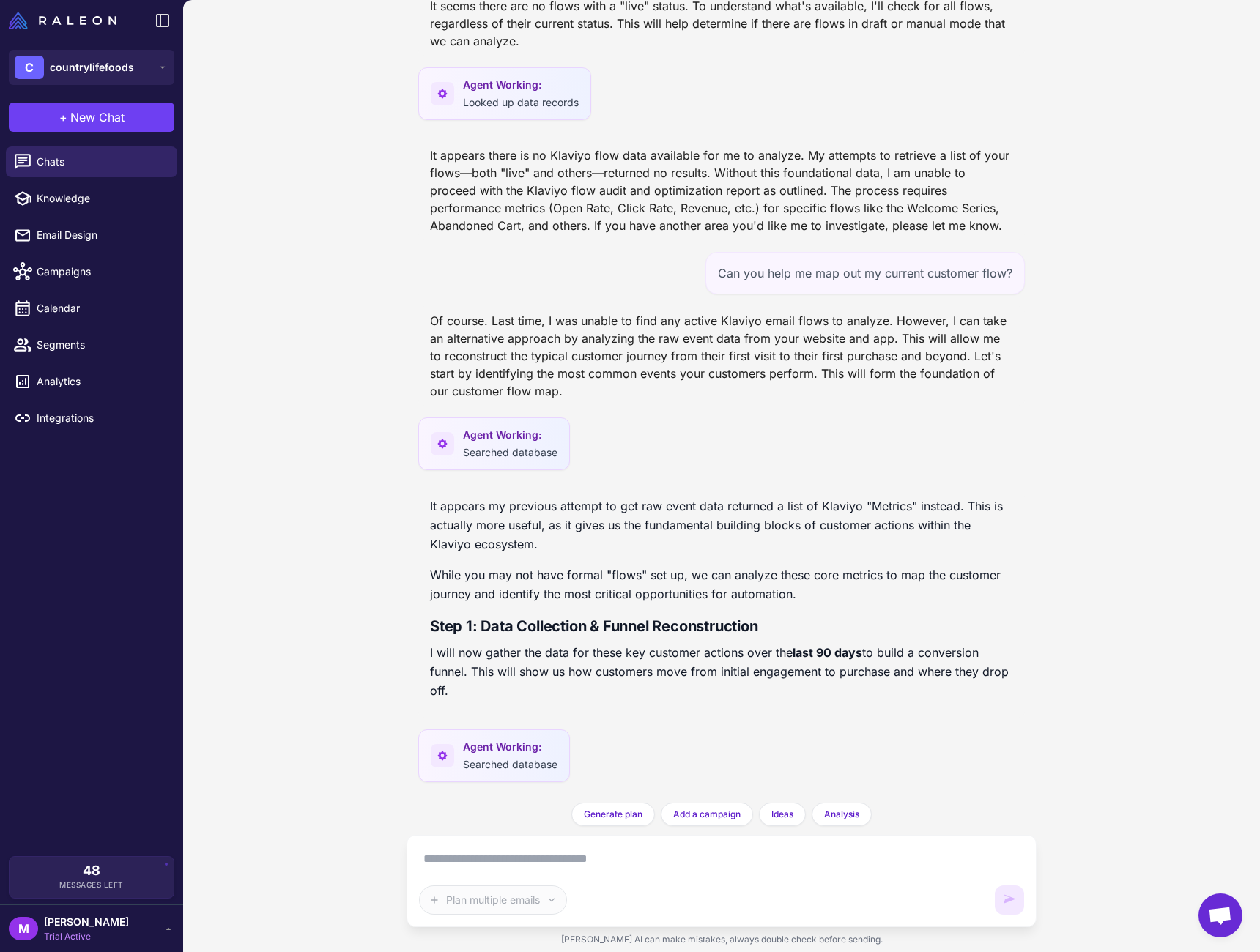
scroll to position [345, 0]
click at [517, 736] on div "Agent Working: Searched database" at bounding box center [494, 755] width 152 height 53
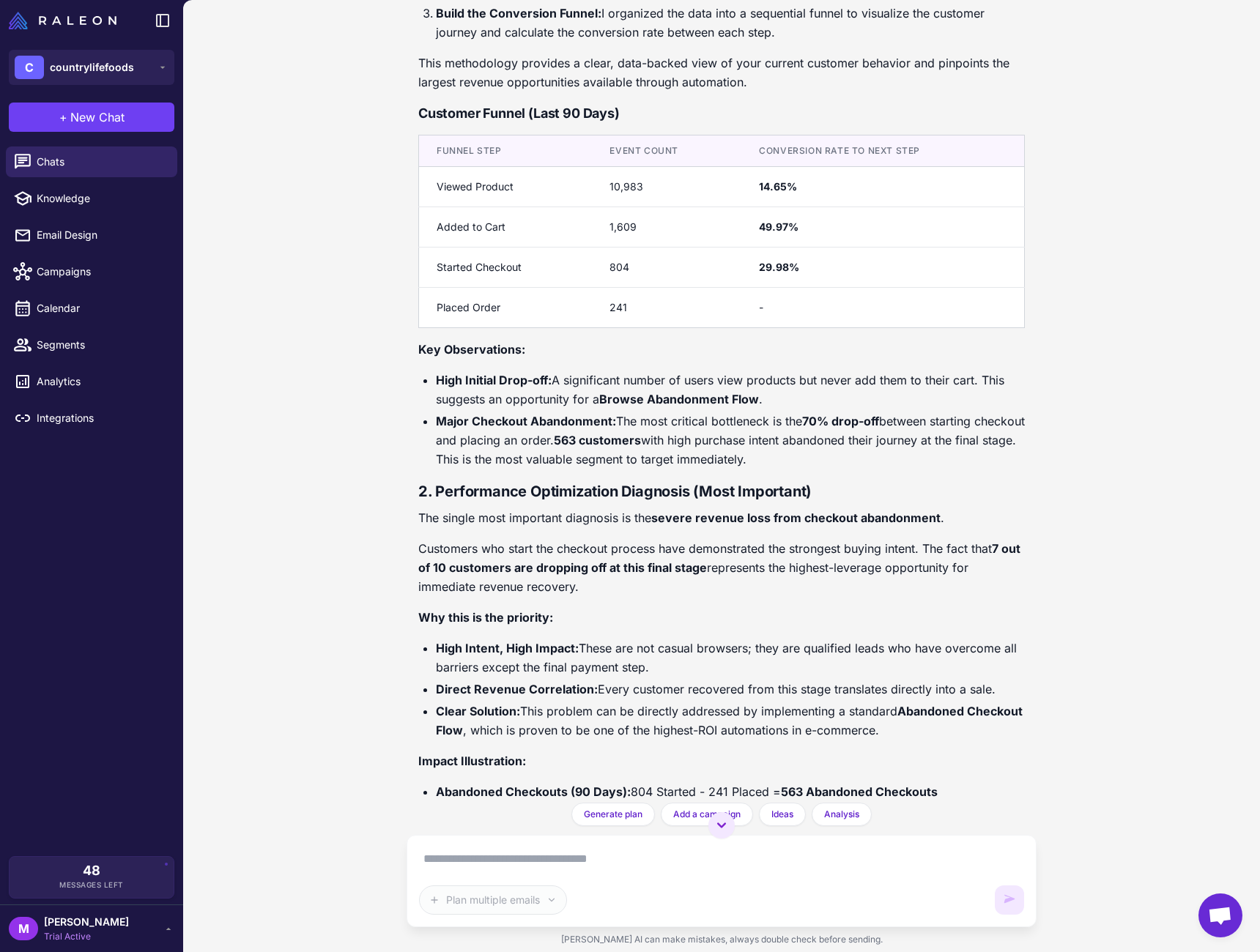
scroll to position [1511, 0]
click at [96, 218] on li "Email Design" at bounding box center [91, 235] width 183 height 37
click at [96, 207] on link "Knowledge" at bounding box center [91, 198] width 172 height 31
select select
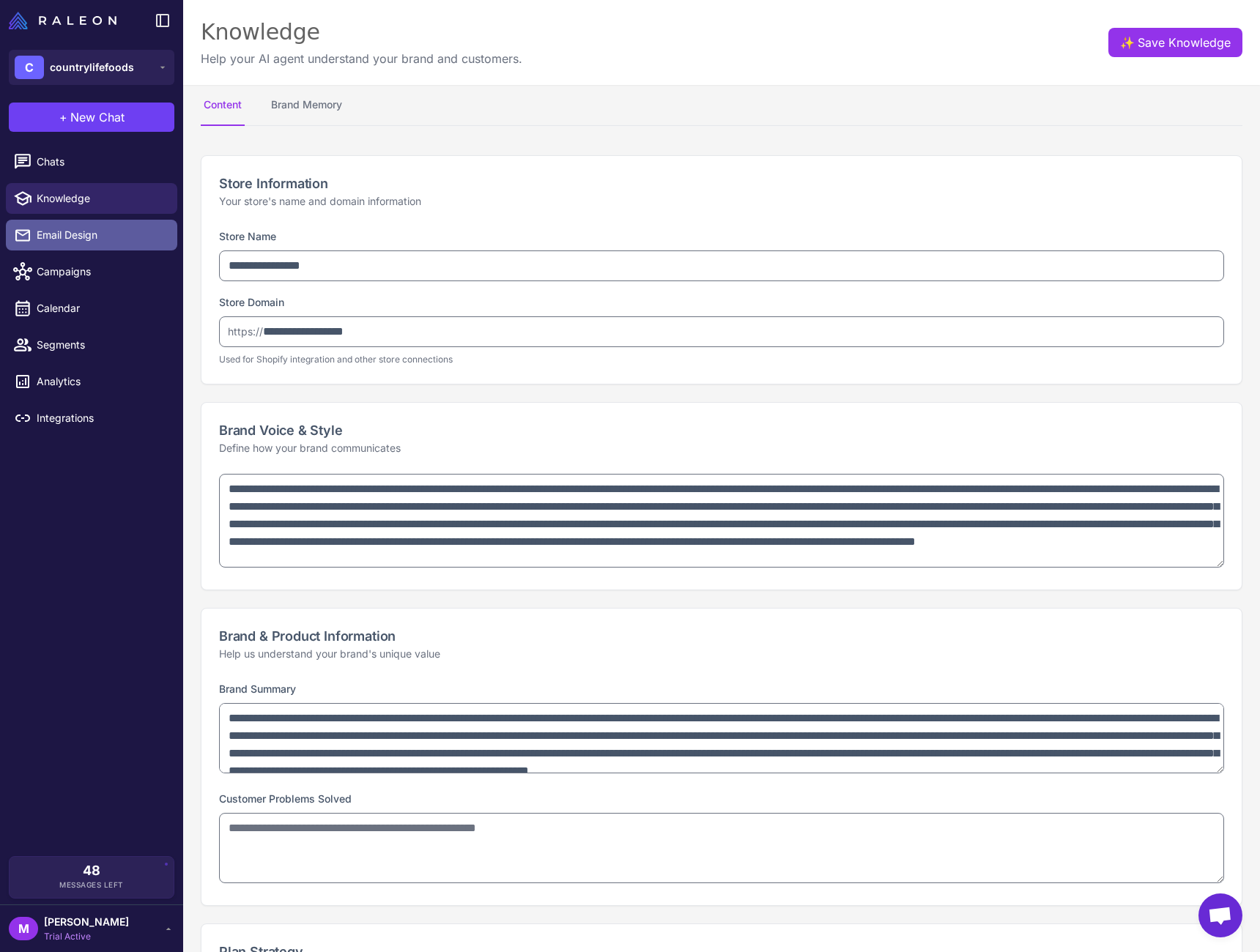
type textarea "**********"
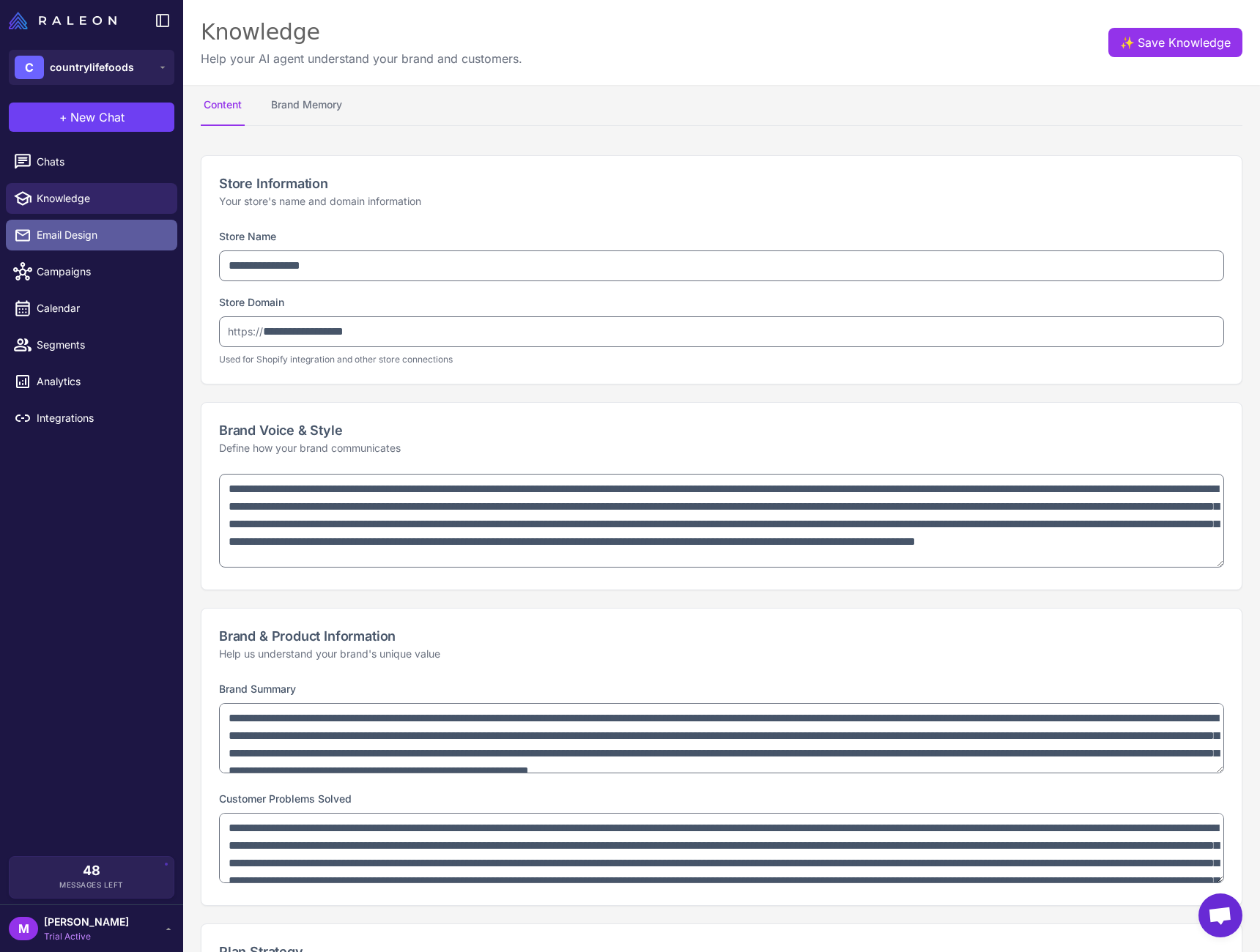
type textarea "**********"
click at [98, 240] on span "Email Design" at bounding box center [102, 235] width 129 height 16
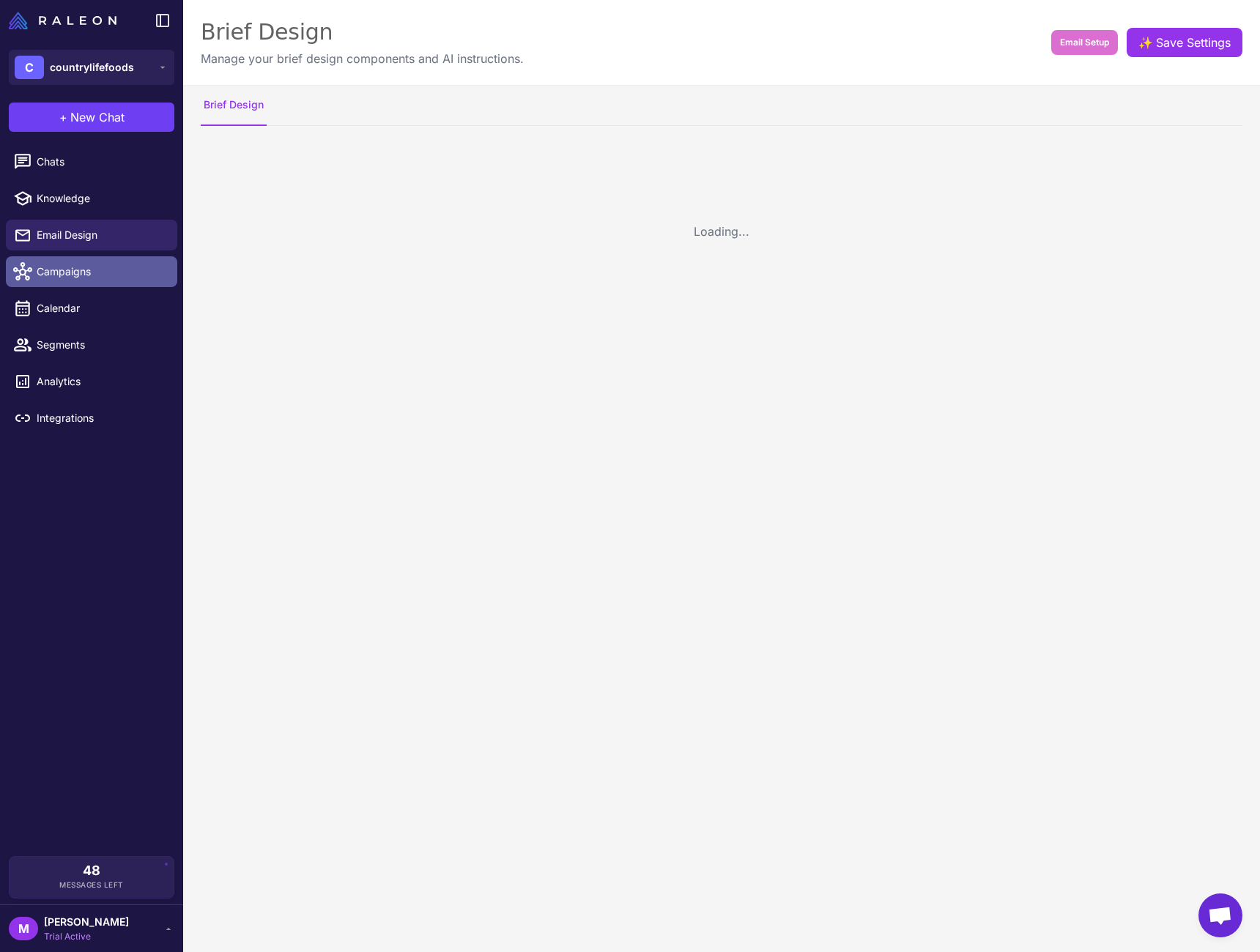
click at [97, 271] on span "Campaigns" at bounding box center [102, 271] width 129 height 16
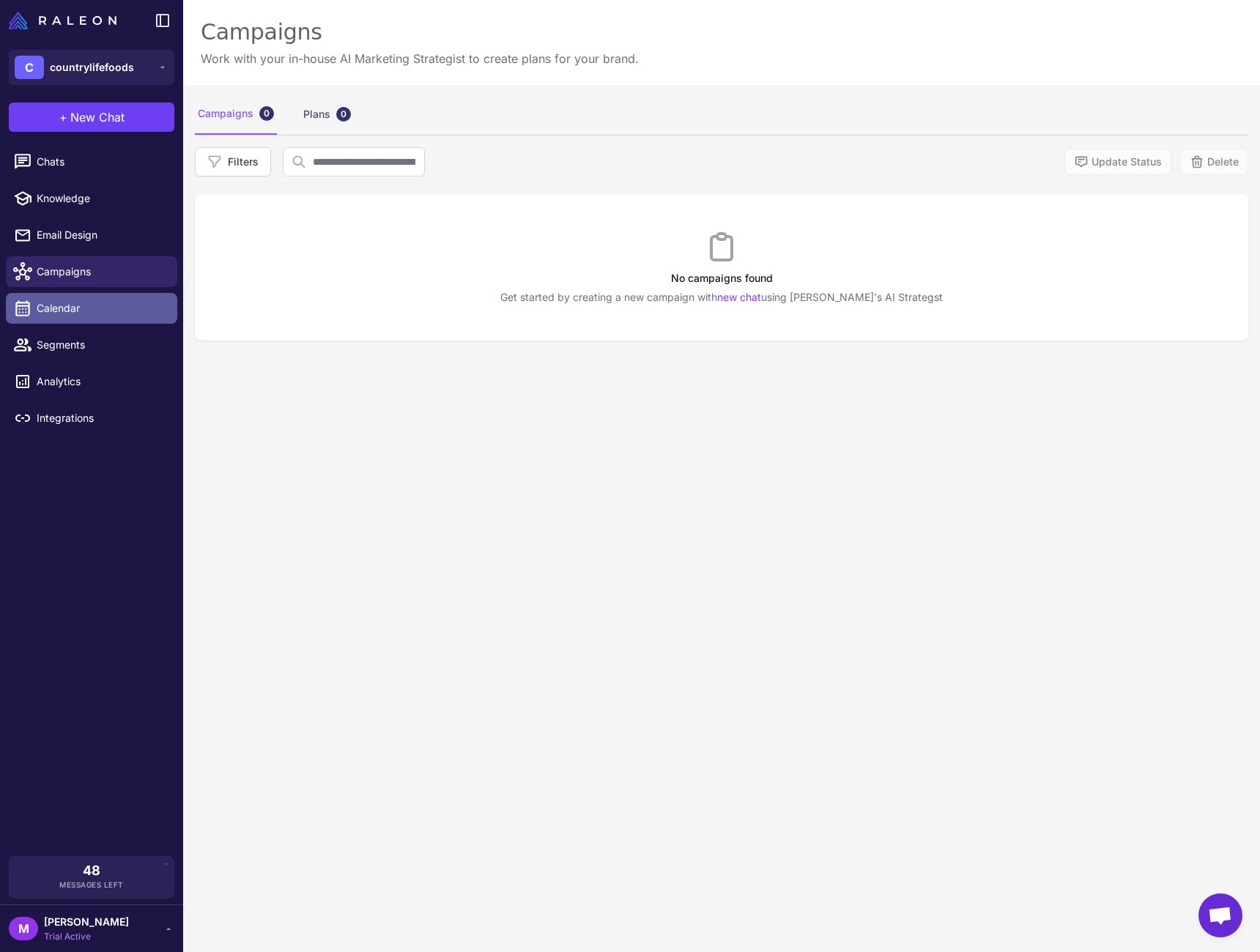
click at [97, 308] on span "Calendar" at bounding box center [102, 308] width 129 height 16
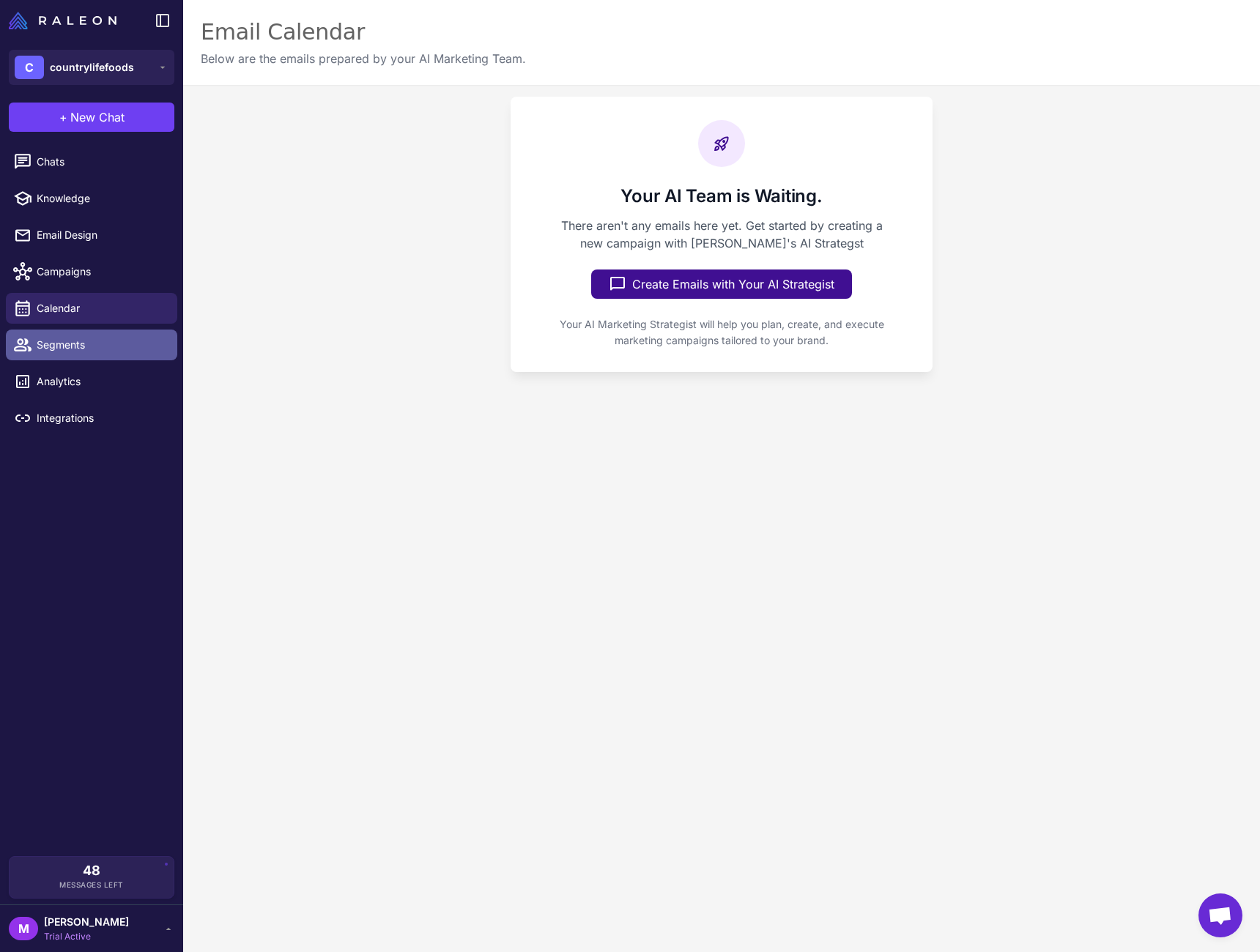
click at [94, 343] on span "Segments" at bounding box center [102, 345] width 129 height 16
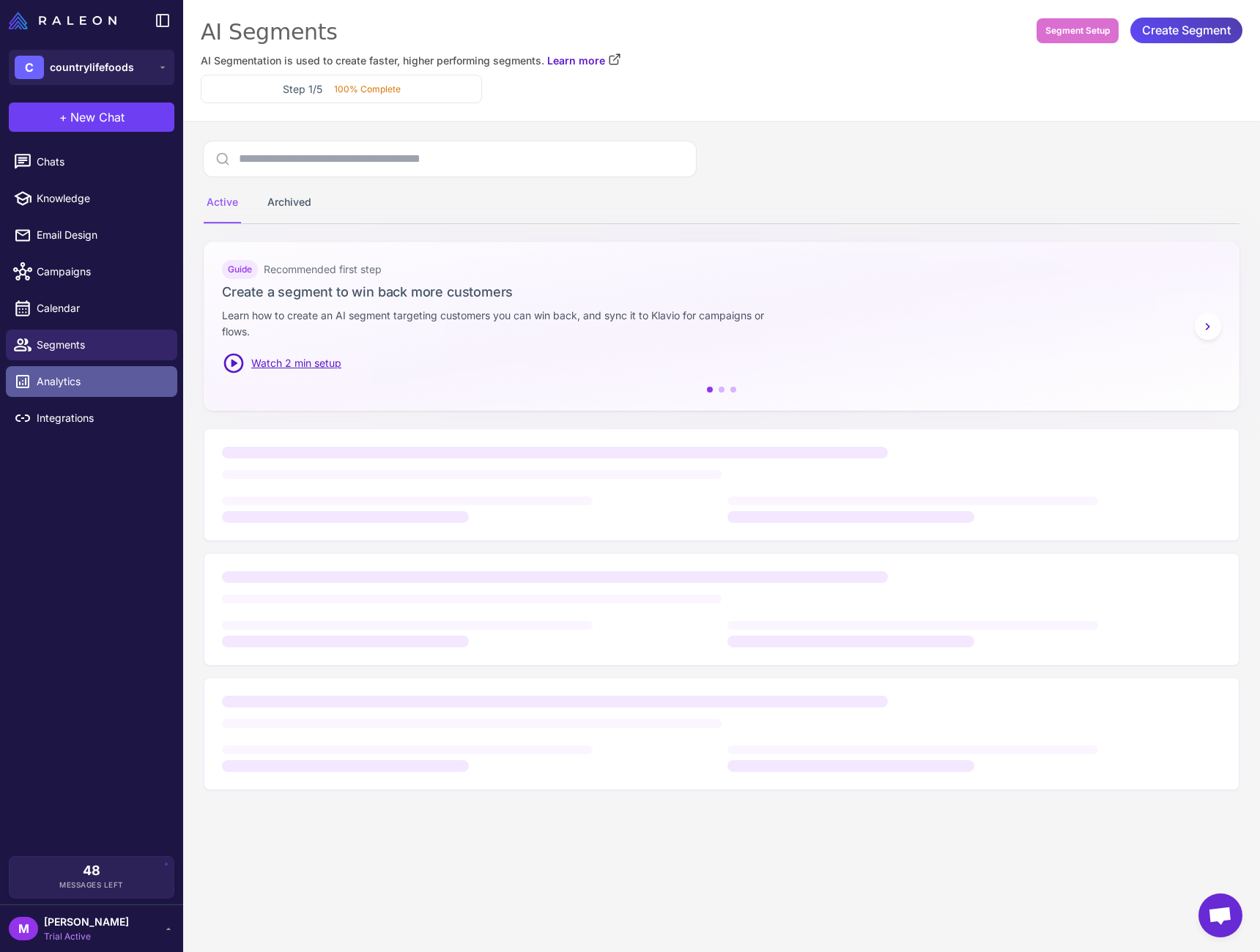
click at [91, 386] on span "Analytics" at bounding box center [102, 382] width 129 height 16
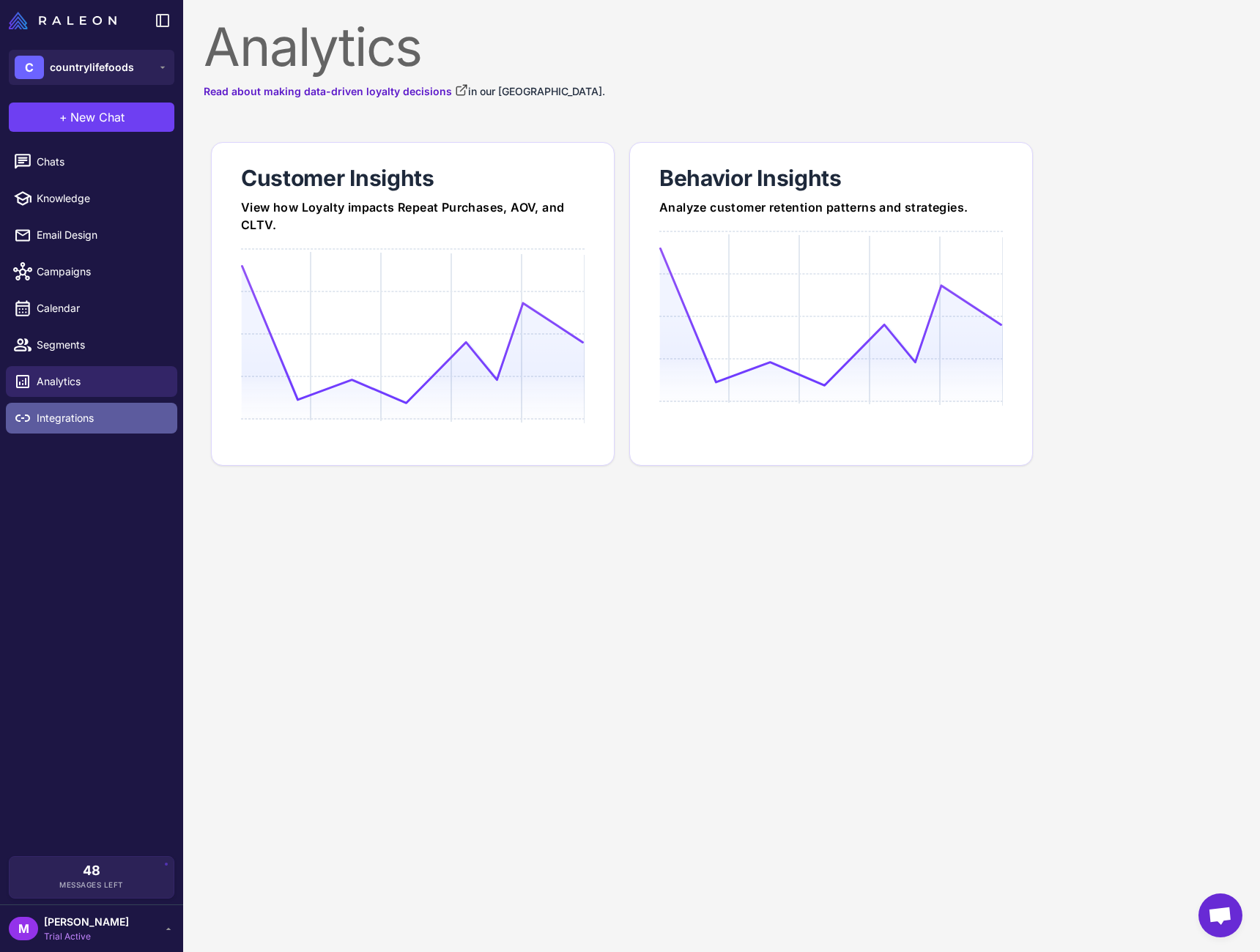
click at [90, 418] on span "Integrations" at bounding box center [102, 418] width 129 height 16
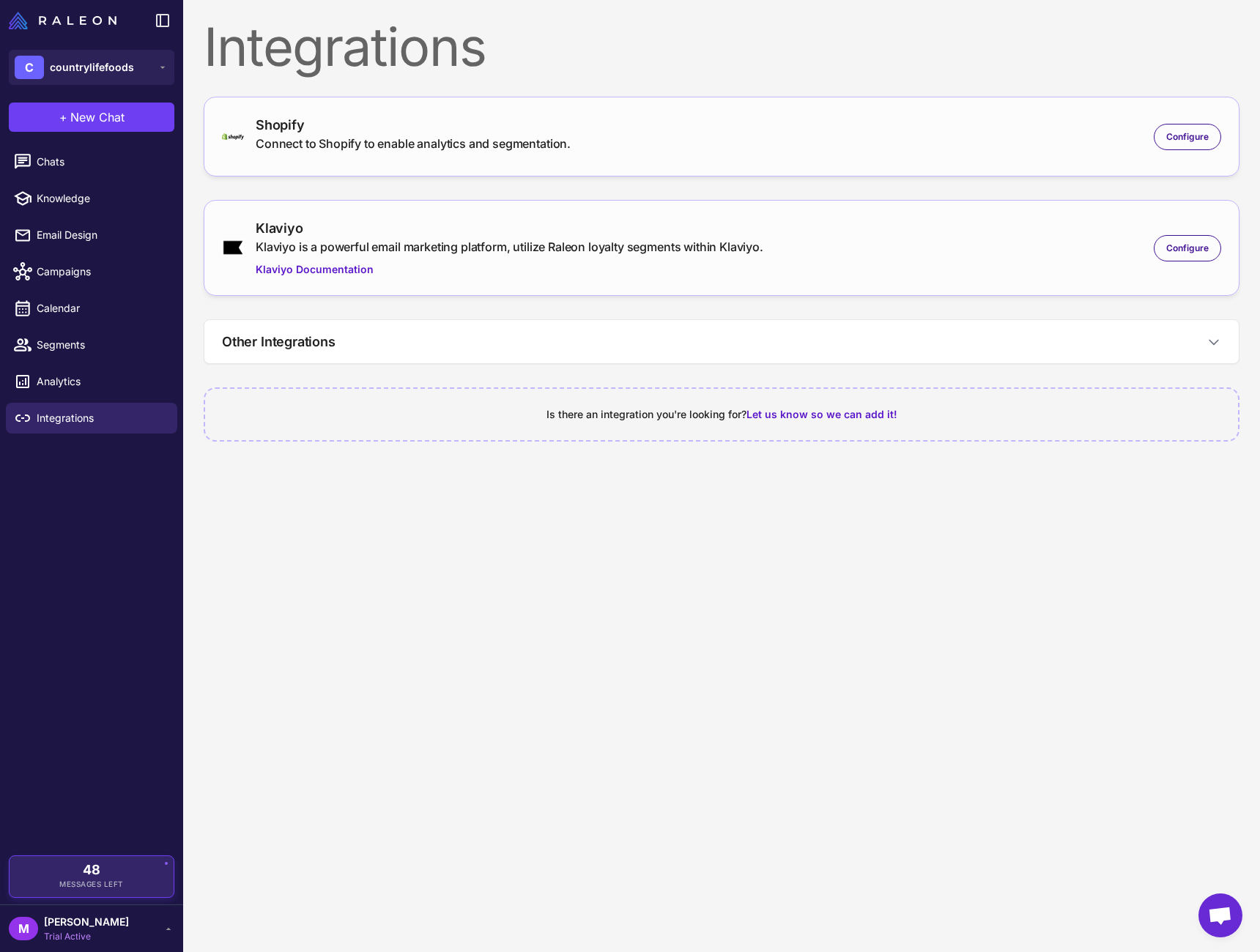
click at [140, 884] on div "48 Messages Left" at bounding box center [91, 877] width 143 height 27
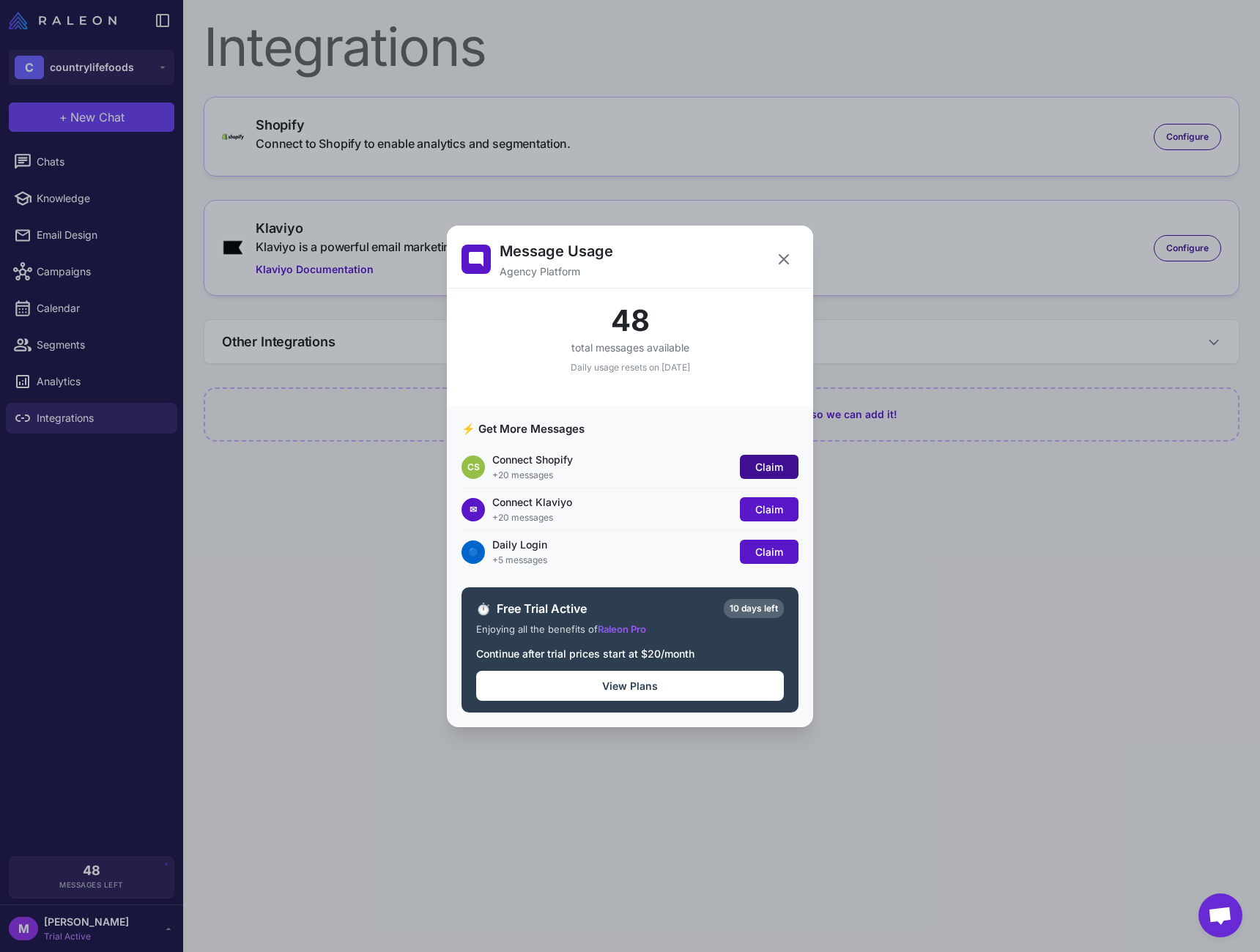
click at [773, 470] on span "Claim" at bounding box center [769, 467] width 28 height 13
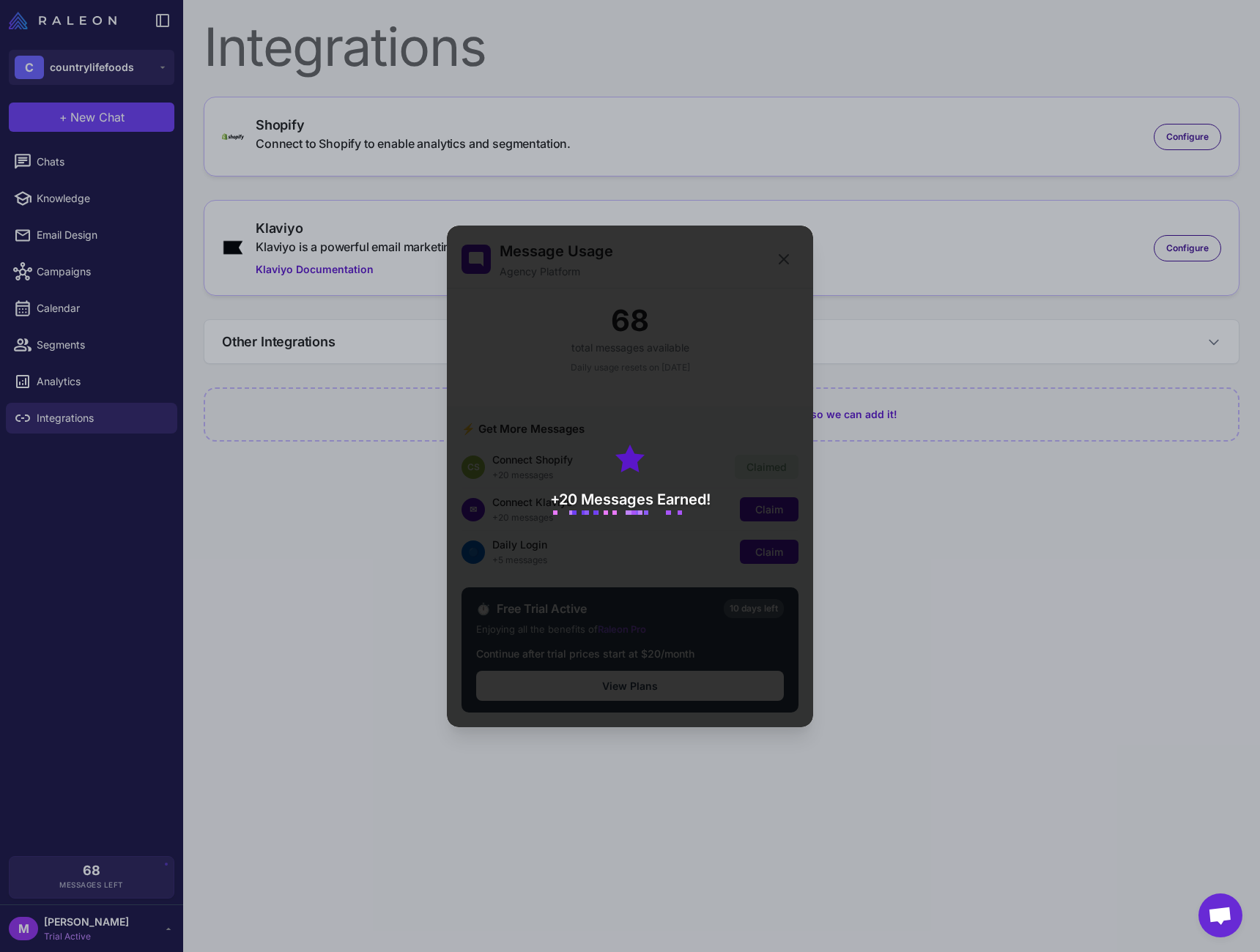
click at [776, 508] on div "+20 Messages Earned!" at bounding box center [630, 477] width 367 height 502
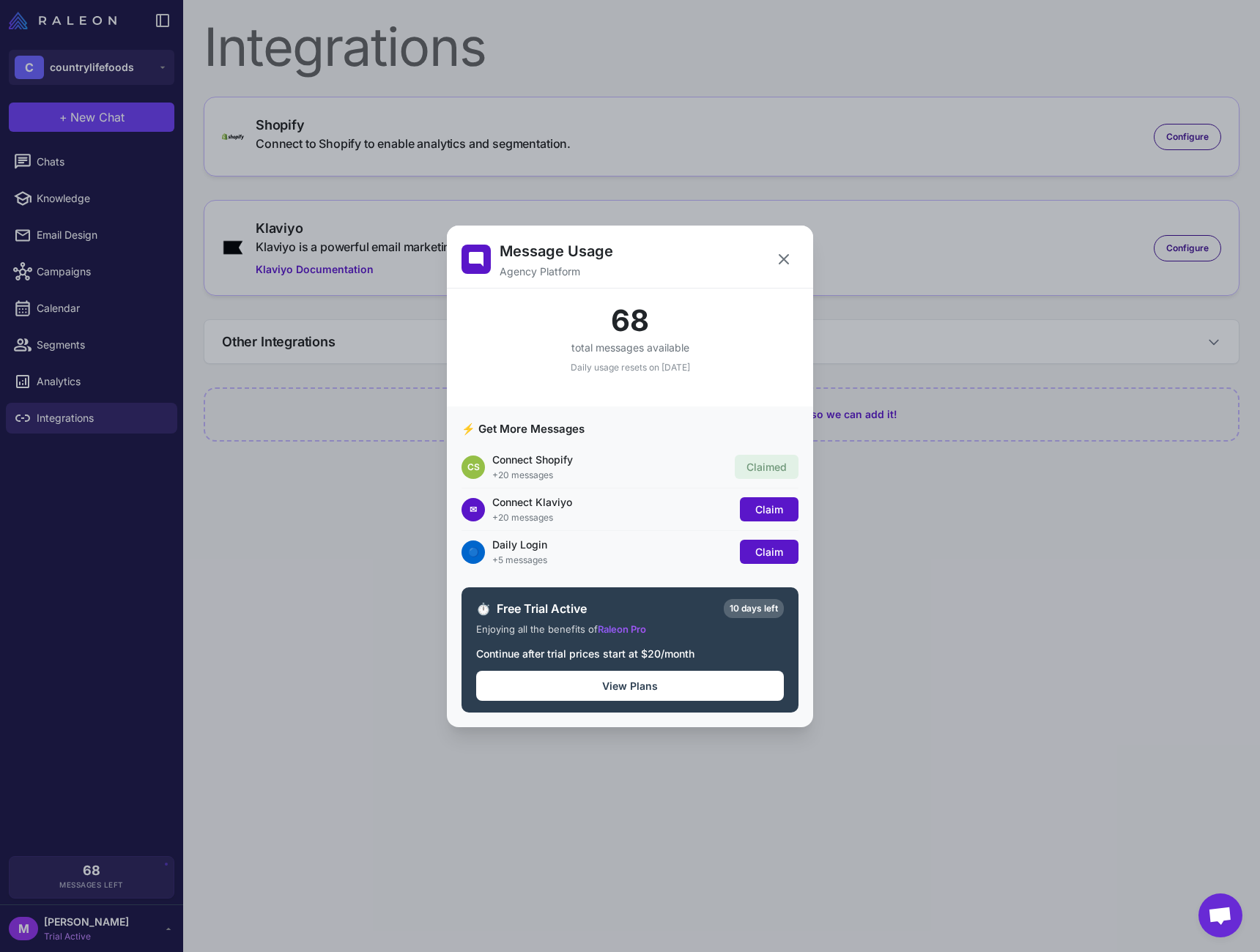
click at [782, 512] on span "Claim" at bounding box center [769, 510] width 28 height 13
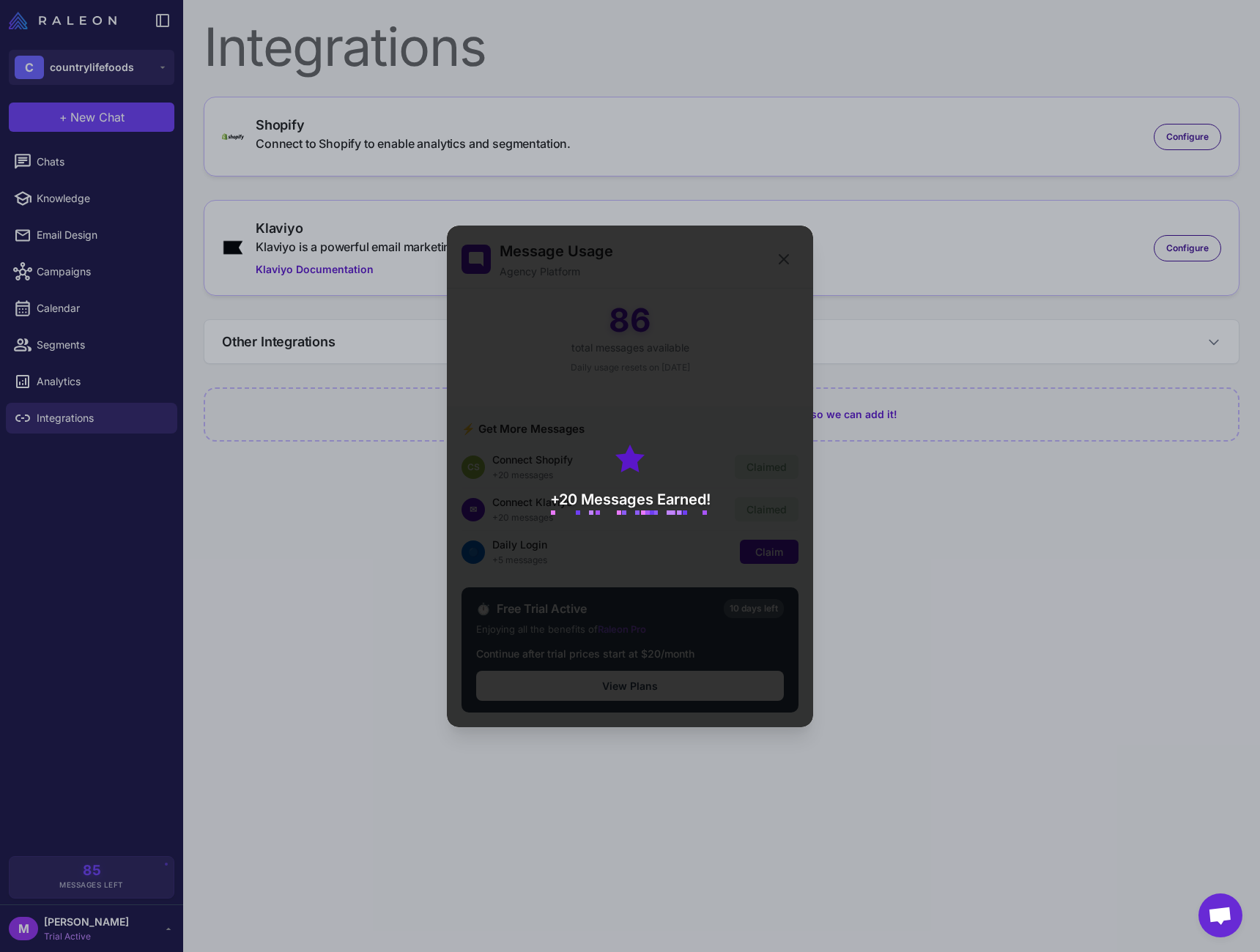
click at [778, 541] on div "+20 Messages Earned!" at bounding box center [630, 477] width 367 height 502
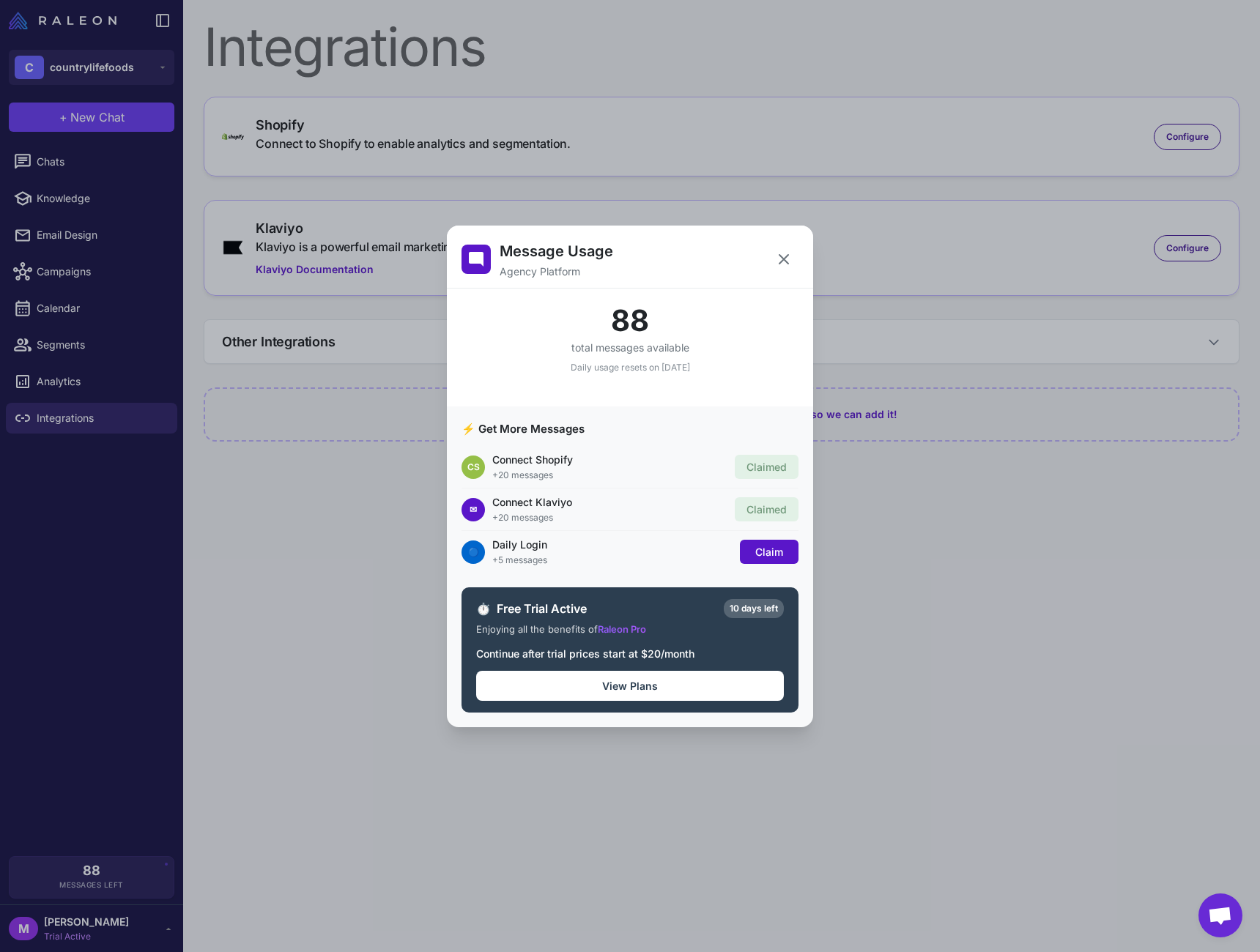
click at [778, 558] on button "Claim" at bounding box center [769, 552] width 58 height 24
click at [744, 689] on button "View Plans" at bounding box center [630, 686] width 308 height 30
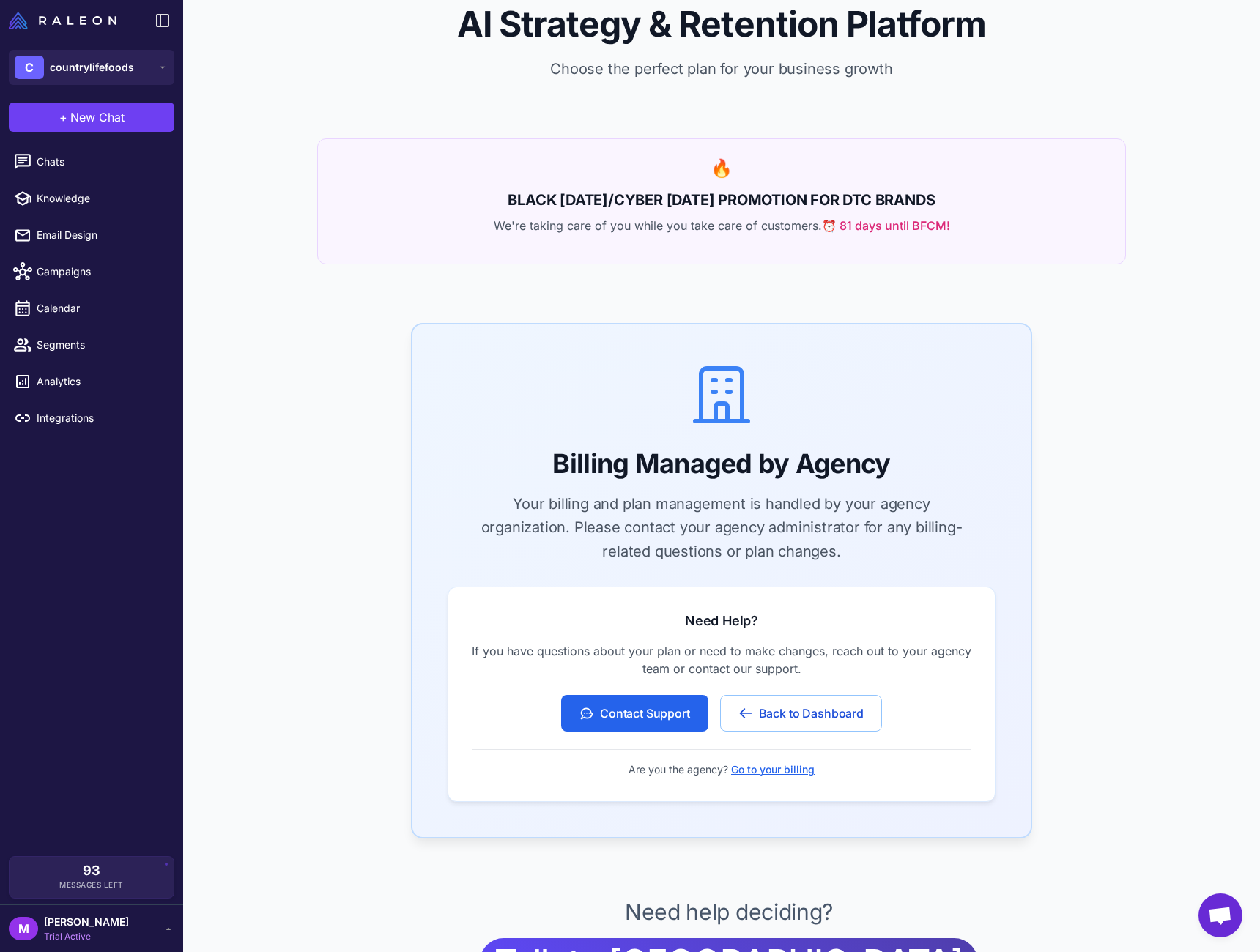
scroll to position [96, 0]
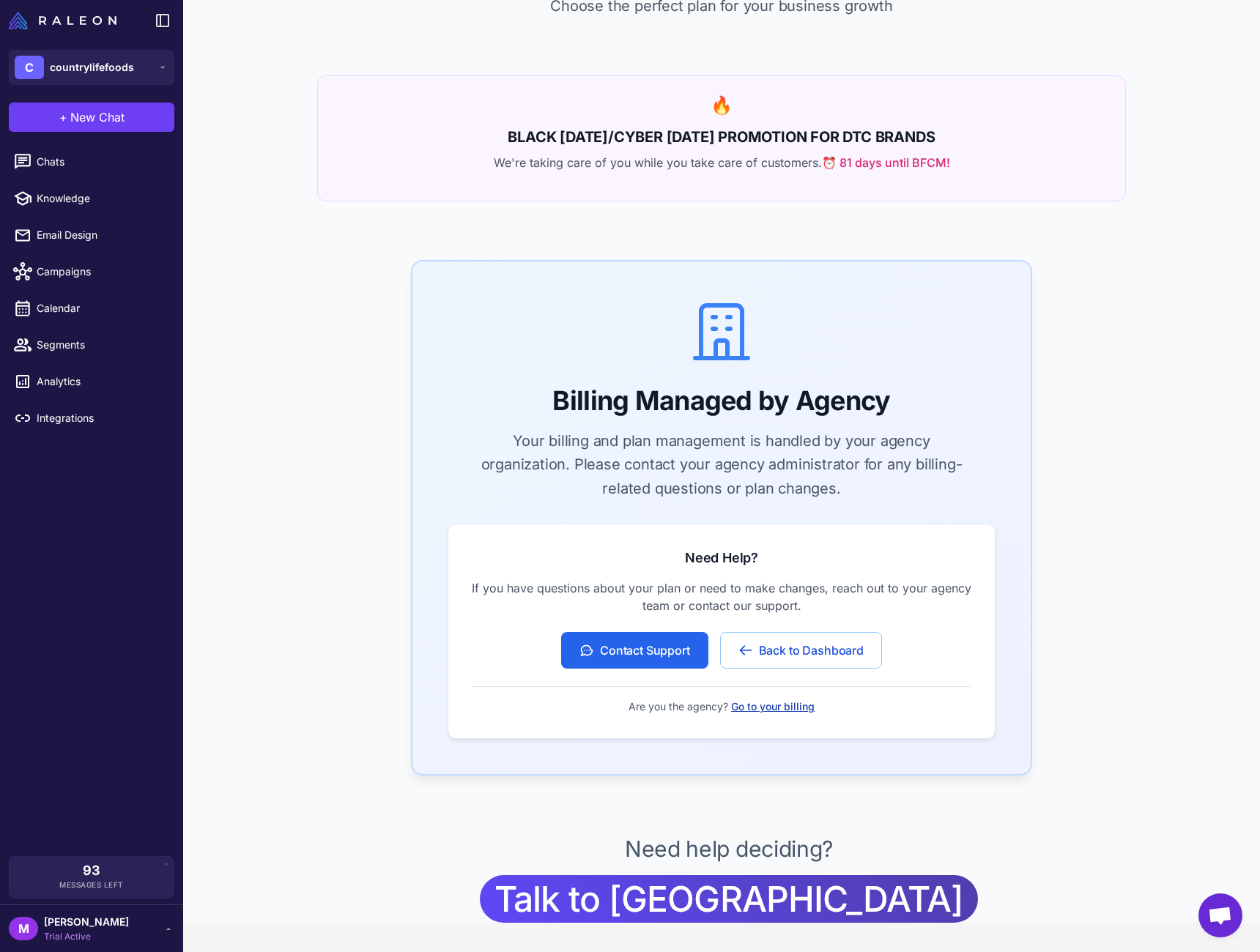
click at [785, 709] on button "Go to your billing" at bounding box center [773, 707] width 83 height 16
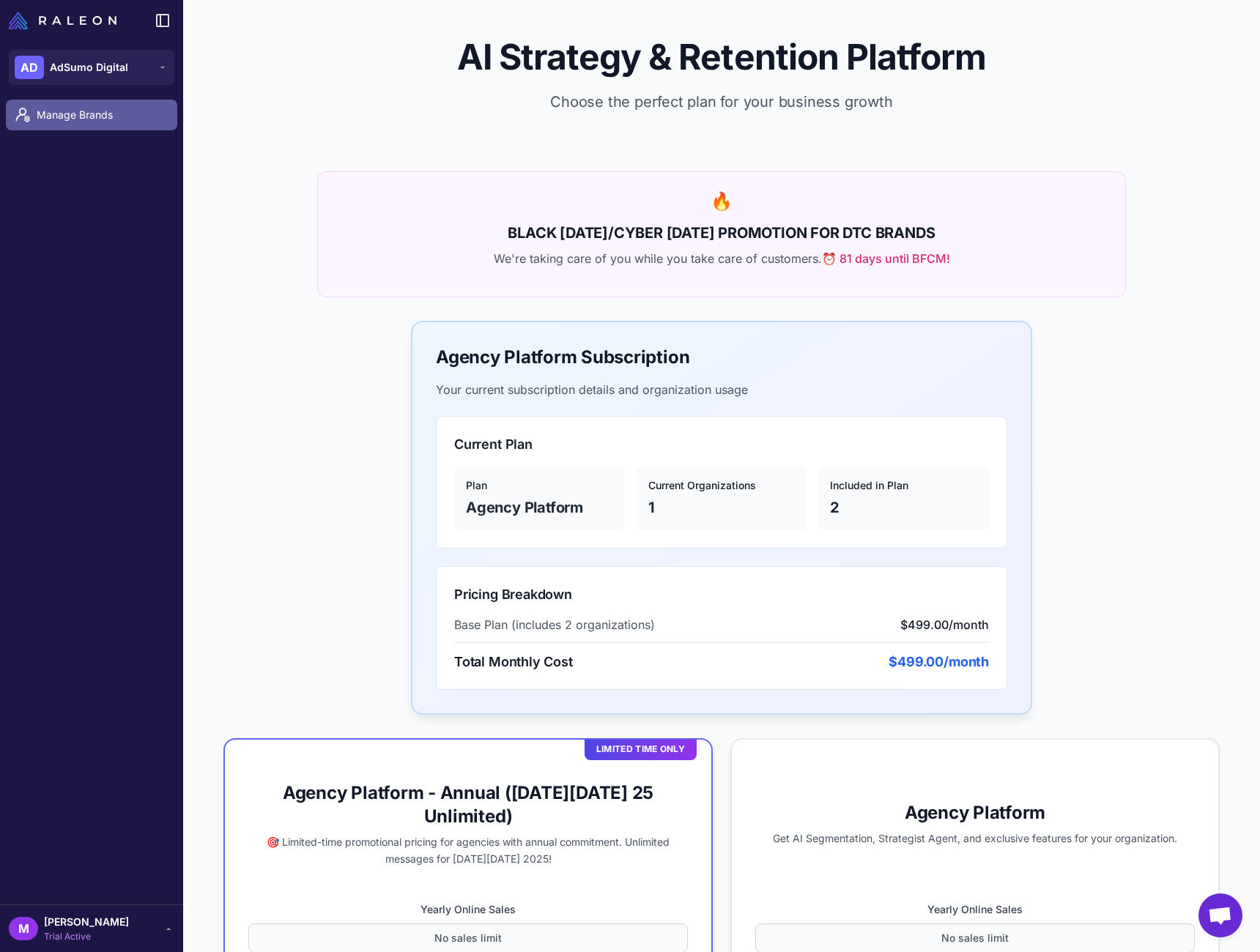
click at [124, 120] on span "Manage Brands" at bounding box center [102, 115] width 129 height 16
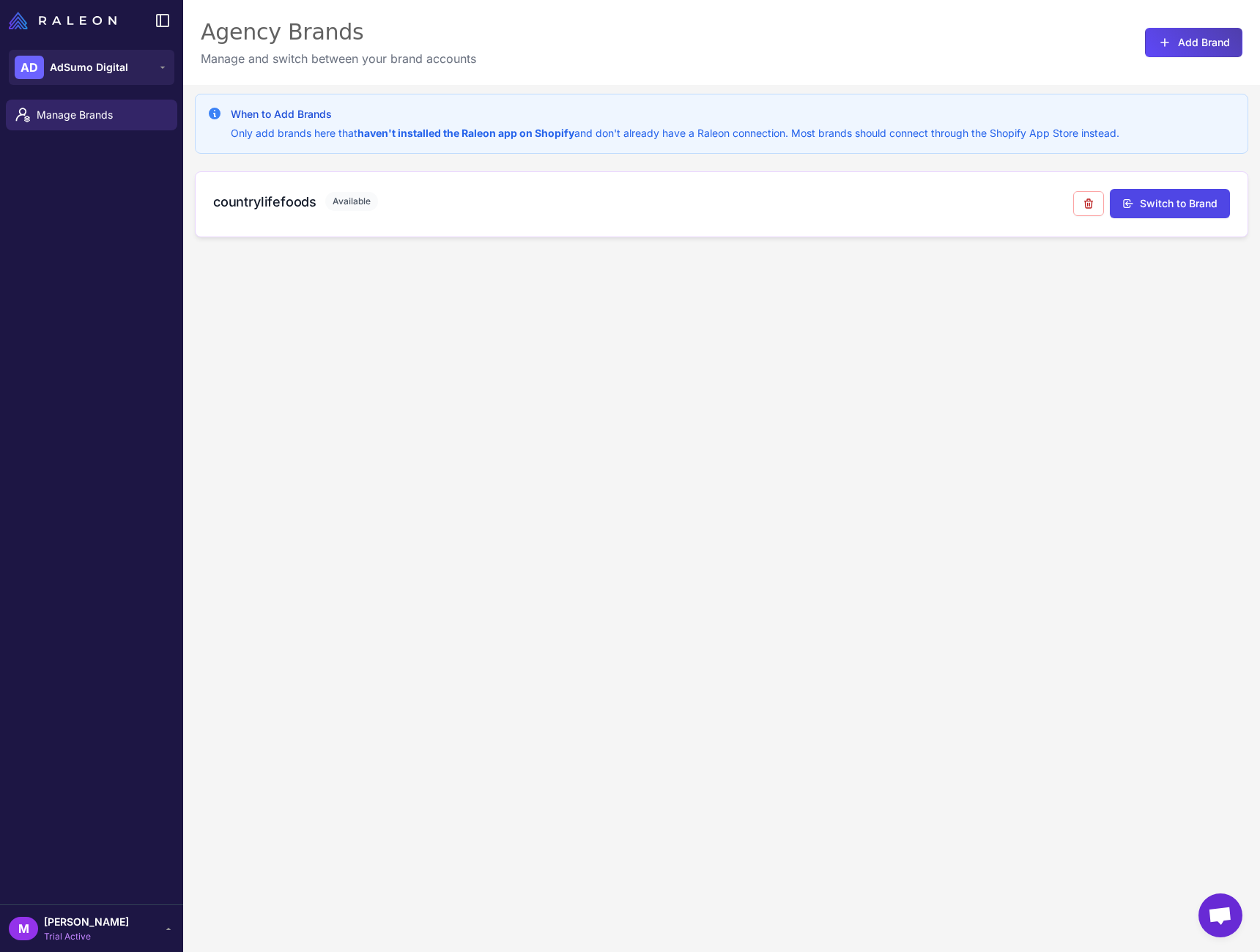
click at [403, 210] on div "countrylifefoods Available" at bounding box center [643, 201] width 860 height 20
click at [1174, 44] on button "Add Brand" at bounding box center [1194, 42] width 98 height 29
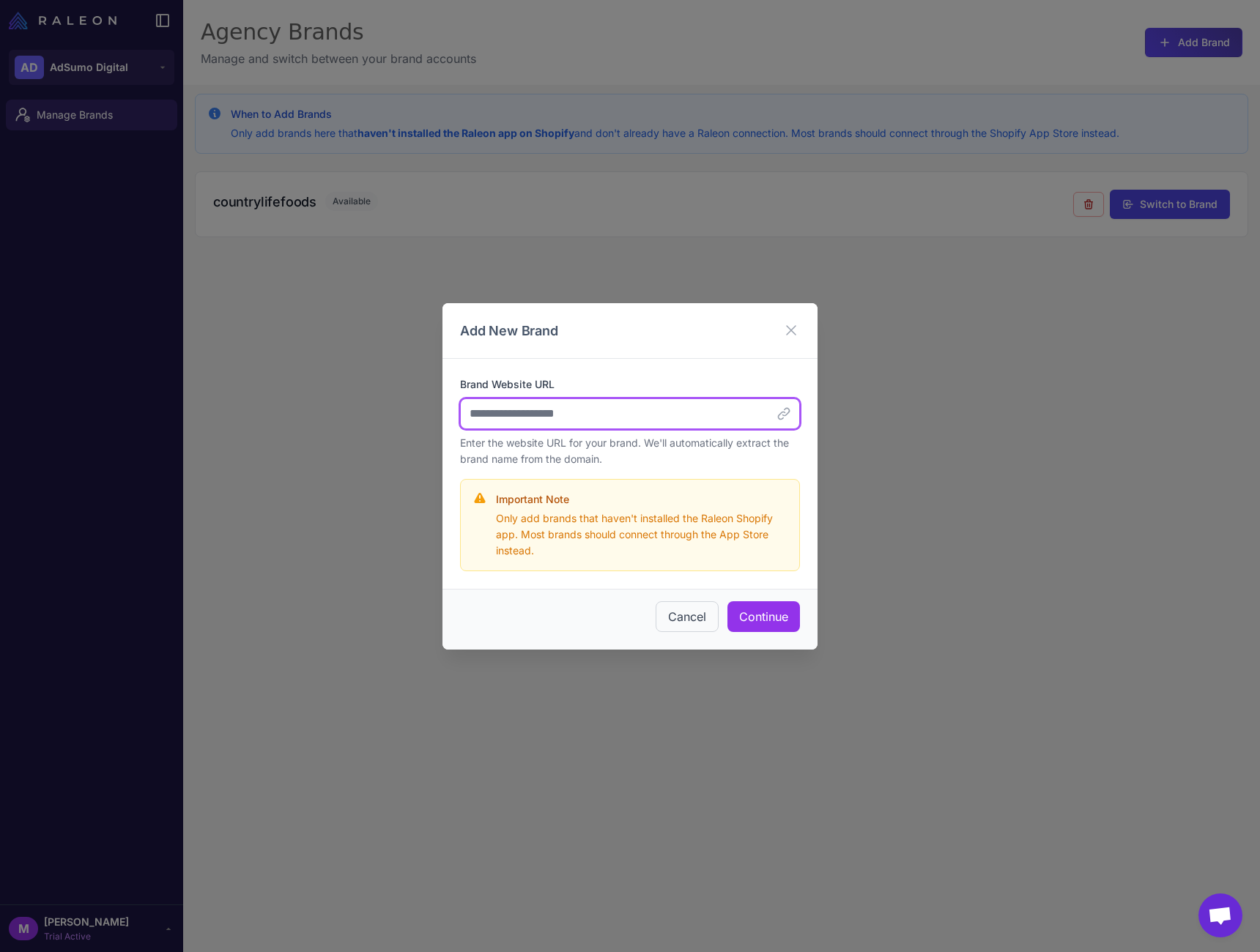
click at [664, 419] on input "Brand Website URL" at bounding box center [630, 413] width 340 height 31
paste input "**********"
type input "**********"
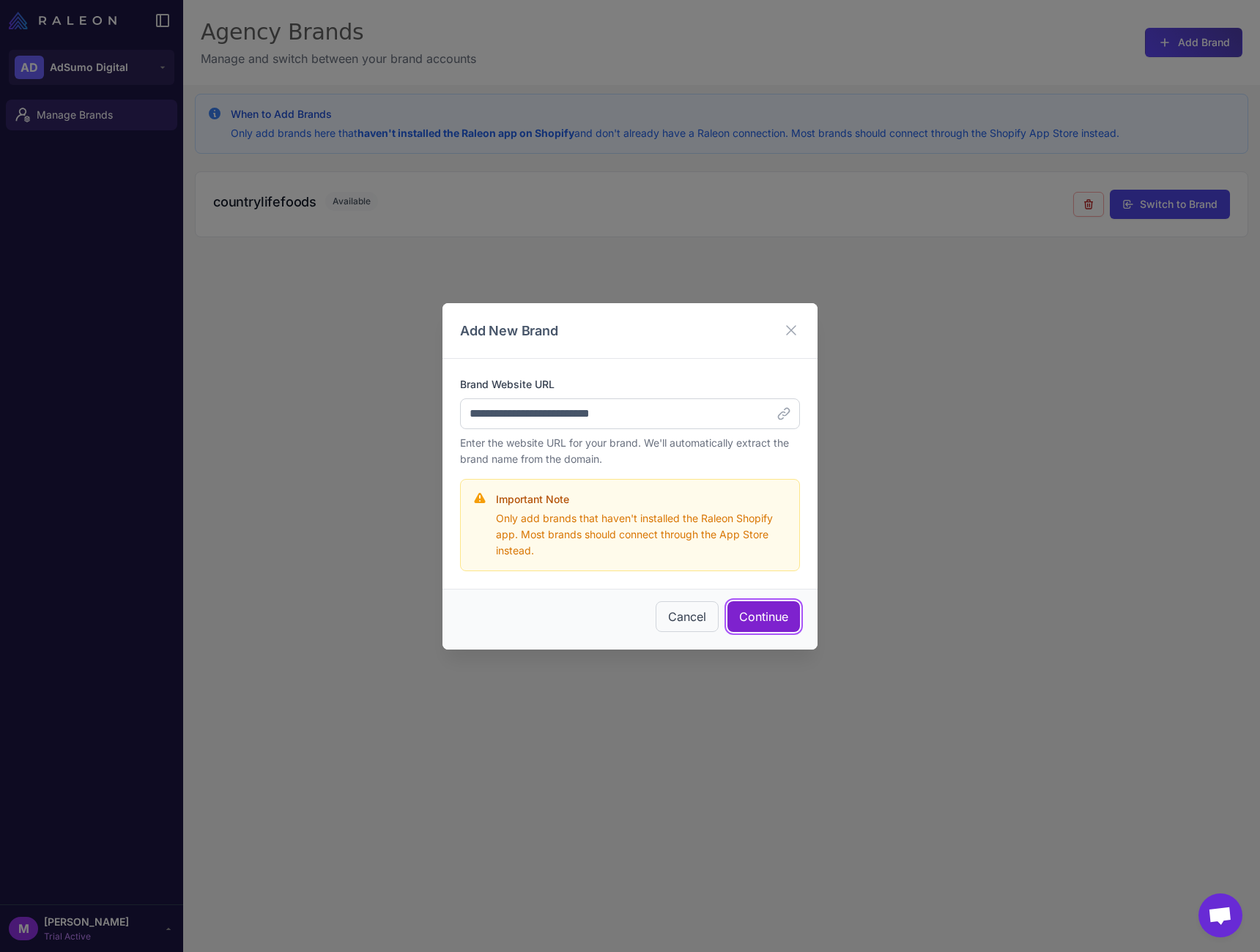
click at [771, 629] on button "Continue" at bounding box center [764, 616] width 72 height 31
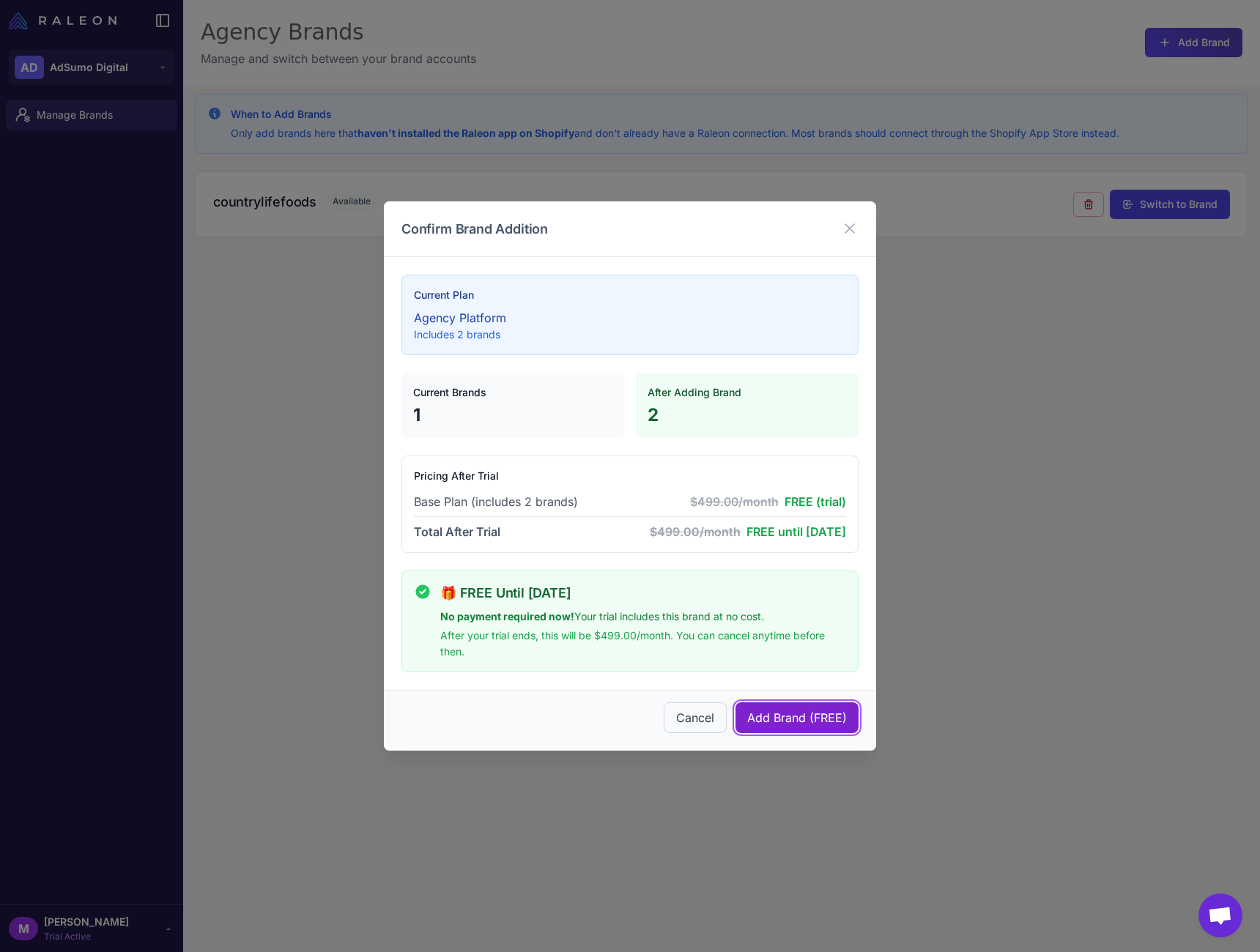
click at [796, 722] on span "Add Brand (FREE)" at bounding box center [797, 718] width 100 height 17
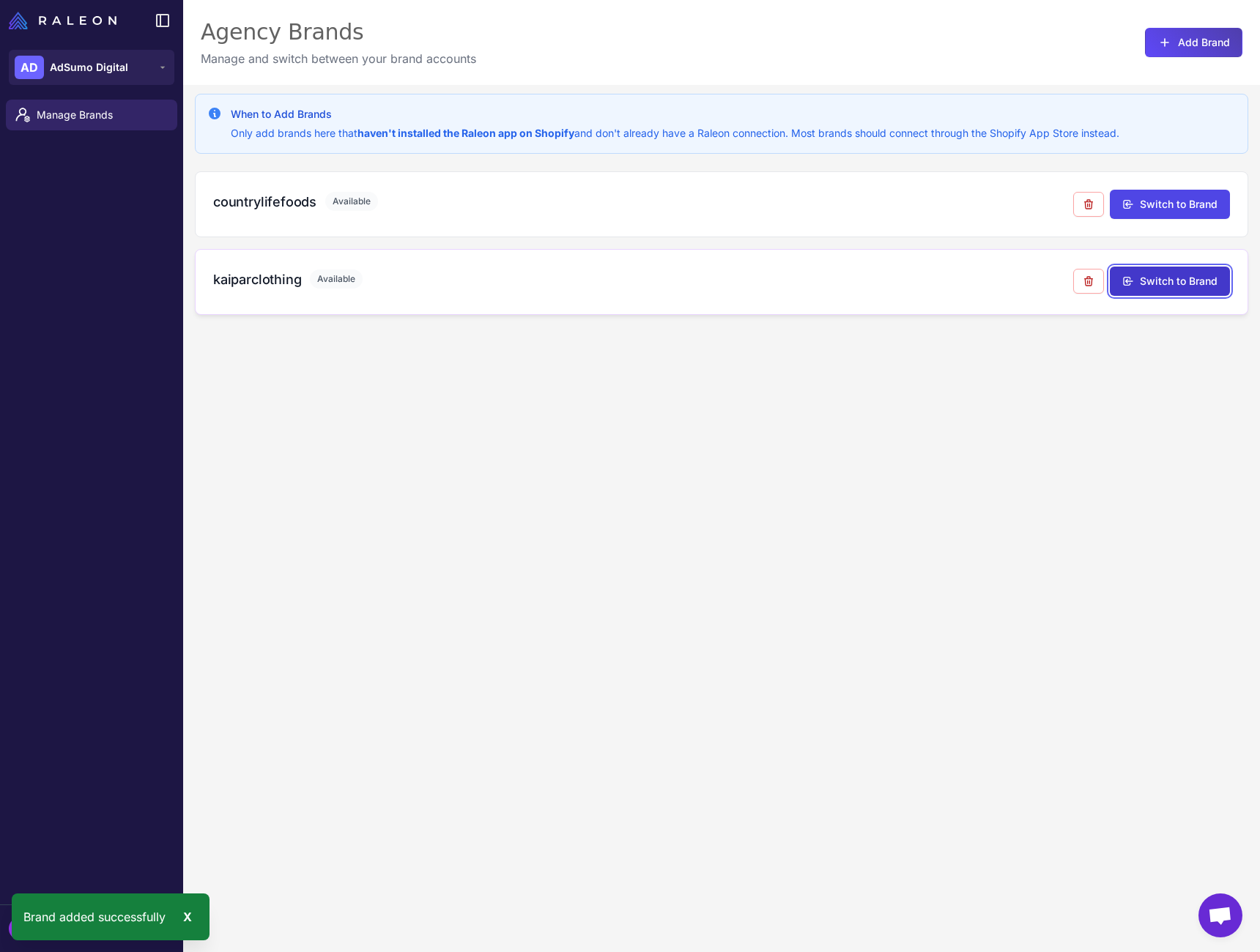
click at [1151, 284] on button "Switch to Brand" at bounding box center [1170, 281] width 120 height 29
